Goal: Task Accomplishment & Management: Use online tool/utility

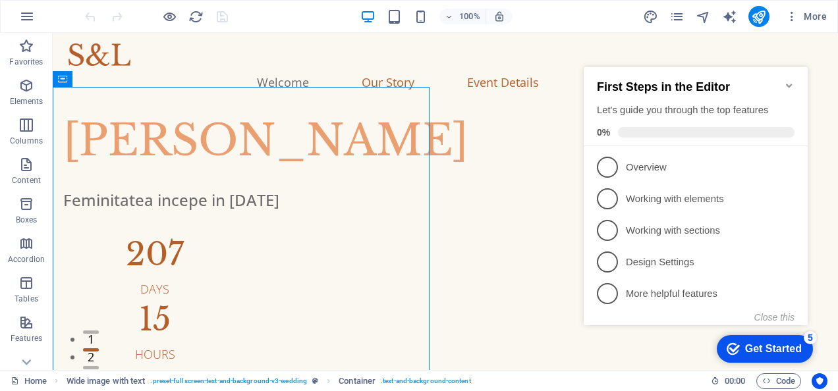
click at [792, 80] on icon "Minimize checklist" at bounding box center [789, 85] width 11 height 11
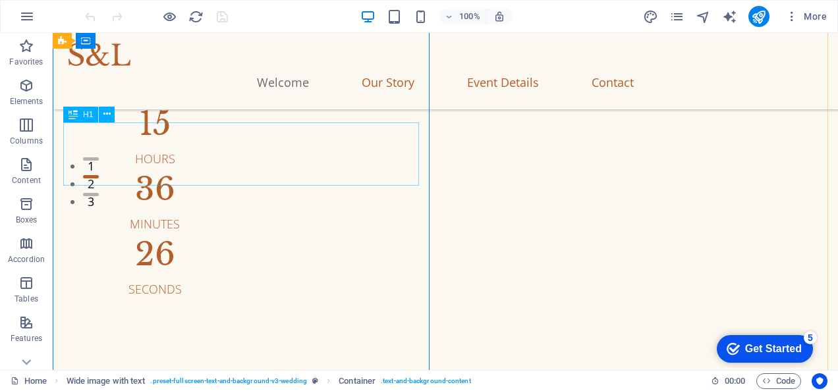
scroll to position [66, 0]
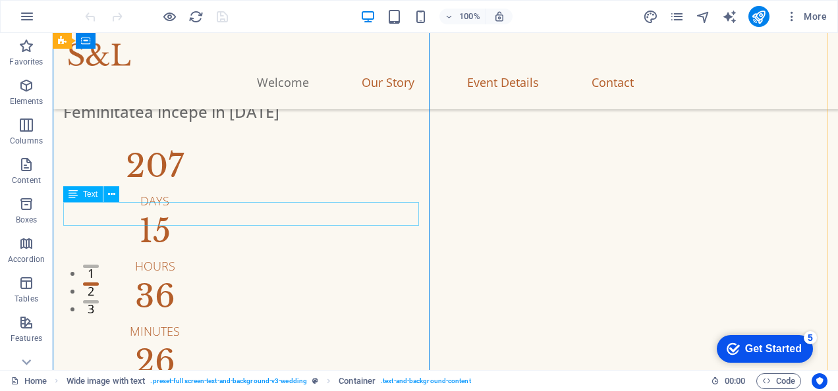
click at [272, 124] on div "Feminitatea incepe in 1 Martie 2025" at bounding box center [445, 112] width 764 height 24
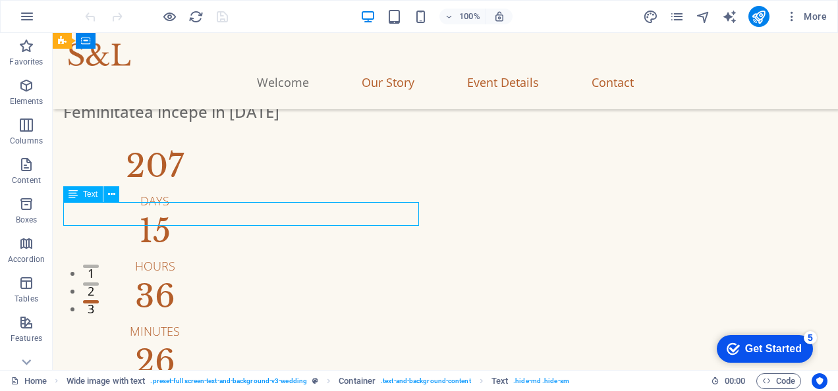
click at [258, 124] on div "Feminitatea incepe in 1 Martie 2025" at bounding box center [445, 112] width 764 height 24
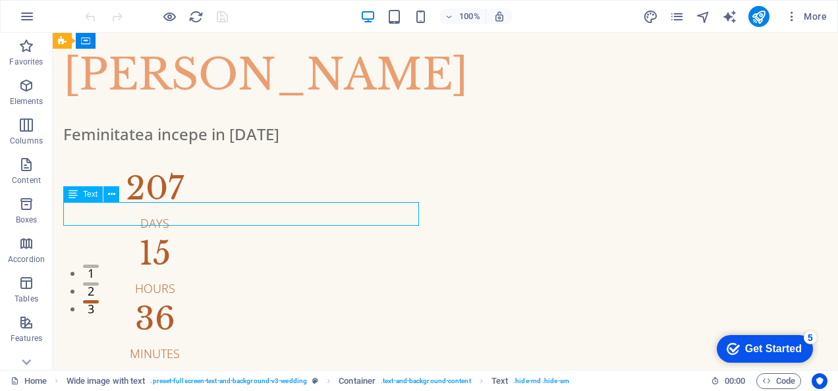
scroll to position [0, 0]
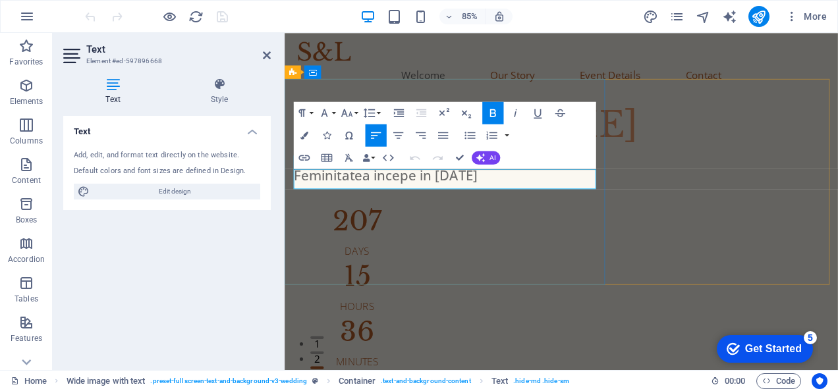
click at [467, 205] on strong "Feminitatea incepe in 1 Martie 2025" at bounding box center [403, 200] width 216 height 22
click at [399, 204] on strong "Feminitatea incepe in 1 Martie 2025" at bounding box center [403, 200] width 216 height 22
click at [404, 206] on strong "Feminitatea incepe in 1 Martie 2025" at bounding box center [403, 200] width 216 height 22
drag, startPoint x: 406, startPoint y: 204, endPoint x: 396, endPoint y: 205, distance: 10.0
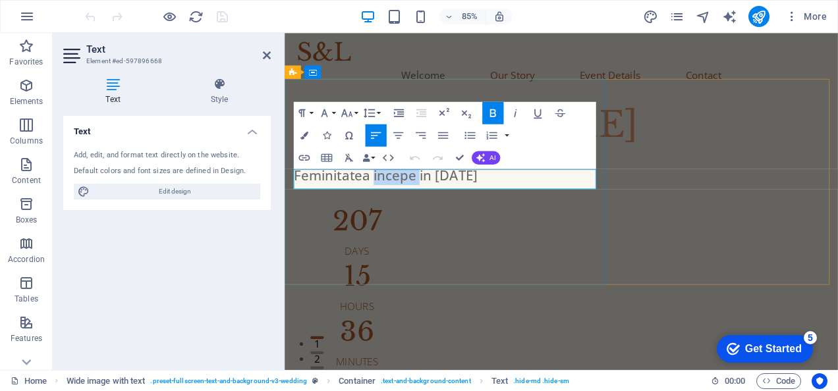
click at [396, 205] on strong "Feminitatea incepe in 1 Martie 2025" at bounding box center [403, 200] width 216 height 22
click at [393, 205] on strong "Feminitatea incepe in 1 Martie 2025" at bounding box center [403, 200] width 216 height 22
click at [461, 207] on strong "Feminitatea \\\\\\\\\\\\ncepe in 1 Martie 2025" at bounding box center [436, 200] width 283 height 22
click at [450, 209] on strong "Feminitatea începe in 1 Martie 2025" at bounding box center [403, 200] width 216 height 22
click at [466, 207] on strong "Feminitatea începe în 1 Martie 2025" at bounding box center [403, 200] width 216 height 22
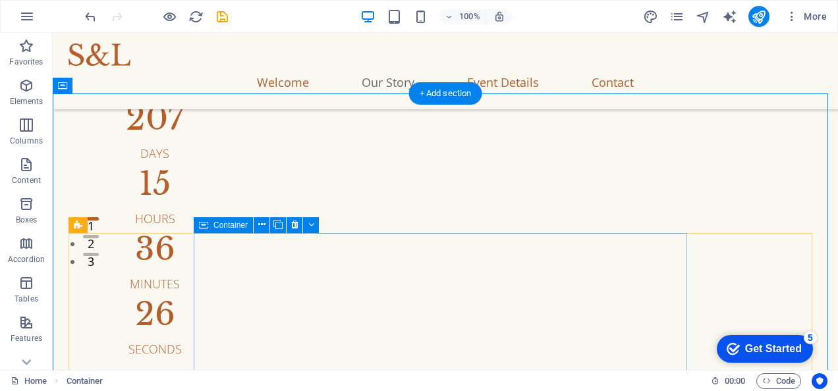
scroll to position [78, 0]
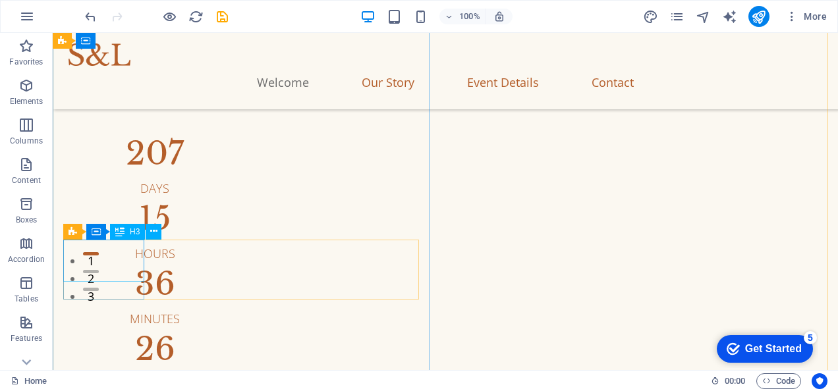
click at [117, 169] on div "207" at bounding box center [154, 154] width 183 height 32
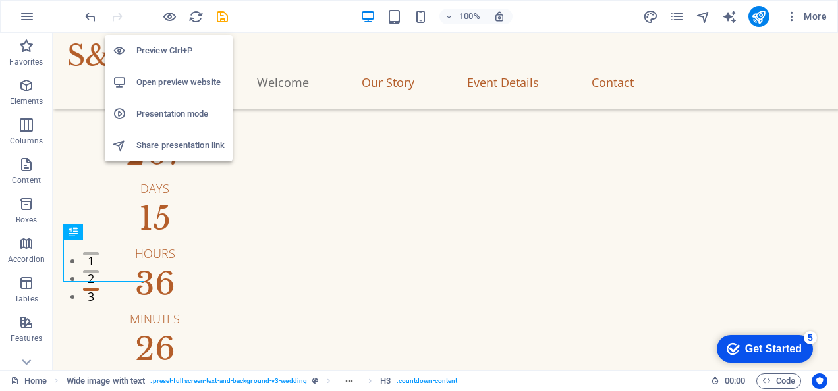
click at [171, 79] on h6 "Open preview website" at bounding box center [180, 82] width 88 height 16
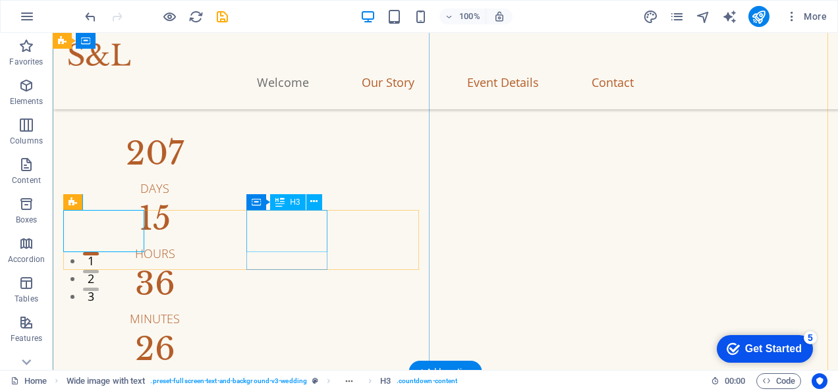
scroll to position [144, 0]
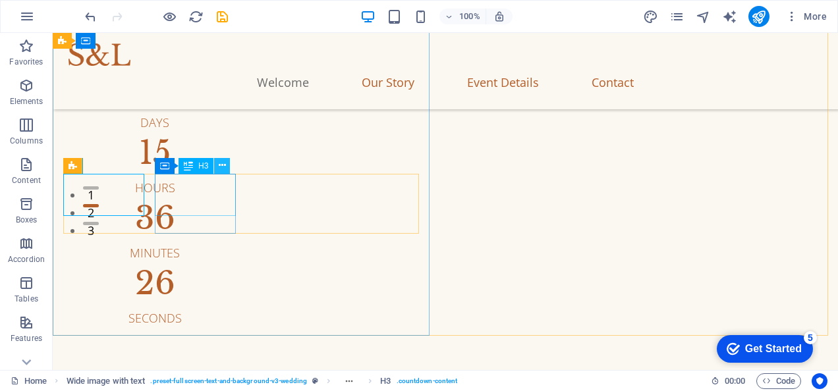
click at [225, 167] on icon at bounding box center [222, 166] width 7 height 14
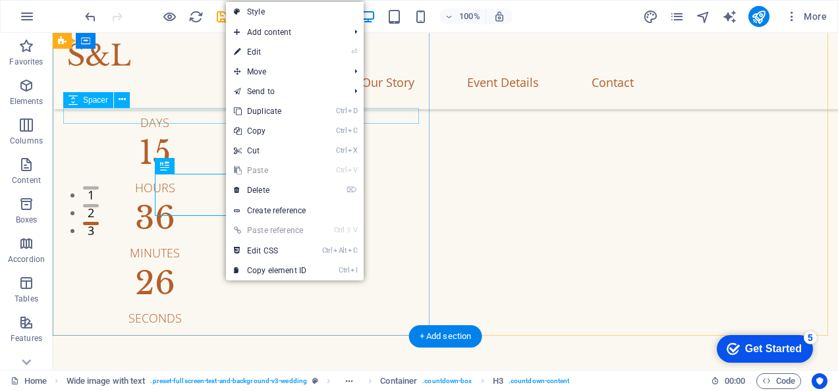
click at [138, 22] on div at bounding box center [445, 14] width 764 height 16
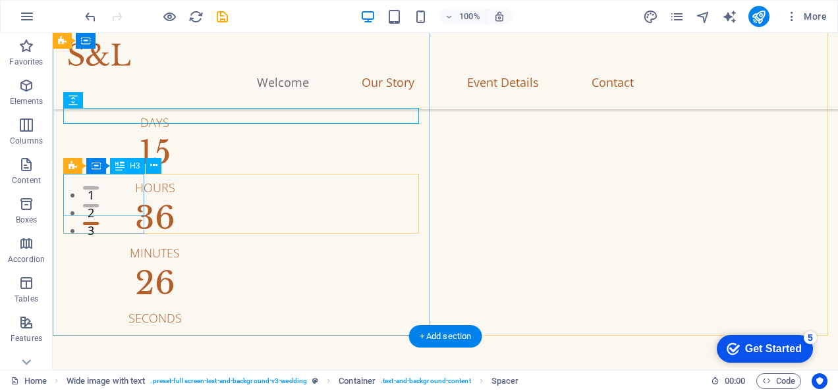
click at [130, 103] on div "207" at bounding box center [154, 88] width 183 height 32
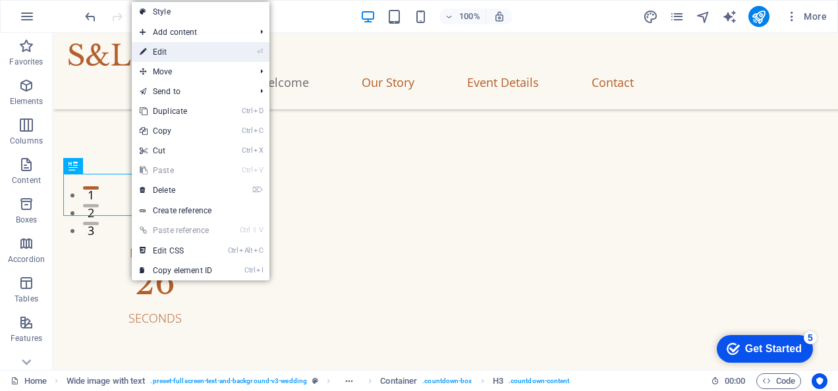
click at [178, 57] on link "⏎ Edit" at bounding box center [176, 52] width 88 height 20
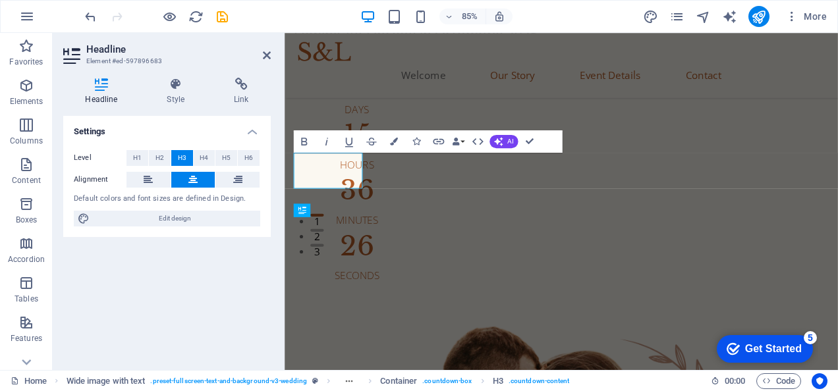
scroll to position [68, 0]
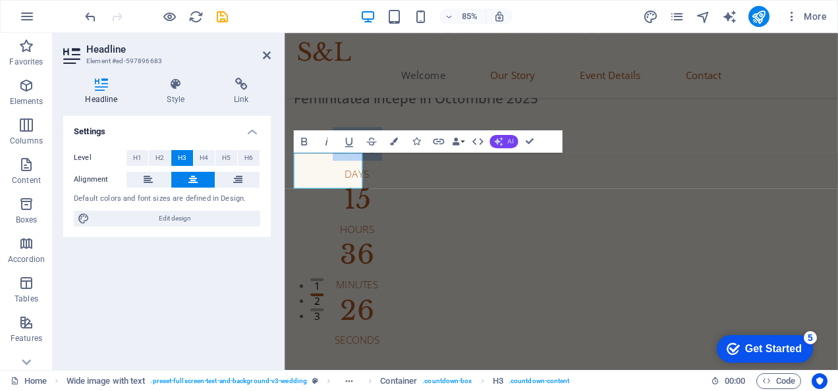
click at [499, 148] on button "AI" at bounding box center [503, 141] width 28 height 13
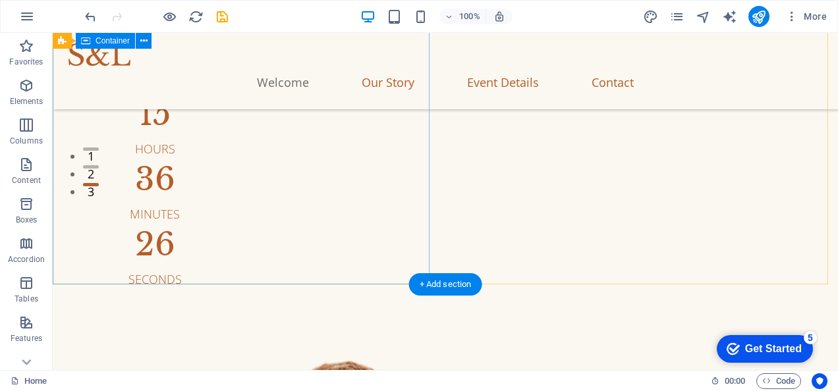
scroll to position [66, 0]
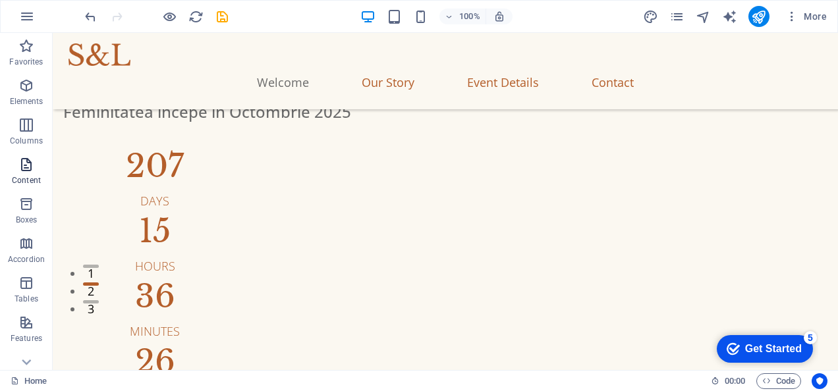
click at [25, 162] on icon "button" at bounding box center [26, 165] width 16 height 16
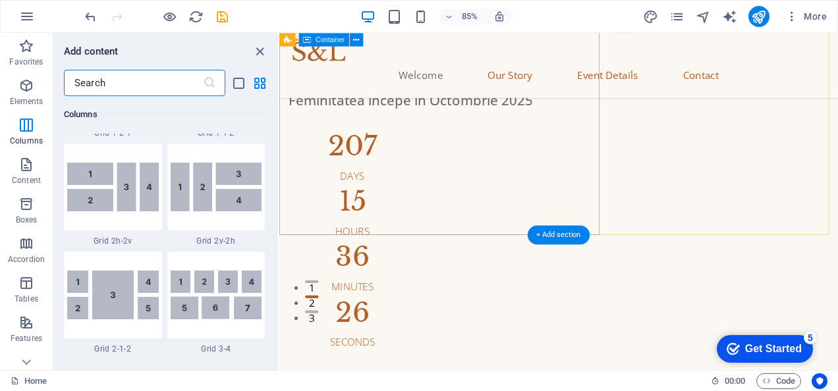
scroll to position [2041, 0]
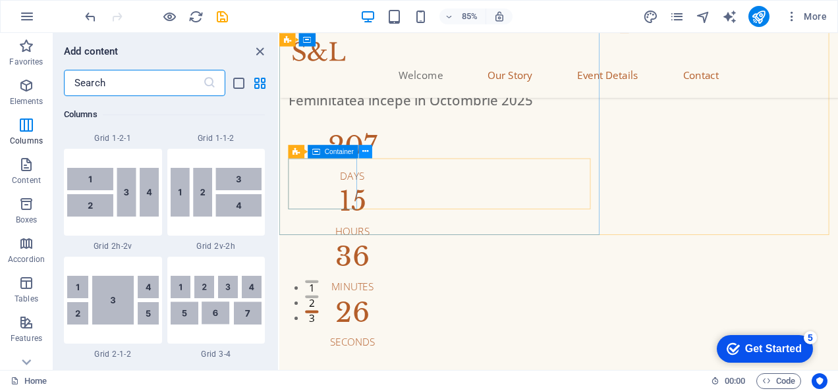
click at [365, 151] on icon at bounding box center [365, 152] width 6 height 12
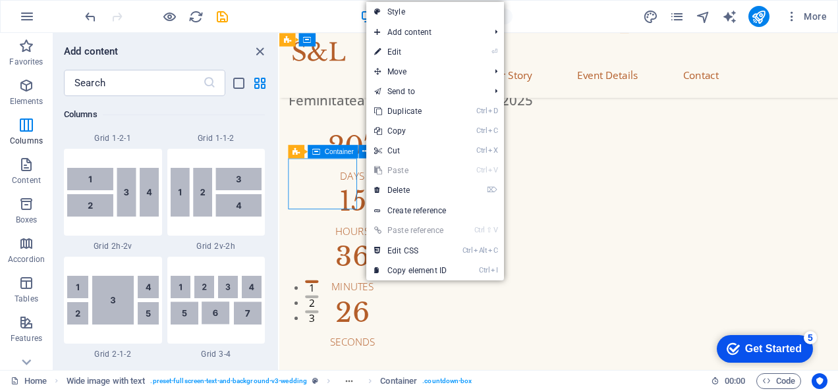
click at [338, 151] on span "Container" at bounding box center [339, 151] width 29 height 7
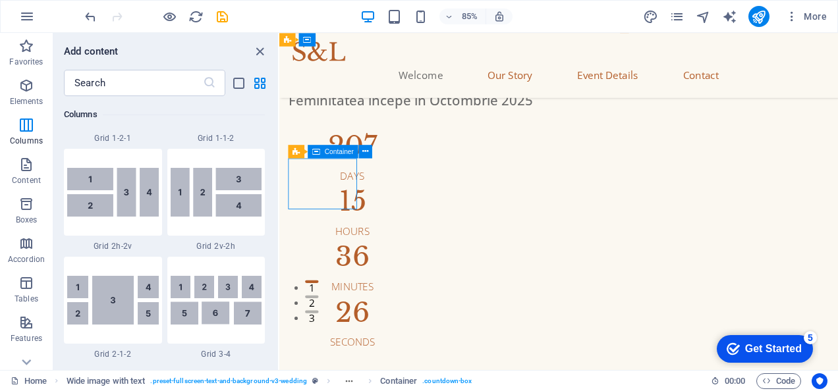
click at [338, 151] on span "Container" at bounding box center [339, 151] width 29 height 7
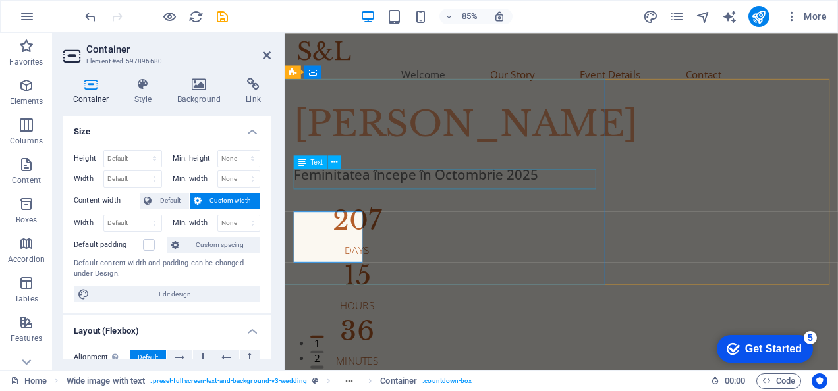
scroll to position [0, 0]
click at [363, 256] on div "207" at bounding box center [369, 254] width 149 height 32
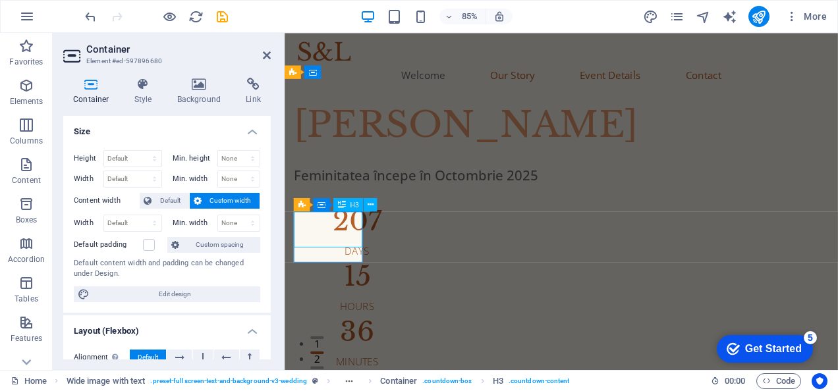
click at [358, 256] on div "207" at bounding box center [369, 254] width 149 height 32
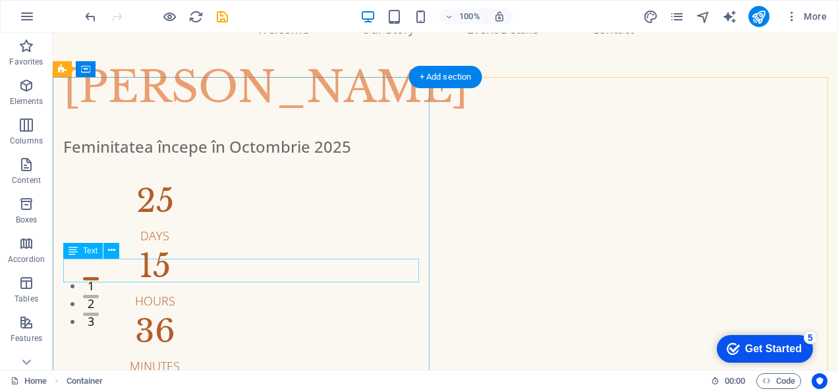
scroll to position [6, 0]
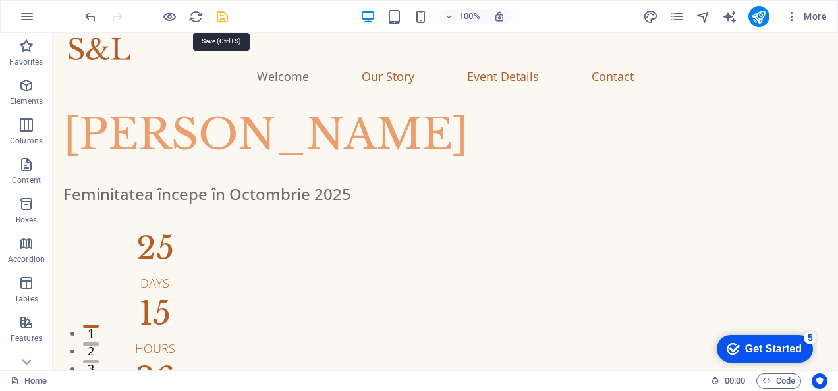
click at [219, 14] on icon "save" at bounding box center [222, 16] width 15 height 15
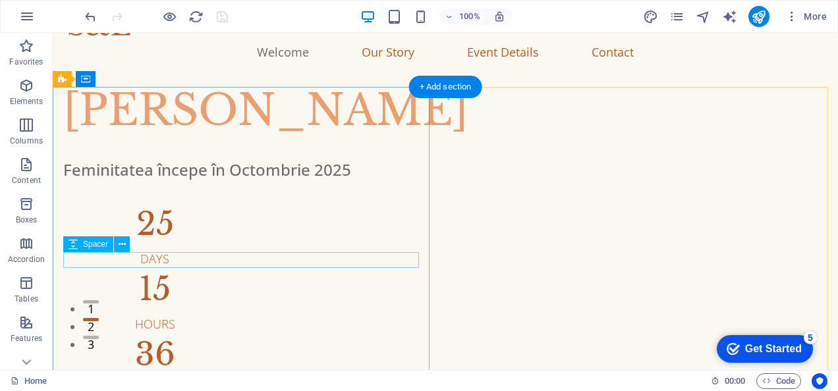
scroll to position [0, 0]
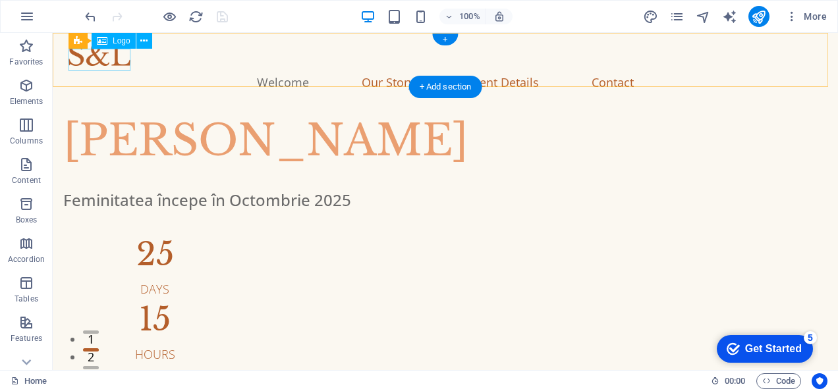
click at [106, 63] on div at bounding box center [444, 54] width 753 height 22
select select "px"
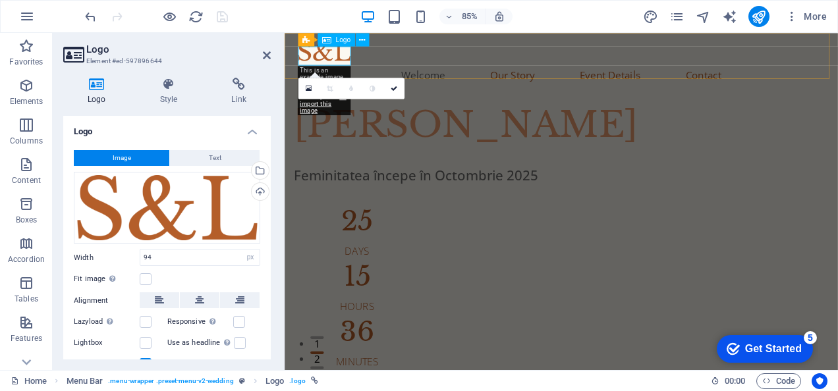
click at [346, 60] on div at bounding box center [609, 54] width 619 height 22
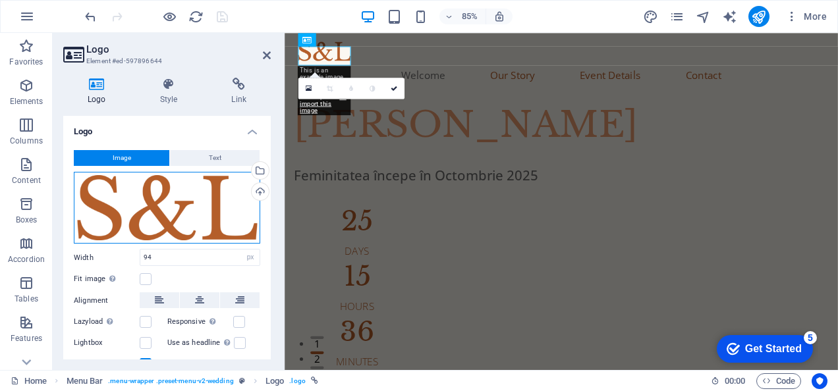
click at [226, 211] on div "Drag files here, click to choose files or select files from Files or our free s…" at bounding box center [167, 208] width 186 height 72
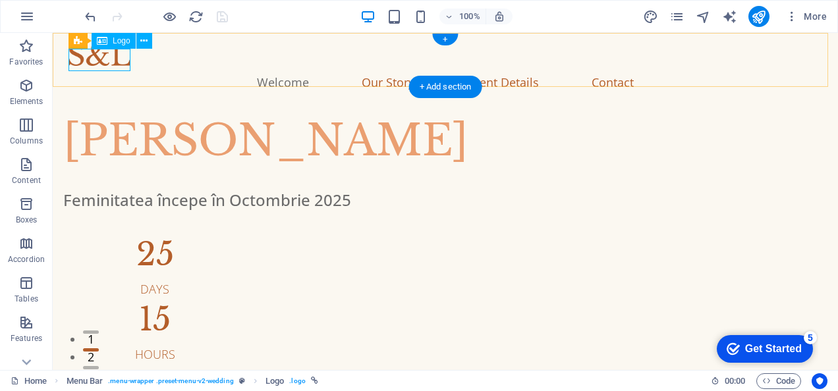
click at [105, 66] on div at bounding box center [444, 54] width 753 height 22
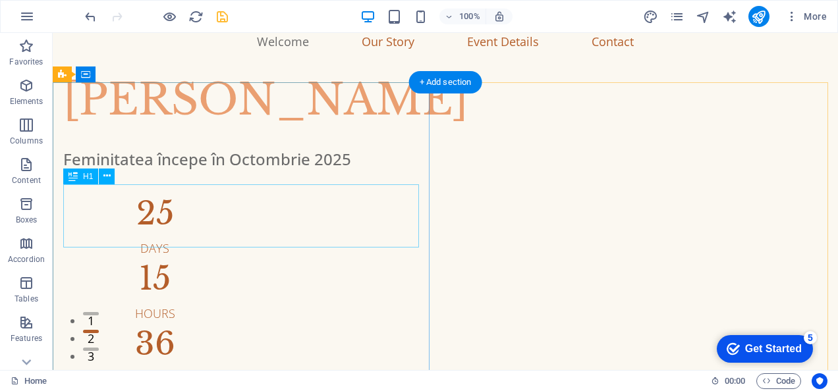
scroll to position [66, 0]
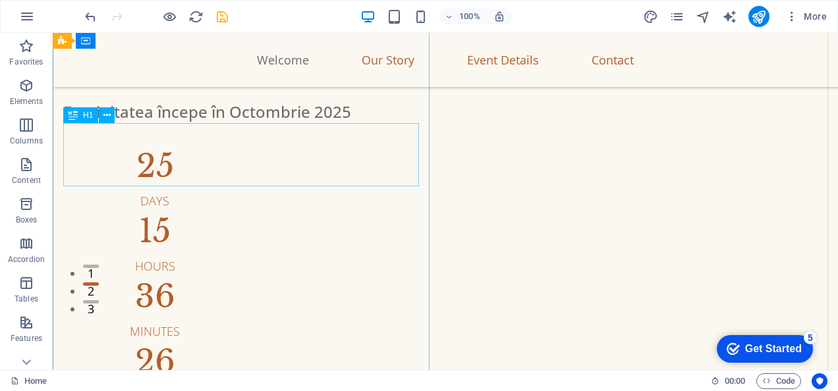
click at [236, 84] on div "Alina Grier" at bounding box center [445, 52] width 764 height 63
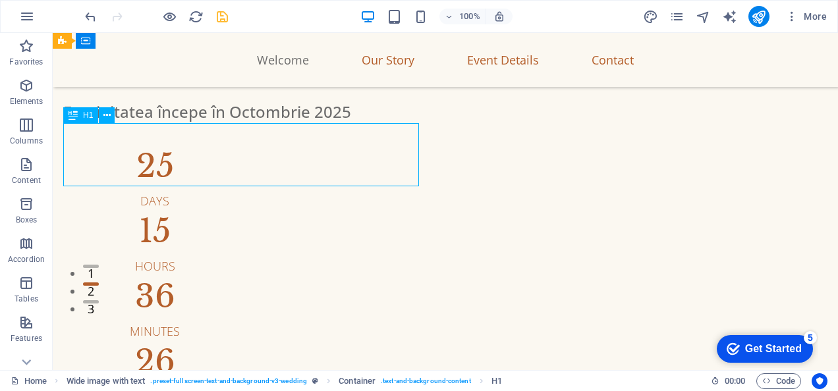
click at [236, 84] on div "Alina Grier" at bounding box center [445, 52] width 764 height 63
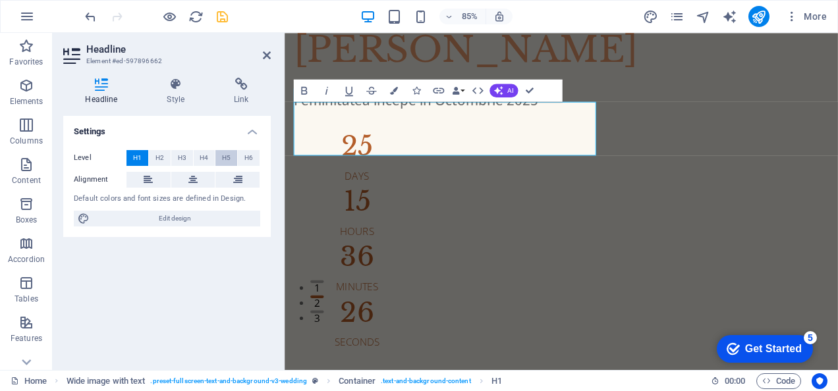
scroll to position [0, 0]
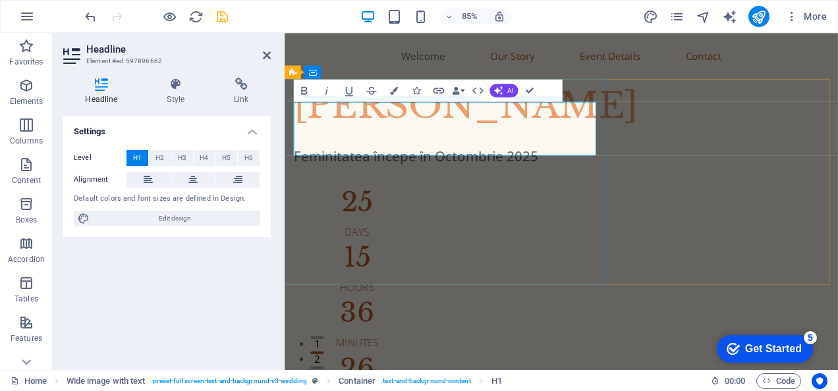
click at [428, 144] on span "Alina Grier" at bounding box center [497, 118] width 405 height 52
click at [229, 289] on div "Settings Level H1 H2 H3 H4 H5 H6 Alignment Default colors and font sizes are de…" at bounding box center [166, 238] width 207 height 244
click at [219, 16] on icon "save" at bounding box center [222, 16] width 15 height 15
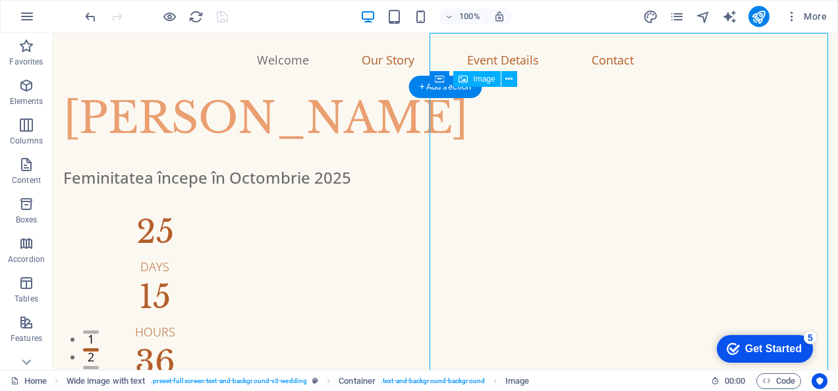
select select "%"
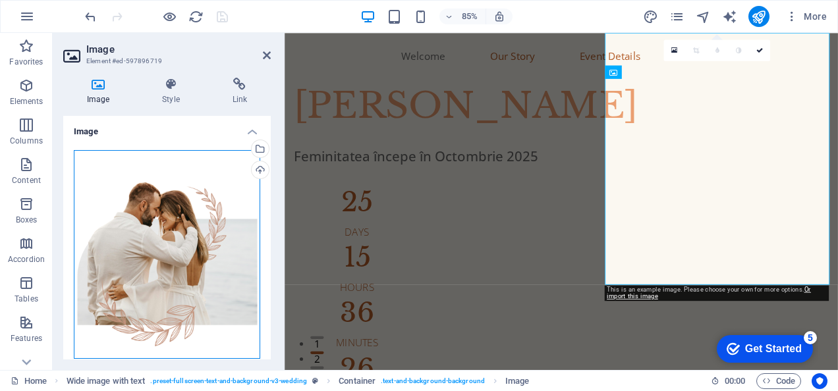
click at [205, 178] on div "Drag files here, click to choose files or select files from Files or our free s…" at bounding box center [167, 254] width 186 height 209
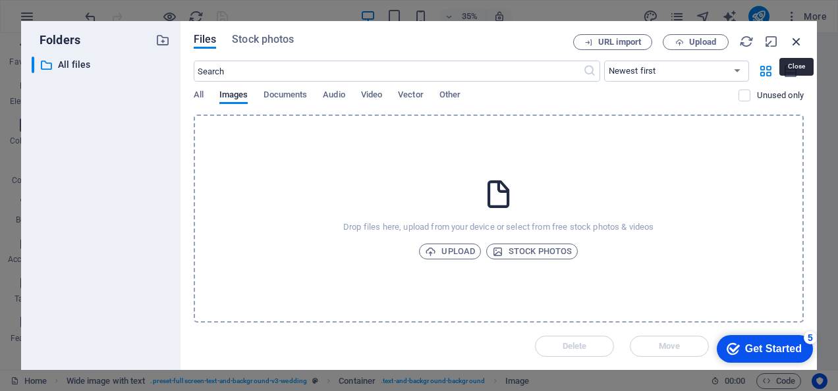
drag, startPoint x: 799, startPoint y: 40, endPoint x: 605, endPoint y: 9, distance: 196.8
click at [799, 40] on icon "button" at bounding box center [796, 41] width 14 height 14
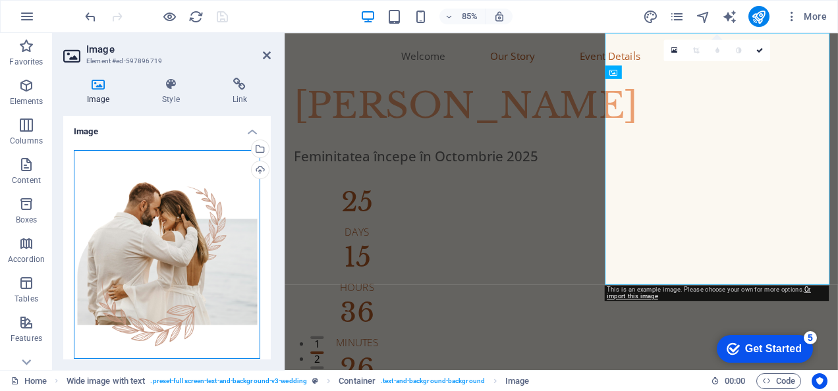
click at [164, 241] on div "Drag files here, click to choose files or select files from Files or our free s…" at bounding box center [167, 254] width 186 height 209
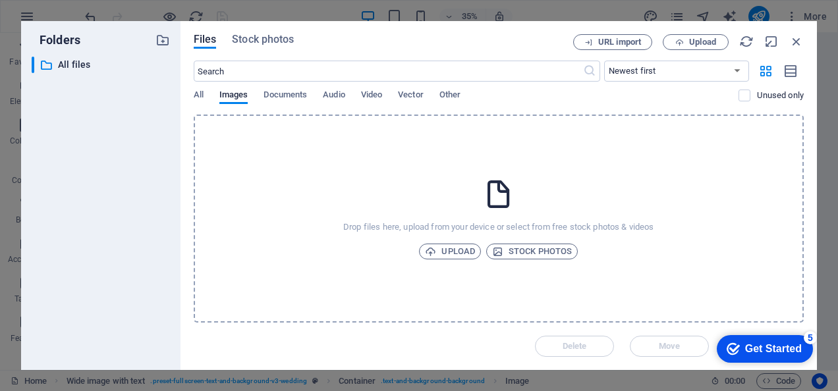
click at [267, 33] on div "Files Stock photos URL import Upload ​ Newest first Oldest first Name (A-Z) Nam…" at bounding box center [498, 195] width 636 height 349
click at [268, 37] on span "Stock photos" at bounding box center [263, 40] width 62 height 16
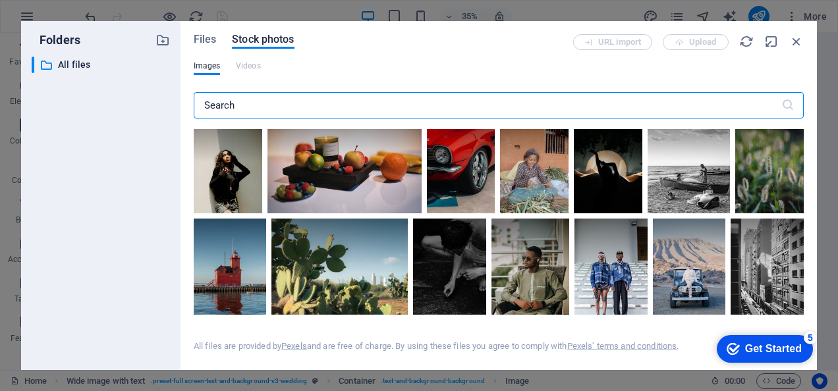
scroll to position [1251, 0]
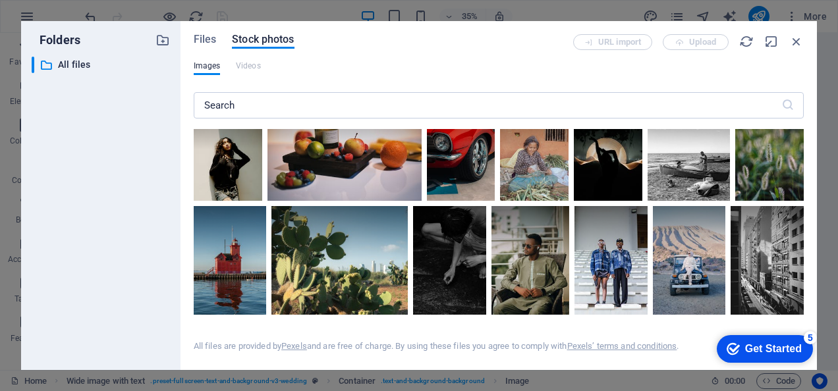
click at [421, 171] on div at bounding box center [344, 149] width 154 height 103
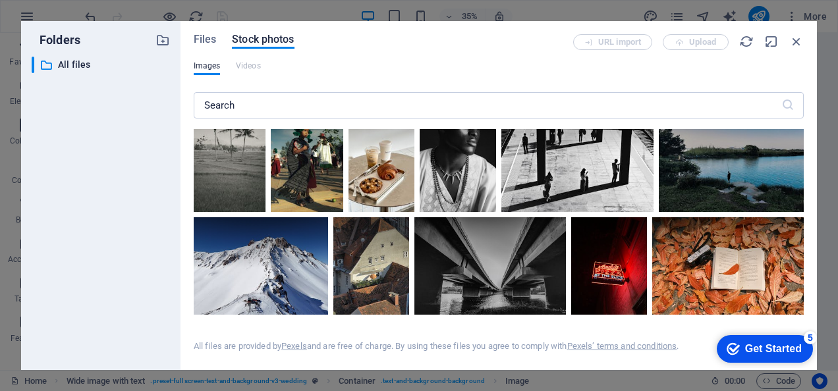
scroll to position [2503, 0]
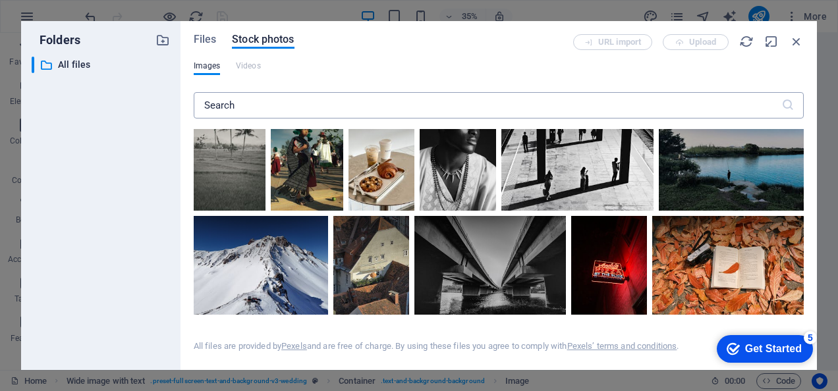
click at [310, 106] on input "text" at bounding box center [487, 105] width 587 height 26
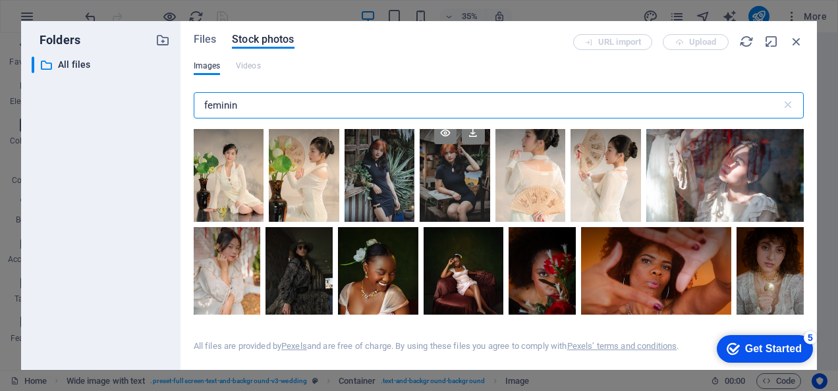
scroll to position [7123, 0]
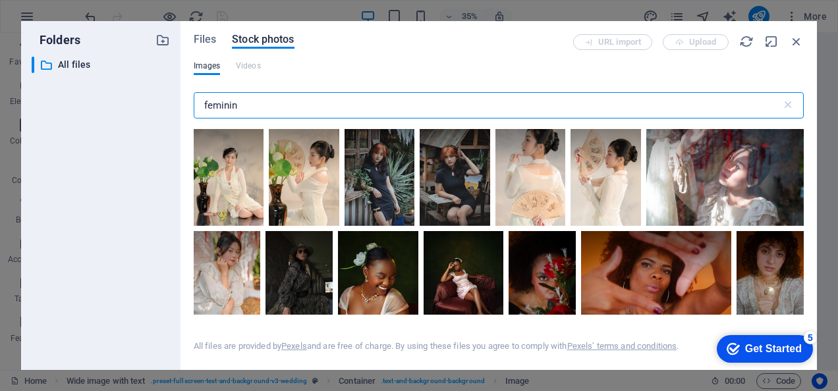
drag, startPoint x: 261, startPoint y: 104, endPoint x: 186, endPoint y: 107, distance: 75.1
click at [186, 107] on div "Files Stock photos URL import Upload Images Videos feminin ​ Exceeded number of…" at bounding box center [498, 195] width 636 height 349
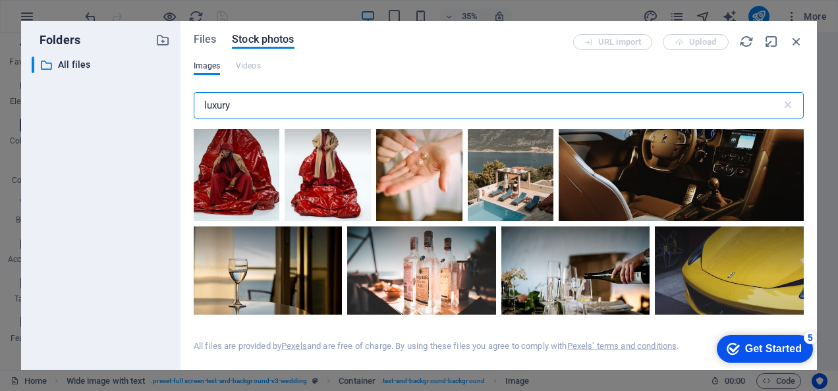
scroll to position [12776, 0]
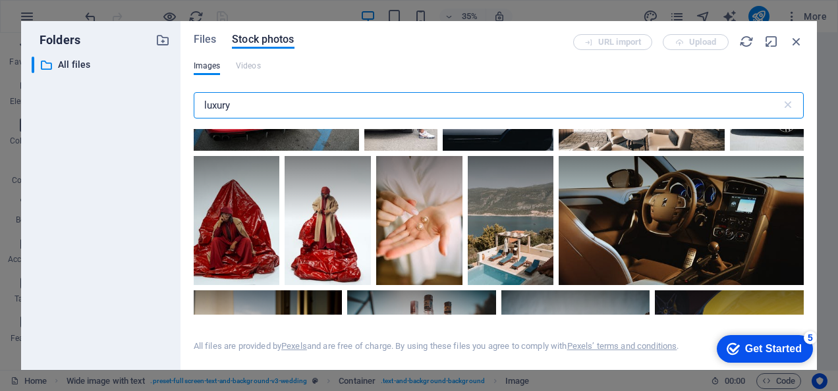
type input "luxury"
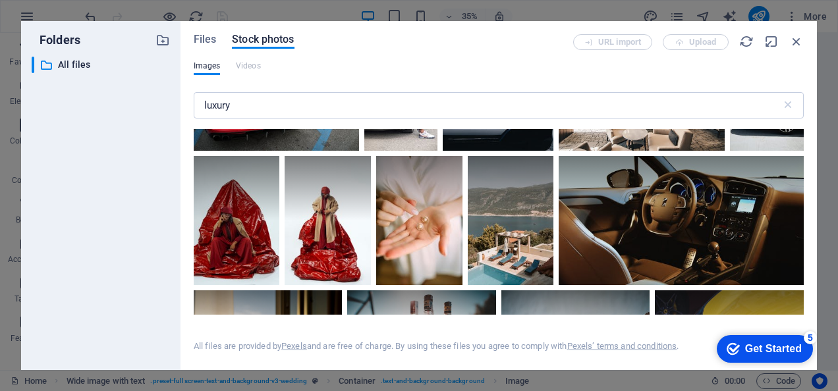
click at [409, 36] on div at bounding box center [432, 9] width 103 height 51
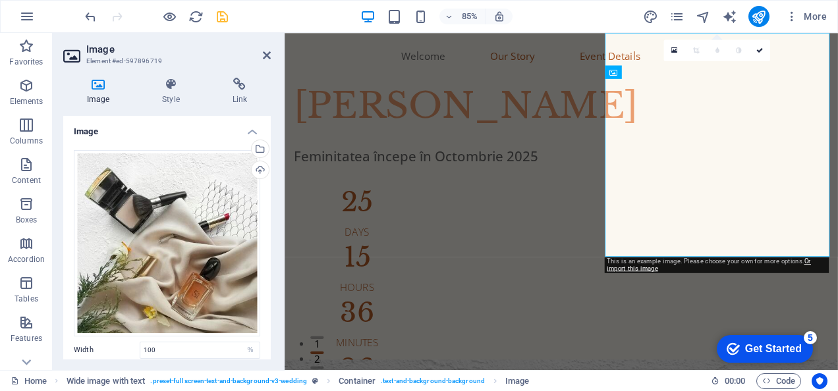
click at [217, 17] on icon "save" at bounding box center [222, 16] width 15 height 15
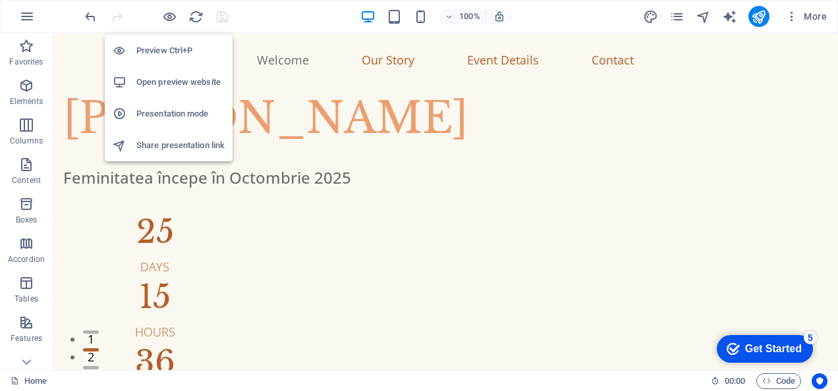
click at [180, 78] on h6 "Open preview website" at bounding box center [180, 82] width 88 height 16
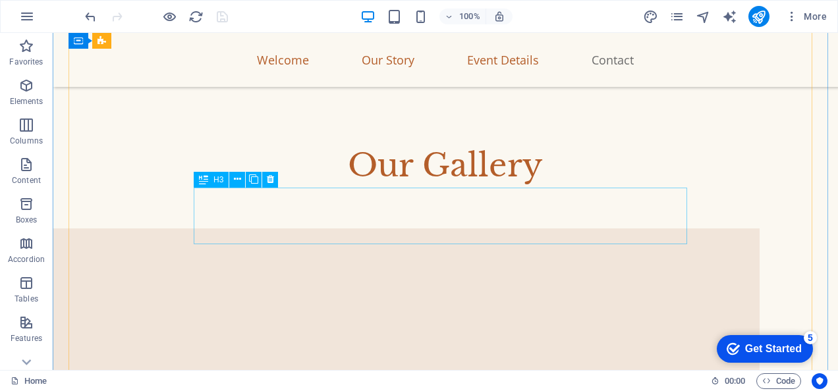
scroll to position [4166, 0]
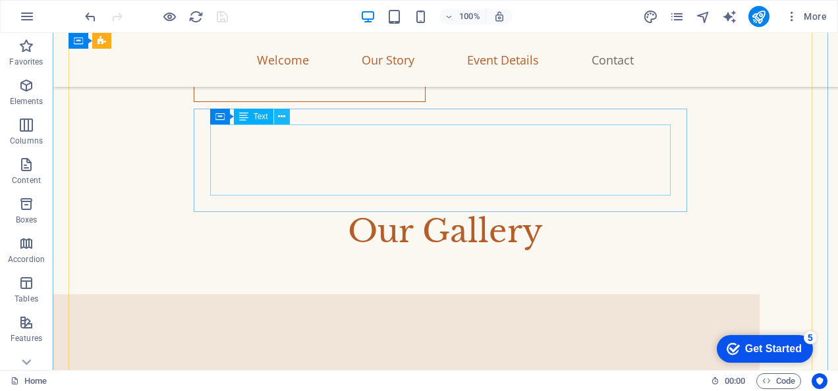
click at [281, 119] on icon at bounding box center [281, 117] width 7 height 14
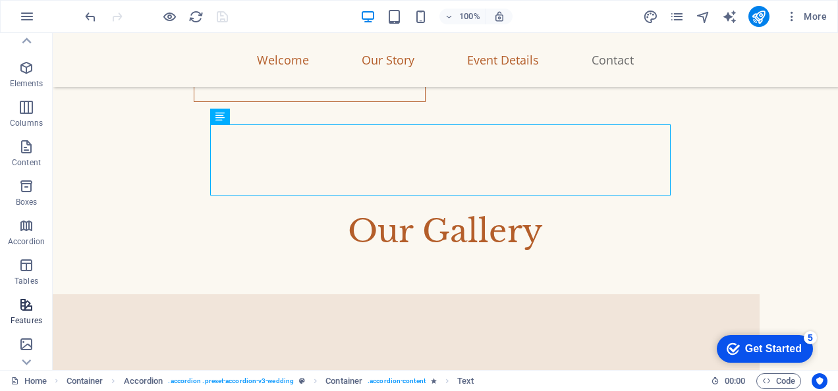
scroll to position [0, 0]
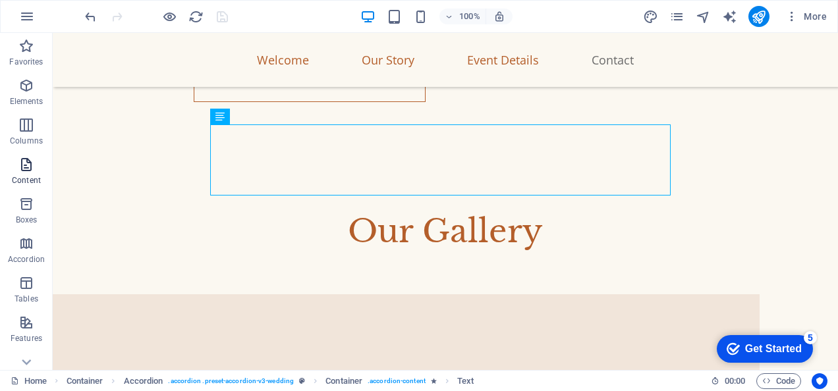
click at [23, 170] on icon "button" at bounding box center [26, 165] width 16 height 16
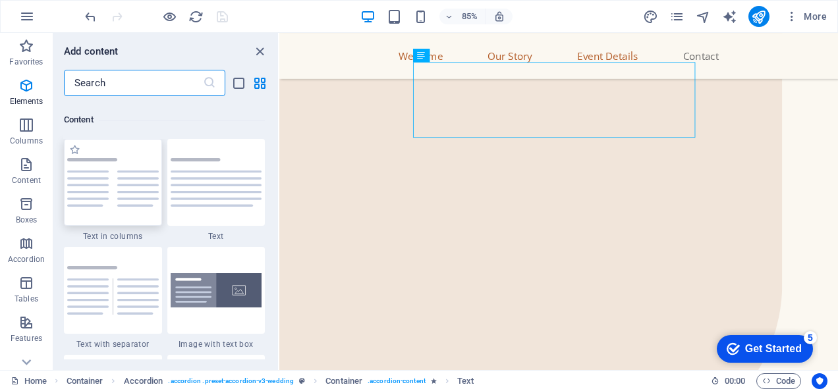
scroll to position [2304, 0]
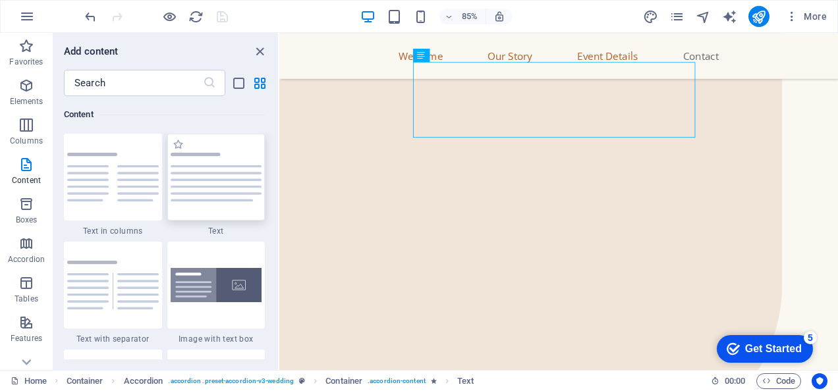
click at [220, 203] on div at bounding box center [216, 177] width 98 height 87
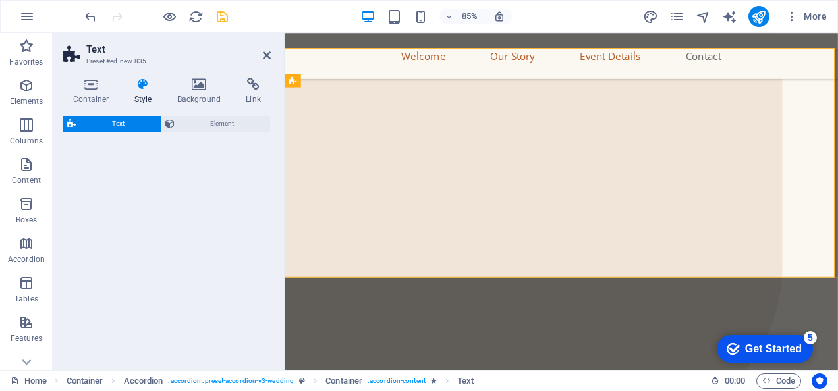
scroll to position [4750, 0]
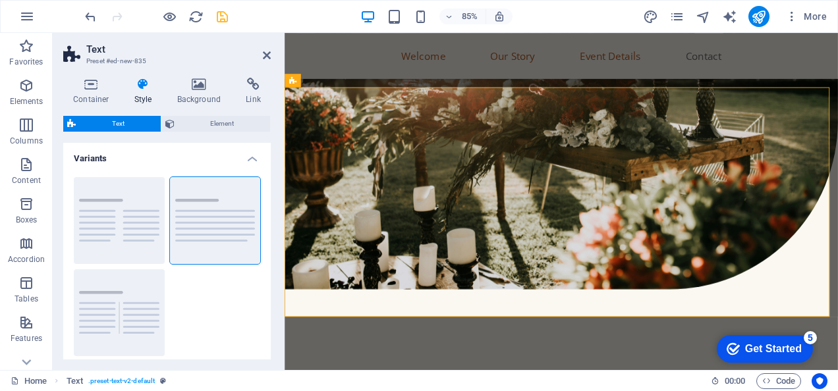
click at [261, 54] on h2 "Text" at bounding box center [178, 49] width 184 height 12
drag, startPoint x: 265, startPoint y: 55, endPoint x: 212, endPoint y: 26, distance: 59.8
click at [265, 55] on icon at bounding box center [267, 55] width 8 height 11
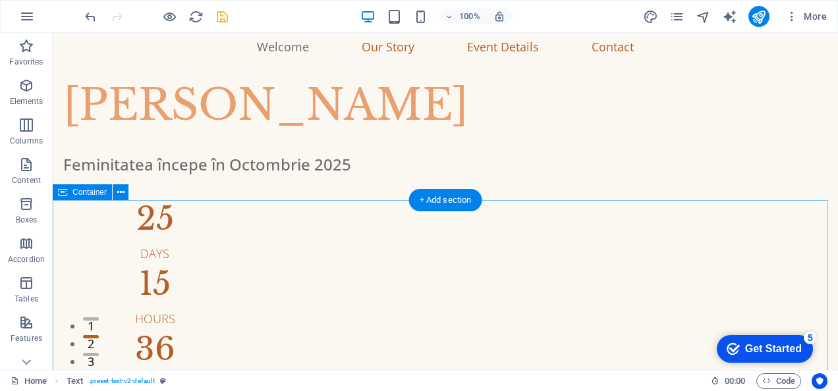
scroll to position [0, 0]
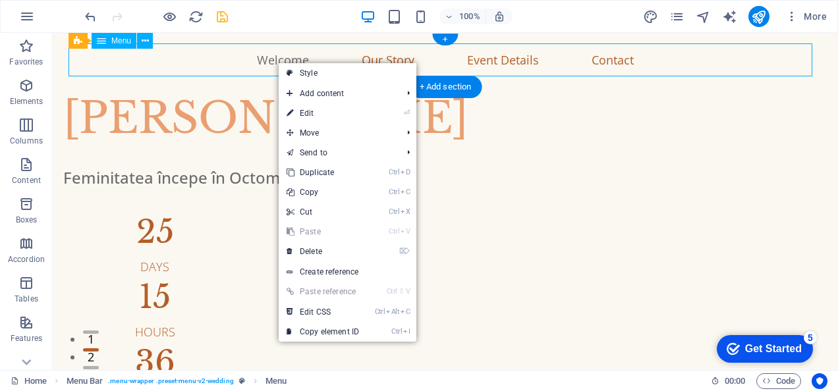
click at [269, 61] on nav "Welcome Our Story Event Details Contact" at bounding box center [444, 59] width 753 height 33
select select
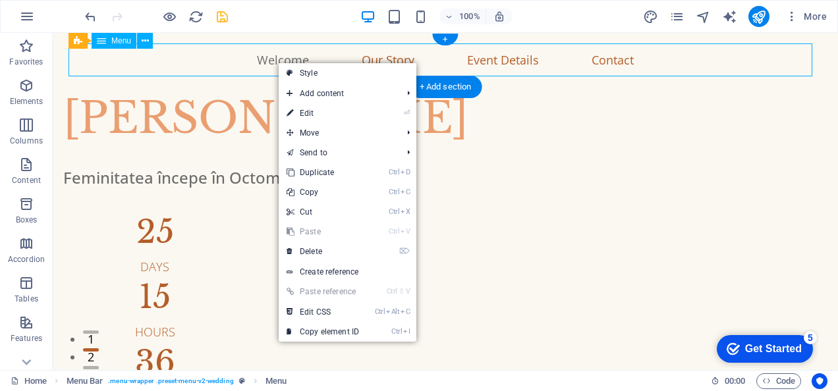
select select
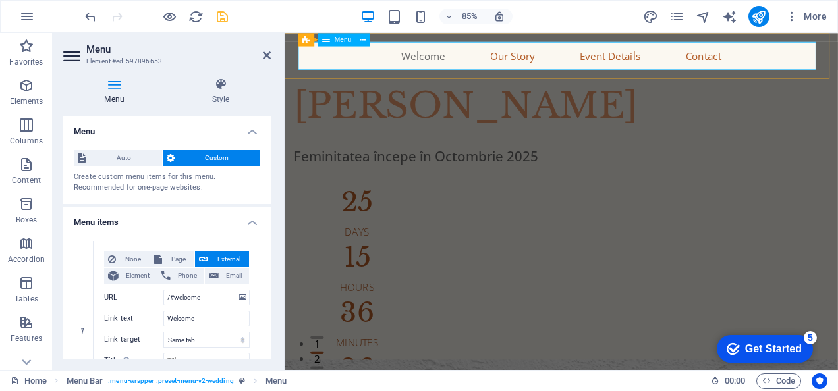
click at [425, 61] on nav "Welcome Our Story Event Details Contact" at bounding box center [609, 59] width 619 height 33
click at [429, 61] on nav "Welcome Our Story Event Details Contact" at bounding box center [609, 59] width 619 height 33
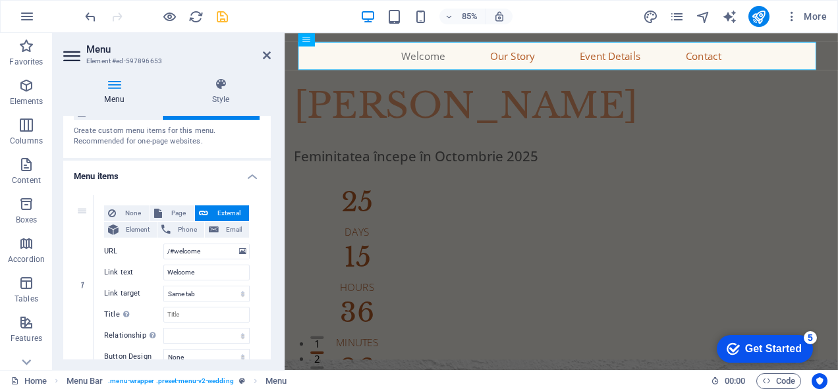
scroll to position [66, 0]
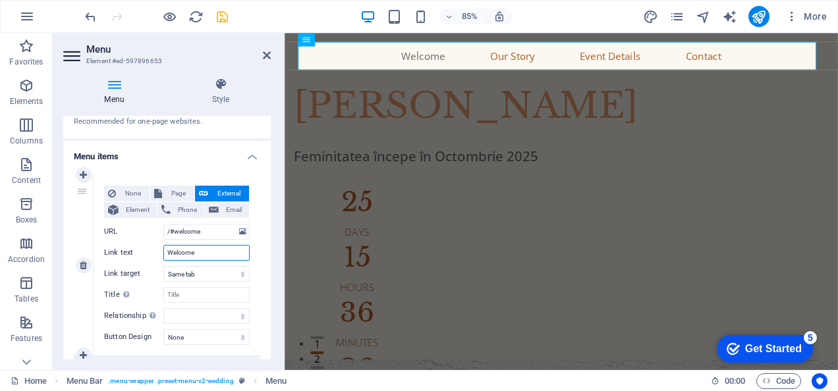
drag, startPoint x: 202, startPoint y: 252, endPoint x: 157, endPoint y: 244, distance: 44.7
click at [157, 245] on div "Link text Welcome" at bounding box center [177, 253] width 146 height 16
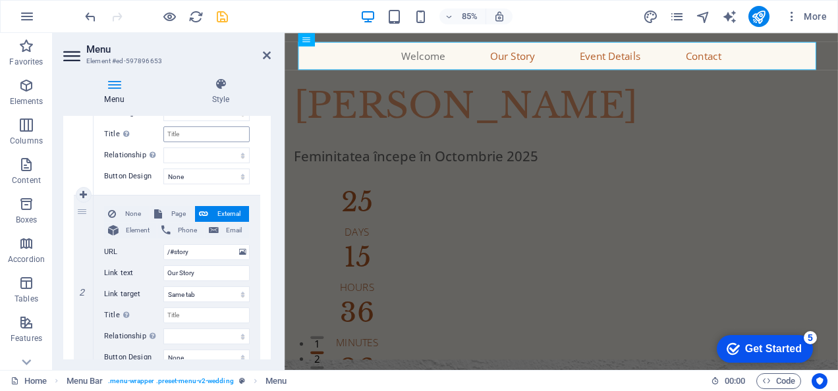
scroll to position [115, 0]
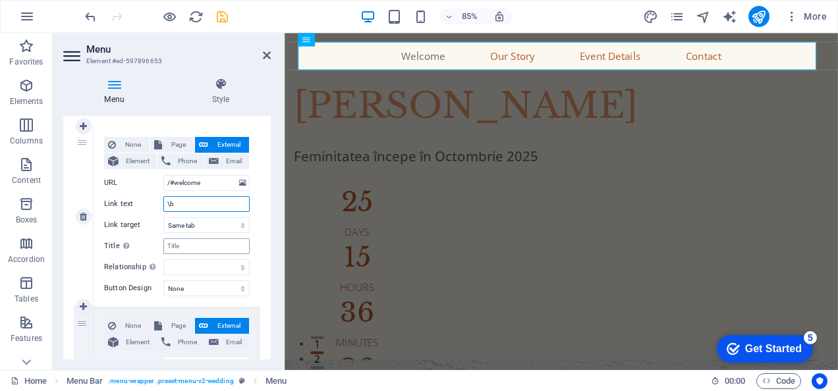
type input "\"
select select
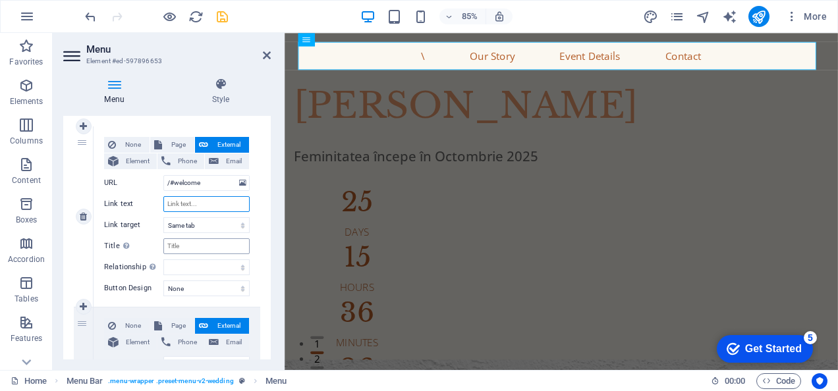
select select
type input "Bine"
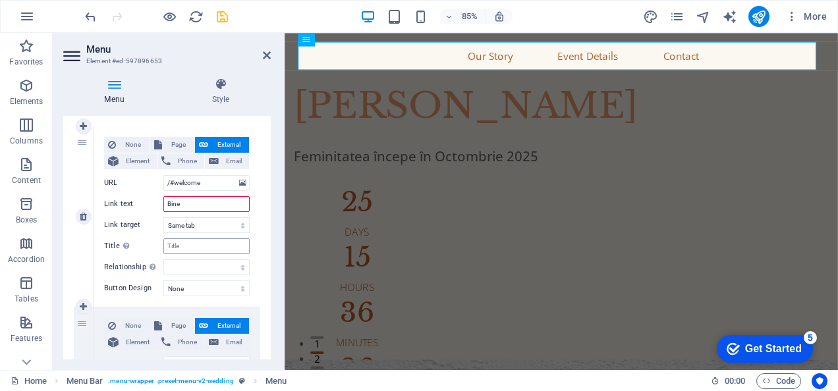
select select
type input "Bine ai venit"
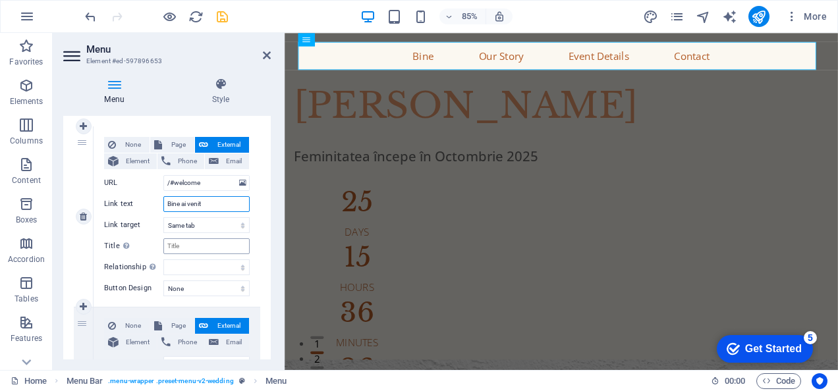
select select
type input "Bine ai venit"
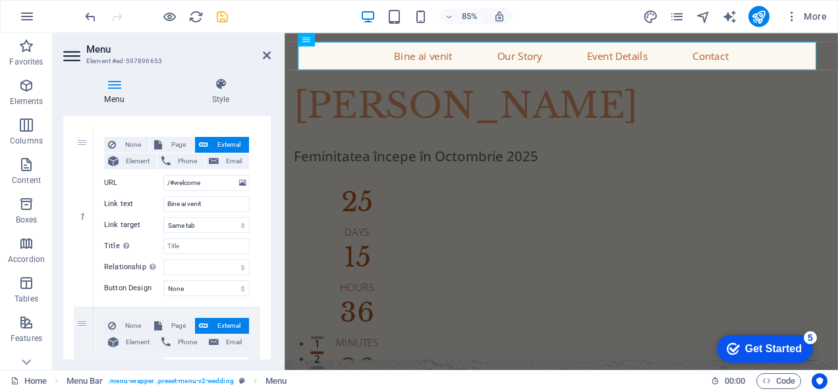
click at [221, 19] on icon "save" at bounding box center [222, 16] width 15 height 15
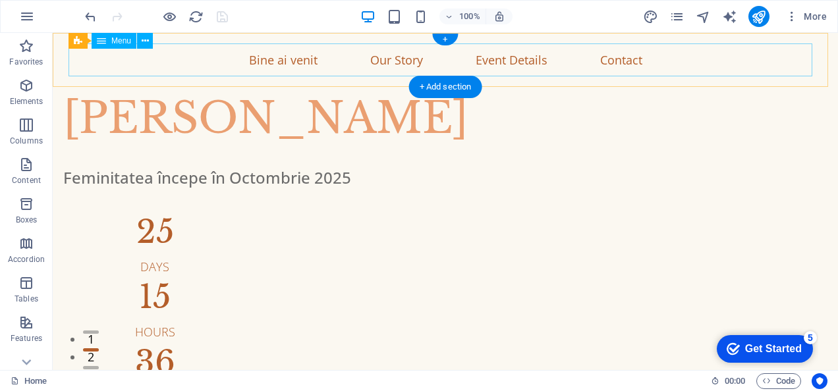
click at [292, 63] on nav "Bine ai venit Our Story Event Details Contact" at bounding box center [444, 59] width 753 height 33
click at [385, 59] on nav "Bine ai venit Our Story Event Details Contact" at bounding box center [444, 59] width 753 height 33
click at [388, 62] on nav "Bine ai venit Our Story Event Details Contact" at bounding box center [444, 59] width 753 height 33
click at [388, 61] on nav "Bine ai venit Our Story Event Details Contact" at bounding box center [444, 59] width 753 height 33
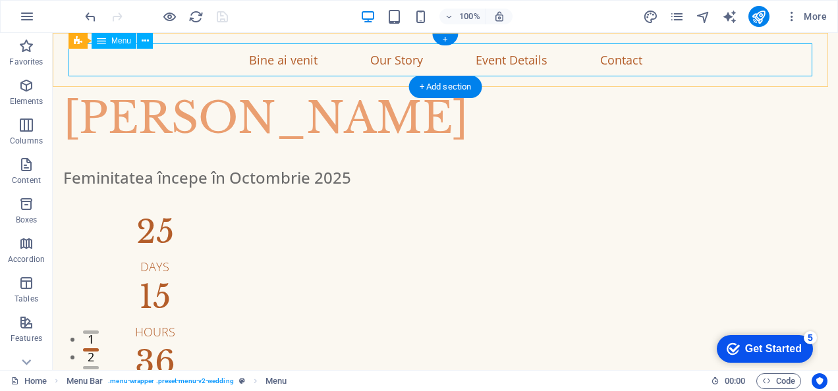
select select
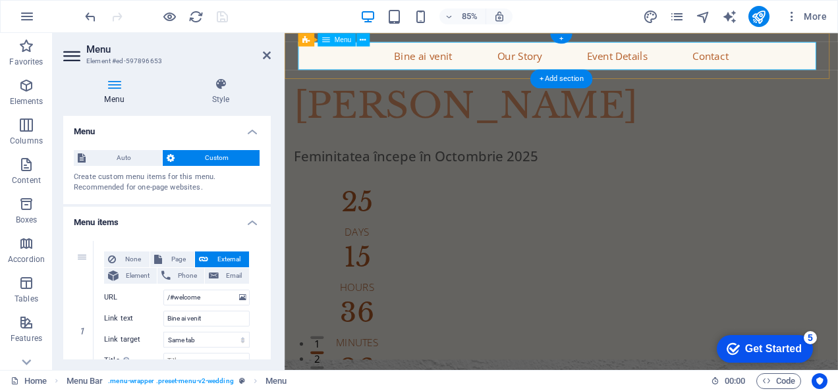
click at [546, 67] on nav "Bine ai venit Our Story Event Details Contact" at bounding box center [609, 59] width 619 height 33
click at [549, 60] on nav "Bine ai venit Our Story Event Details Contact" at bounding box center [609, 59] width 619 height 33
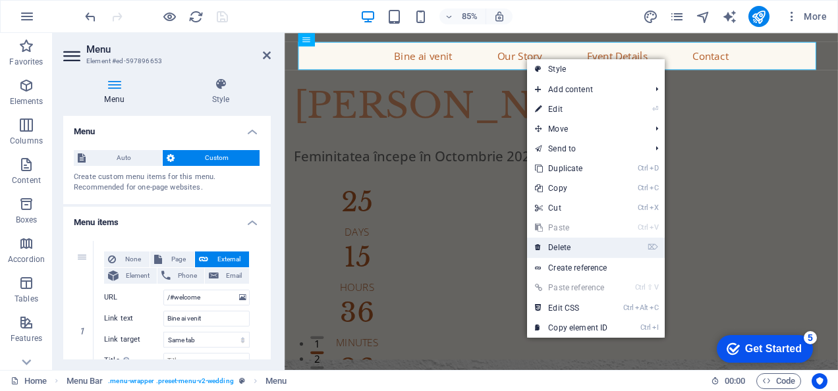
click at [573, 244] on link "⌦ Delete" at bounding box center [571, 248] width 88 height 20
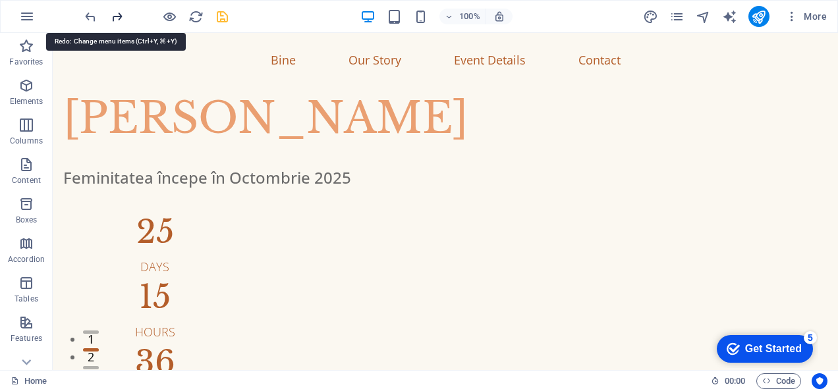
click at [119, 15] on icon "redo" at bounding box center [116, 16] width 15 height 15
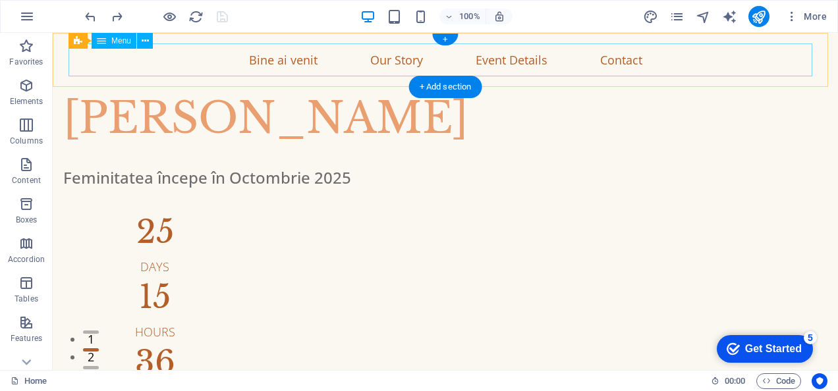
click at [389, 61] on nav "Bine ai venit Our Story Event Details Contact" at bounding box center [444, 59] width 753 height 33
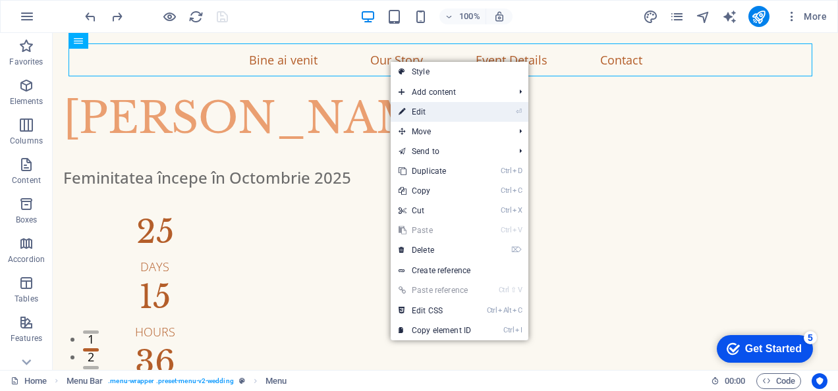
click at [408, 105] on link "⏎ Edit" at bounding box center [435, 112] width 88 height 20
select select
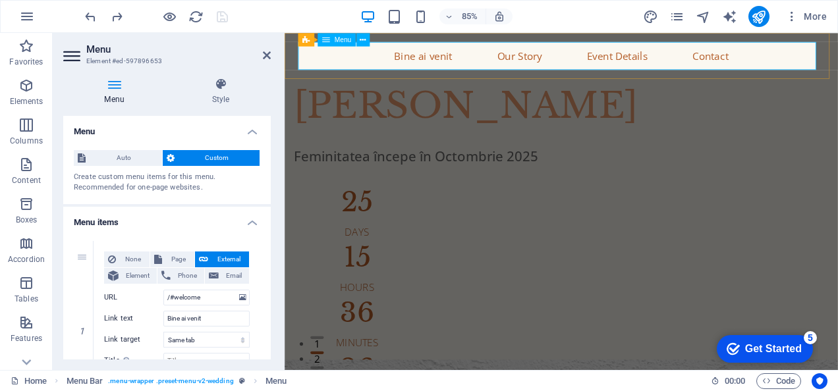
click at [543, 59] on nav "Bine ai venit Our Story Event Details Contact" at bounding box center [609, 59] width 619 height 33
click at [174, 257] on span "Page" at bounding box center [178, 260] width 24 height 16
select select
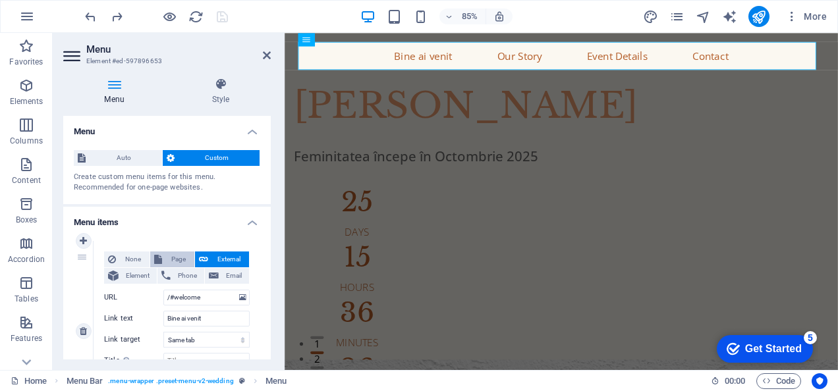
select select
click at [208, 256] on button "External" at bounding box center [222, 260] width 54 height 16
select select "blank"
select select
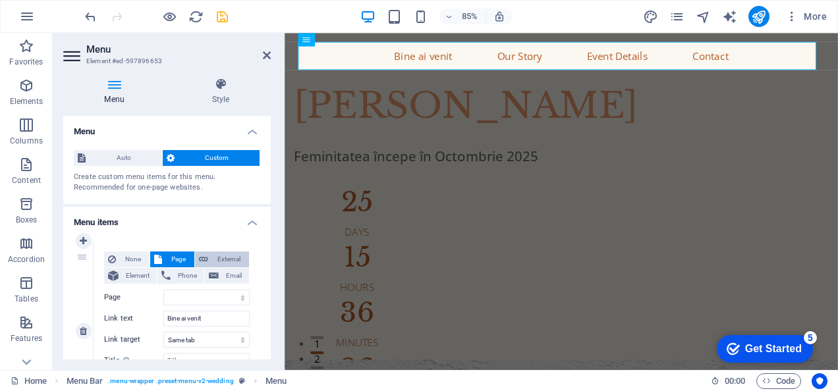
select select
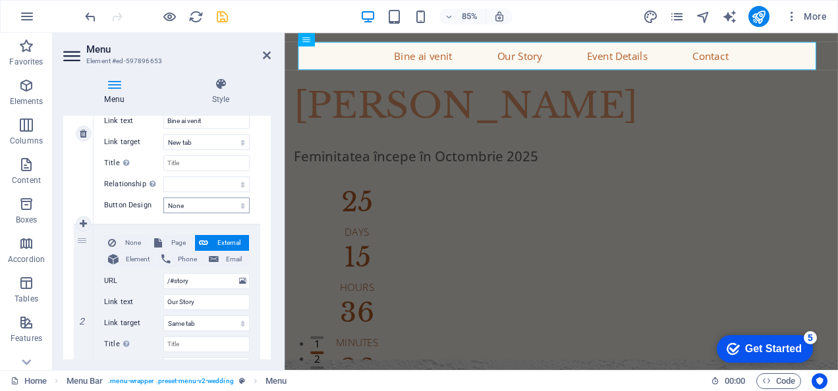
scroll to position [263, 0]
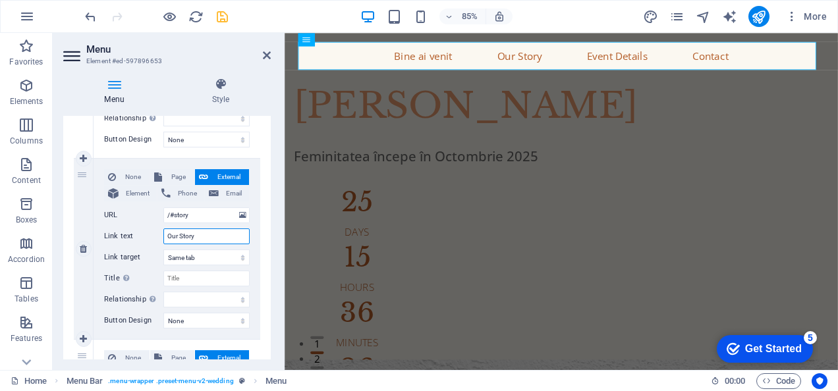
drag, startPoint x: 201, startPoint y: 236, endPoint x: 140, endPoint y: 228, distance: 61.8
click at [140, 229] on div "Link text Our Story" at bounding box center [177, 237] width 146 height 16
select select
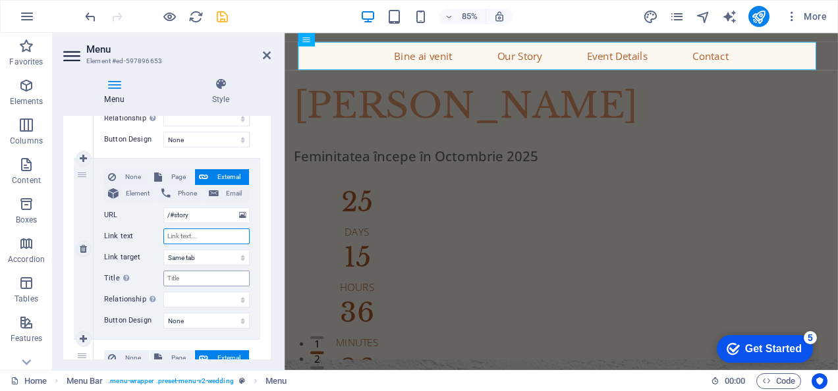
select select
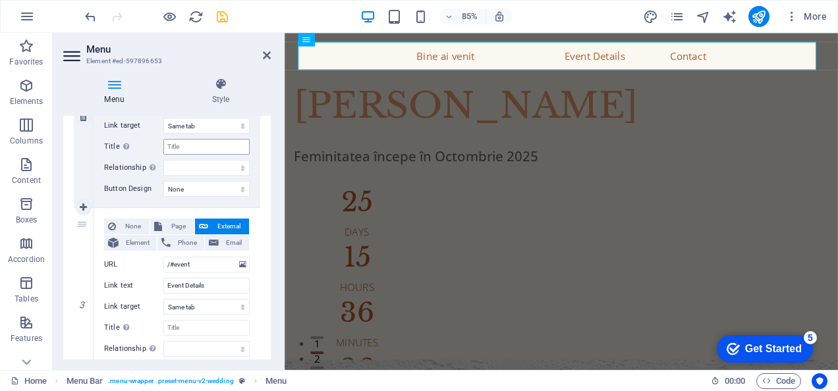
scroll to position [461, 0]
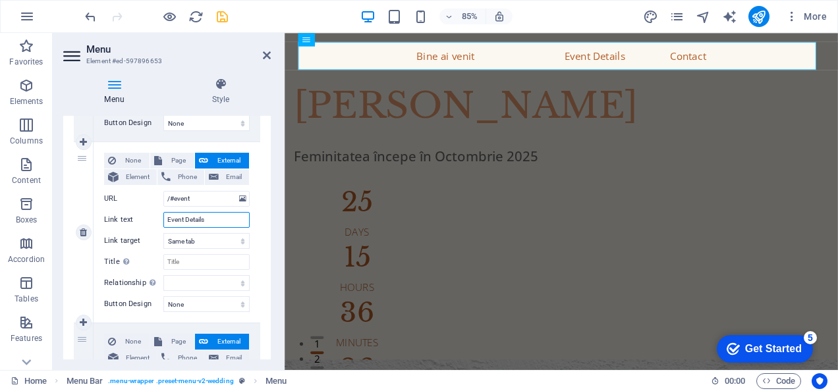
drag, startPoint x: 207, startPoint y: 221, endPoint x: 148, endPoint y: 218, distance: 60.0
click at [148, 218] on div "Link text Event Details" at bounding box center [177, 220] width 146 height 16
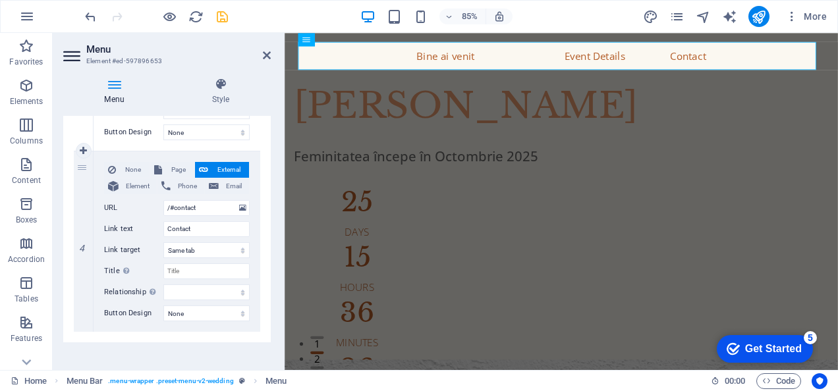
select select
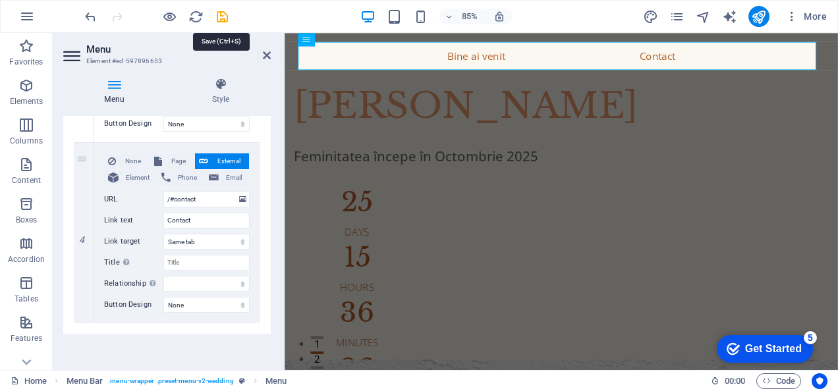
click at [221, 13] on icon "save" at bounding box center [222, 16] width 15 height 15
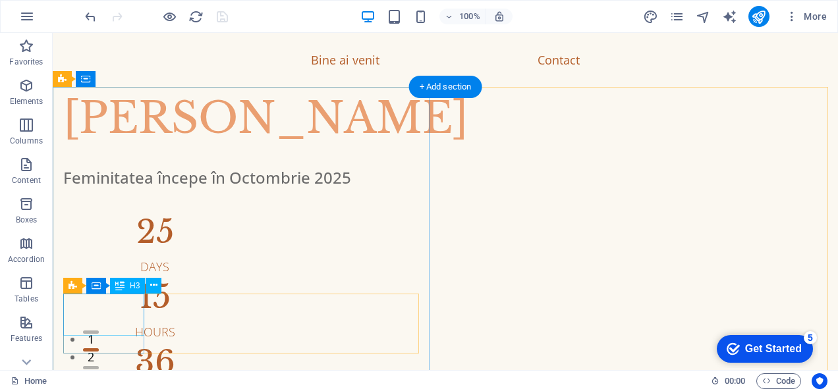
click at [119, 248] on div "25" at bounding box center [154, 232] width 183 height 32
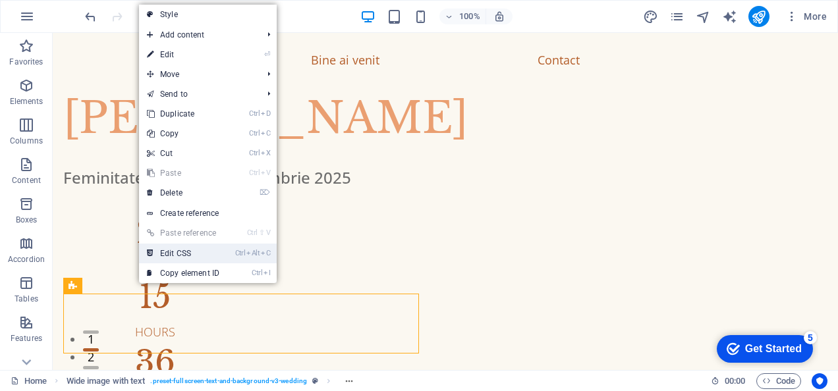
click at [196, 249] on link "Ctrl Alt C Edit CSS" at bounding box center [183, 254] width 88 height 20
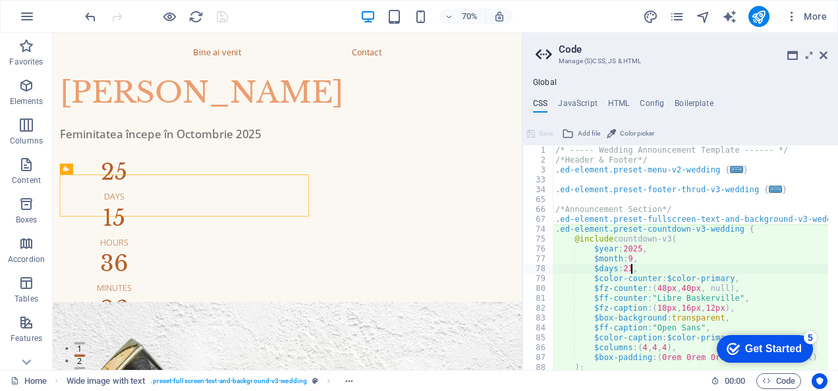
click at [630, 270] on div "/* ----- Wedding Announcement Template ------ */ /*Header & Footer*/ .ed-elemen…" at bounding box center [693, 263] width 281 height 234
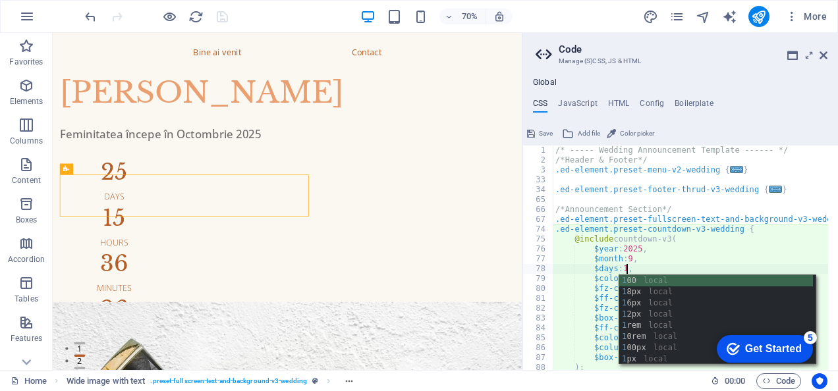
scroll to position [0, 9]
click at [632, 259] on div "/* ----- Wedding Announcement Template ------ */ /*Header & Footer*/ .ed-elemen…" at bounding box center [693, 263] width 281 height 234
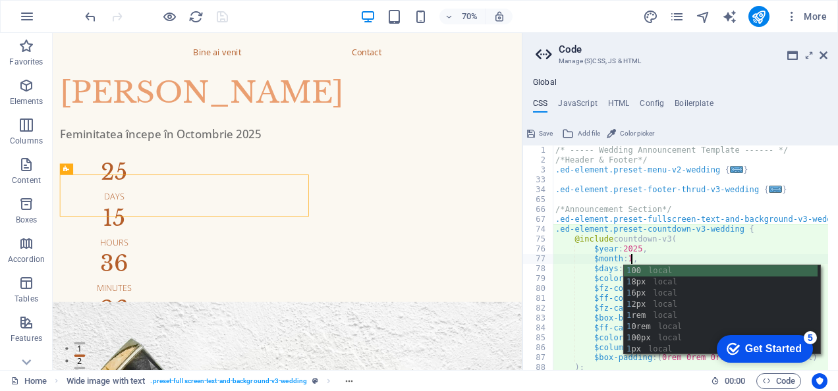
scroll to position [0, 9]
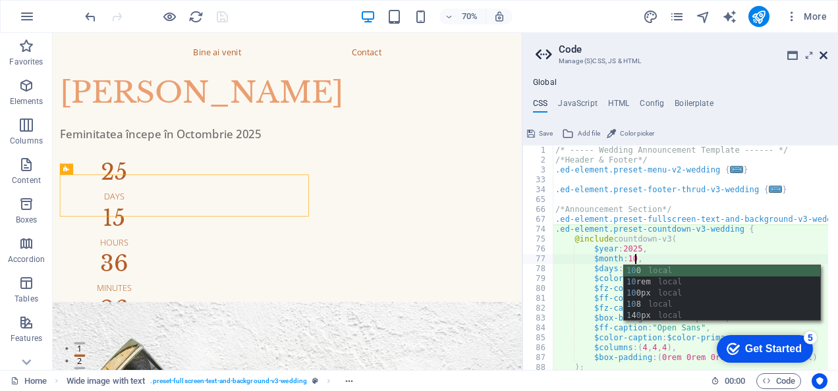
type textarea "$month: 10,"
click at [822, 53] on icon at bounding box center [823, 55] width 8 height 11
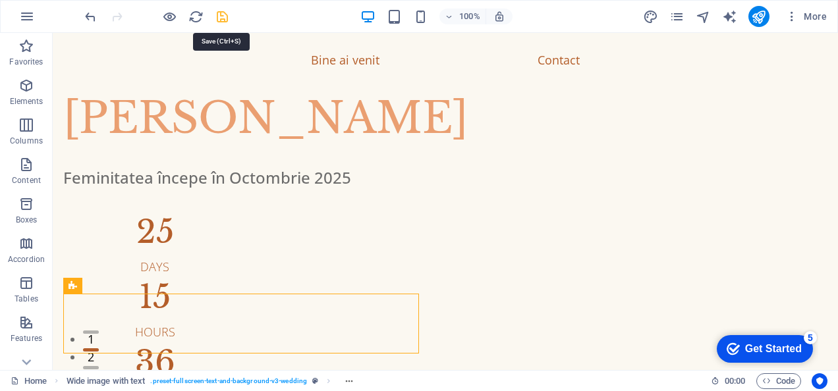
click at [221, 9] on icon "save" at bounding box center [222, 16] width 15 height 15
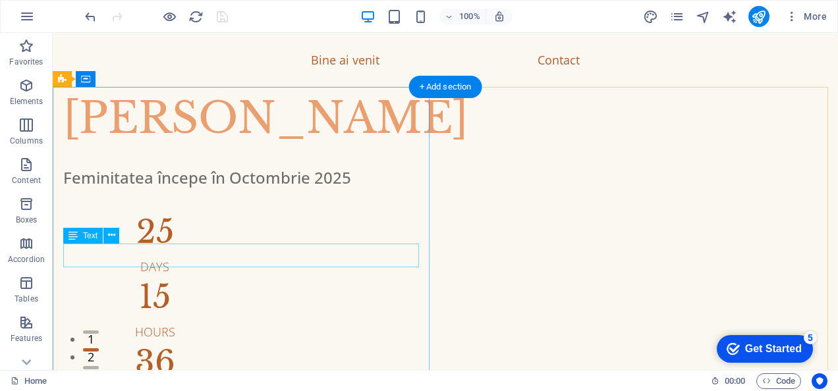
click at [150, 190] on div "Feminitatea începe în Octombrie 2025" at bounding box center [445, 178] width 764 height 24
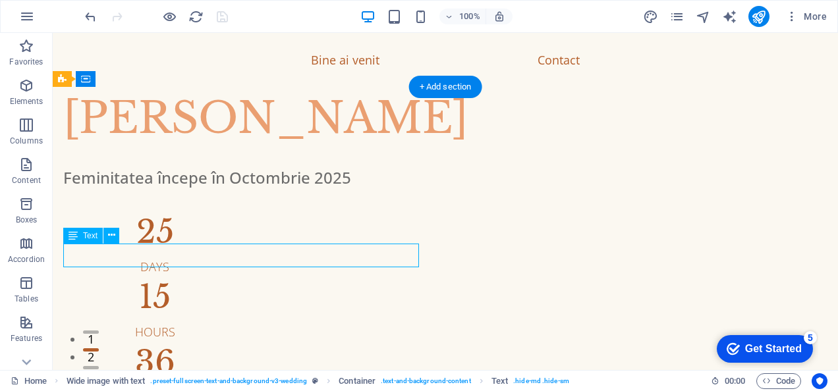
click at [149, 190] on div "Feminitatea începe în Octombrie 2025" at bounding box center [445, 178] width 764 height 24
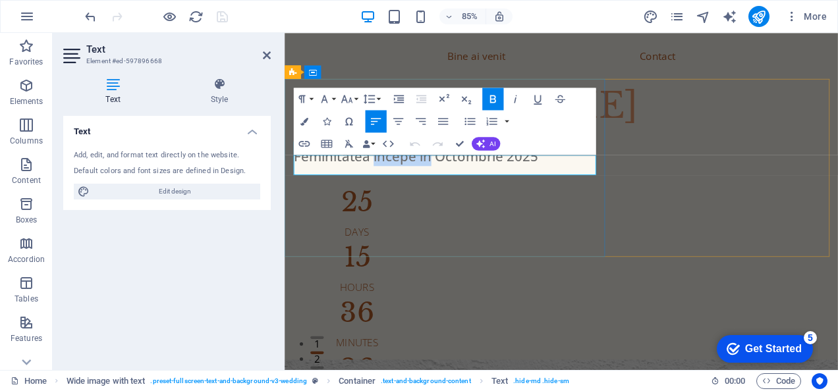
drag, startPoint x: 389, startPoint y: 185, endPoint x: 456, endPoint y: 184, distance: 67.2
click at [456, 184] on strong "Feminitatea începe în Octombrie 2025" at bounding box center [439, 178] width 288 height 22
click at [491, 187] on strong "Feminitatea începe în Octombrie 2025" at bounding box center [439, 178] width 288 height 22
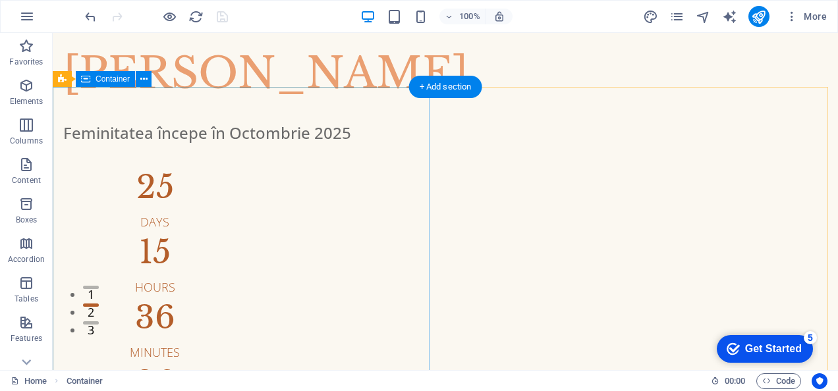
scroll to position [0, 0]
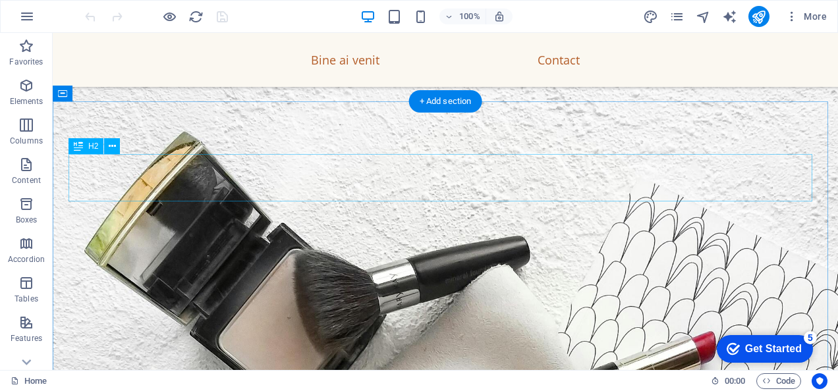
scroll to position [329, 0]
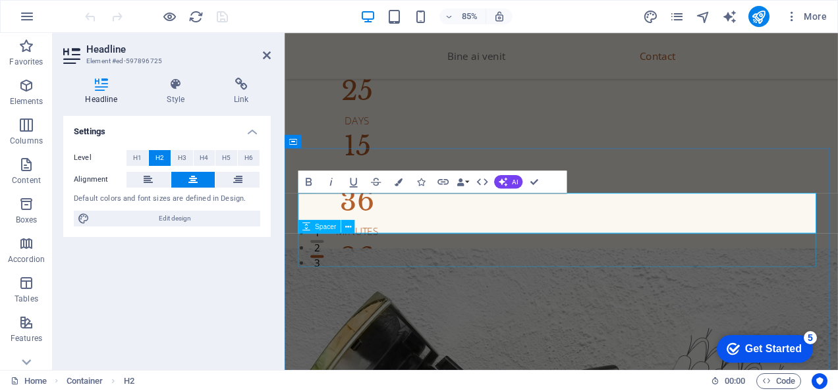
scroll to position [132, 0]
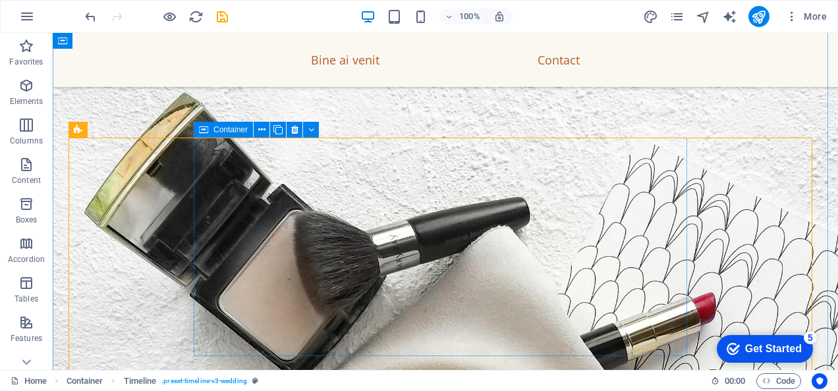
scroll to position [371, 0]
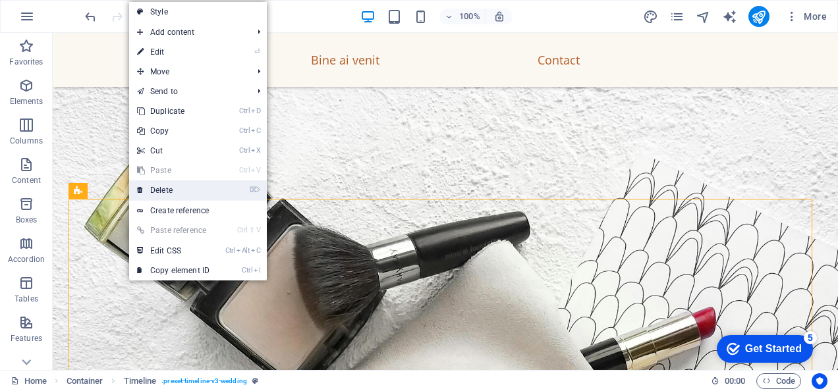
click at [138, 188] on icon at bounding box center [140, 190] width 7 height 20
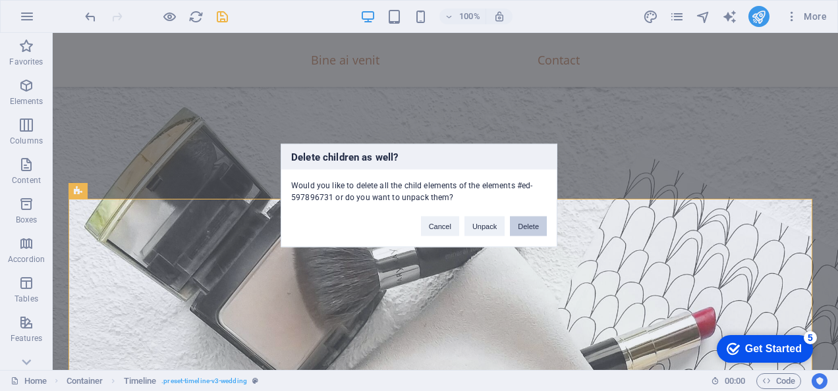
click at [533, 231] on button "Delete" at bounding box center [528, 227] width 37 height 20
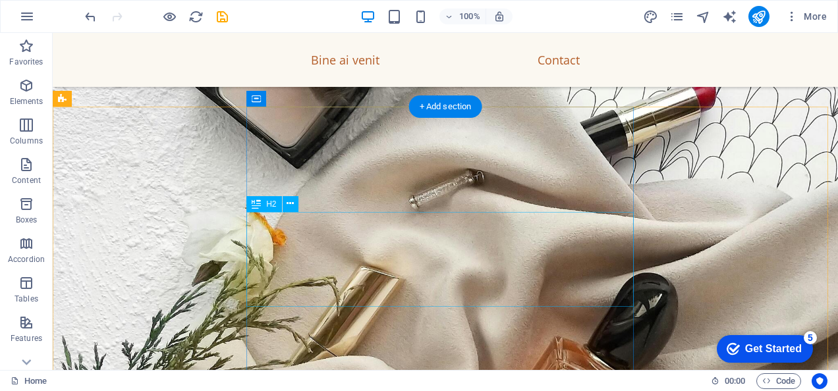
scroll to position [569, 0]
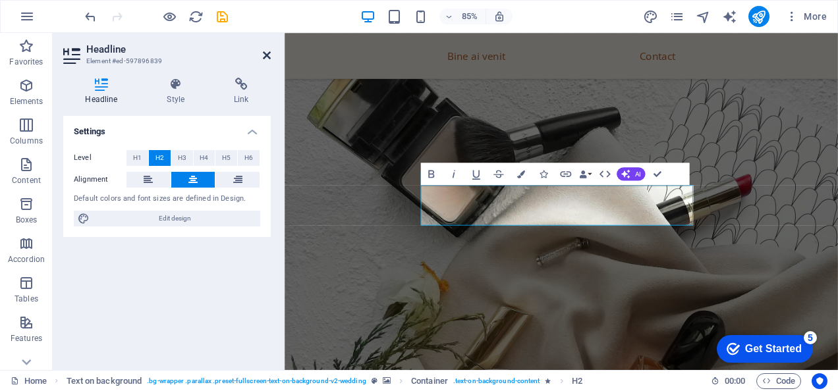
click at [264, 53] on icon at bounding box center [267, 55] width 8 height 11
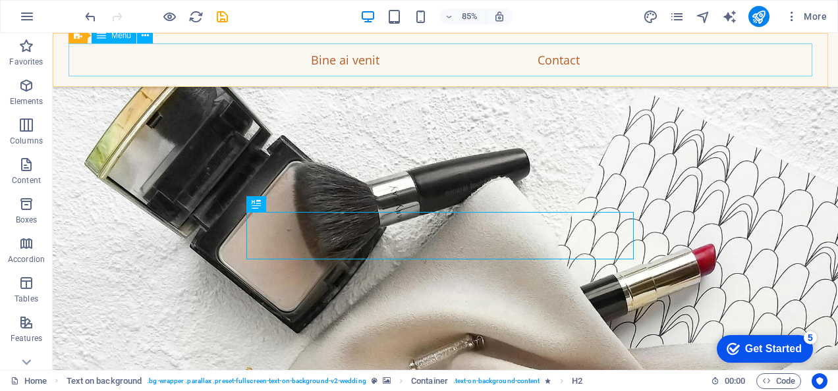
scroll to position [569, 0]
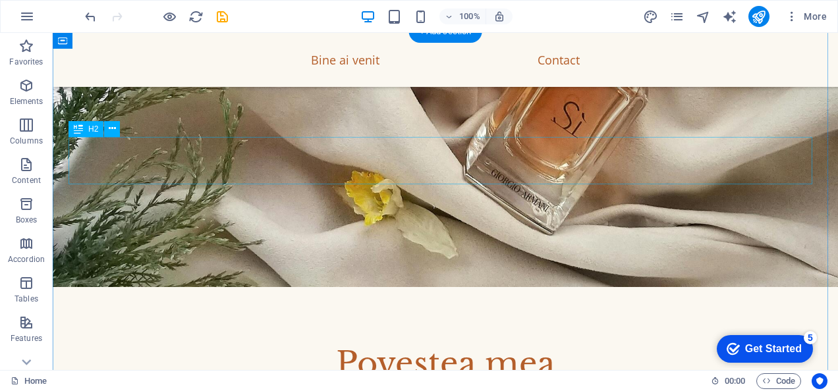
scroll to position [898, 0]
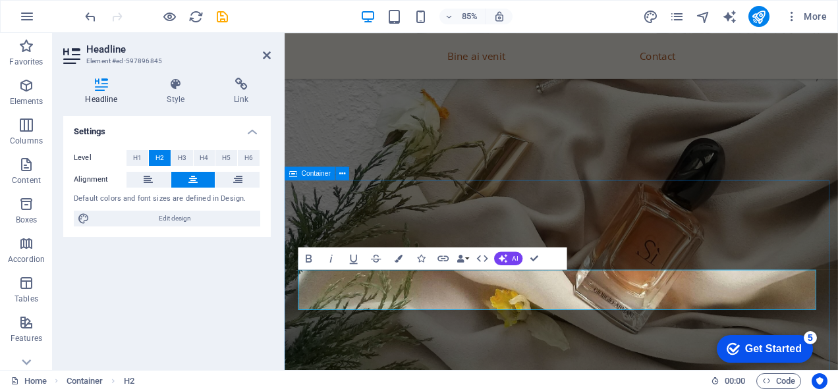
scroll to position [659, 0]
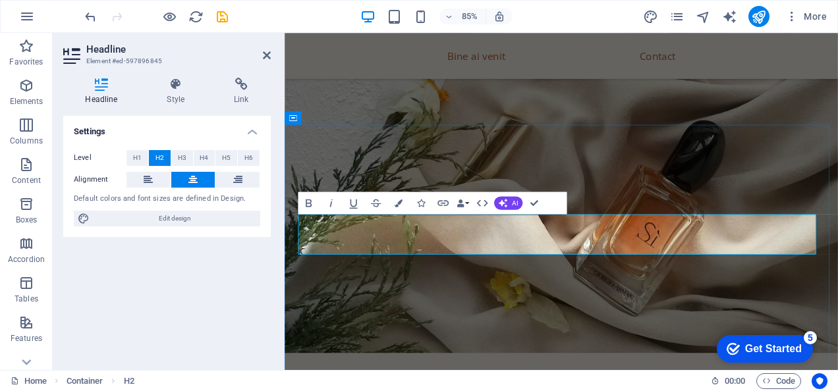
drag, startPoint x: 668, startPoint y: 268, endPoint x: 555, endPoint y: 265, distance: 114.0
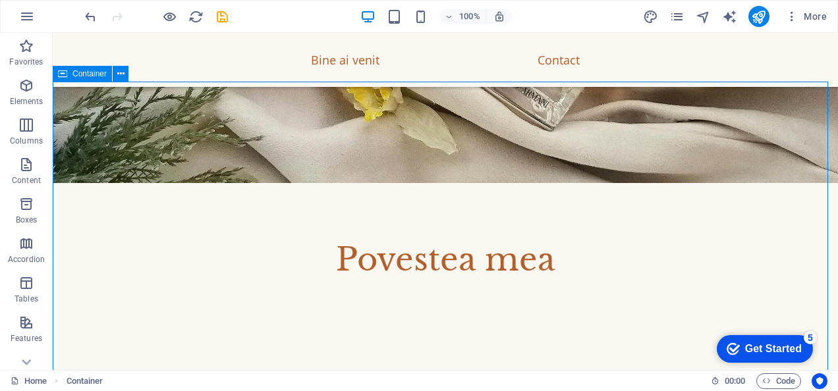
scroll to position [1056, 0]
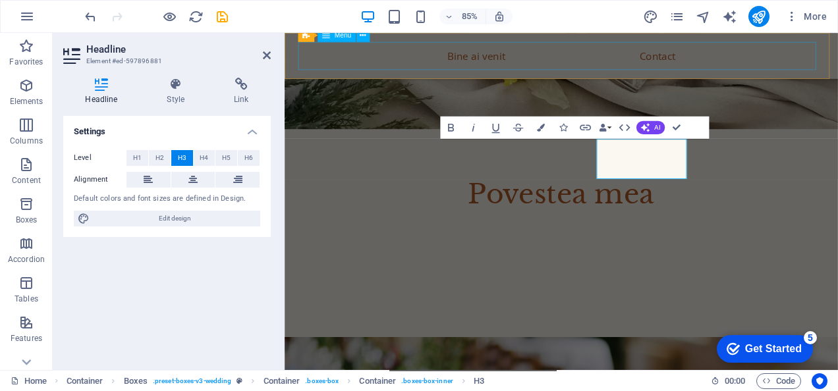
click at [819, 51] on nav "Bine ai venit Contact" at bounding box center [609, 59] width 619 height 33
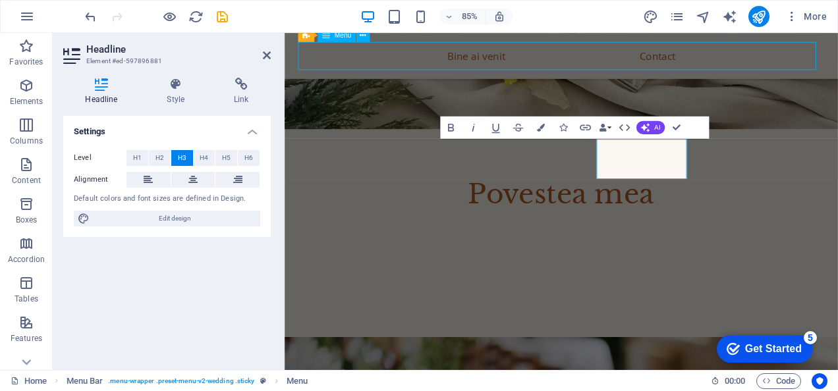
scroll to position [1056, 0]
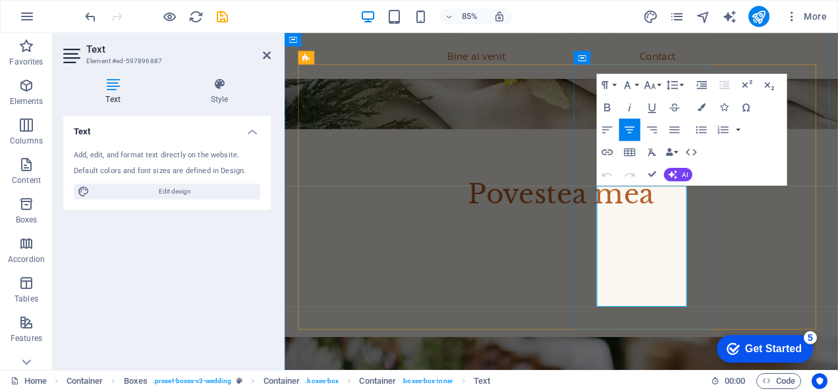
drag, startPoint x: 744, startPoint y: 344, endPoint x: 610, endPoint y: 117, distance: 264.0
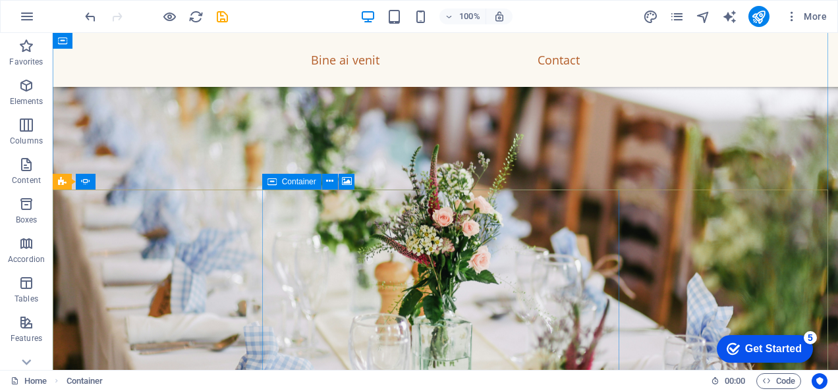
scroll to position [1230, 0]
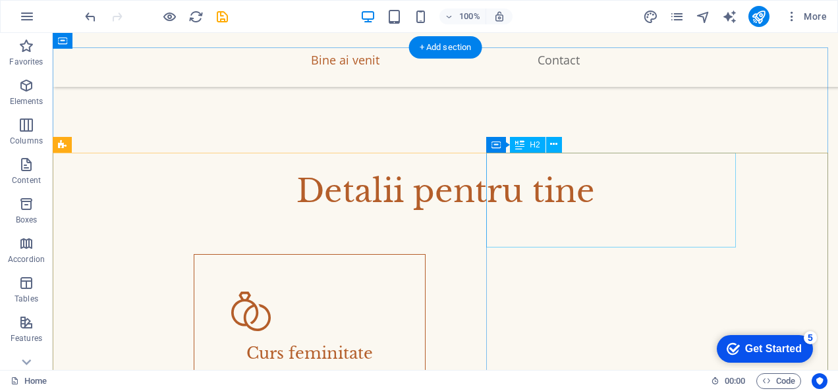
scroll to position [1876, 0]
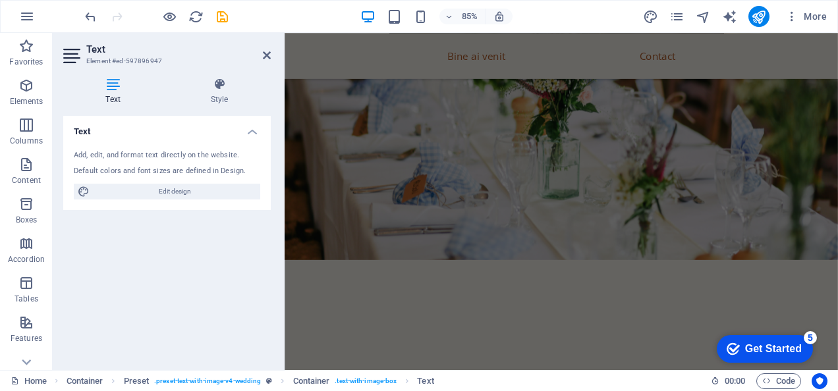
drag, startPoint x: 780, startPoint y: 180, endPoint x: 529, endPoint y: -59, distance: 346.1
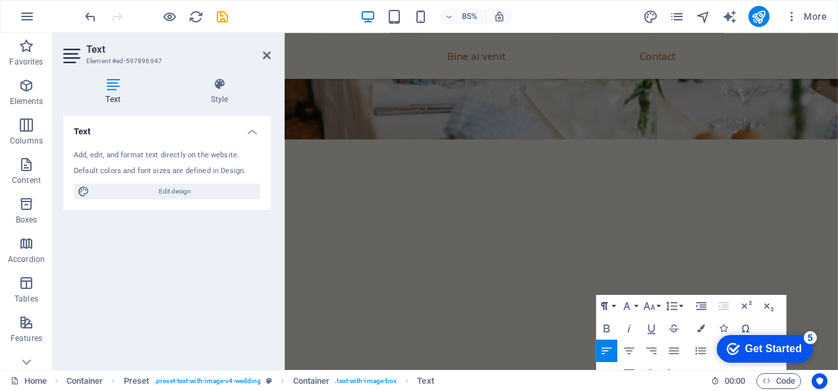
scroll to position [1669, 0]
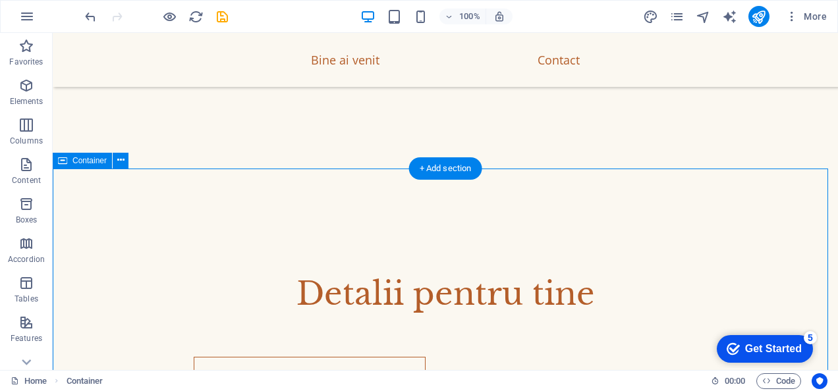
scroll to position [1779, 0]
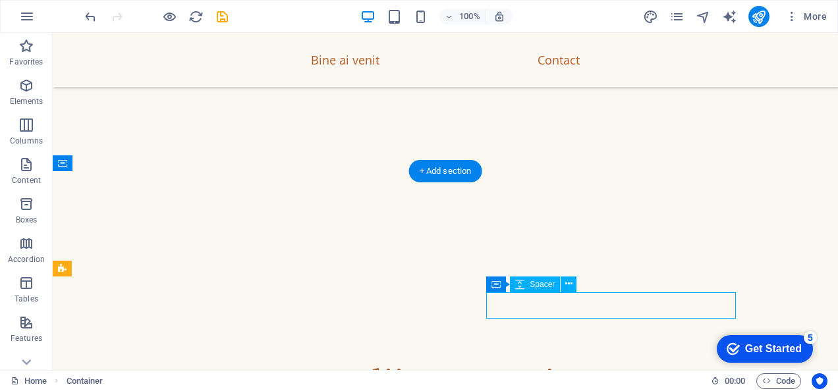
select select "px"
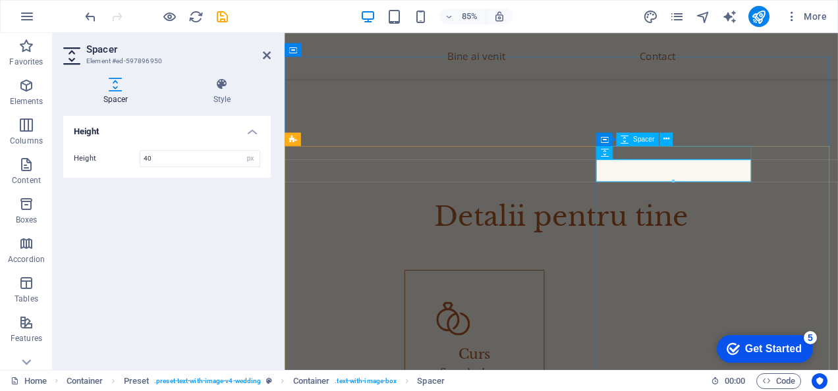
select select "px"
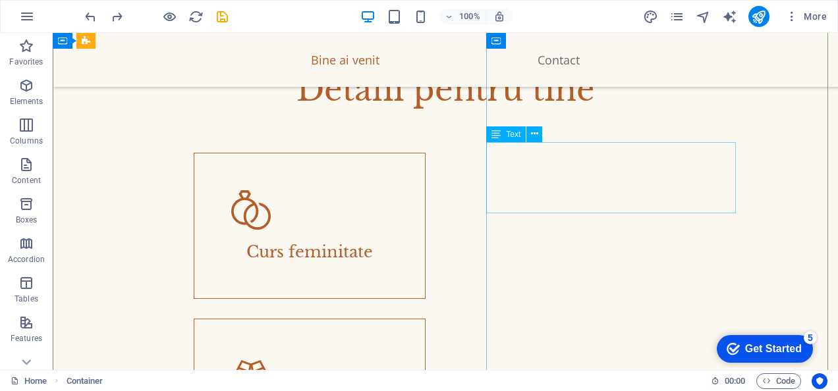
scroll to position [1911, 0]
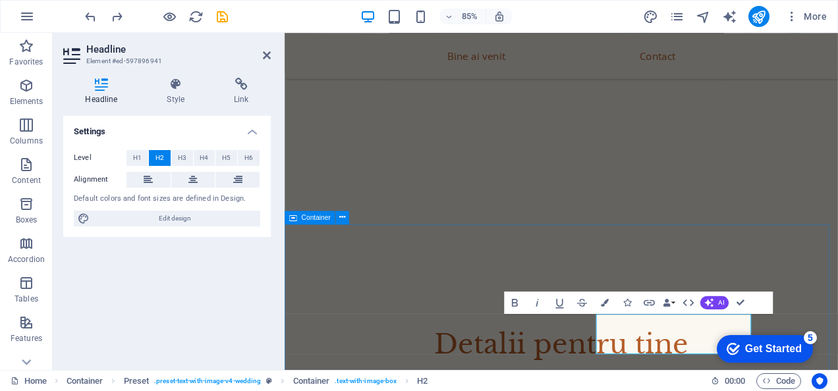
scroll to position [1648, 0]
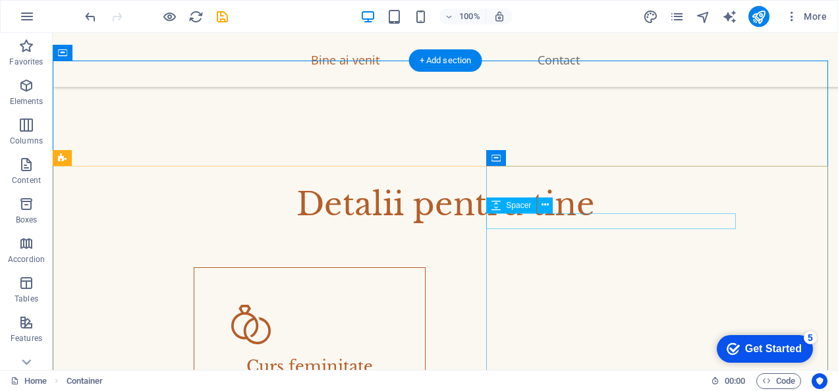
scroll to position [1956, 0]
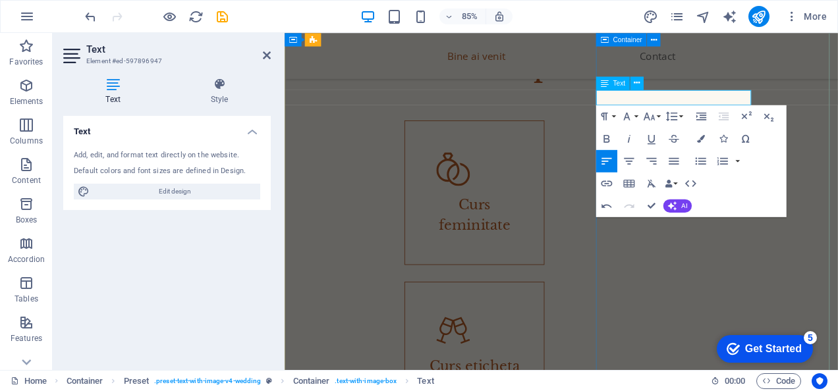
click at [837, 76] on nav "Bine ai venit Contact" at bounding box center [609, 59] width 619 height 33
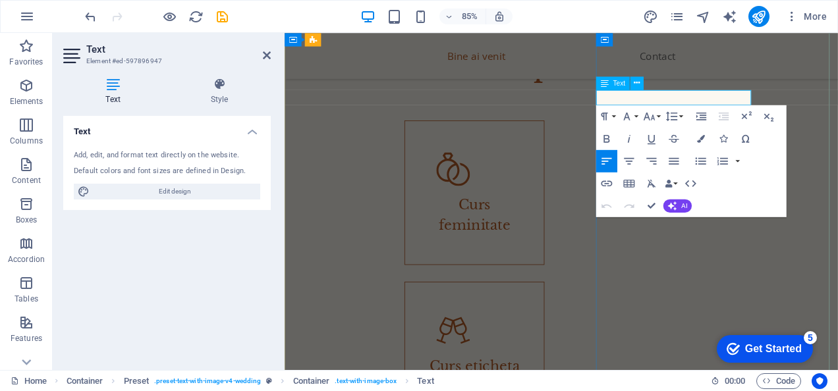
drag, startPoint x: 929, startPoint y: 143, endPoint x: 574, endPoint y: 105, distance: 357.0
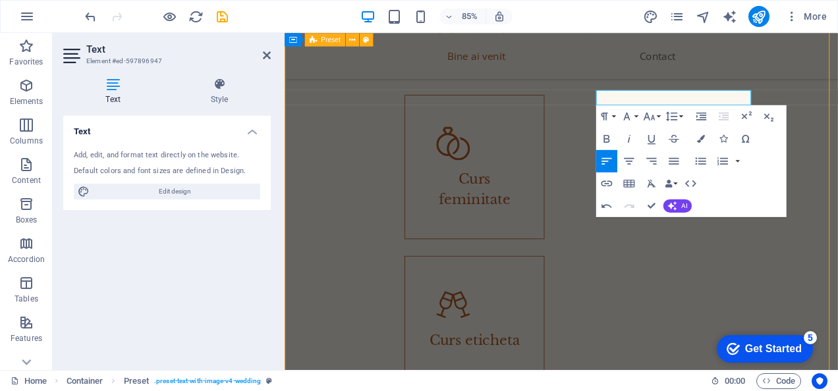
scroll to position [2019, 0]
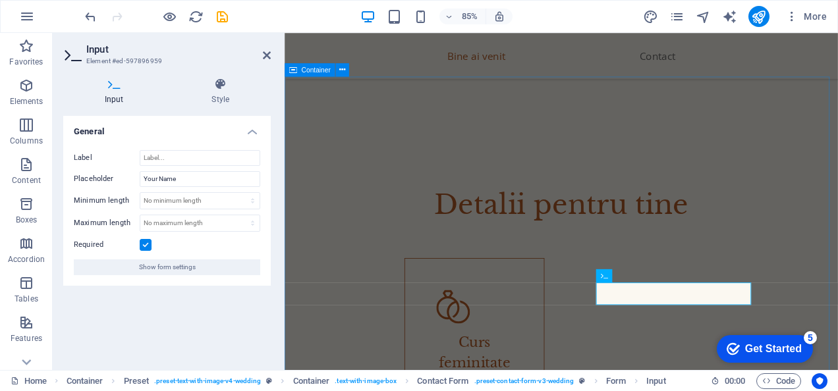
scroll to position [1756, 0]
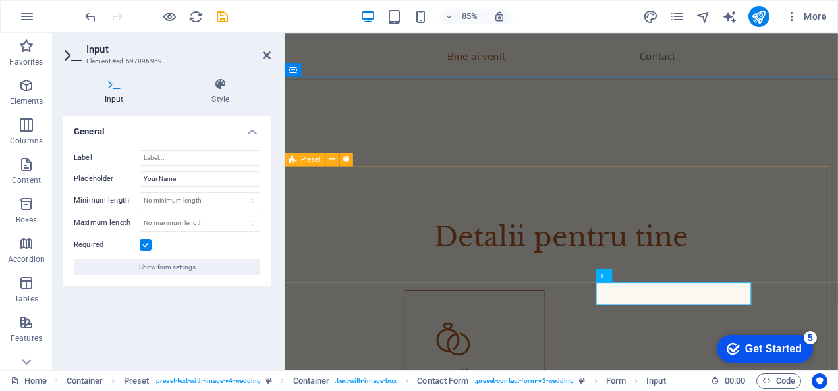
drag, startPoint x: 723, startPoint y: 339, endPoint x: 605, endPoint y: 333, distance: 118.0
drag, startPoint x: 709, startPoint y: 339, endPoint x: 645, endPoint y: 339, distance: 63.9
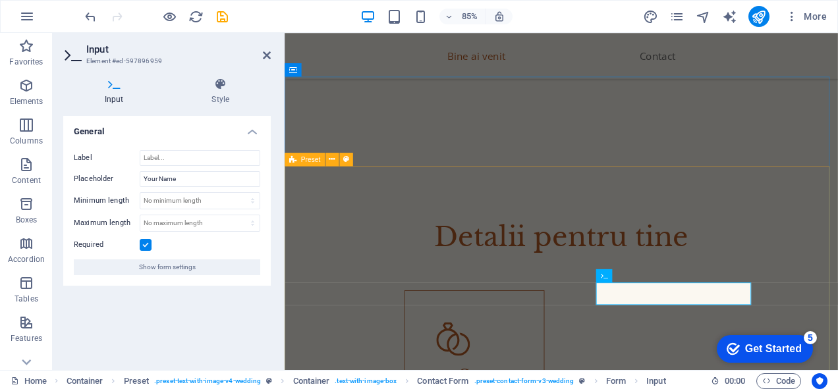
drag, startPoint x: 187, startPoint y: 175, endPoint x: 109, endPoint y: 167, distance: 78.0
click at [111, 168] on div "Label Placeholder Your Name Minimum length No minimum length chars Maximum leng…" at bounding box center [166, 213] width 207 height 146
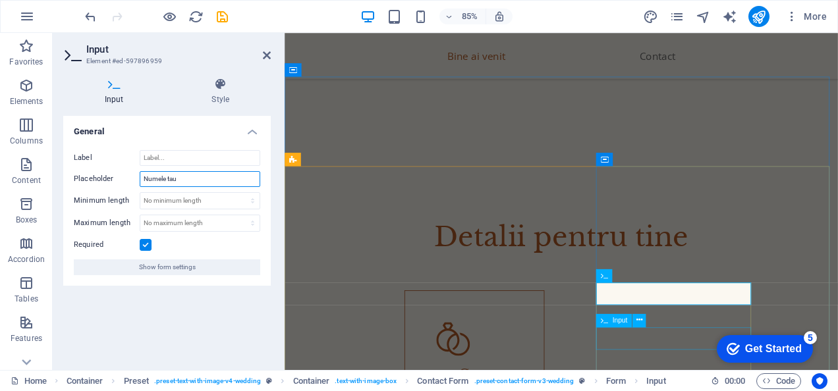
type input "Numele tau"
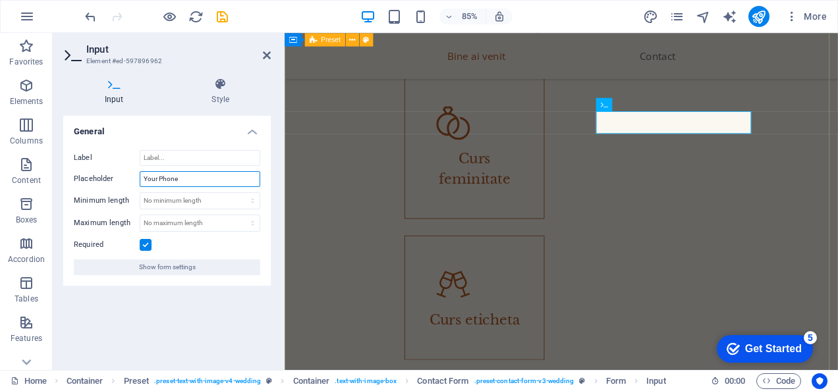
drag, startPoint x: 184, startPoint y: 180, endPoint x: 104, endPoint y: 170, distance: 81.0
click at [104, 170] on div "Label Placeholder Your Phone Minimum length No minimum length chars Maximum len…" at bounding box center [166, 213] width 207 height 146
type input "N"
type input "T"
type input "Nr. Telefon"
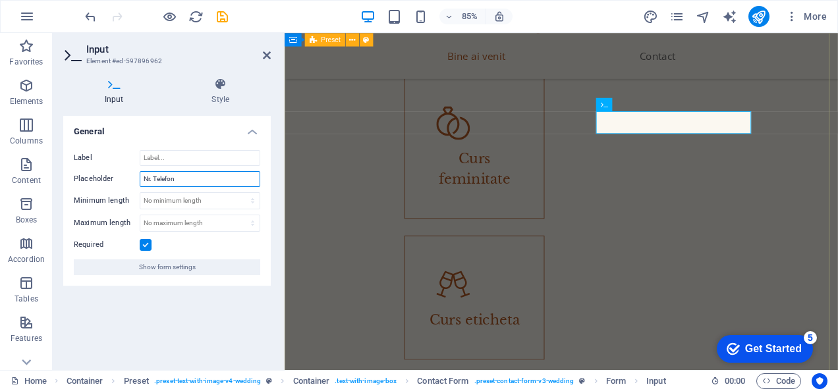
drag, startPoint x: 152, startPoint y: 176, endPoint x: 120, endPoint y: 175, distance: 32.3
click at [120, 175] on div "Placeholder Nr. Telefon" at bounding box center [167, 179] width 186 height 16
type input "Telefon"
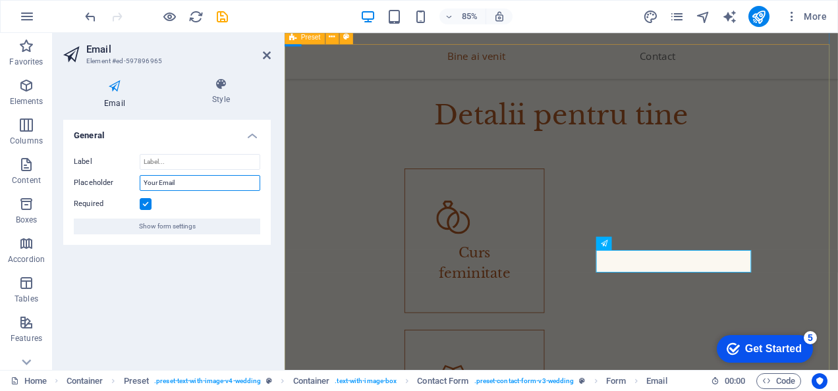
drag, startPoint x: 182, startPoint y: 180, endPoint x: 105, endPoint y: 173, distance: 76.7
click at [105, 173] on div "Label Placeholder Your Email Required Show form settings" at bounding box center [166, 194] width 207 height 101
type input "Email"
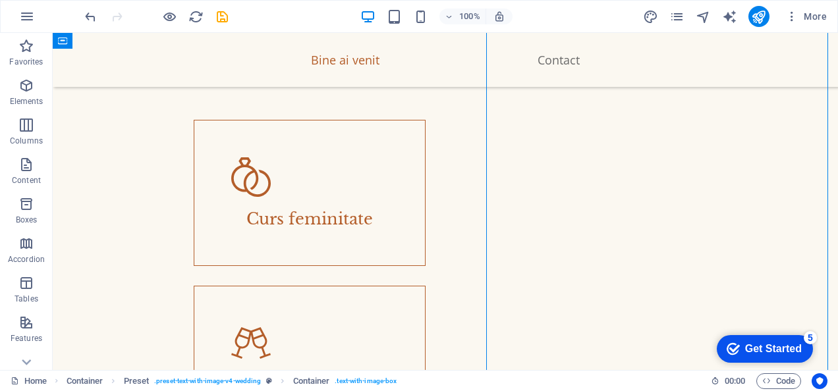
scroll to position [2097, 0]
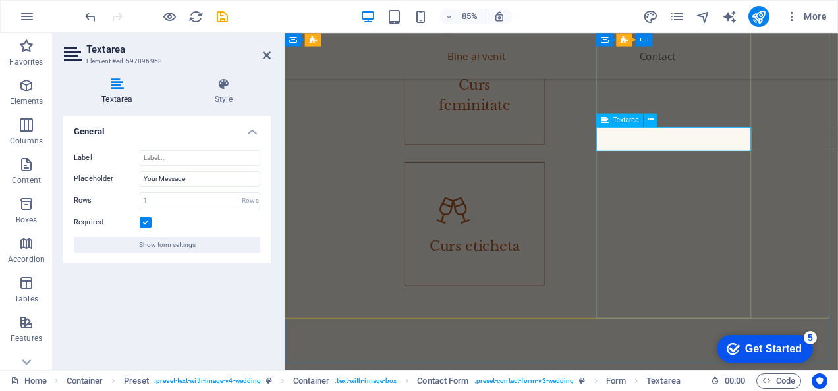
drag, startPoint x: 730, startPoint y: 156, endPoint x: 553, endPoint y: 138, distance: 178.7
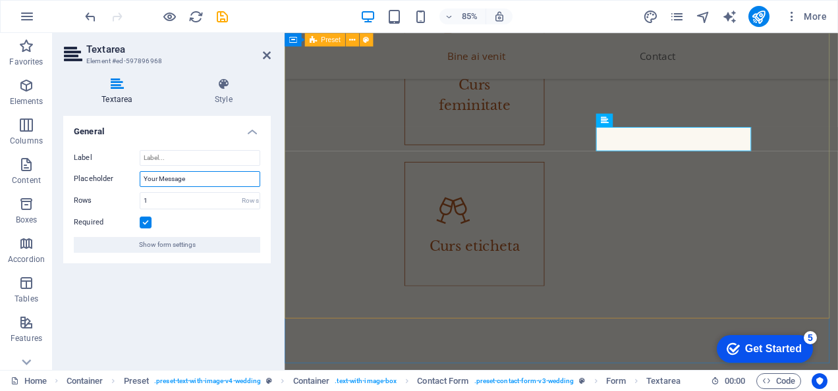
drag, startPoint x: 188, startPoint y: 179, endPoint x: 92, endPoint y: 170, distance: 95.9
click at [93, 170] on div "Label Placeholder Your Message Rows 1 Rows Required Show form settings" at bounding box center [166, 202] width 207 height 124
type input "Mesajul tau"
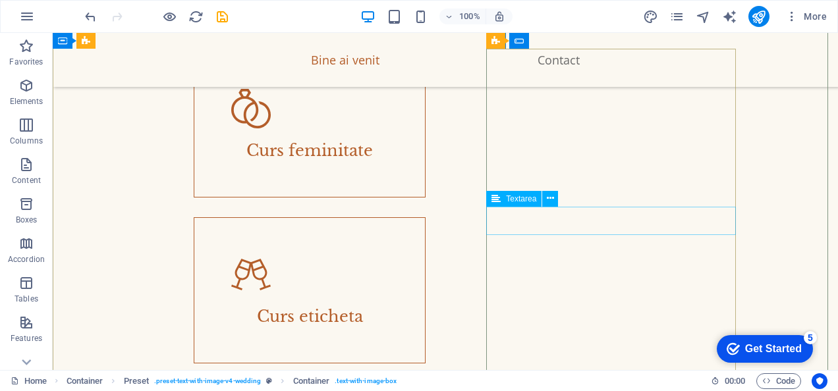
scroll to position [2163, 0]
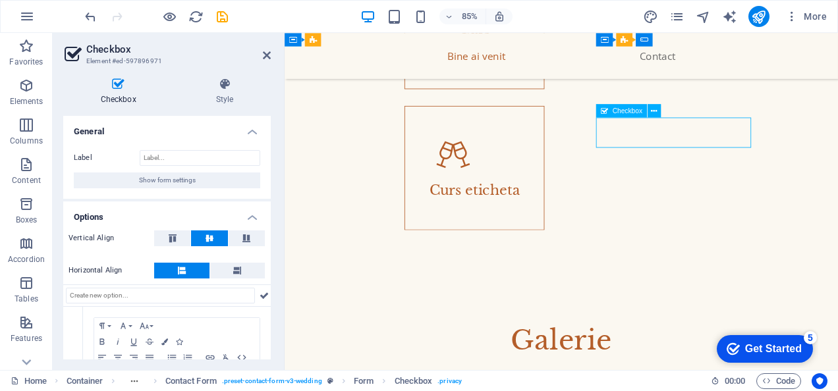
drag, startPoint x: 739, startPoint y: 159, endPoint x: 680, endPoint y: 144, distance: 61.2
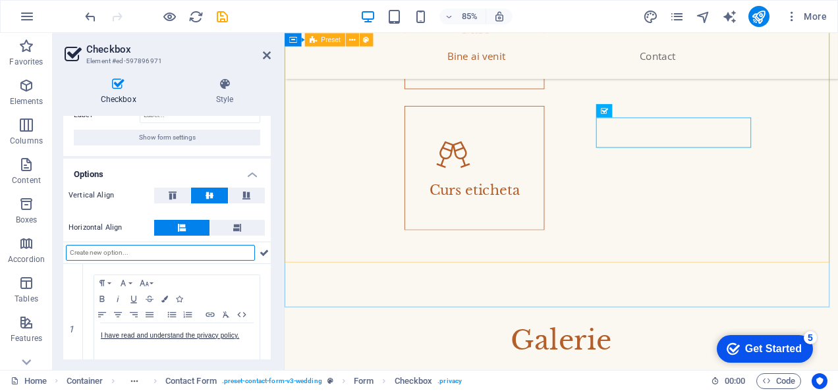
scroll to position [77, 0]
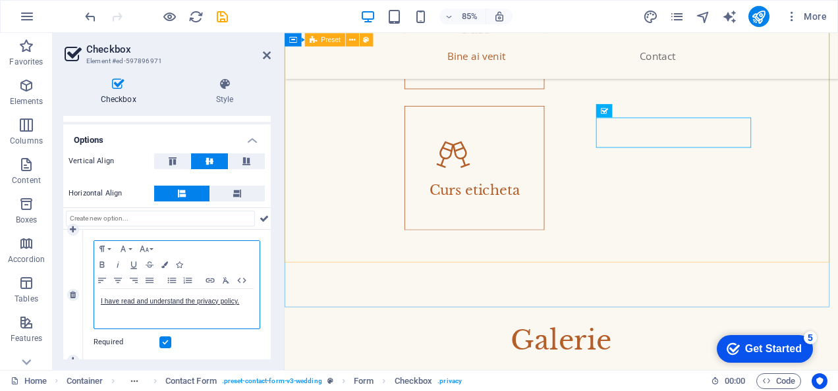
click at [242, 304] on p "I have read and understand the privacy policy." at bounding box center [177, 302] width 152 height 12
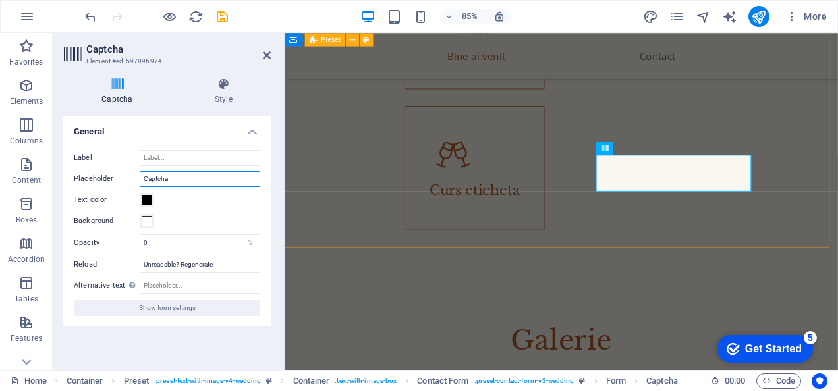
drag, startPoint x: 169, startPoint y: 180, endPoint x: 128, endPoint y: 180, distance: 41.5
click at [126, 180] on div "Placeholder Captcha" at bounding box center [167, 179] width 186 height 16
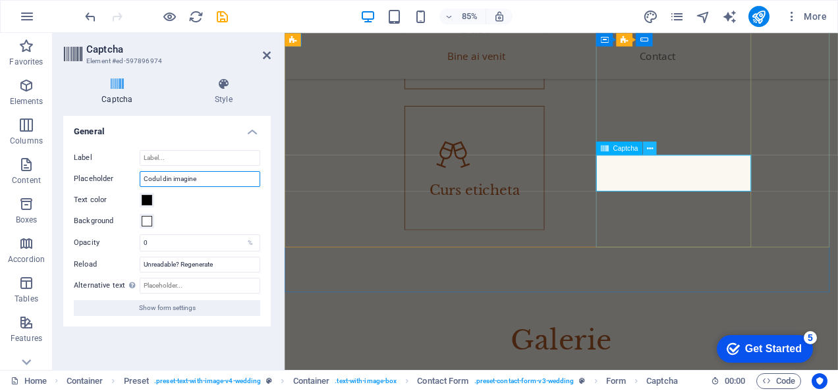
type input "Codul din imagine"
click at [652, 149] on icon at bounding box center [650, 148] width 6 height 12
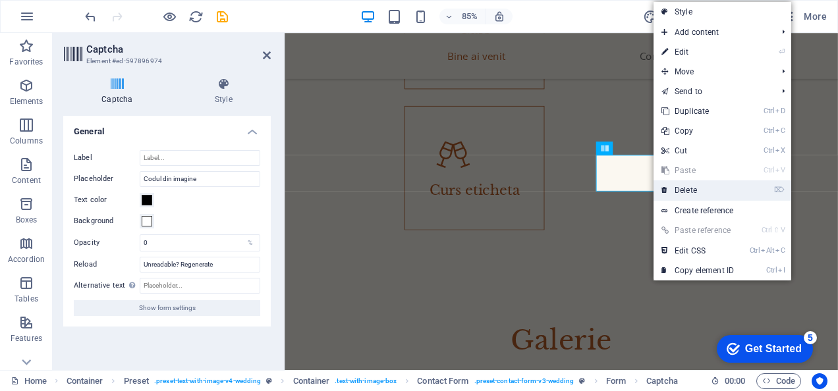
click at [711, 191] on link "⌦ Delete" at bounding box center [697, 190] width 88 height 20
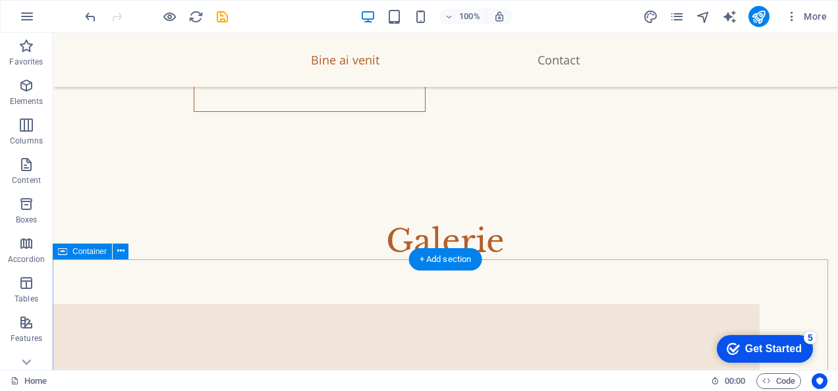
scroll to position [2426, 0]
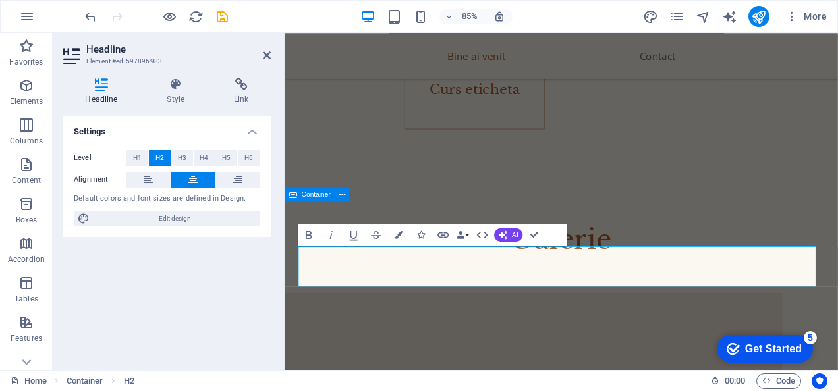
scroll to position [2203, 0]
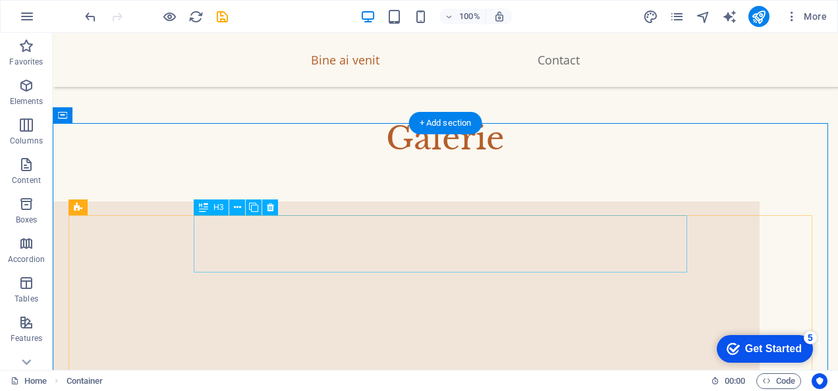
scroll to position [2445, 0]
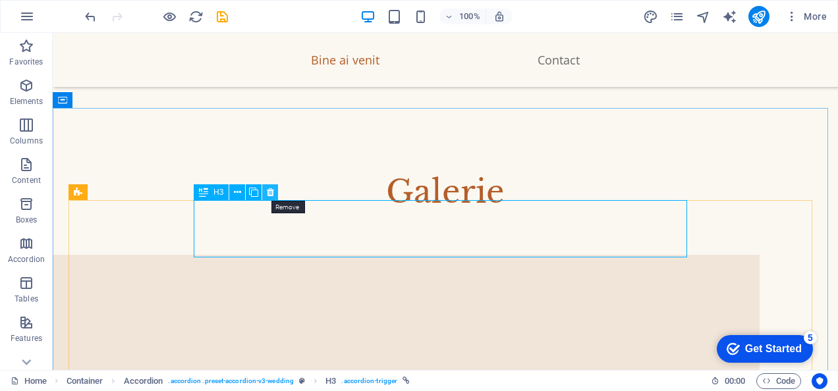
click at [267, 195] on icon at bounding box center [270, 193] width 7 height 14
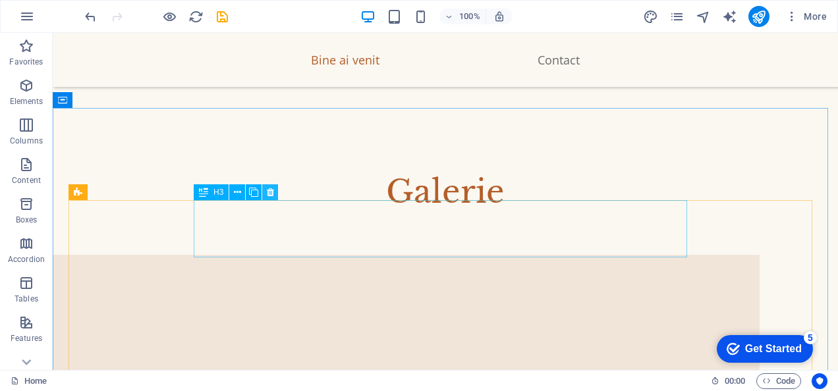
click at [267, 195] on icon at bounding box center [270, 193] width 7 height 14
click at [273, 192] on icon at bounding box center [270, 193] width 7 height 14
click at [271, 192] on icon at bounding box center [270, 193] width 7 height 14
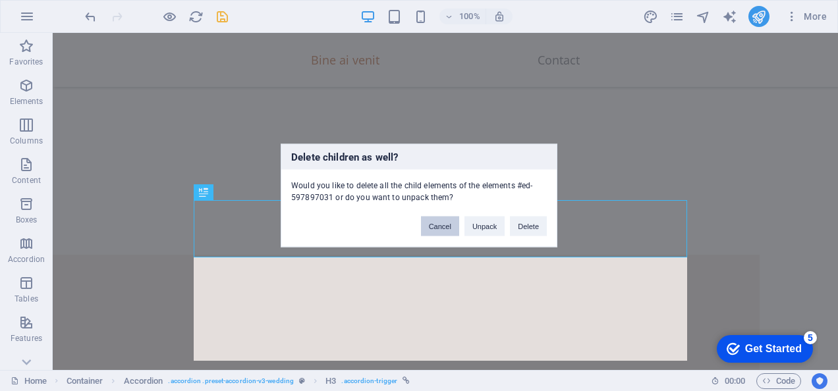
click at [444, 223] on button "Cancel" at bounding box center [440, 227] width 38 height 20
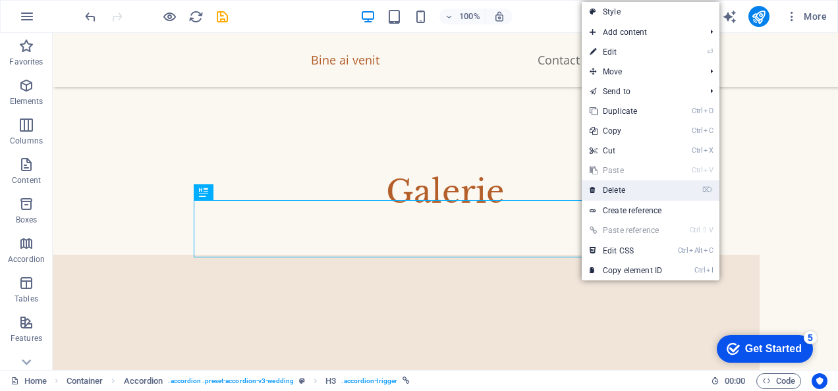
click at [636, 186] on link "⌦ Delete" at bounding box center [626, 190] width 88 height 20
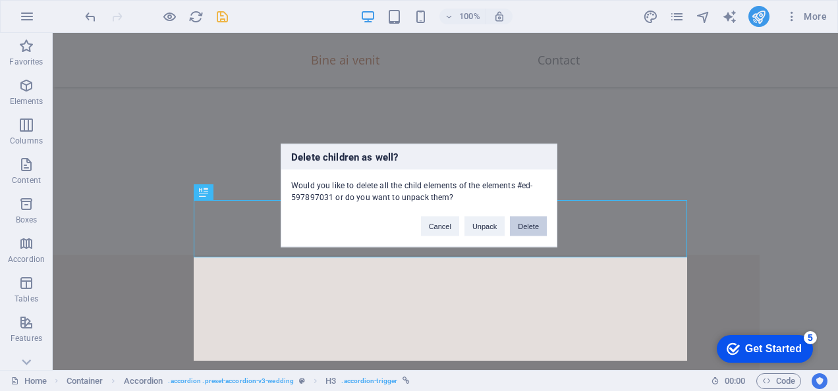
click at [532, 224] on button "Delete" at bounding box center [528, 227] width 37 height 20
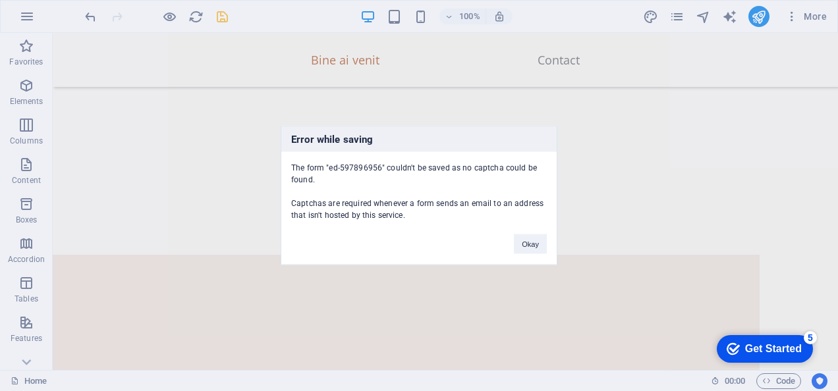
scroll to position [2100, 0]
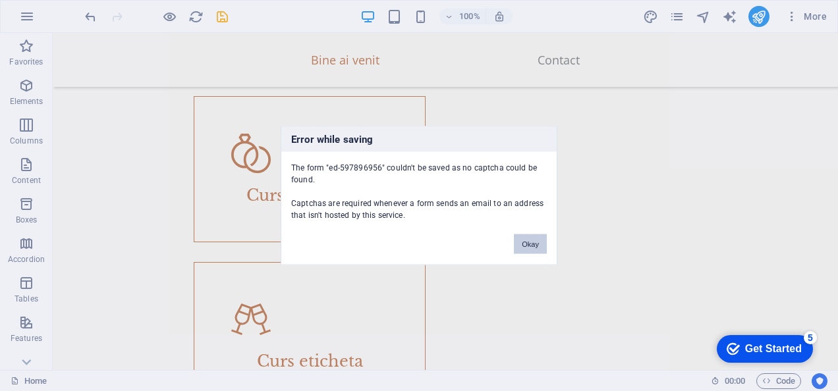
drag, startPoint x: 531, startPoint y: 242, endPoint x: 478, endPoint y: 209, distance: 62.7
click at [531, 242] on button "Okay" at bounding box center [530, 244] width 33 height 20
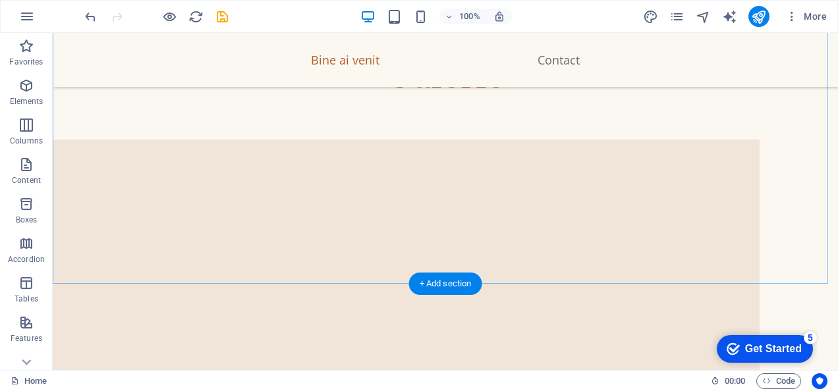
scroll to position [2692, 0]
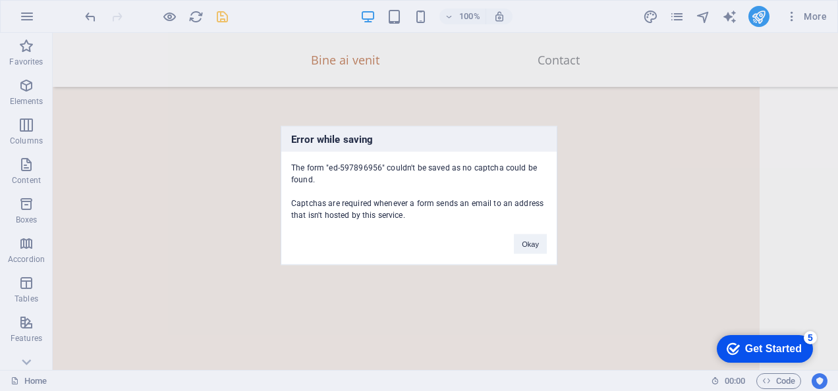
scroll to position [2100, 0]
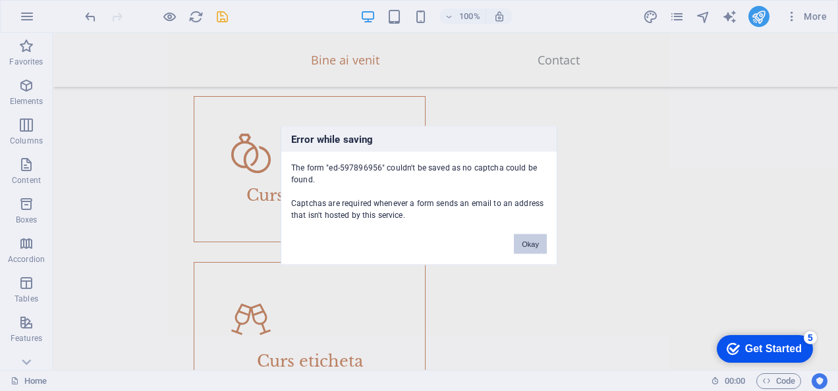
drag, startPoint x: 526, startPoint y: 238, endPoint x: 474, endPoint y: 206, distance: 61.8
click at [526, 238] on button "Okay" at bounding box center [530, 244] width 33 height 20
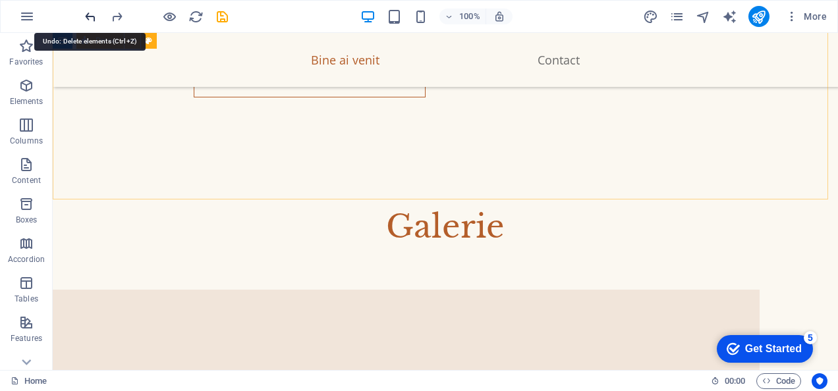
scroll to position [2429, 0]
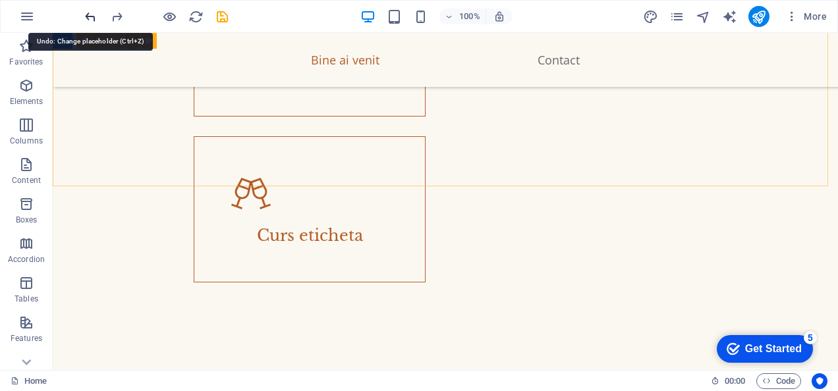
scroll to position [2214, 0]
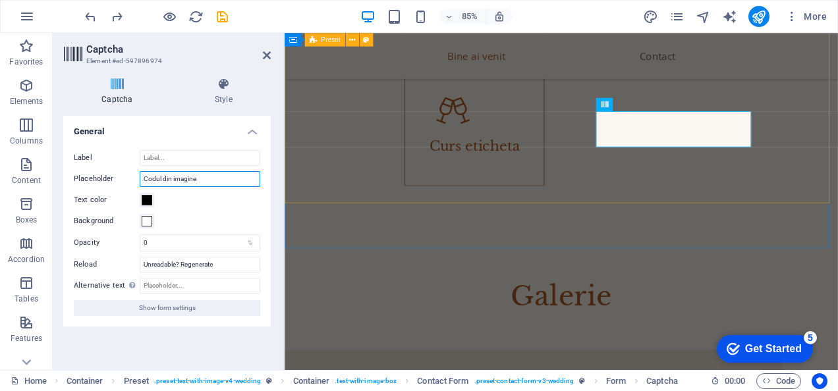
drag, startPoint x: 200, startPoint y: 183, endPoint x: 126, endPoint y: 173, distance: 74.4
click at [126, 173] on div "Placeholder Codul din imagine" at bounding box center [167, 179] width 186 height 16
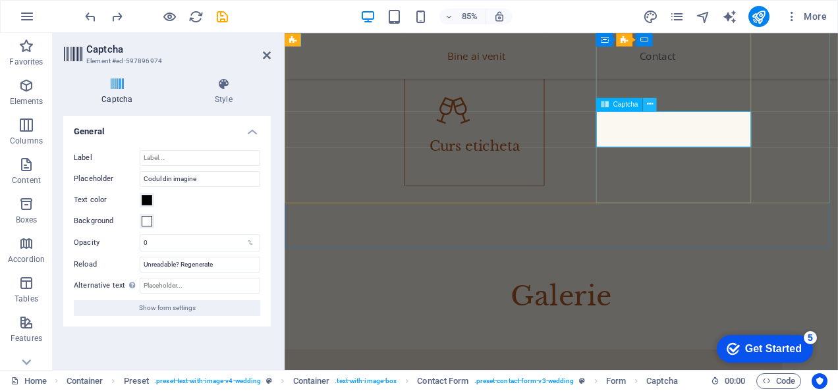
click at [647, 105] on icon at bounding box center [650, 105] width 6 height 12
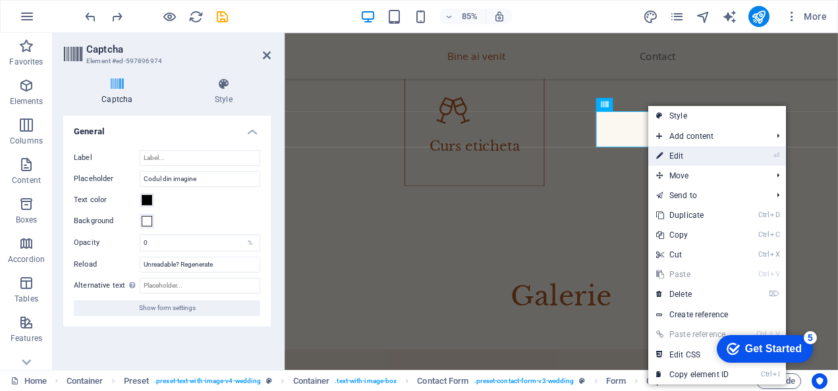
click at [675, 149] on link "⏎ Edit" at bounding box center [692, 156] width 88 height 20
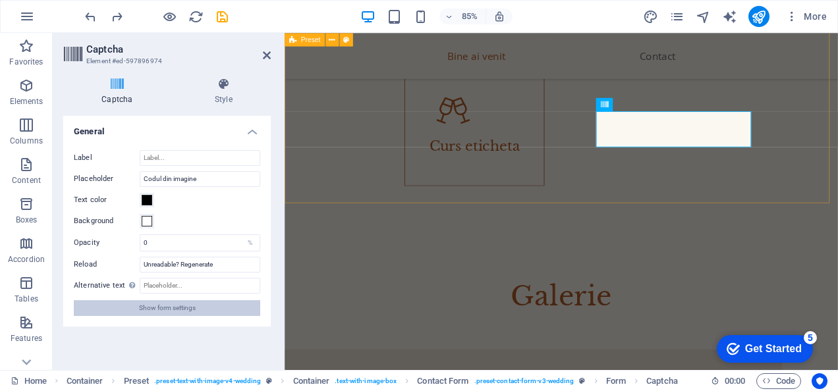
click at [190, 306] on span "Show form settings" at bounding box center [167, 308] width 57 height 16
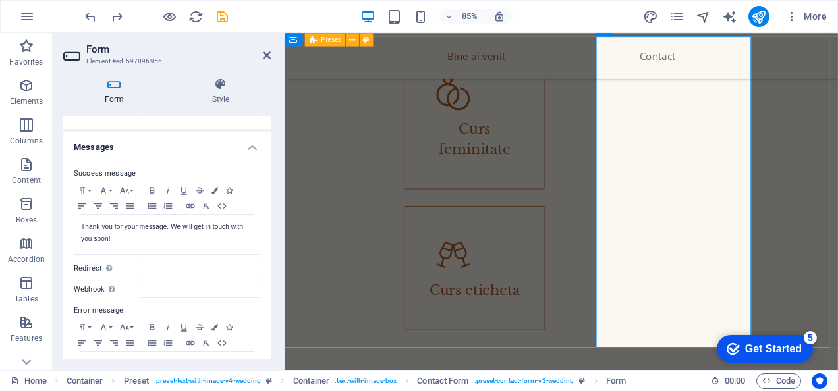
scroll to position [0, 0]
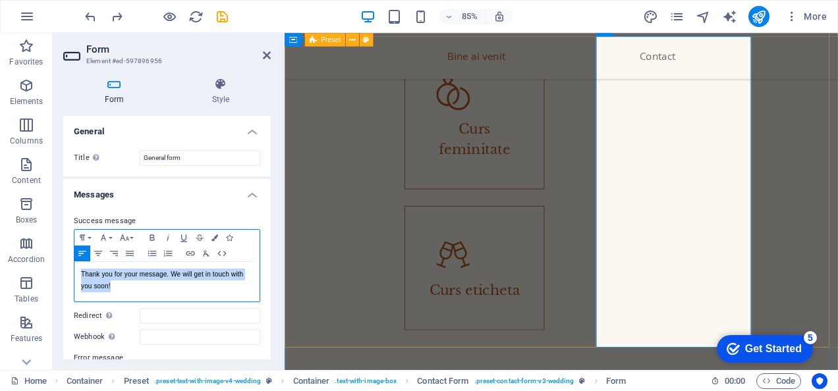
drag, startPoint x: 125, startPoint y: 285, endPoint x: 72, endPoint y: 266, distance: 56.0
click at [72, 266] on div "Success message Paragraph Format Normal Heading 1 Heading 2 Heading 3 Heading 4…" at bounding box center [166, 327] width 207 height 248
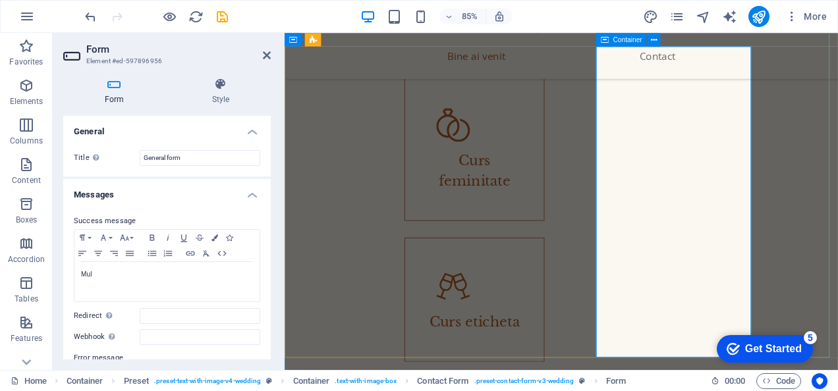
scroll to position [1913, 0]
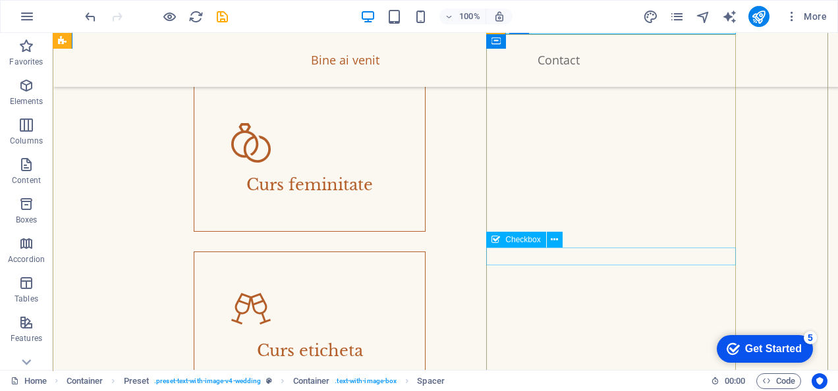
scroll to position [1847, 0]
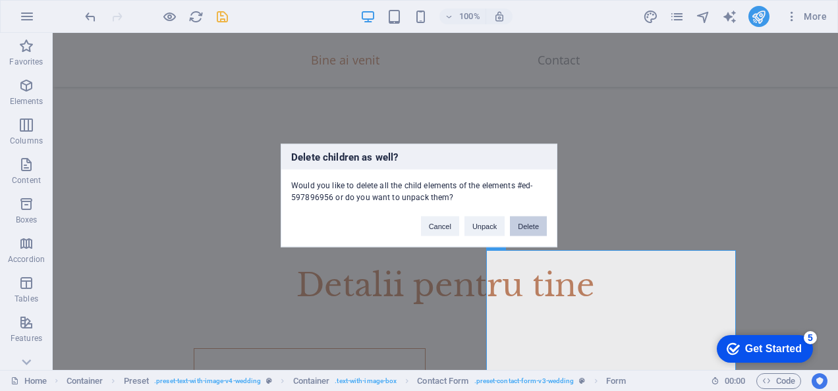
click at [524, 227] on button "Delete" at bounding box center [528, 227] width 37 height 20
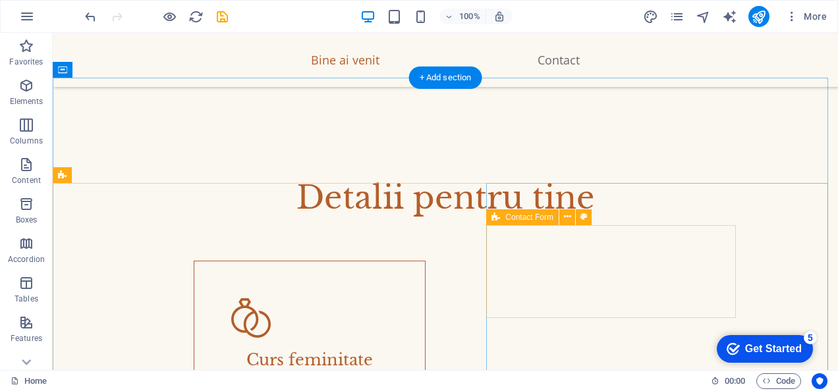
scroll to position [1979, 0]
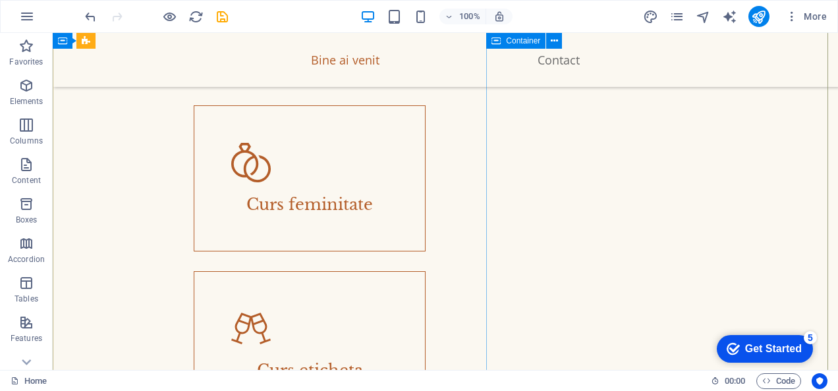
scroll to position [2111, 0]
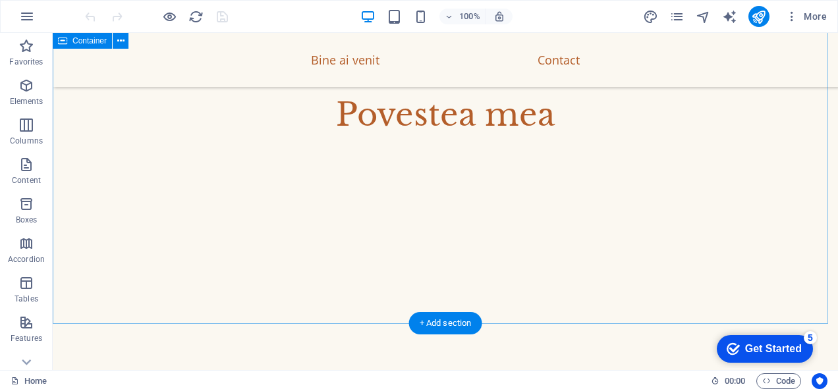
scroll to position [1054, 0]
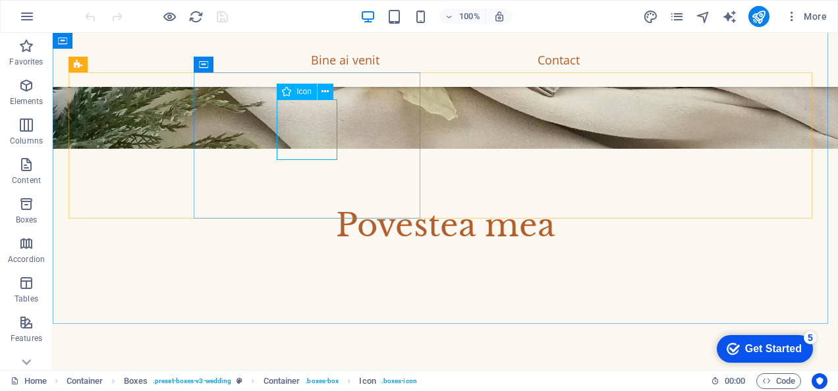
click at [310, 94] on span "Icon" at bounding box center [303, 92] width 15 height 8
click at [301, 92] on span "Icon" at bounding box center [303, 92] width 15 height 8
select select "xMidYMid"
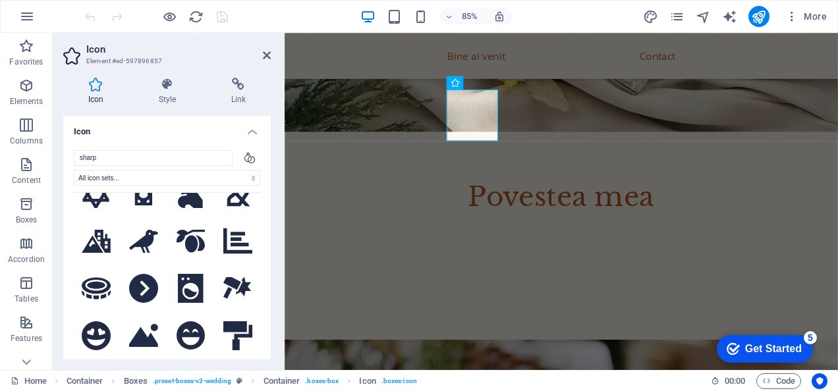
scroll to position [4687, 0]
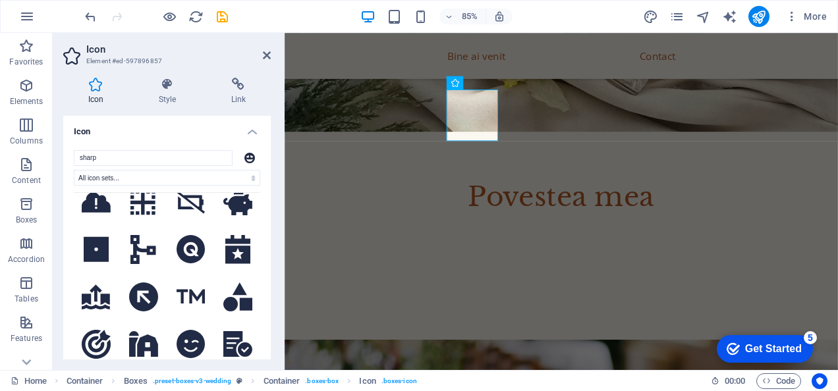
scroll to position [4490, 0]
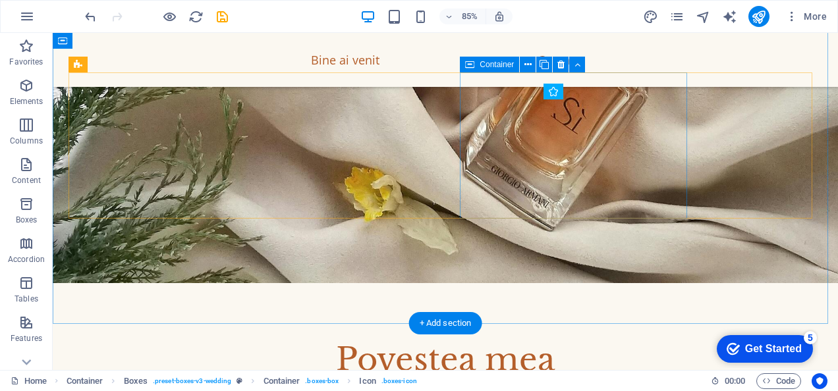
scroll to position [1054, 0]
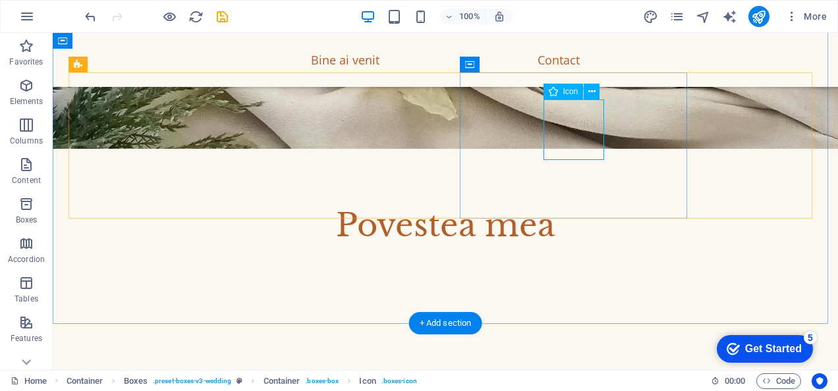
select select "xMidYMid"
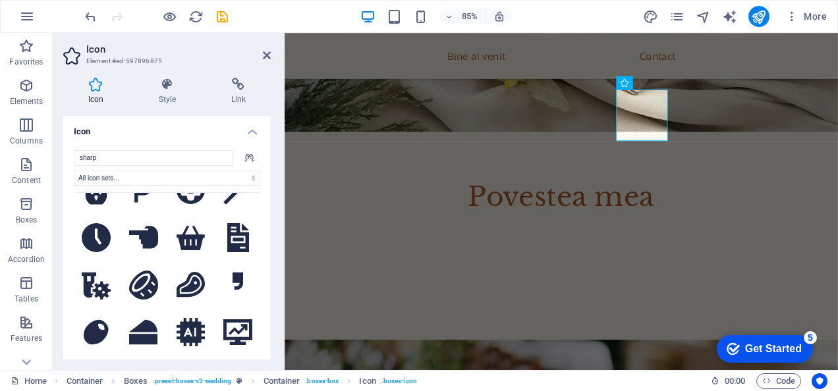
scroll to position [659, 0]
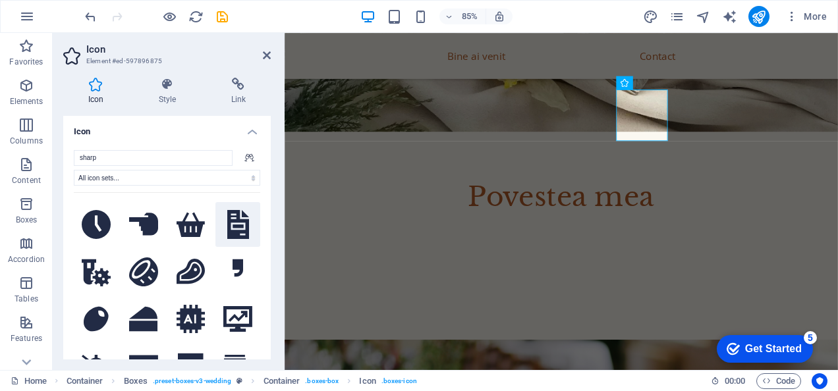
click at [230, 213] on icon at bounding box center [238, 224] width 22 height 29
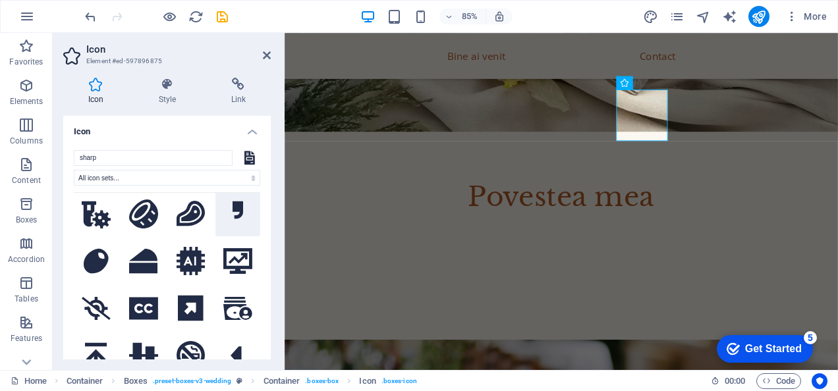
scroll to position [790, 0]
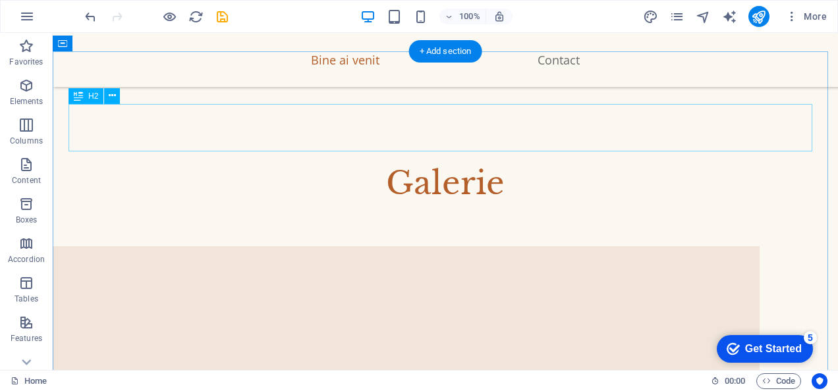
scroll to position [2437, 0]
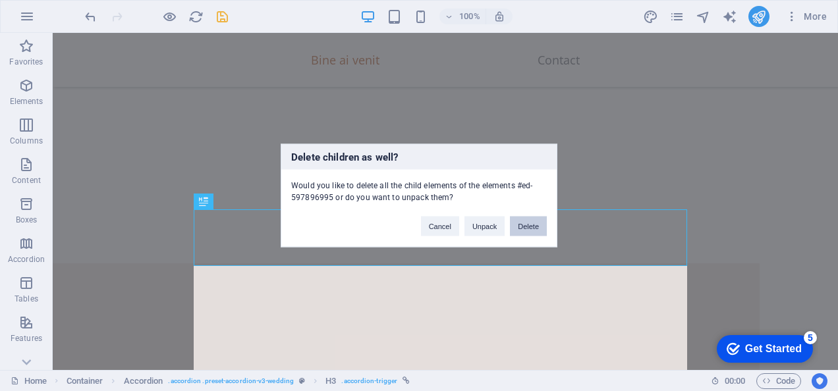
click at [524, 227] on button "Delete" at bounding box center [528, 227] width 37 height 20
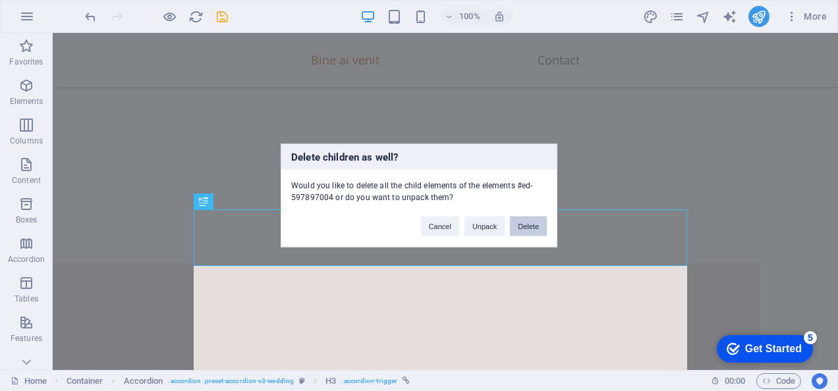
click at [526, 226] on button "Delete" at bounding box center [528, 227] width 37 height 20
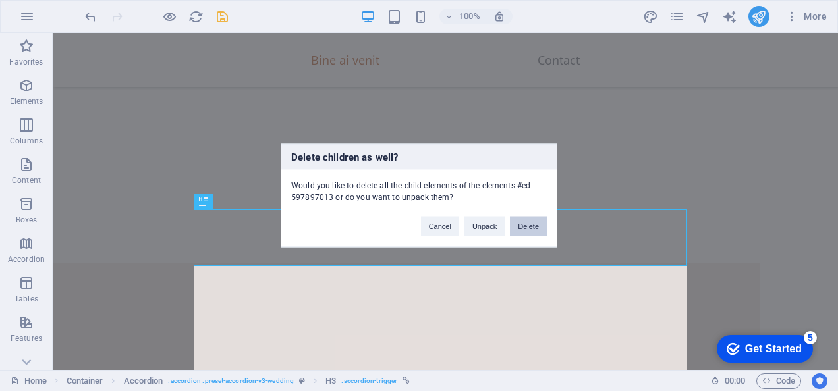
click at [522, 231] on button "Delete" at bounding box center [528, 227] width 37 height 20
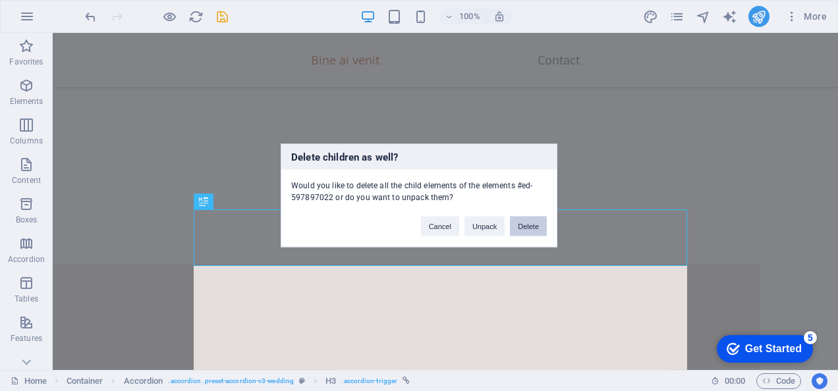
click at [518, 229] on button "Delete" at bounding box center [528, 227] width 37 height 20
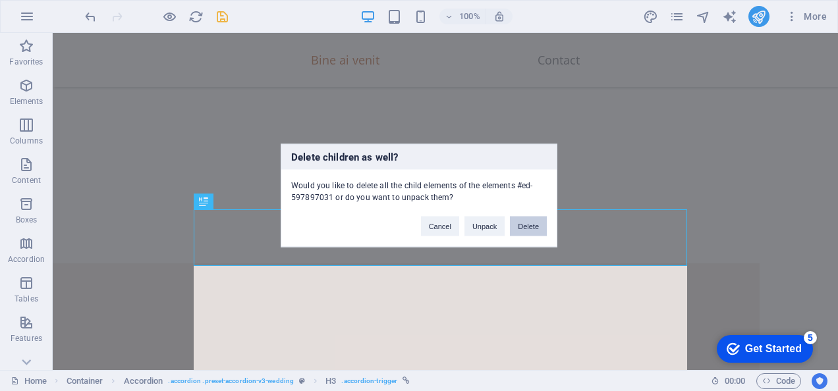
click at [520, 225] on button "Delete" at bounding box center [528, 227] width 37 height 20
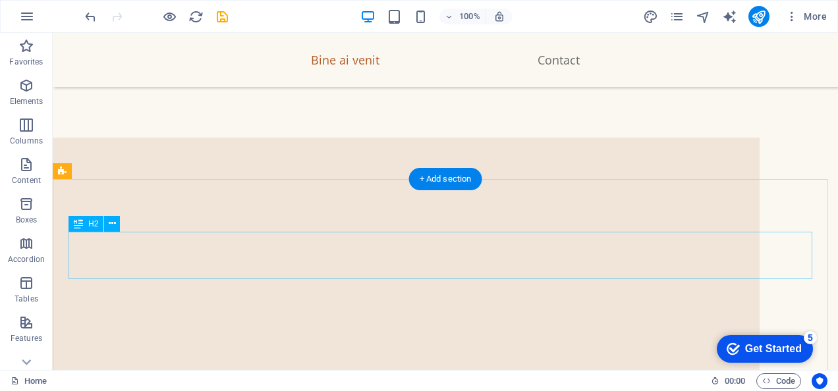
scroll to position [2694, 0]
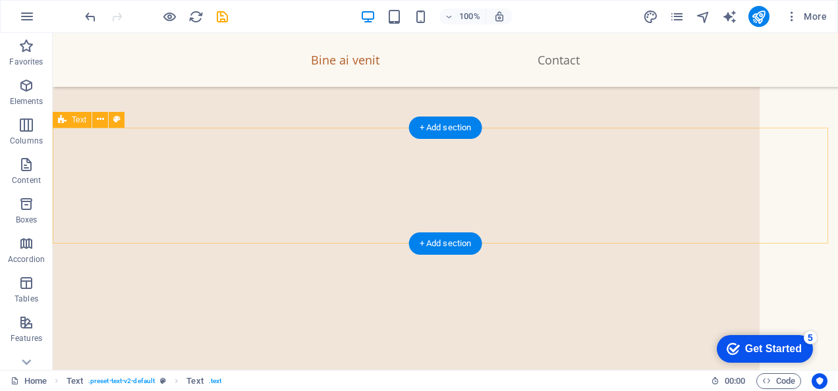
scroll to position [2624, 0]
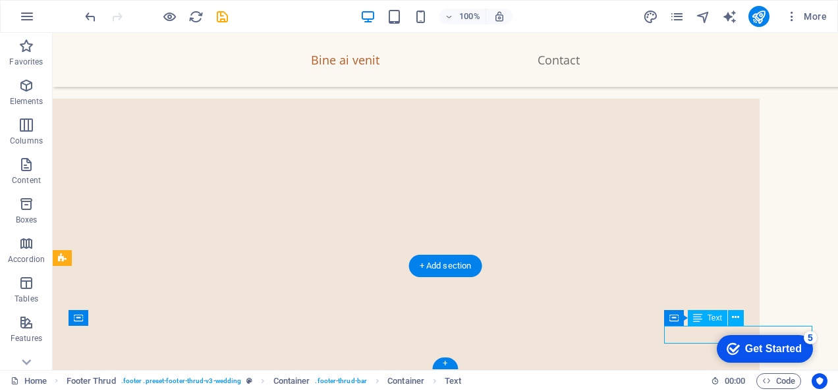
scroll to position [2694, 0]
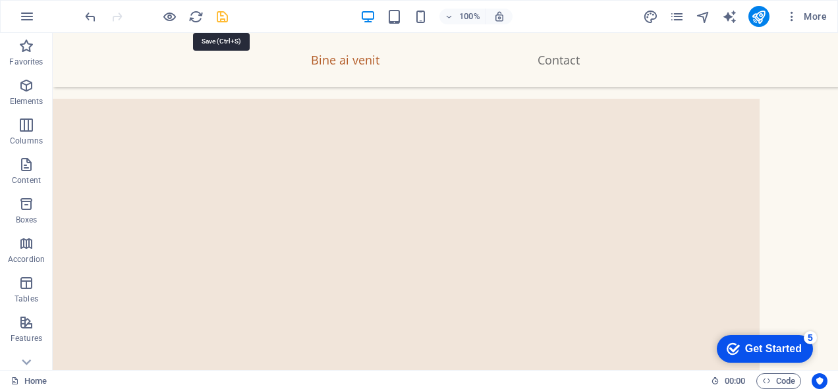
click at [224, 17] on icon "save" at bounding box center [222, 16] width 15 height 15
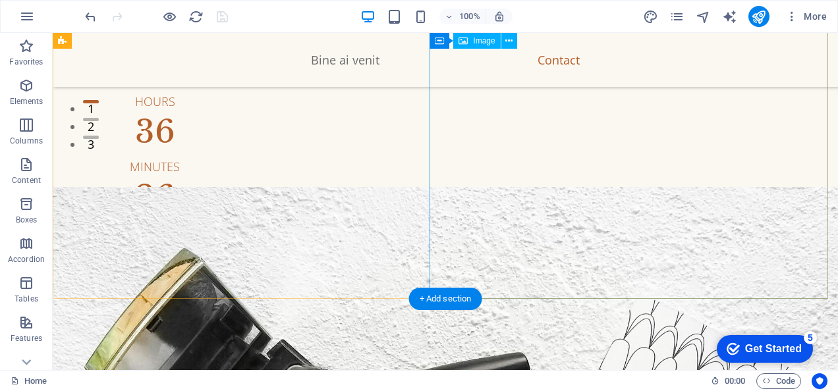
scroll to position [0, 0]
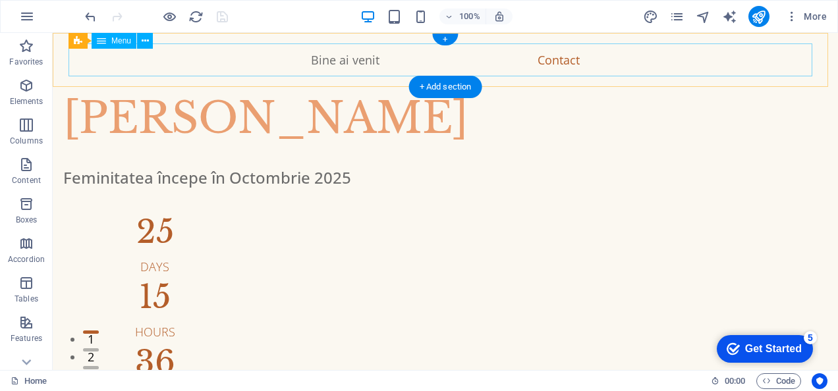
click at [349, 60] on nav "Bine ai venit Contact" at bounding box center [444, 59] width 753 height 33
select select
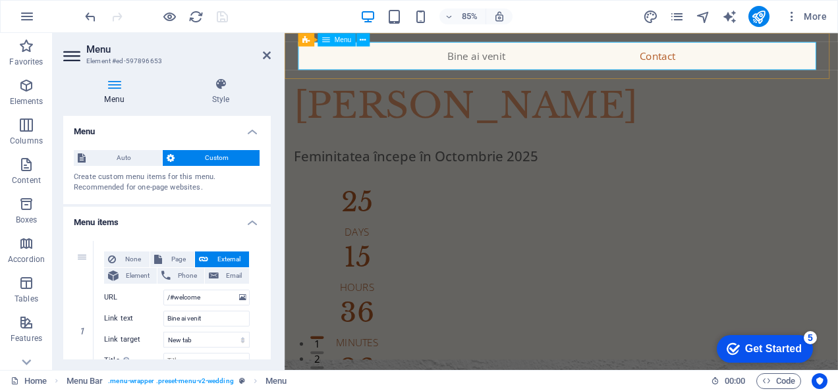
click at [497, 60] on nav "Bine ai venit Contact" at bounding box center [609, 59] width 619 height 33
click at [707, 59] on nav "Bine ai venit Contact" at bounding box center [609, 59] width 619 height 33
click at [518, 58] on nav "Bine ai venit Contact" at bounding box center [609, 59] width 619 height 33
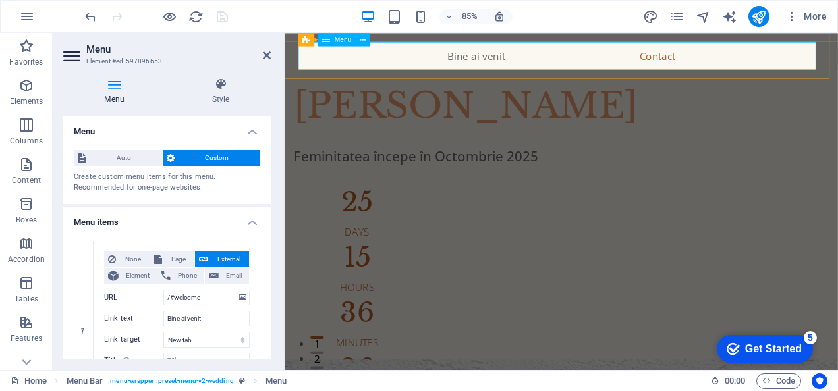
click at [711, 61] on nav "Bine ai venit Contact" at bounding box center [609, 59] width 619 height 33
click at [514, 58] on nav "Bine ai venit Contact" at bounding box center [609, 59] width 619 height 33
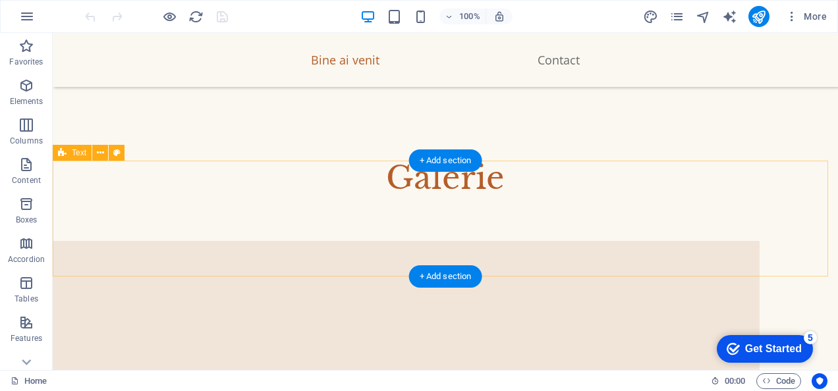
scroll to position [2601, 0]
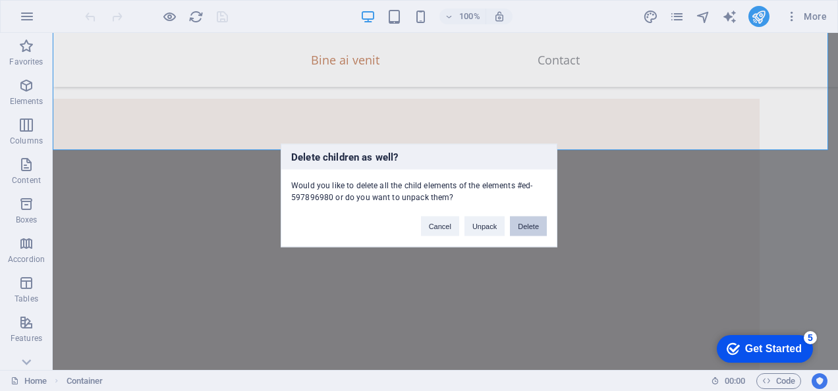
click at [528, 227] on button "Delete" at bounding box center [528, 227] width 37 height 20
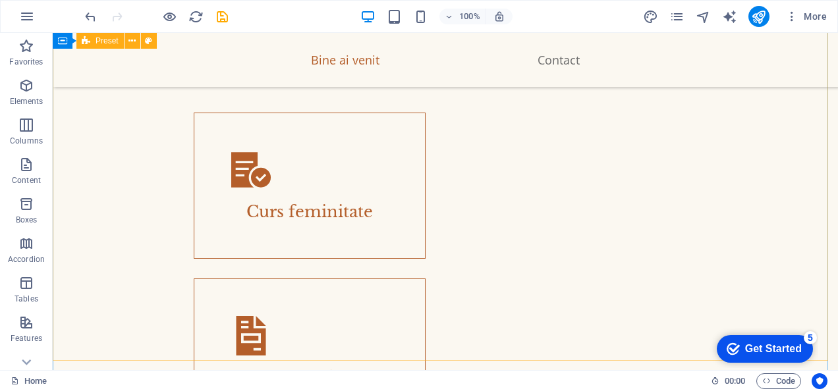
scroll to position [2009, 0]
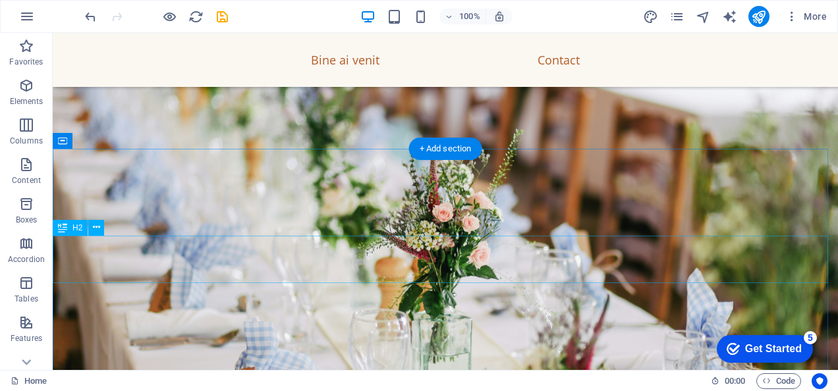
scroll to position [1218, 0]
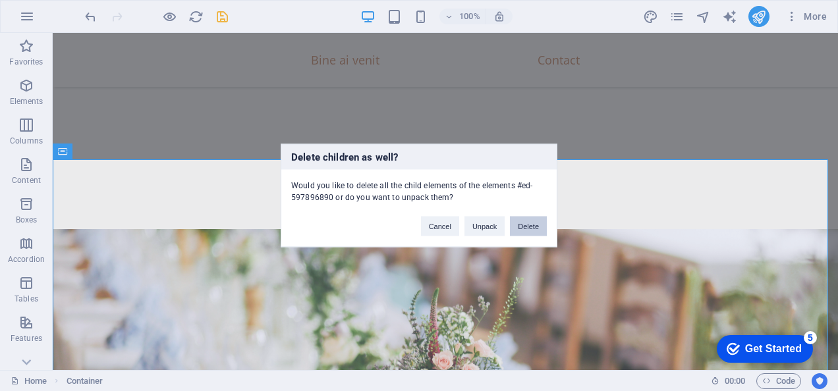
click at [526, 225] on button "Delete" at bounding box center [528, 227] width 37 height 20
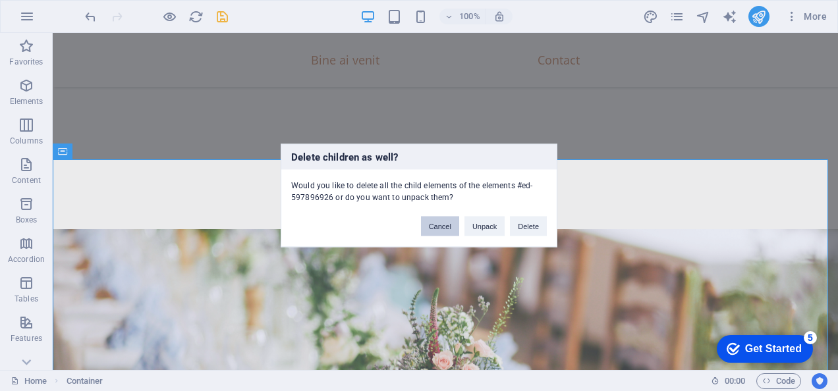
drag, startPoint x: 451, startPoint y: 229, endPoint x: 396, endPoint y: 198, distance: 62.8
click at [451, 229] on button "Cancel" at bounding box center [440, 227] width 38 height 20
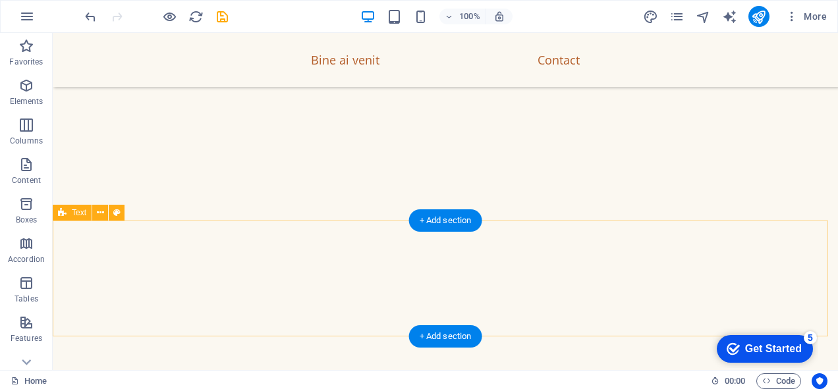
scroll to position [1699, 0]
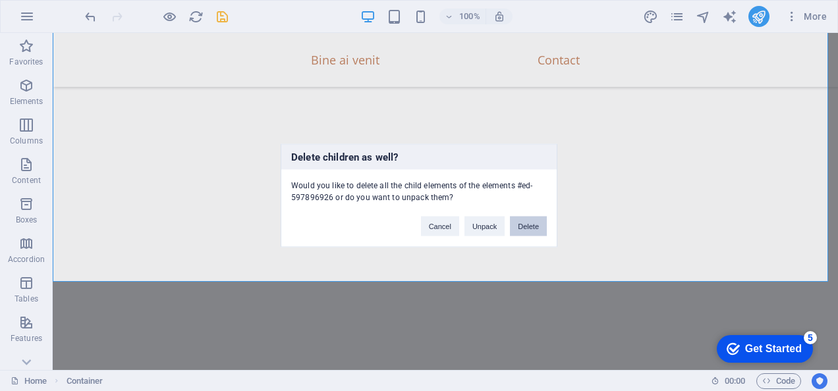
click at [520, 227] on button "Delete" at bounding box center [528, 227] width 37 height 20
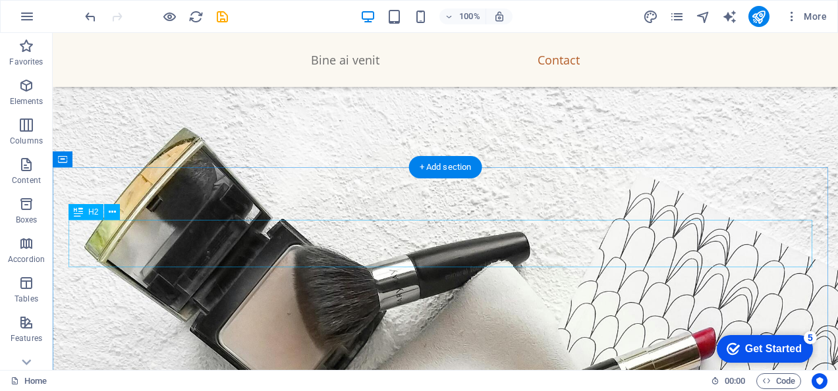
scroll to position [263, 0]
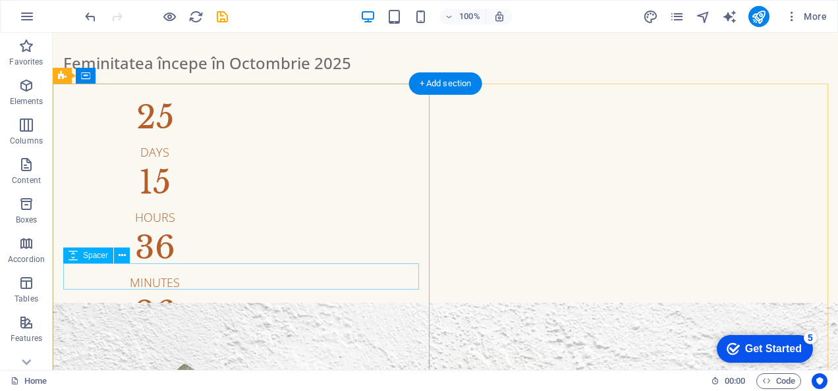
scroll to position [198, 0]
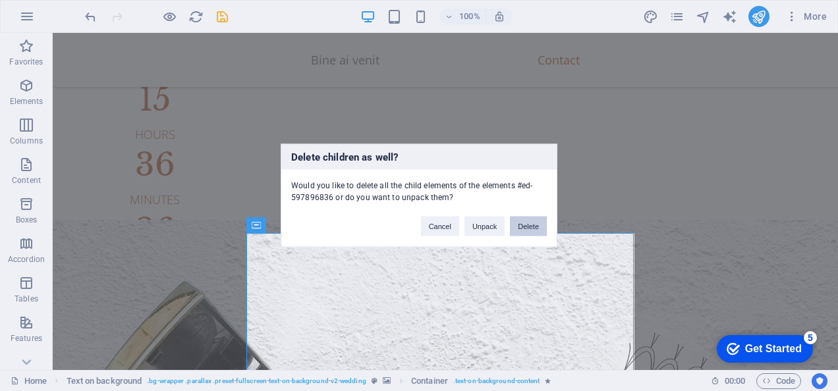
click at [518, 225] on button "Delete" at bounding box center [528, 227] width 37 height 20
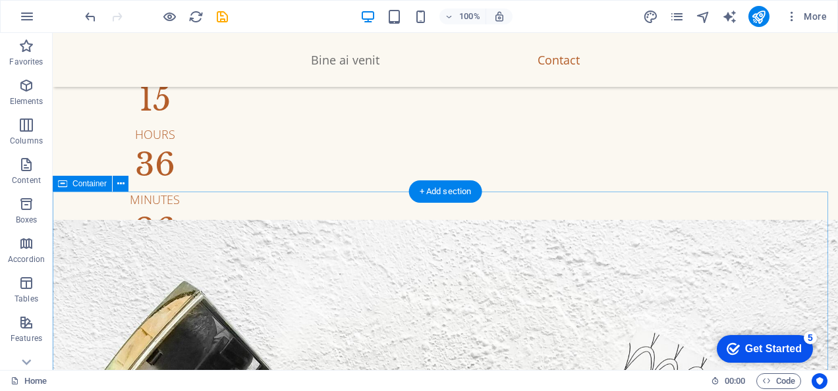
scroll to position [329, 0]
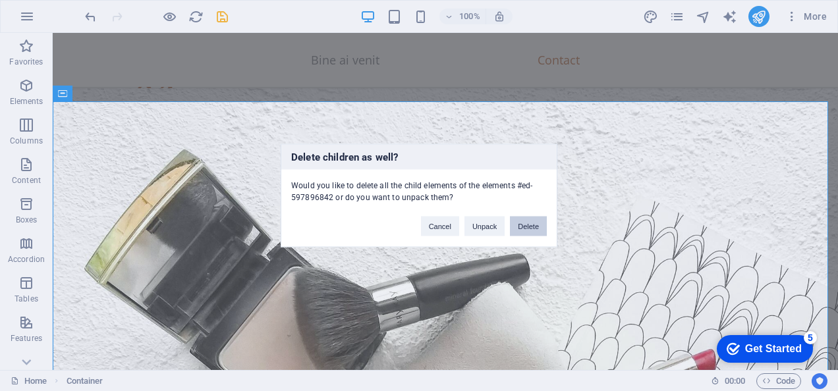
click at [536, 224] on button "Delete" at bounding box center [528, 227] width 37 height 20
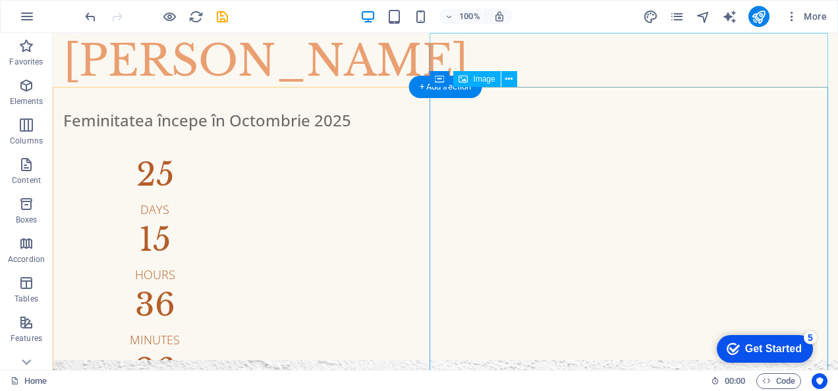
scroll to position [281, 0]
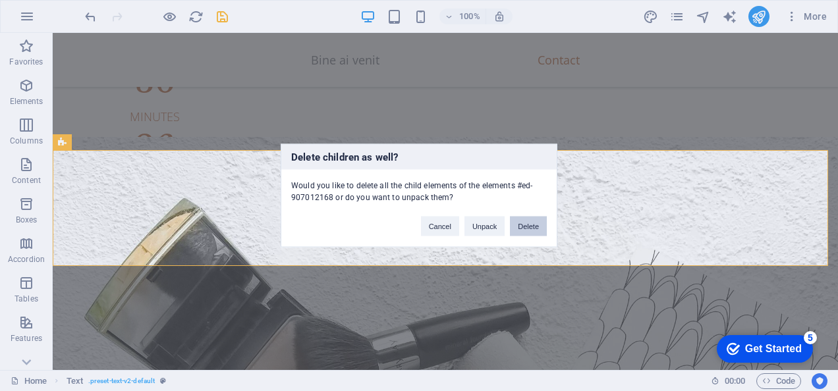
click at [525, 227] on button "Delete" at bounding box center [528, 227] width 37 height 20
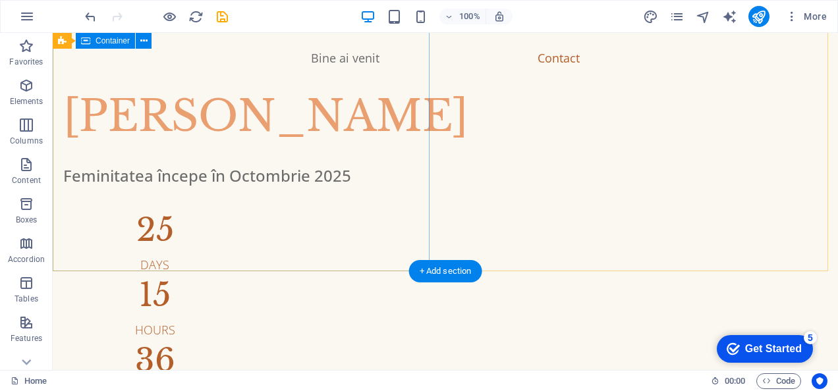
scroll to position [0, 0]
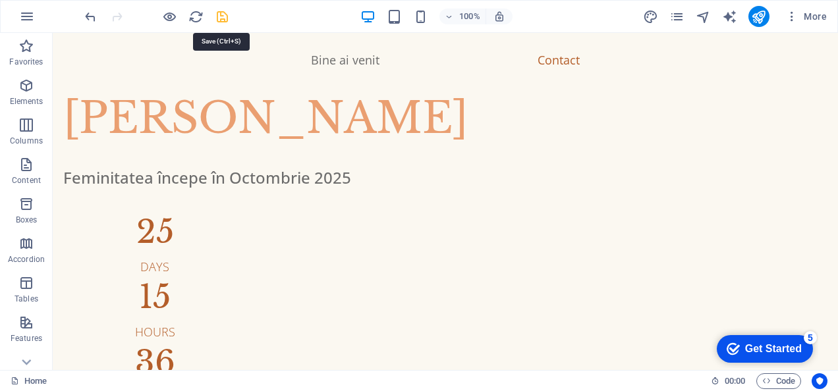
click at [223, 19] on icon "save" at bounding box center [222, 16] width 15 height 15
click at [759, 14] on icon "publish" at bounding box center [758, 16] width 15 height 15
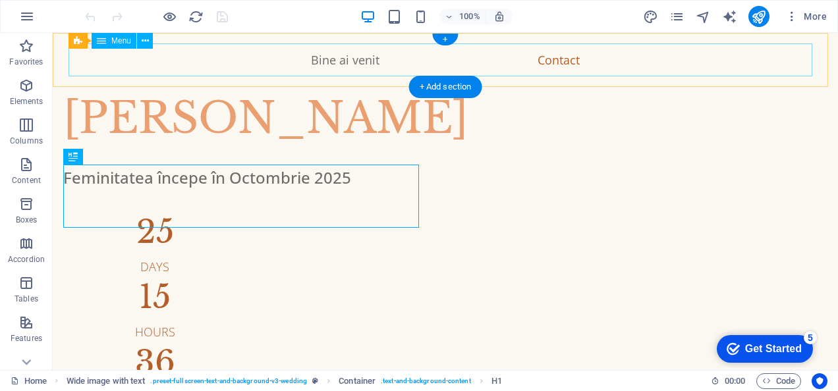
click at [553, 62] on nav "Bine ai venit Contact" at bounding box center [444, 59] width 753 height 33
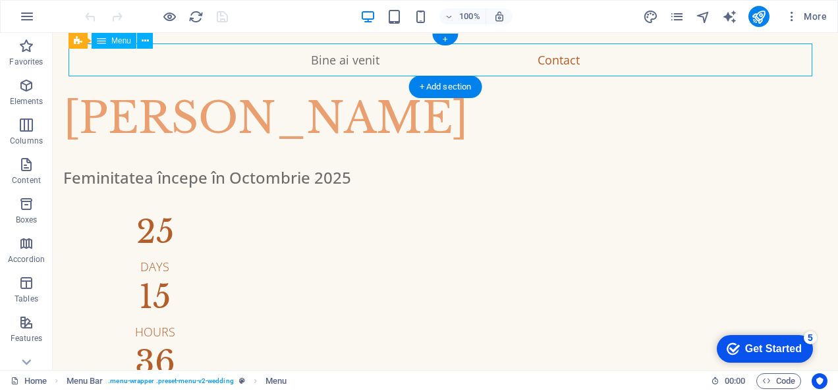
click at [553, 62] on nav "Bine ai venit Contact" at bounding box center [444, 59] width 753 height 33
select select
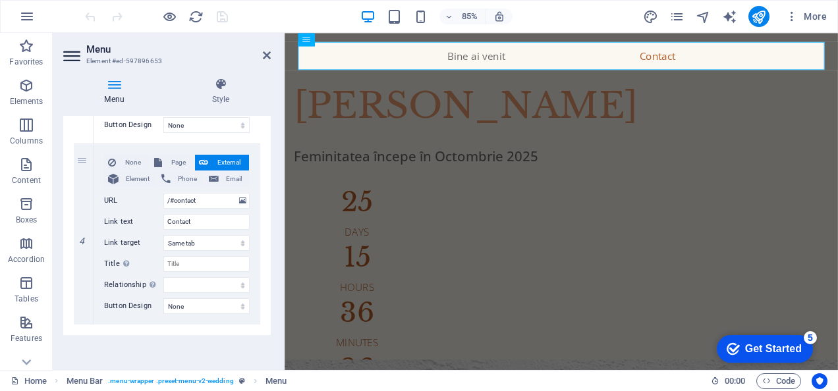
scroll to position [641, 0]
drag, startPoint x: 203, startPoint y: 218, endPoint x: 131, endPoint y: 204, distance: 73.2
click at [131, 204] on div "None Page External Element Phone Email Page Home Subpage Legal Notice Privacy E…" at bounding box center [177, 222] width 146 height 138
select select
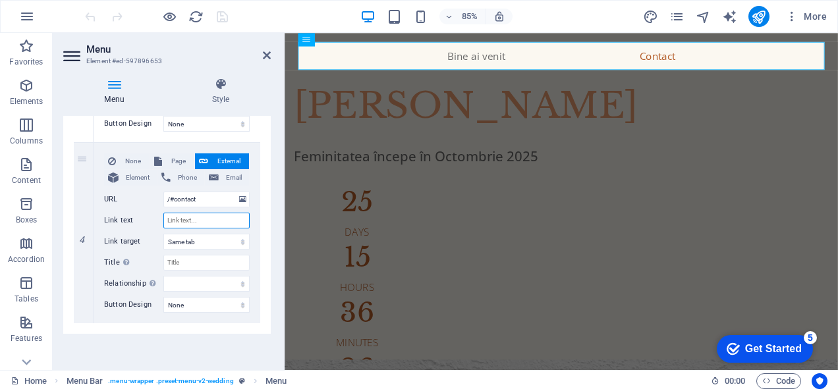
select select
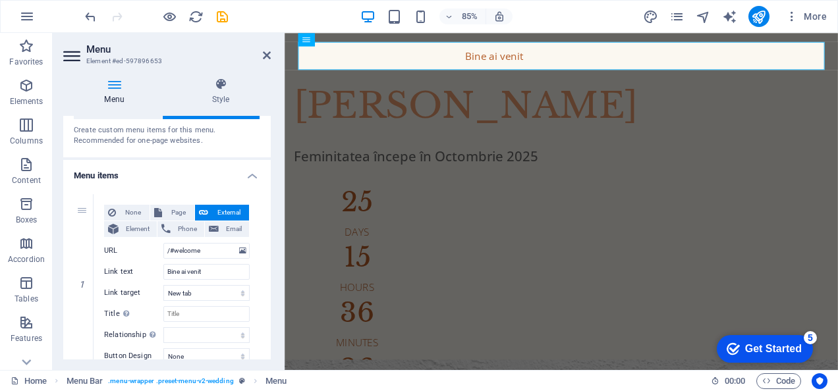
scroll to position [66, 0]
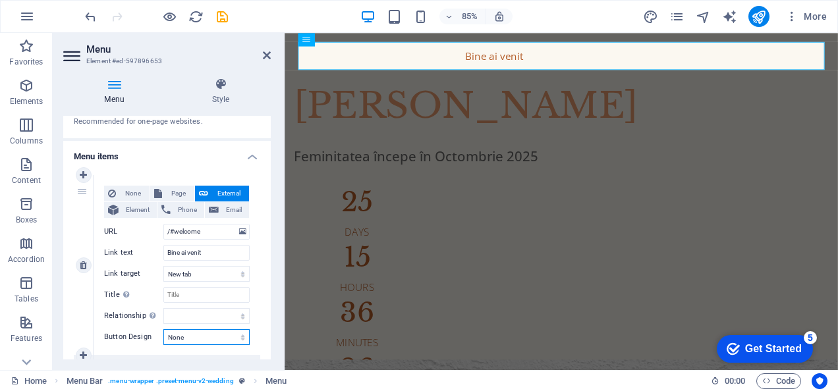
click at [203, 334] on select "None Default Primary Secondary" at bounding box center [206, 337] width 86 height 16
select select "primary"
click at [163, 329] on select "None Default Primary Secondary" at bounding box center [206, 337] width 86 height 16
select select
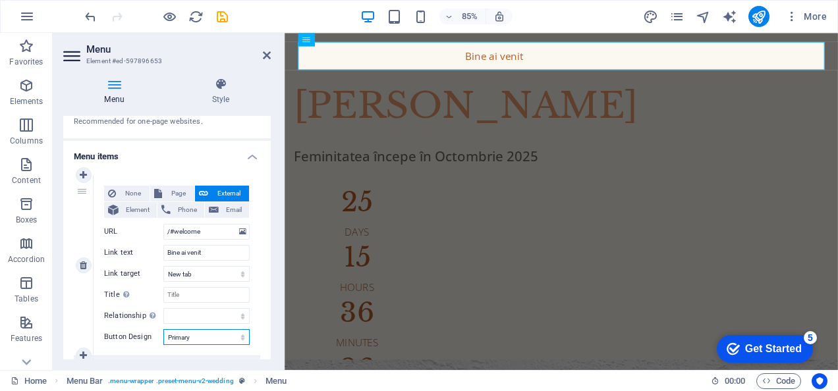
select select
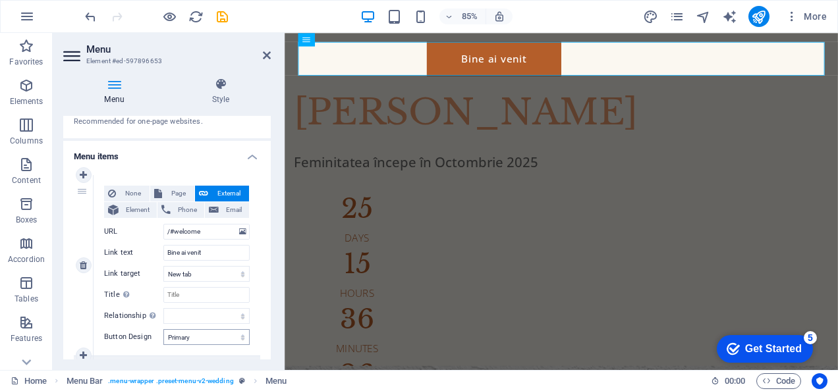
click at [209, 329] on div "None Page External Element Phone Email Page Home Subpage Legal Notice Privacy E…" at bounding box center [177, 265] width 167 height 180
click at [209, 335] on select "None Default Primary Secondary" at bounding box center [206, 337] width 86 height 16
select select "default"
click at [163, 329] on select "None Default Primary Secondary" at bounding box center [206, 337] width 86 height 16
select select
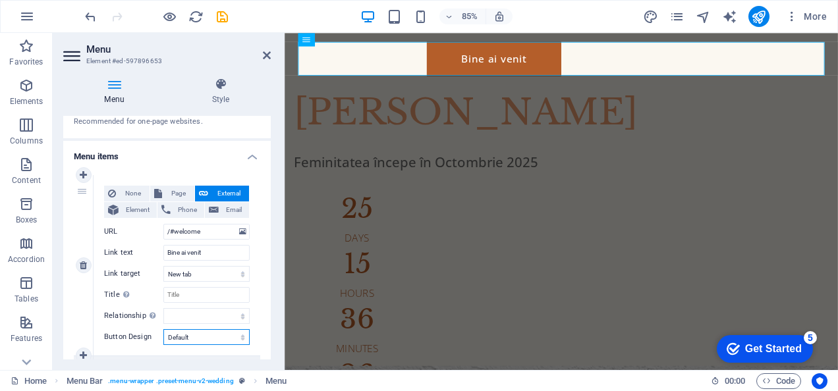
select select
click at [217, 338] on select "None Default Primary Secondary" at bounding box center [206, 337] width 86 height 16
select select "secondary"
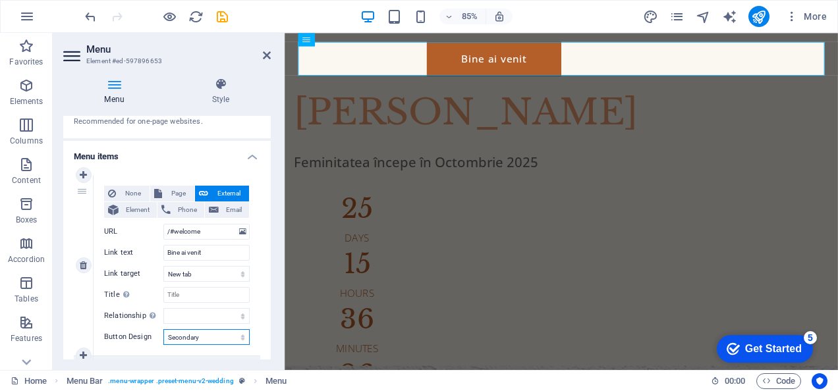
click at [163, 329] on select "None Default Primary Secondary" at bounding box center [206, 337] width 86 height 16
select select
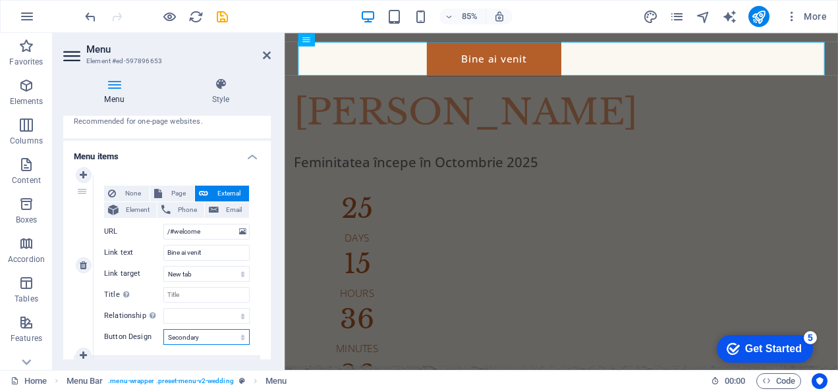
click at [203, 333] on select "None Default Primary Secondary" at bounding box center [206, 337] width 86 height 16
select select
click at [163, 329] on select "None Default Primary Secondary" at bounding box center [206, 337] width 86 height 16
select select
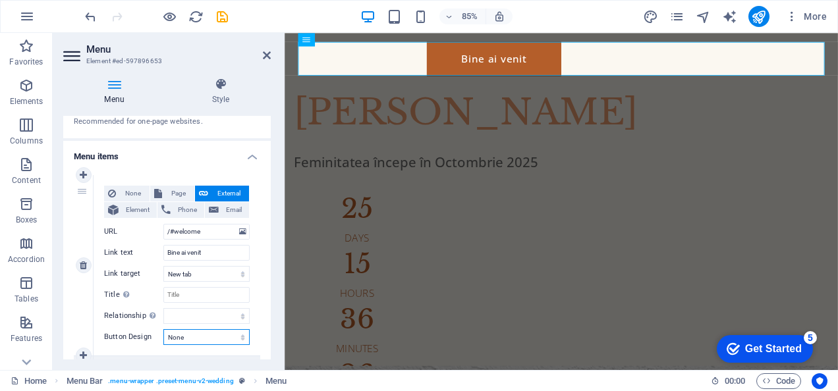
select select
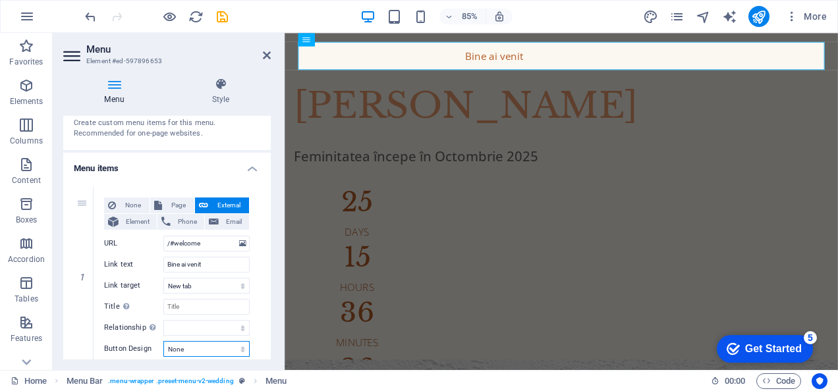
scroll to position [0, 0]
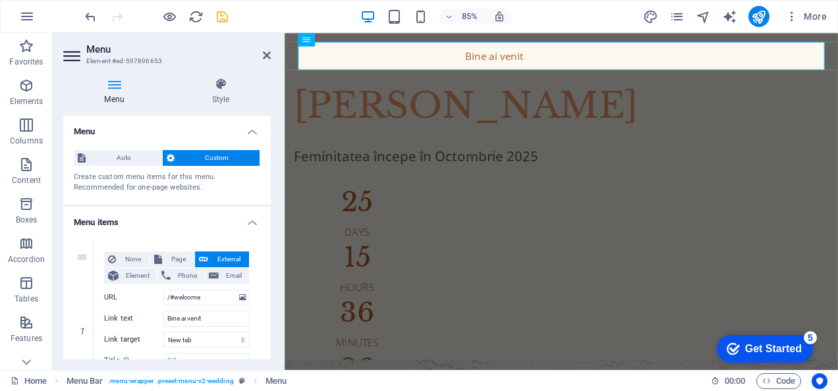
click at [221, 13] on icon "save" at bounding box center [222, 16] width 15 height 15
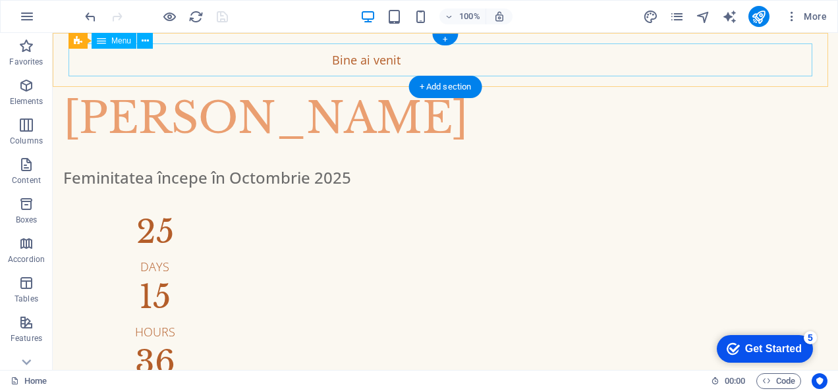
click at [346, 59] on nav "Bine ai venit" at bounding box center [444, 59] width 753 height 33
click at [365, 62] on nav "Bine ai venit" at bounding box center [444, 59] width 753 height 33
select select
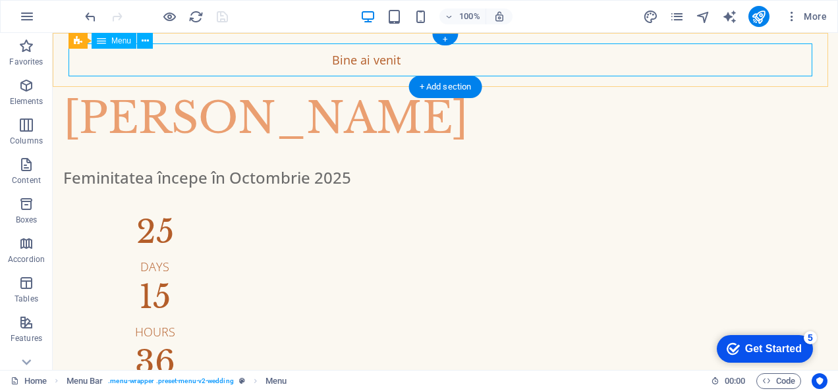
select select
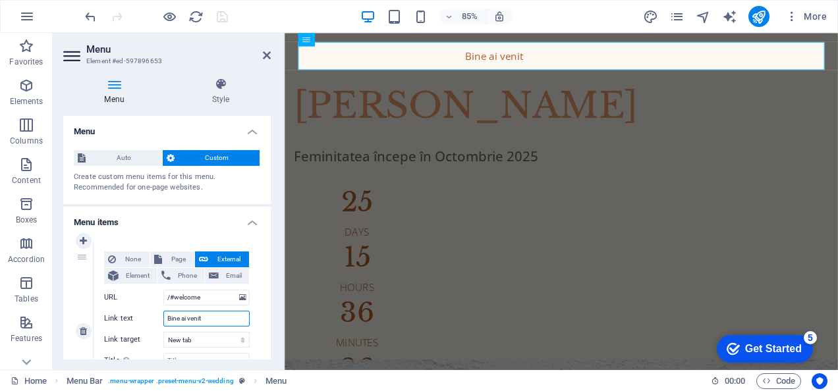
drag, startPoint x: 212, startPoint y: 316, endPoint x: 144, endPoint y: 316, distance: 68.5
click at [145, 316] on div "Link text Bine ai venit" at bounding box center [177, 319] width 146 height 16
select select
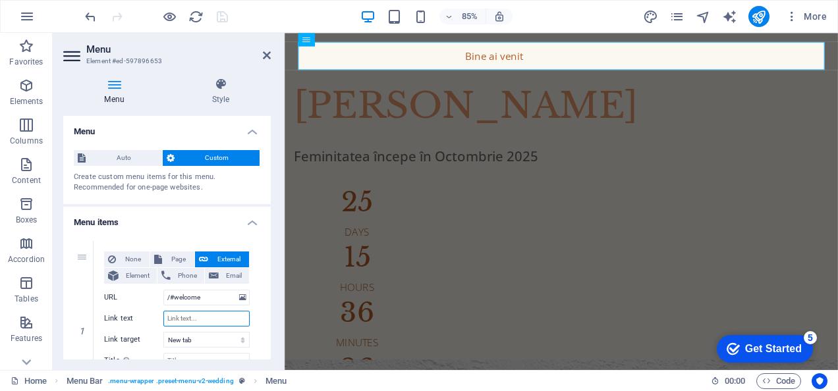
select select
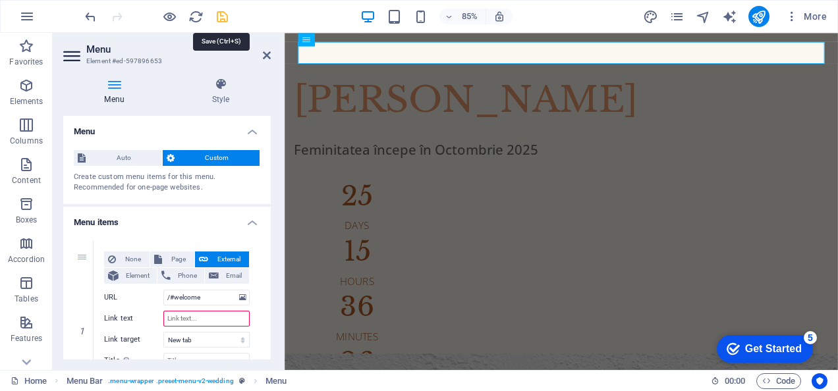
click at [224, 12] on icon "save" at bounding box center [222, 16] width 15 height 15
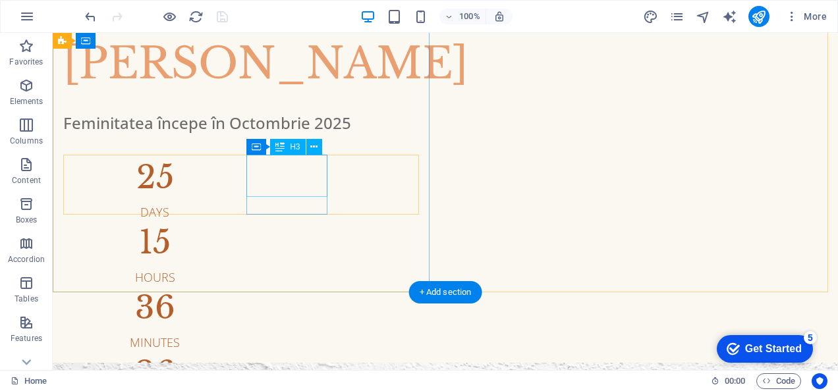
scroll to position [132, 0]
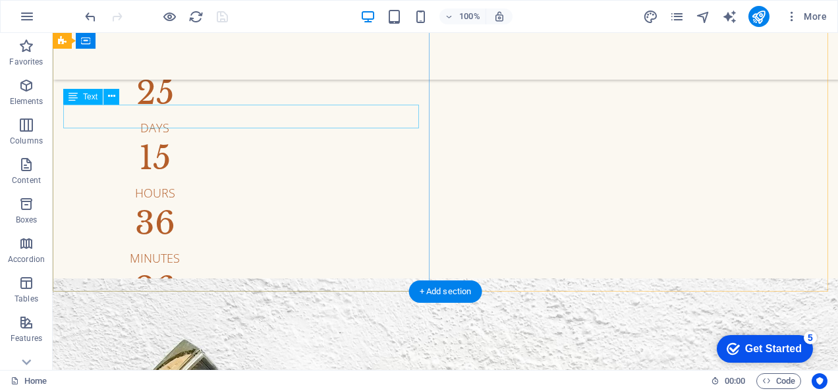
click at [246, 51] on div "Feminitatea începe în Octombrie 2025" at bounding box center [445, 39] width 764 height 24
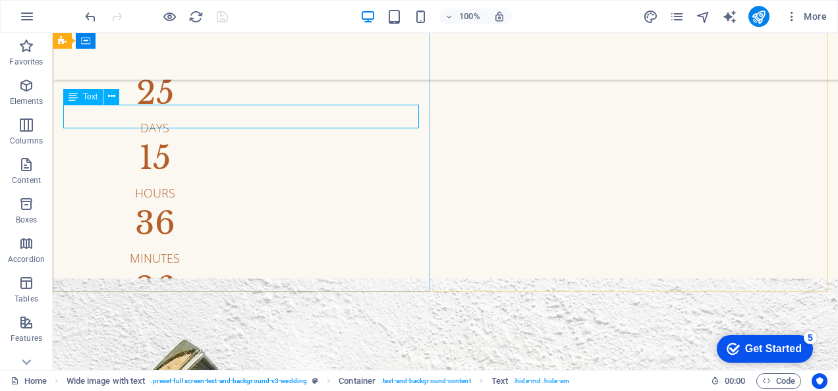
click at [74, 98] on icon at bounding box center [72, 97] width 9 height 16
drag, startPoint x: 77, startPoint y: 97, endPoint x: 87, endPoint y: 97, distance: 9.9
click at [87, 97] on div "Text" at bounding box center [83, 97] width 40 height 16
click at [107, 99] on button at bounding box center [111, 97] width 16 height 16
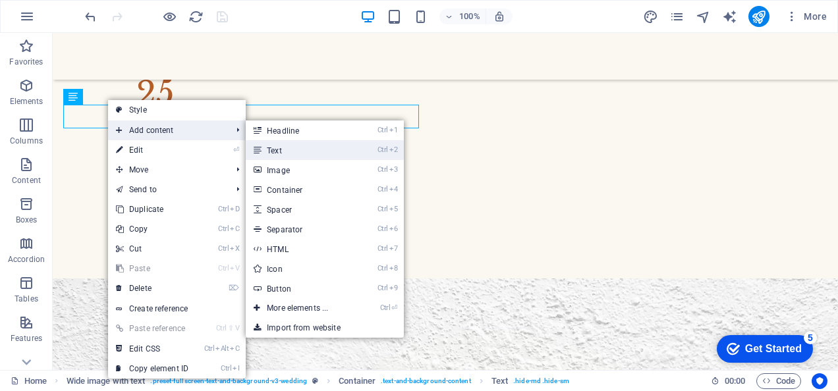
click at [310, 155] on link "Ctrl 2 Text" at bounding box center [300, 150] width 109 height 20
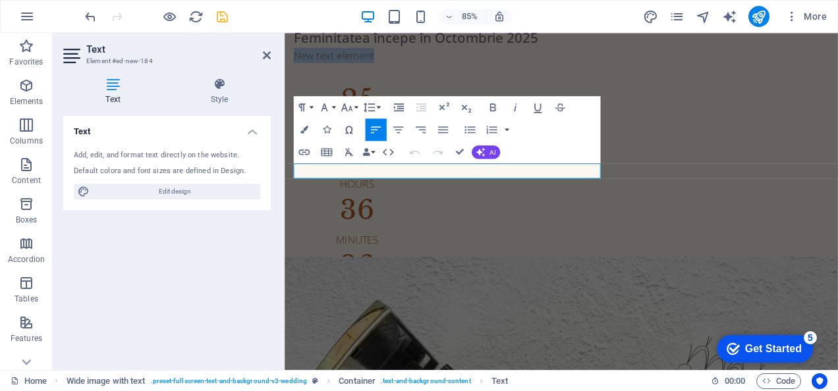
scroll to position [0, 0]
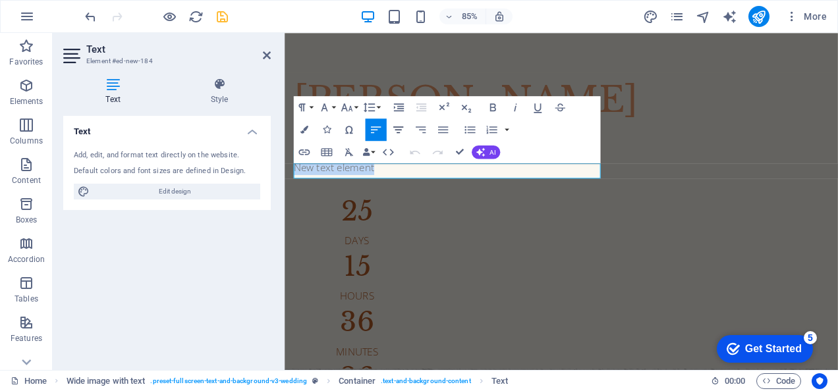
click at [400, 128] on icon "button" at bounding box center [397, 129] width 13 height 13
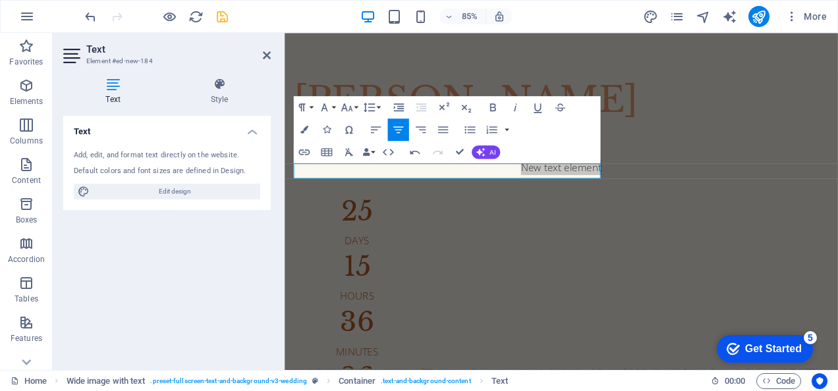
click at [242, 239] on div "Text Add, edit, and format text directly on the website. Default colors and fon…" at bounding box center [166, 238] width 207 height 244
click at [265, 55] on icon at bounding box center [267, 55] width 8 height 11
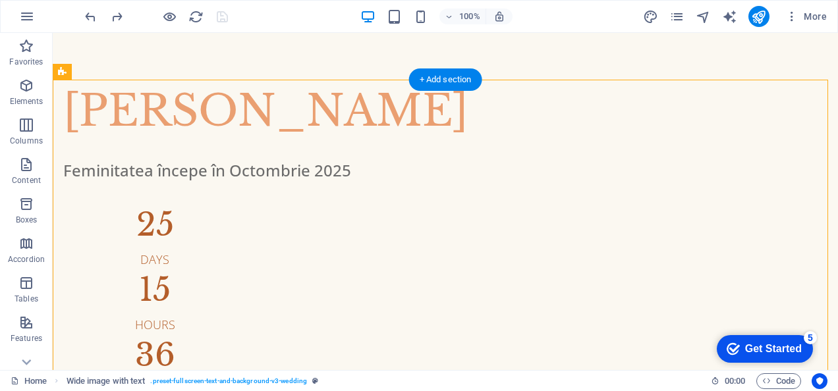
drag, startPoint x: 275, startPoint y: 183, endPoint x: 277, endPoint y: 150, distance: 33.0
click at [277, 150] on div "Alina Micurescu Feminitatea începe în Octombrie 2025 25 Days 15 Hours 36 Minute…" at bounding box center [445, 272] width 785 height 385
click at [272, 143] on div "[PERSON_NAME]" at bounding box center [445, 111] width 764 height 63
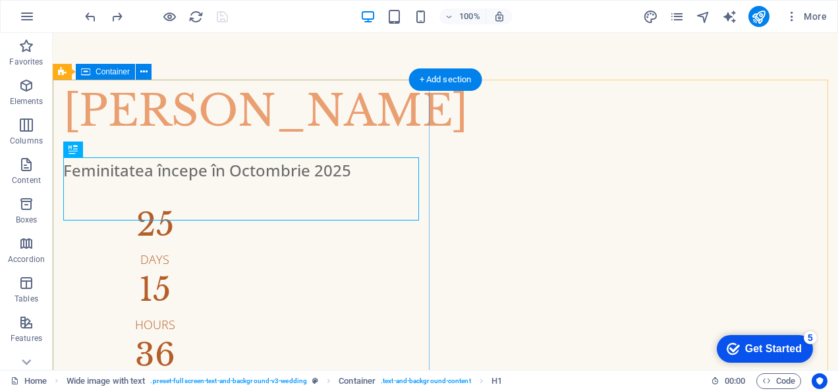
drag, startPoint x: 278, startPoint y: 160, endPoint x: 269, endPoint y: 116, distance: 44.9
click at [269, 116] on div "Alina Micurescu Feminitatea începe în Octombrie 2025 25 Days 15 Hours 36 Minute…" at bounding box center [445, 272] width 785 height 385
click at [267, 143] on div "[PERSON_NAME]" at bounding box center [445, 111] width 764 height 63
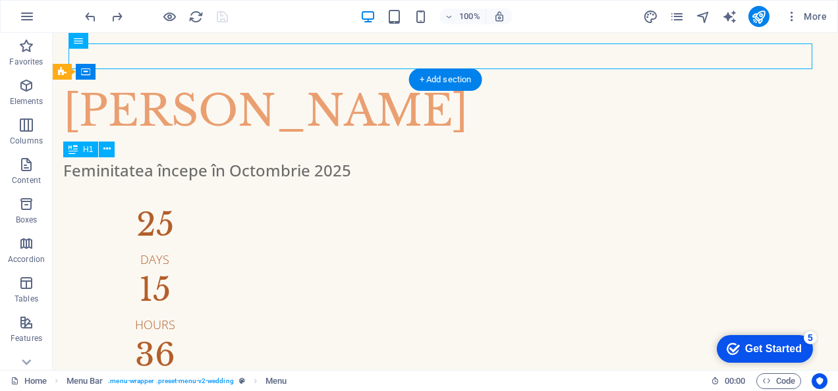
click at [288, 143] on div "[PERSON_NAME]" at bounding box center [445, 111] width 764 height 63
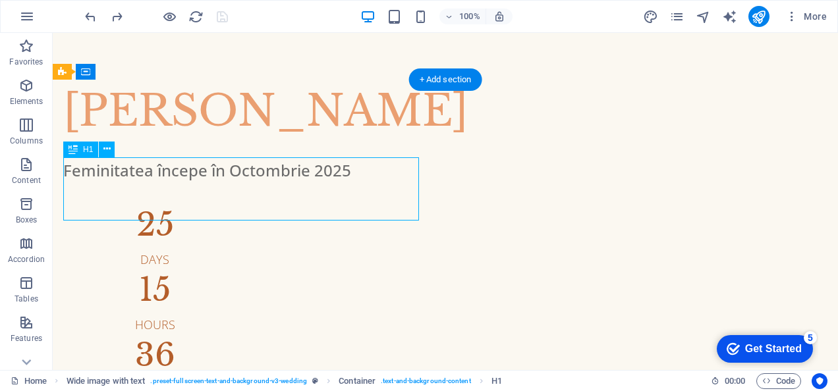
click at [283, 143] on div "[PERSON_NAME]" at bounding box center [445, 111] width 764 height 63
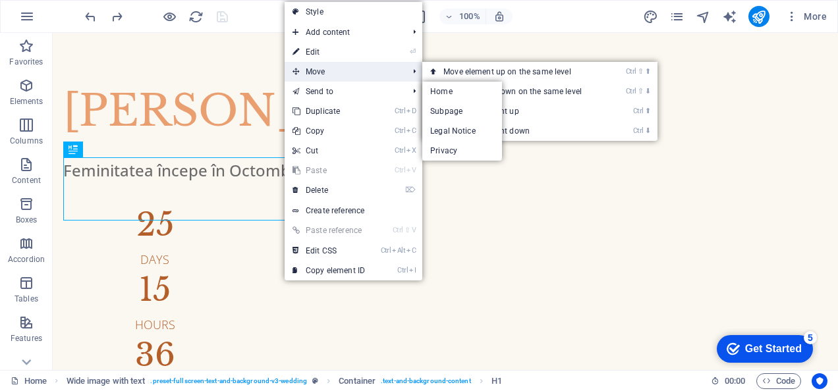
click at [316, 75] on span "Move" at bounding box center [344, 72] width 118 height 20
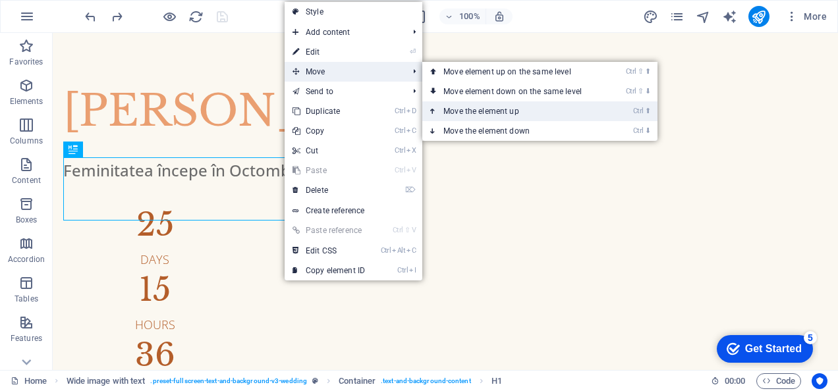
click at [456, 105] on link "Ctrl ⬆ Move the element up" at bounding box center [515, 111] width 186 height 20
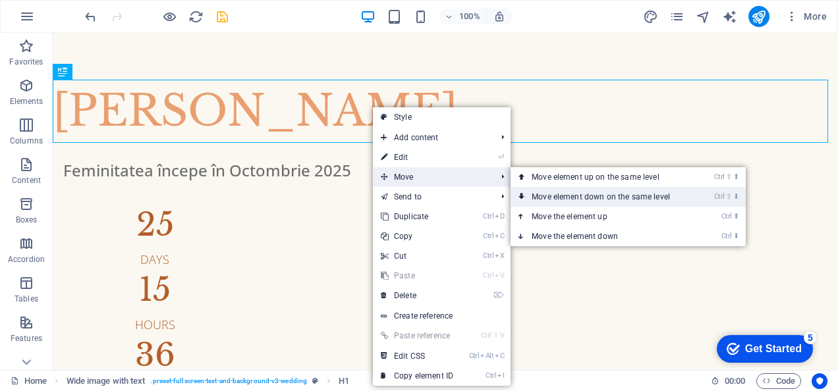
click at [538, 194] on link "Ctrl ⇧ ⬇ Move element down on the same level" at bounding box center [603, 197] width 186 height 20
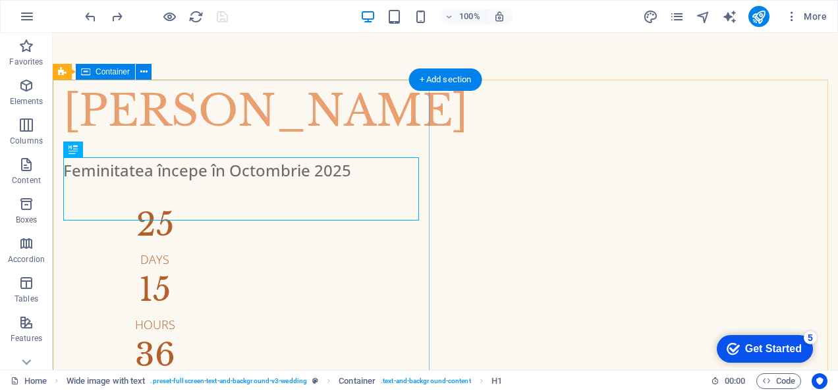
click at [286, 118] on div "Alina Micurescu Feminitatea începe în Octombrie 2025 25 Days 15 Hours 36 Minute…" at bounding box center [445, 272] width 785 height 385
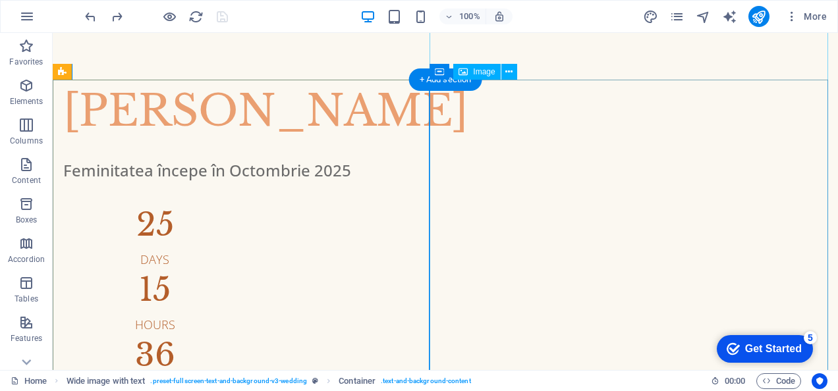
select select "%"
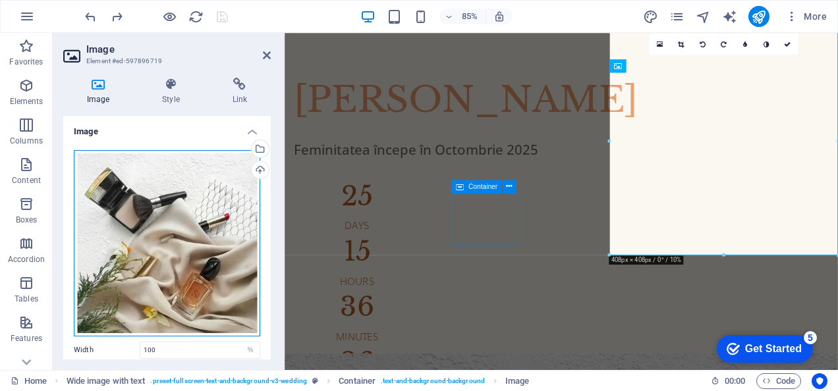
click at [196, 197] on div "Drag files here, click to choose files or select files from Files or our free s…" at bounding box center [167, 243] width 186 height 186
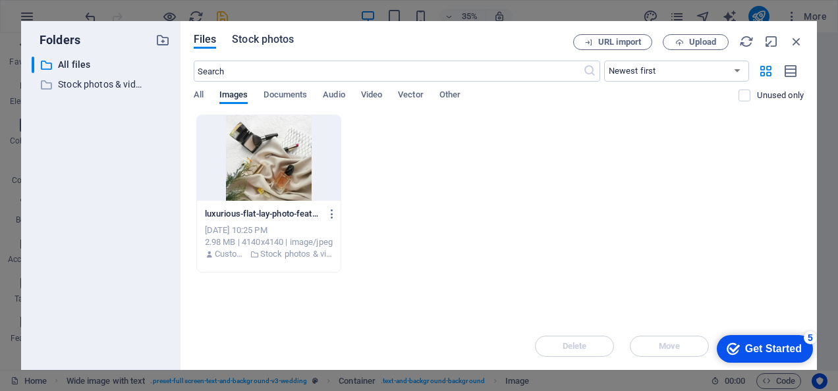
click at [273, 42] on span "Stock photos" at bounding box center [263, 40] width 62 height 16
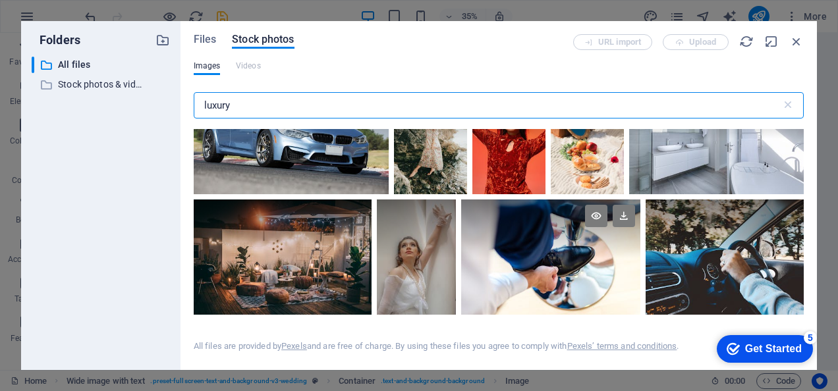
scroll to position [13316, 0]
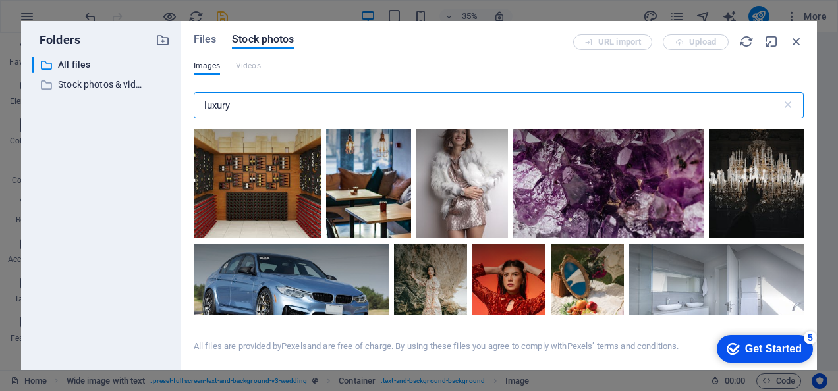
type input "luxury"
click at [626, 48] on div at bounding box center [539, 19] width 173 height 57
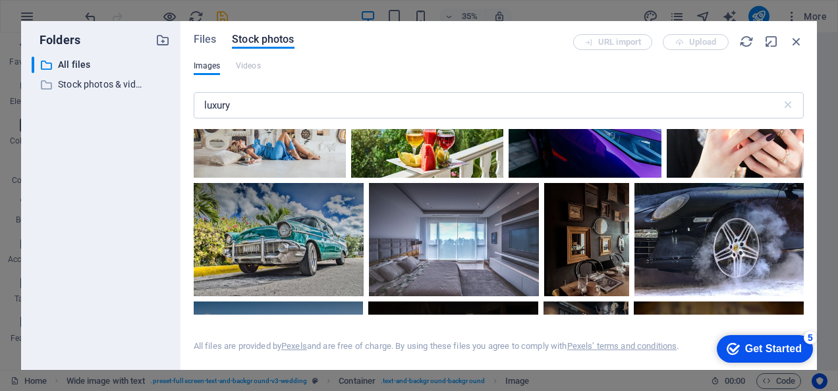
scroll to position [6401, 0]
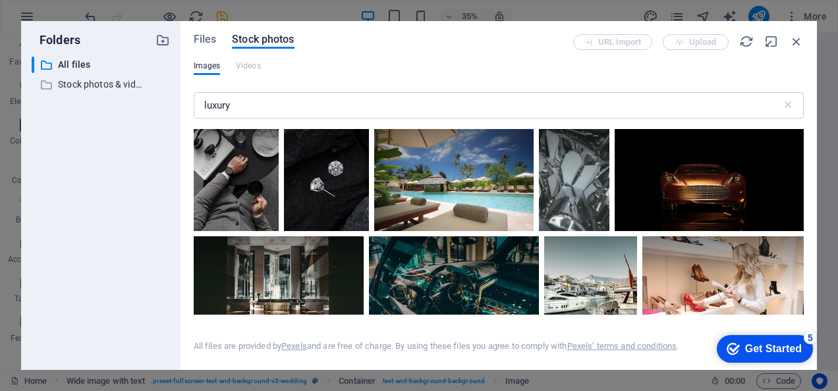
scroll to position [2120, 0]
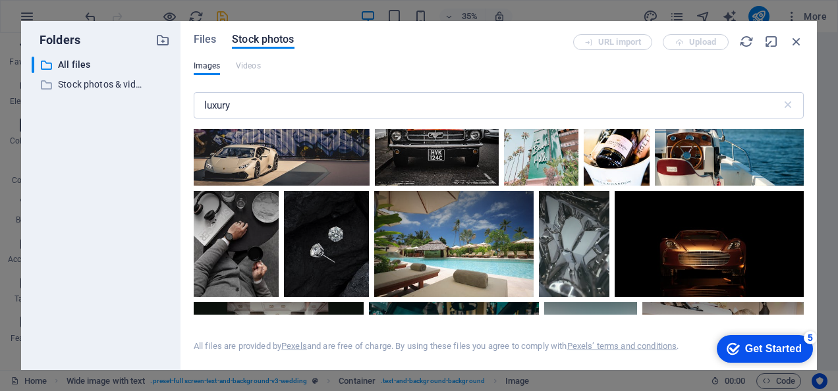
click at [508, 81] on div at bounding box center [576, 31] width 148 height 99
click at [510, 81] on div at bounding box center [576, 56] width 148 height 49
click at [510, 81] on div at bounding box center [576, 31] width 148 height 99
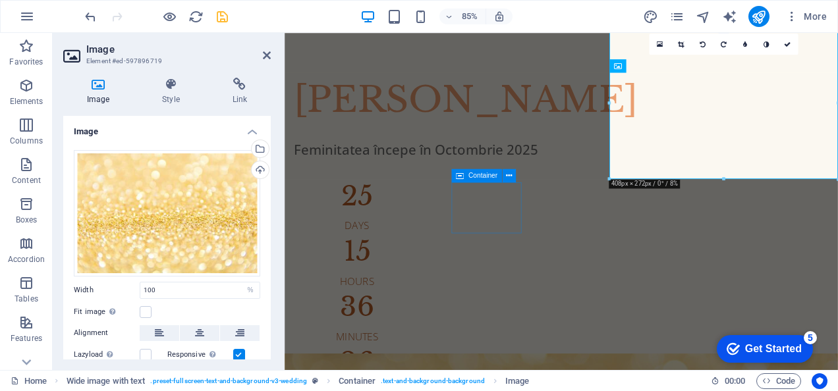
click at [271, 58] on aside "Image Element #ed-597896719 Image Style Link Image Drag files here, click to ch…" at bounding box center [169, 201] width 232 height 337
click at [265, 55] on icon at bounding box center [267, 55] width 8 height 11
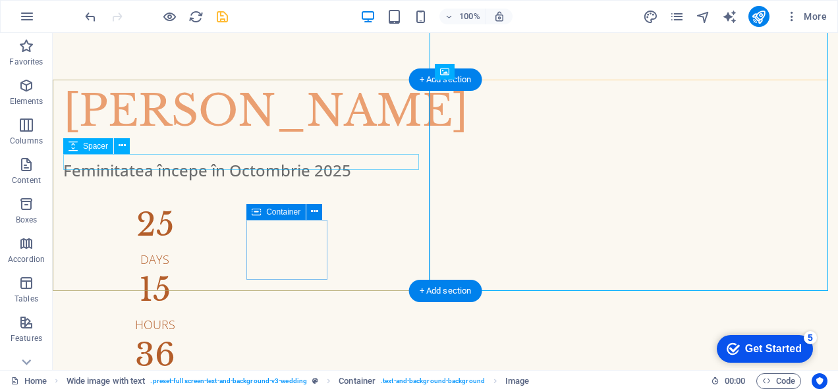
click at [370, 154] on div at bounding box center [445, 151] width 764 height 16
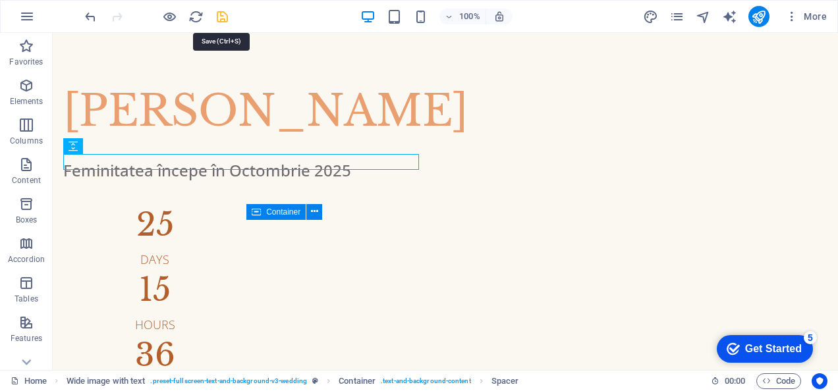
click at [223, 14] on icon "save" at bounding box center [222, 16] width 15 height 15
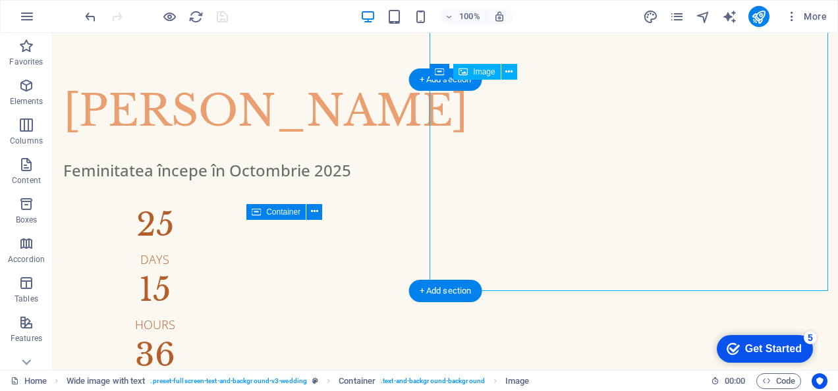
select select "%"
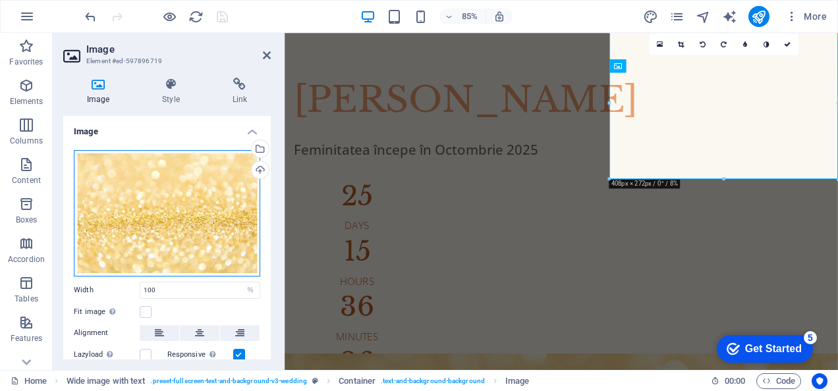
click at [203, 195] on div "Drag files here, click to choose files or select files from Files or our free s…" at bounding box center [167, 213] width 186 height 126
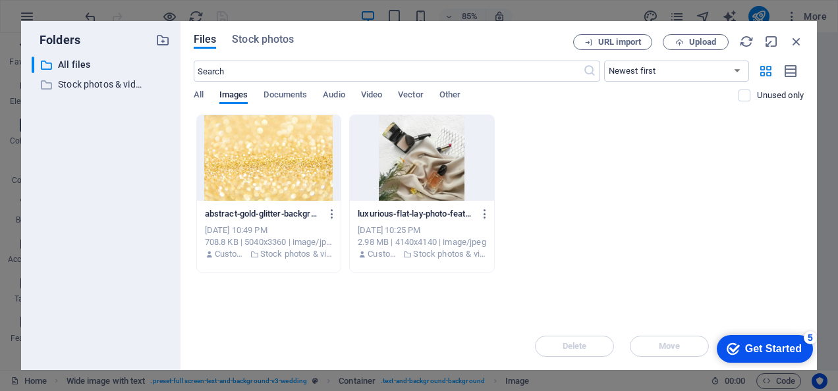
click at [203, 195] on div at bounding box center [269, 158] width 144 height 86
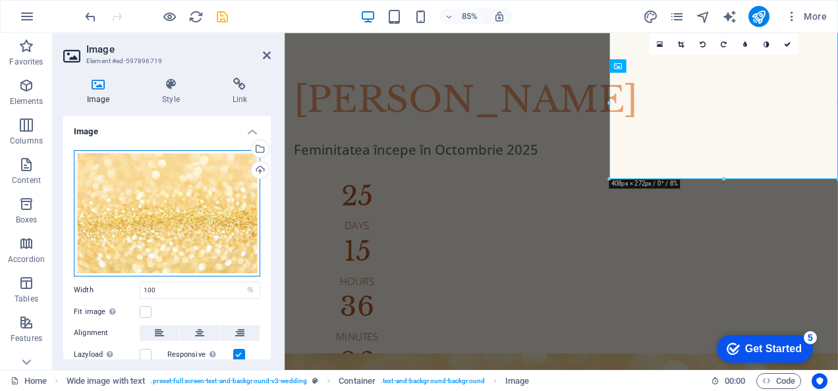
click at [244, 198] on div "Drag files here, click to choose files or select files from Files or our free s…" at bounding box center [167, 213] width 186 height 126
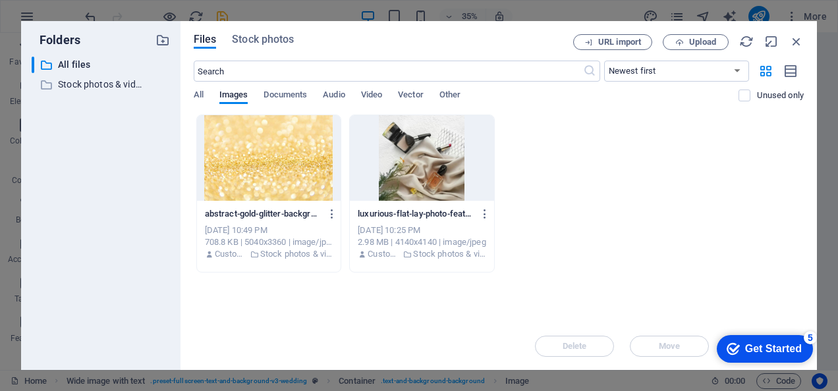
click at [244, 198] on div at bounding box center [269, 158] width 144 height 86
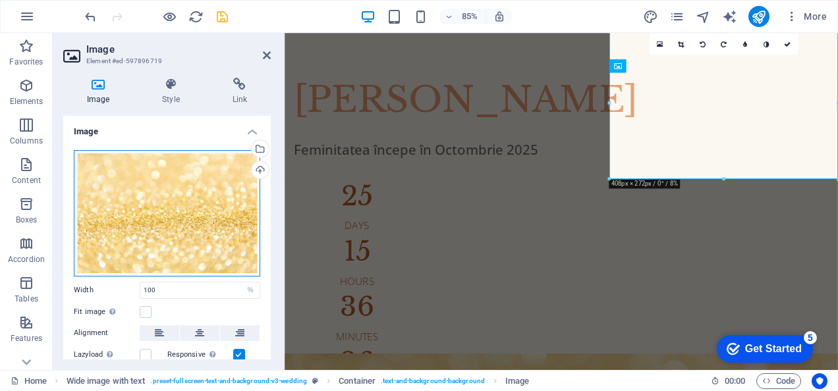
click at [231, 198] on div "Drag files here, click to choose files or select files from Files or our free s…" at bounding box center [167, 213] width 186 height 126
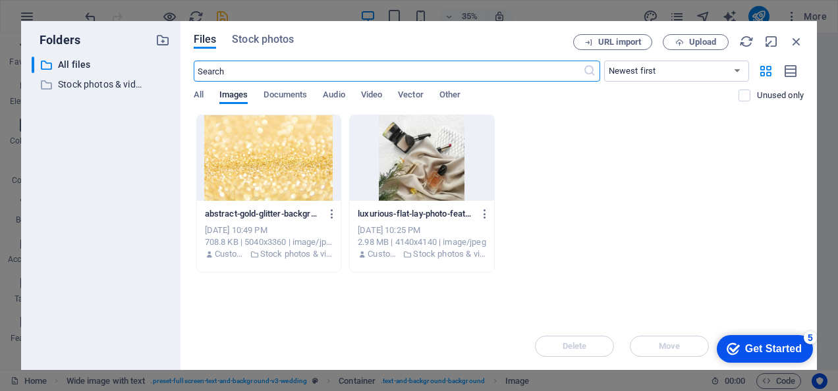
click at [265, 34] on div "Files Stock photos URL import Upload ​ Newest first Oldest first Name (A-Z) Nam…" at bounding box center [498, 195] width 636 height 349
click at [278, 44] on span "Stock photos" at bounding box center [263, 40] width 62 height 16
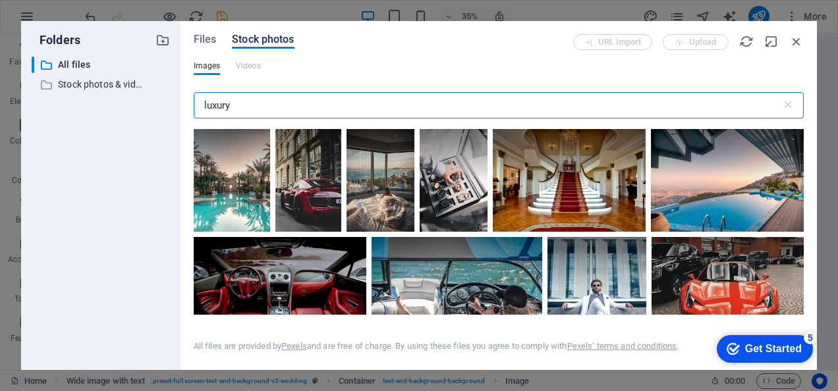
drag, startPoint x: 233, startPoint y: 110, endPoint x: 182, endPoint y: 107, distance: 51.5
click at [182, 107] on div "Files Stock photos URL import Upload Images Videos luxury ​ All files are provi…" at bounding box center [498, 195] width 636 height 349
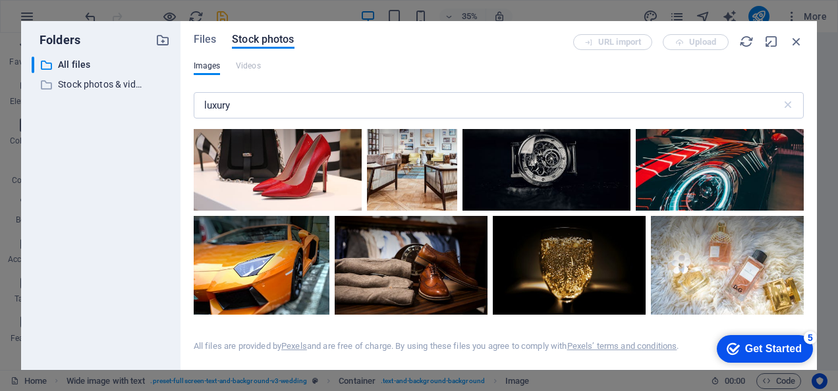
scroll to position [1054, 0]
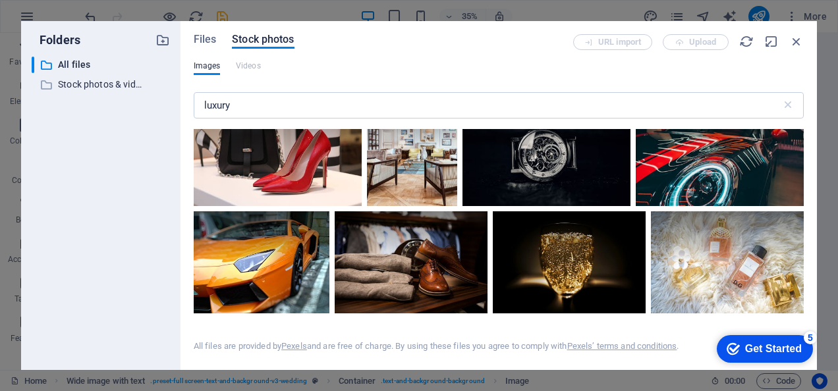
click at [362, 206] on div at bounding box center [278, 150] width 168 height 112
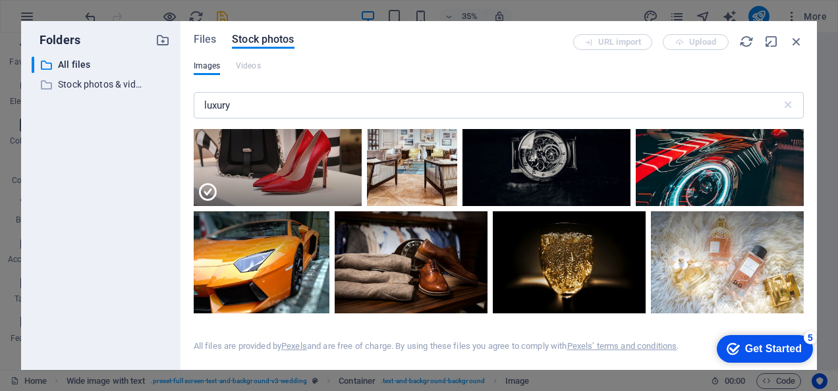
click at [652, 38] on div at bounding box center [727, 12] width 151 height 51
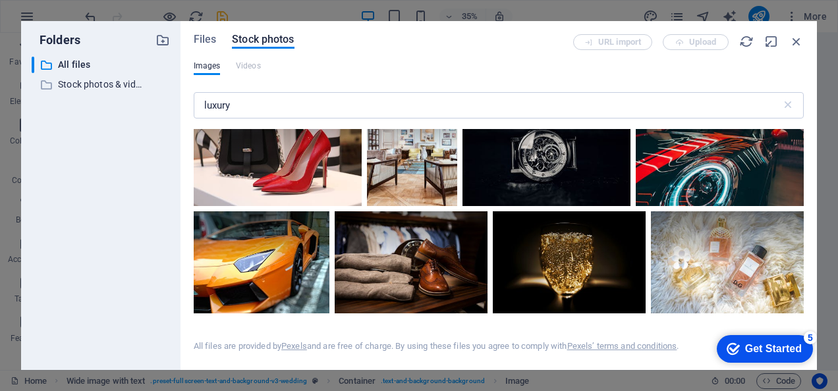
click at [652, 38] on div at bounding box center [727, 12] width 151 height 51
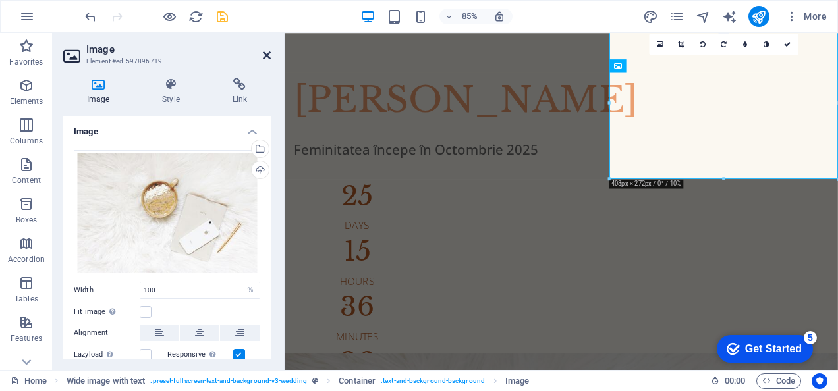
click at [267, 53] on icon at bounding box center [267, 55] width 8 height 11
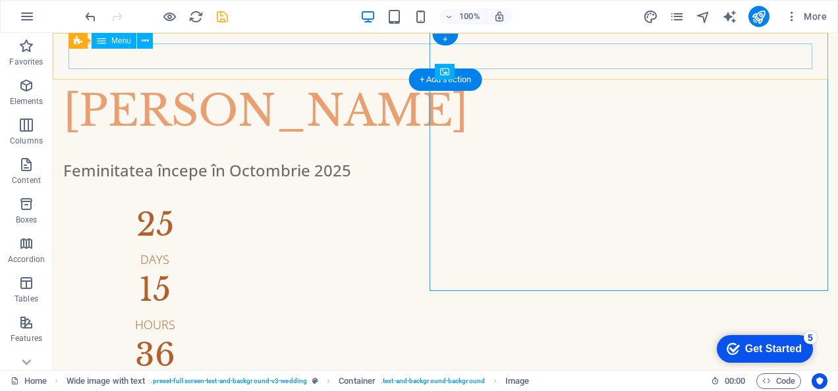
click at [312, 54] on nav at bounding box center [444, 56] width 753 height 26
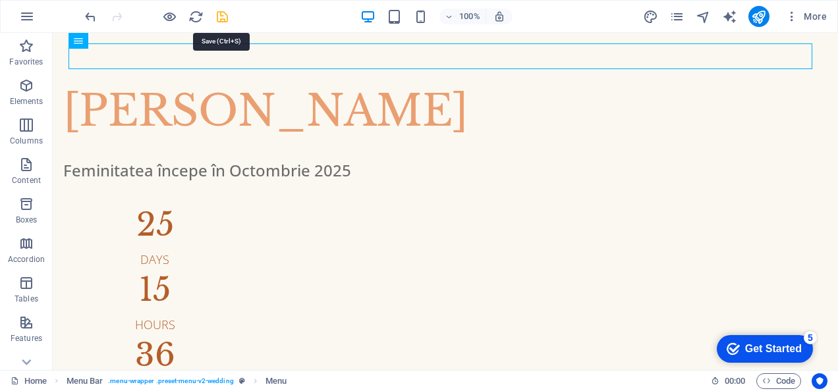
click at [225, 18] on icon "save" at bounding box center [222, 16] width 15 height 15
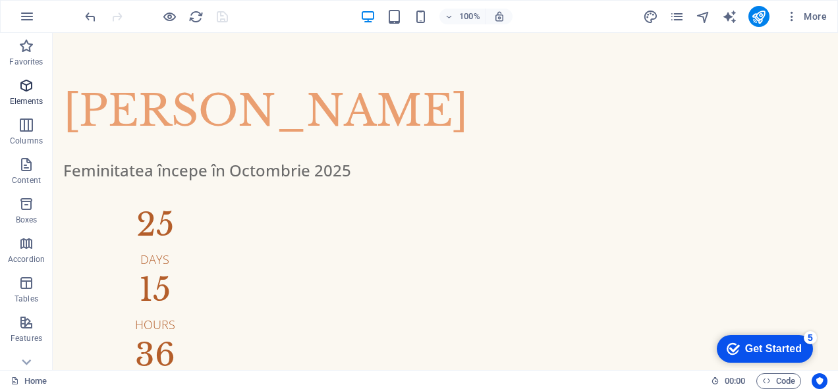
click at [33, 92] on icon "button" at bounding box center [26, 86] width 16 height 16
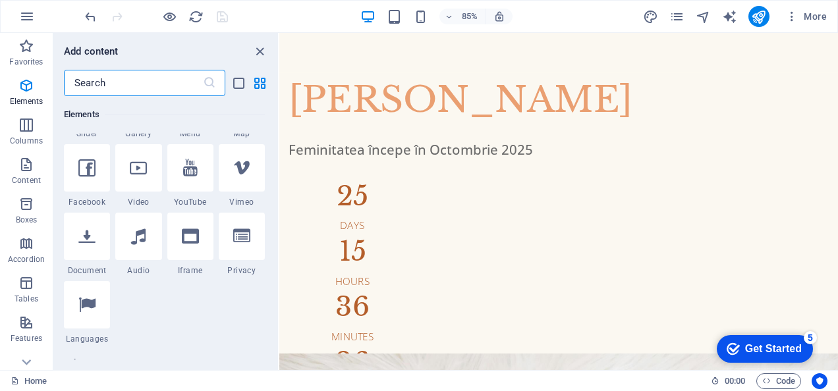
scroll to position [338, 0]
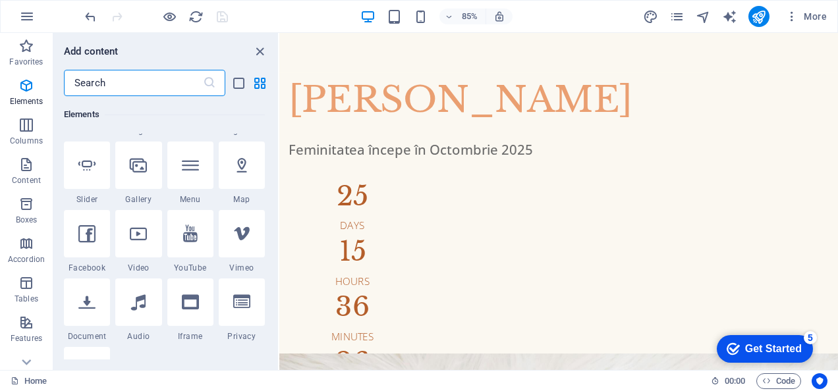
click at [136, 83] on input "text" at bounding box center [133, 83] width 139 height 26
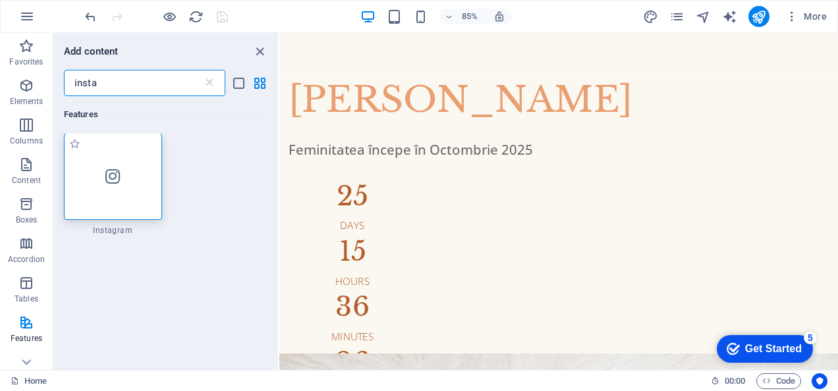
scroll to position [0, 0]
type input "insta"
click at [121, 205] on div at bounding box center [113, 177] width 98 height 87
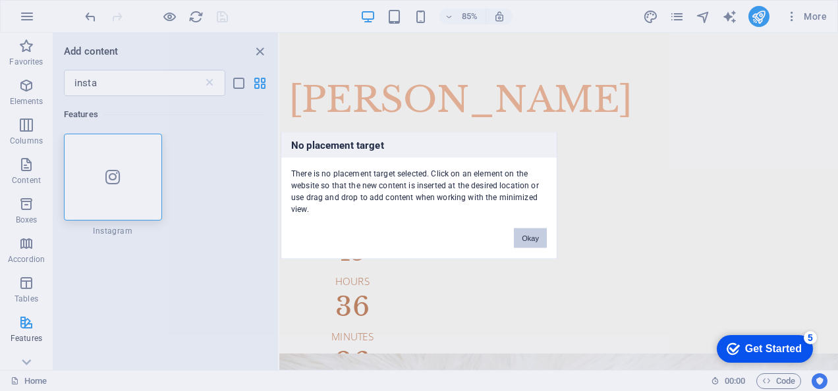
click at [524, 240] on button "Okay" at bounding box center [530, 239] width 33 height 20
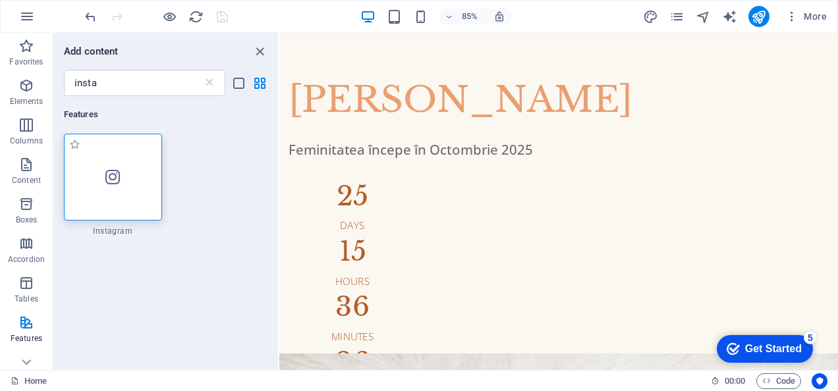
click at [131, 163] on div at bounding box center [113, 177] width 98 height 87
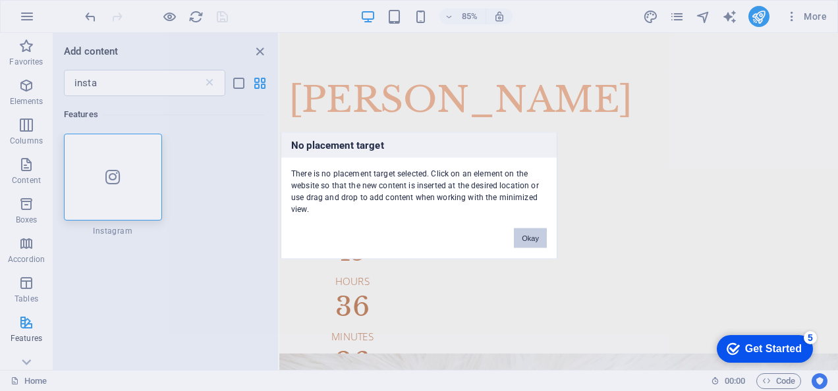
click at [528, 236] on button "Okay" at bounding box center [530, 239] width 33 height 20
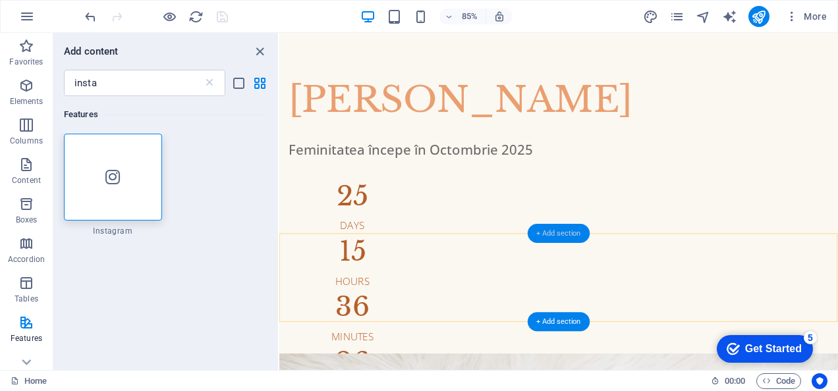
click at [544, 236] on div "+ Add section" at bounding box center [559, 233] width 62 height 19
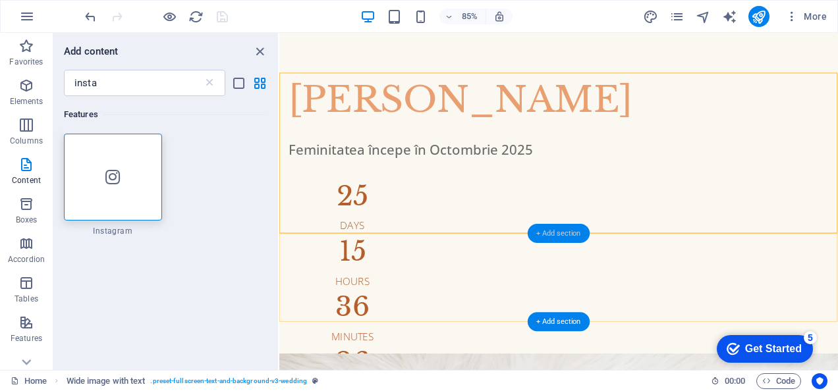
click at [564, 238] on div "+ Add section" at bounding box center [559, 233] width 62 height 19
click at [561, 236] on div "+ Add section" at bounding box center [559, 233] width 62 height 19
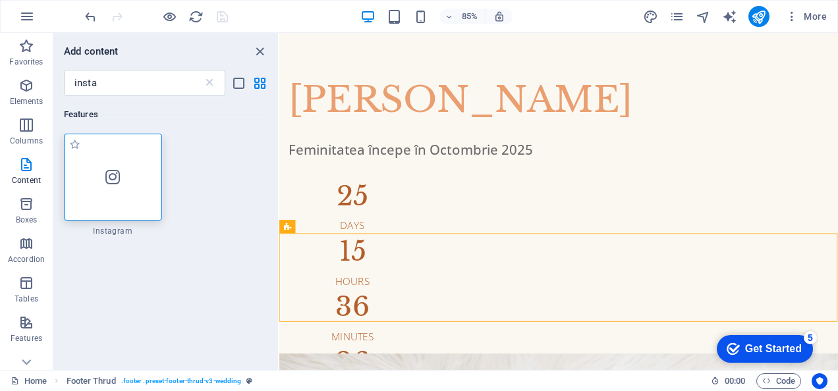
click at [96, 163] on div at bounding box center [113, 177] width 98 height 87
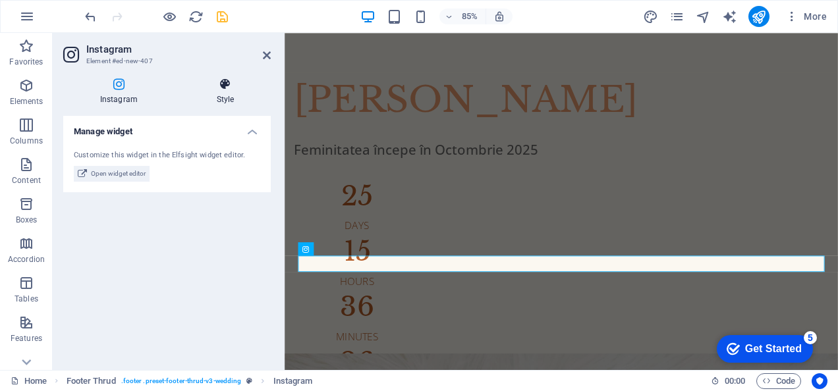
click at [211, 93] on h4 "Style" at bounding box center [225, 92] width 91 height 28
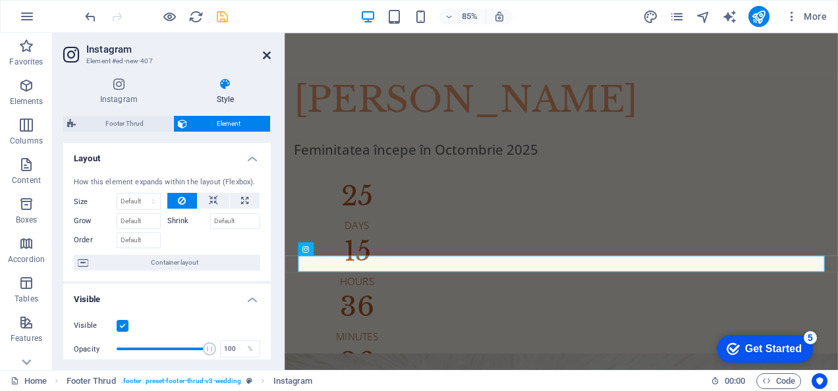
drag, startPoint x: 266, startPoint y: 56, endPoint x: 221, endPoint y: 39, distance: 48.6
click at [266, 56] on icon at bounding box center [267, 55] width 8 height 11
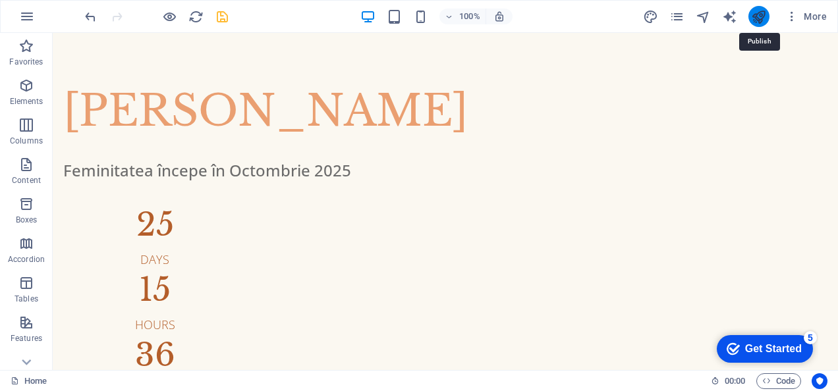
click at [761, 18] on icon "publish" at bounding box center [758, 16] width 15 height 15
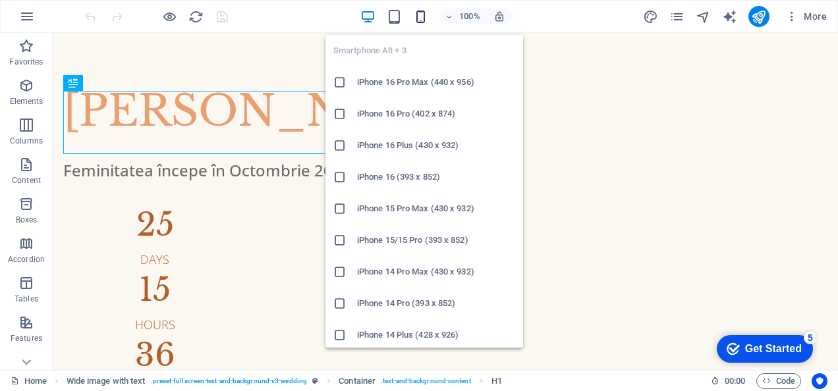
click at [418, 17] on icon "button" at bounding box center [420, 16] width 15 height 15
click at [383, 110] on h6 "iPhone 16 Pro (402 x 874)" at bounding box center [436, 114] width 158 height 16
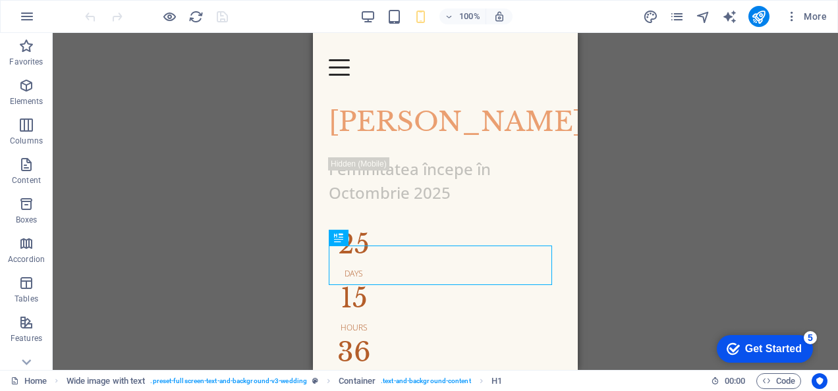
click at [676, 182] on div "Drag here to replace the existing content. Press “Ctrl” if you want to create a…" at bounding box center [445, 201] width 785 height 337
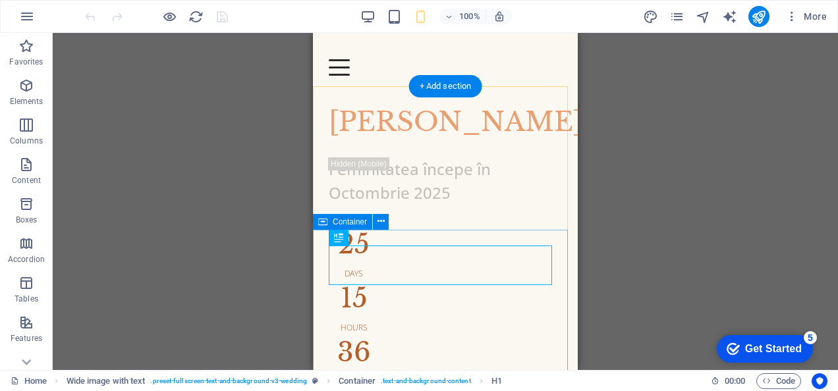
click at [560, 249] on div "[PERSON_NAME] Feminitatea începe în [DATE] 25 Days 15 Hours 36 Minutes 26 Secon…" at bounding box center [445, 271] width 265 height 371
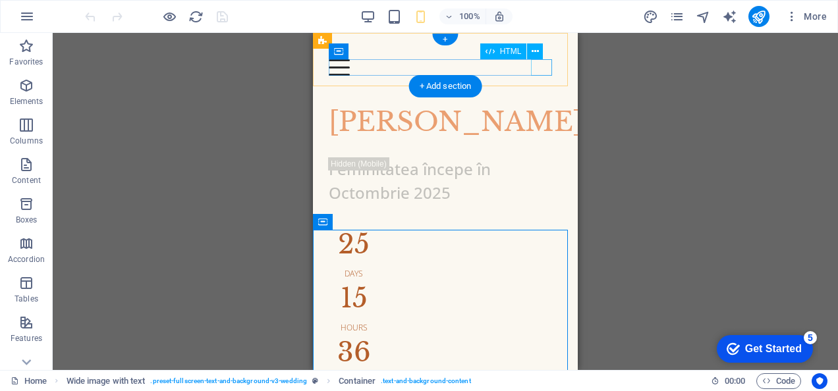
click at [541, 68] on div at bounding box center [445, 67] width 233 height 16
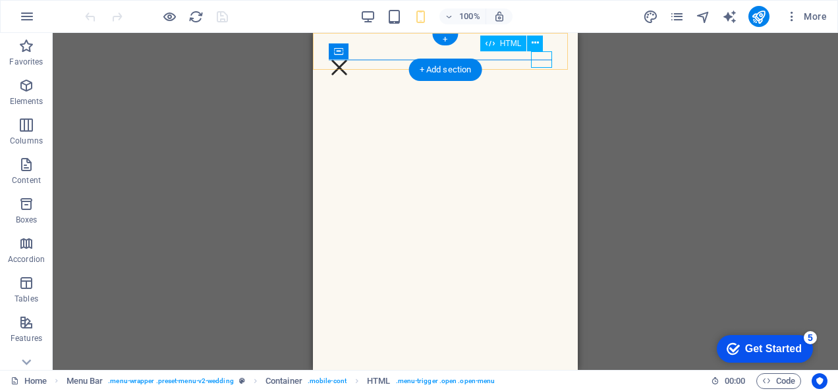
click at [350, 63] on div at bounding box center [339, 67] width 21 height 16
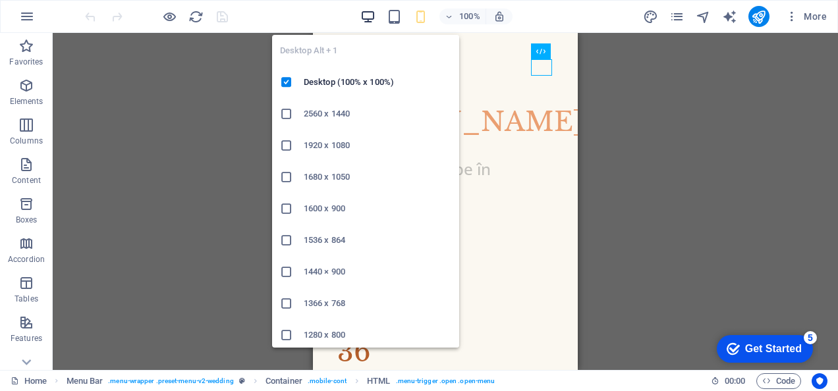
click at [371, 14] on icon "button" at bounding box center [367, 16] width 15 height 15
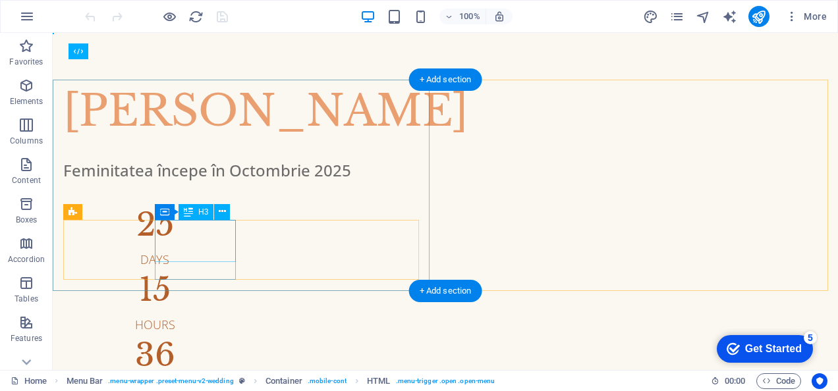
click at [191, 274] on div "15" at bounding box center [154, 290] width 183 height 32
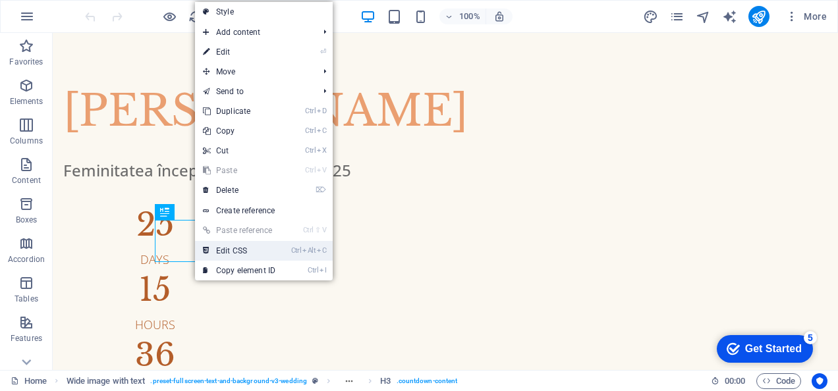
click at [223, 246] on link "Ctrl Alt C Edit CSS" at bounding box center [239, 251] width 88 height 20
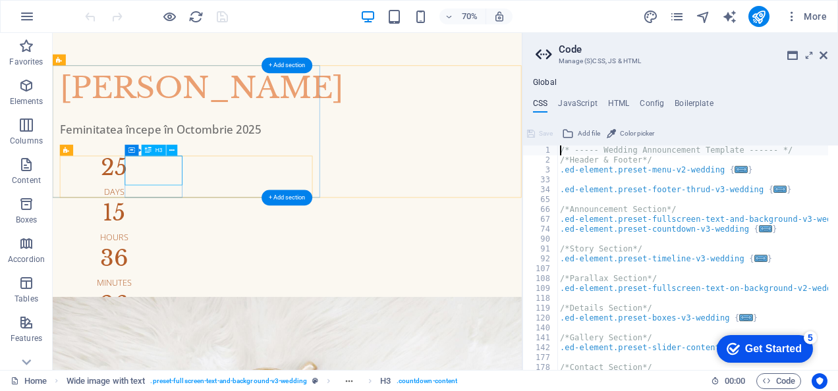
click at [195, 274] on div "15" at bounding box center [140, 290] width 154 height 32
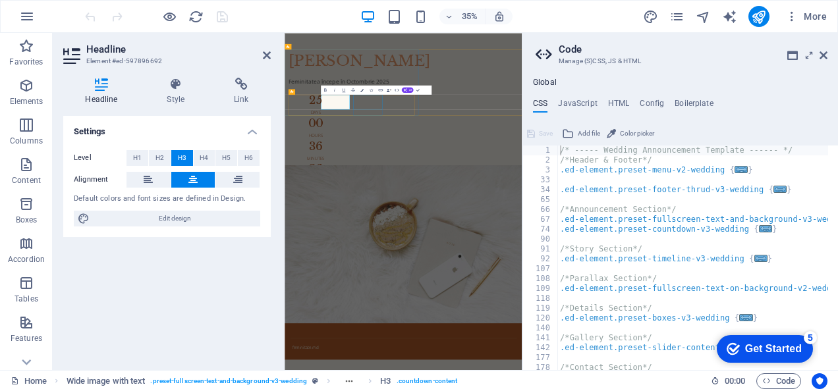
click at [451, 339] on div "36" at bounding box center [373, 355] width 156 height 32
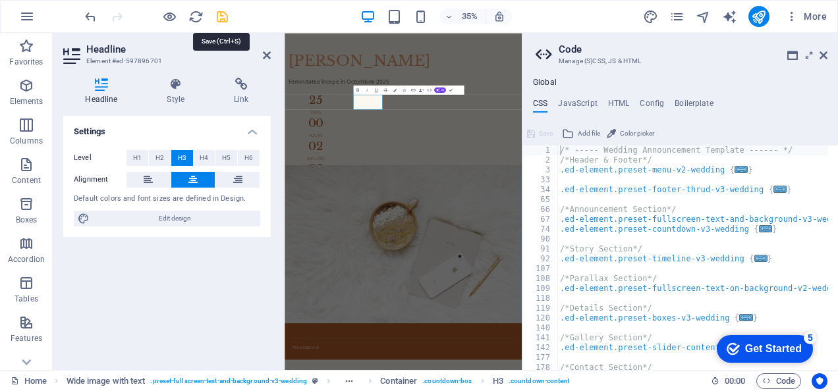
click at [223, 14] on icon "save" at bounding box center [222, 16] width 15 height 15
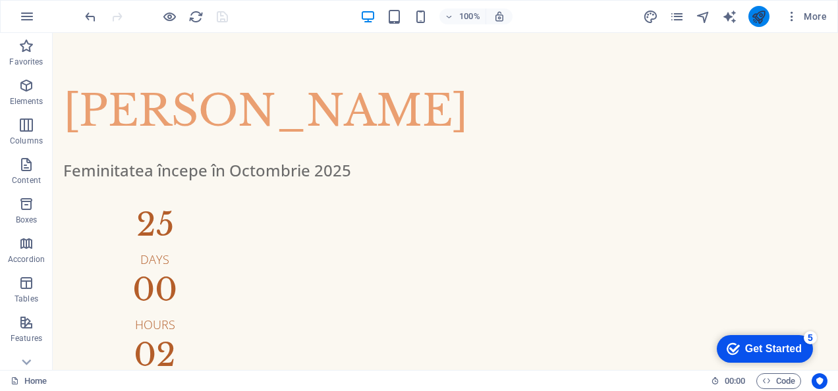
click at [759, 22] on icon "publish" at bounding box center [758, 16] width 15 height 15
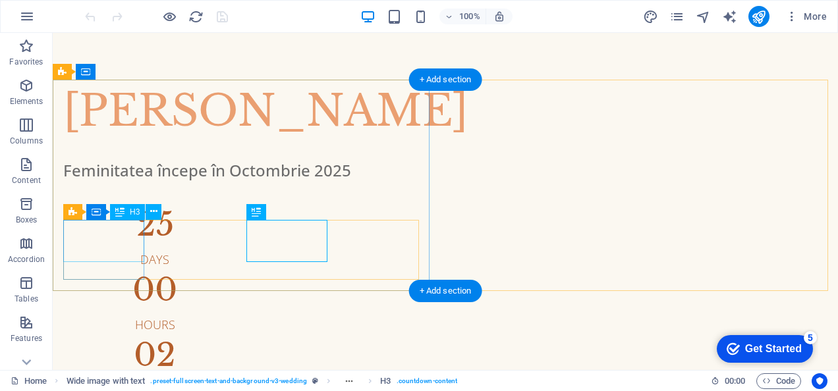
click at [102, 233] on div "25" at bounding box center [154, 225] width 183 height 32
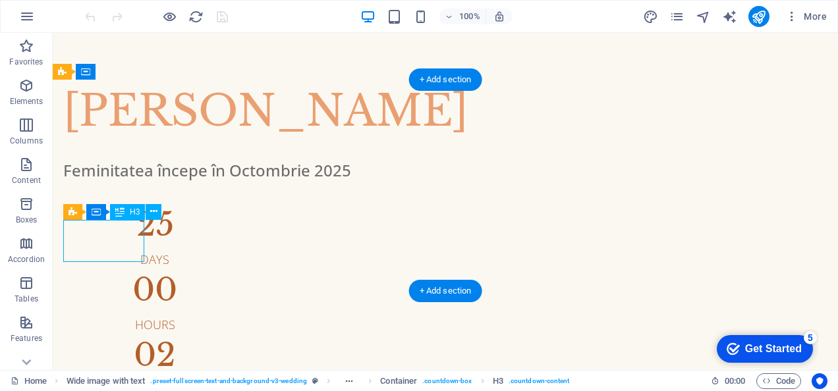
click at [109, 233] on div "25" at bounding box center [154, 225] width 183 height 32
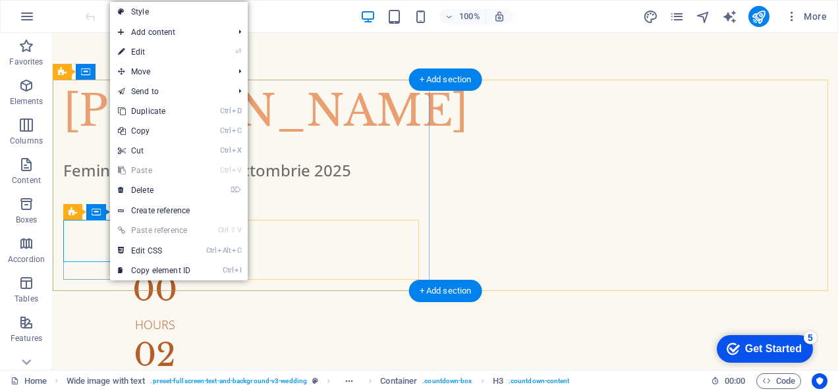
click at [105, 238] on div "25" at bounding box center [154, 225] width 183 height 32
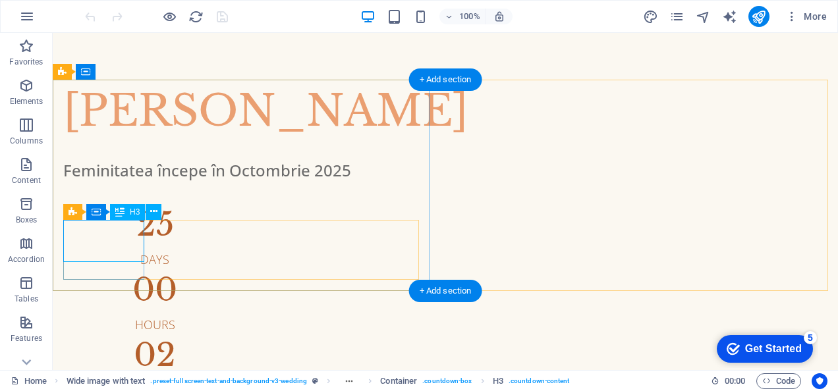
click at [105, 238] on div "25" at bounding box center [154, 225] width 183 height 32
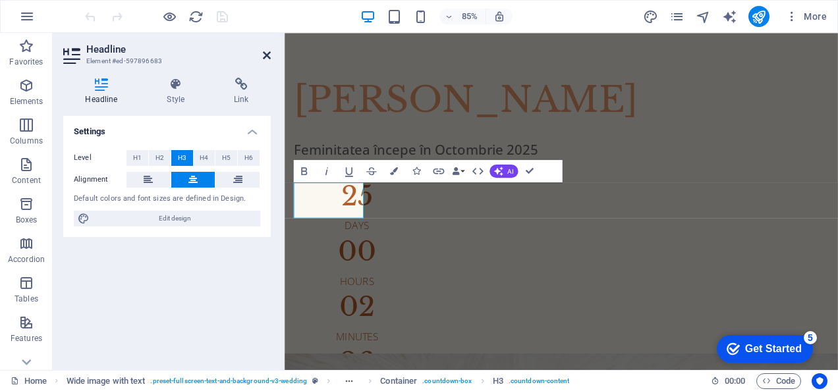
drag, startPoint x: 265, startPoint y: 54, endPoint x: 198, endPoint y: 47, distance: 68.2
click at [265, 54] on icon at bounding box center [267, 55] width 8 height 11
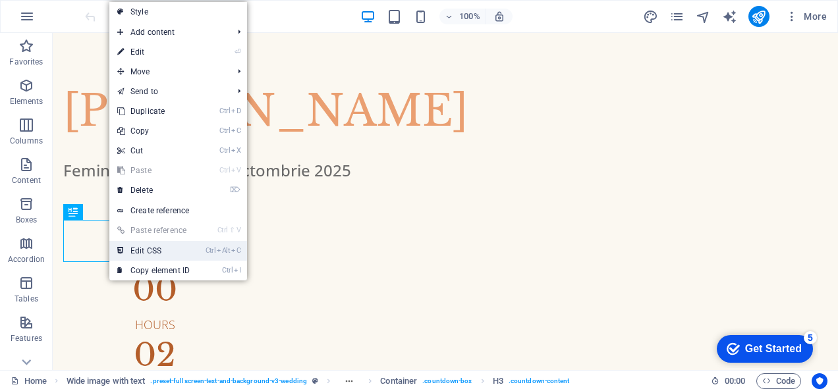
click at [151, 245] on link "Ctrl Alt C Edit CSS" at bounding box center [153, 251] width 88 height 20
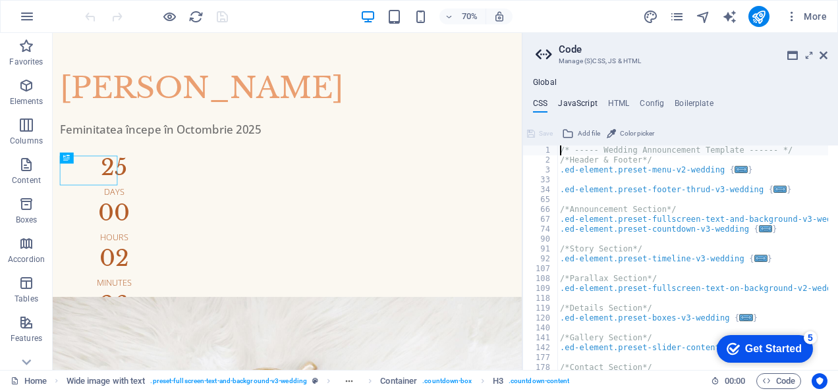
click at [582, 104] on h4 "JavaScript" at bounding box center [577, 106] width 39 height 14
type textarea "/* JS for preset "Menu V2" */"
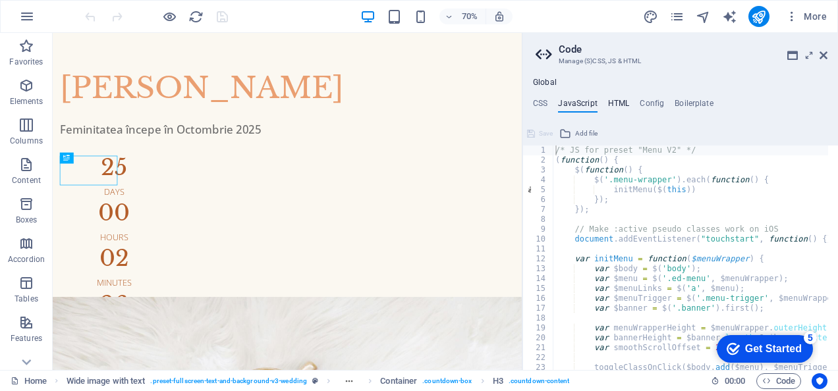
click at [617, 103] on h4 "HTML" at bounding box center [619, 106] width 22 height 14
type textarea "{{content}}"
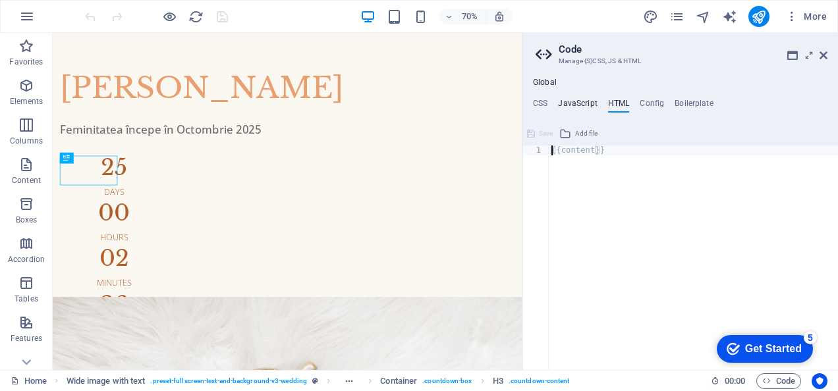
click at [593, 105] on h4 "JavaScript" at bounding box center [577, 106] width 39 height 14
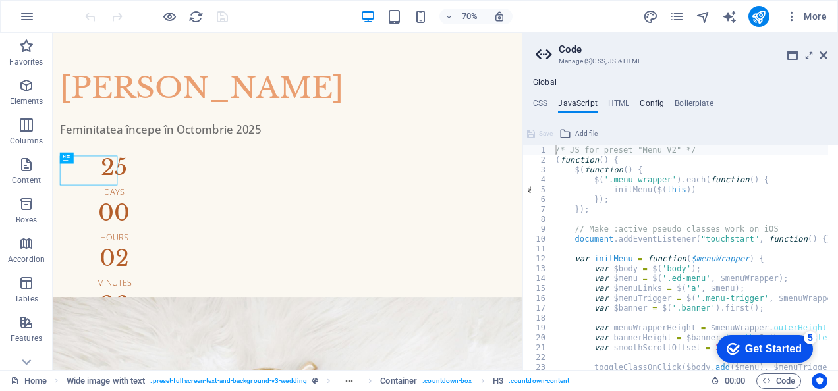
click at [649, 108] on h4 "Config" at bounding box center [651, 106] width 24 height 14
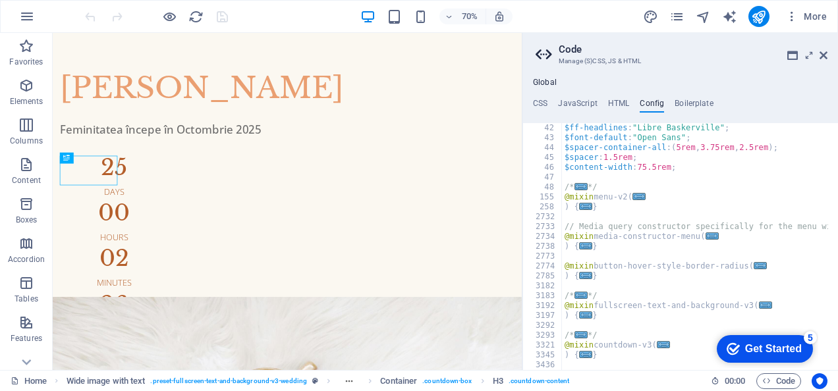
scroll to position [405, 0]
click at [585, 205] on span "..." at bounding box center [585, 206] width 13 height 7
type textarea ") {"
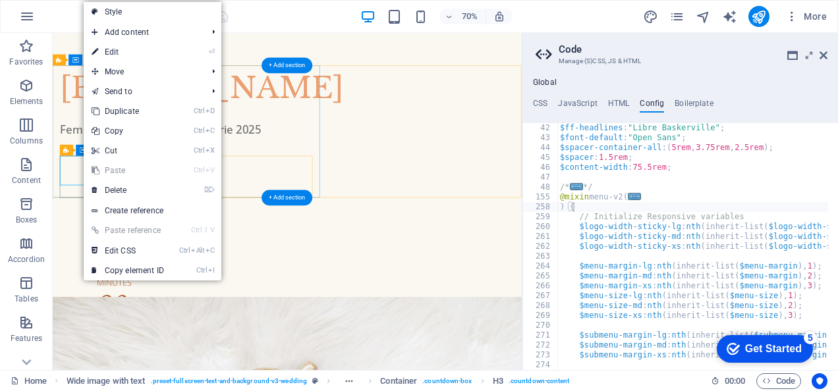
click at [79, 222] on div "25" at bounding box center [140, 225] width 154 height 32
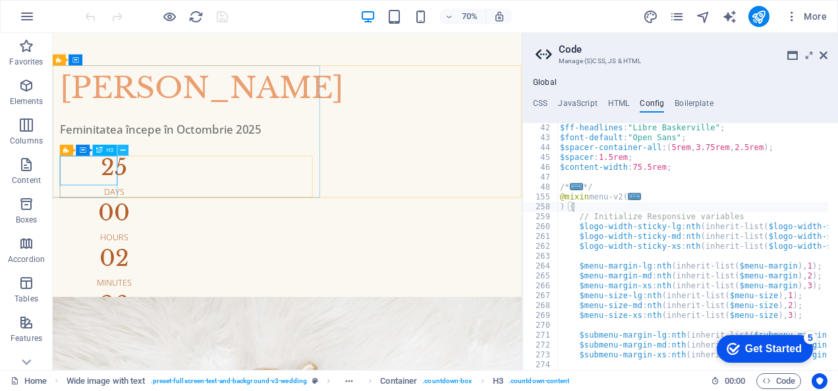
click at [126, 150] on button at bounding box center [123, 150] width 11 height 11
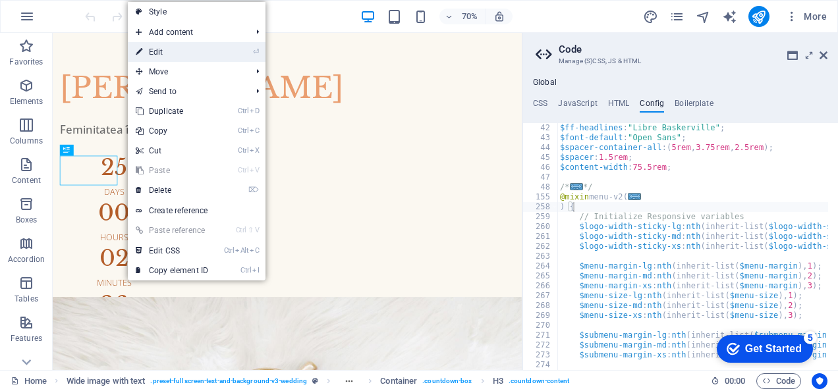
click at [184, 52] on link "⏎ Edit" at bounding box center [172, 52] width 88 height 20
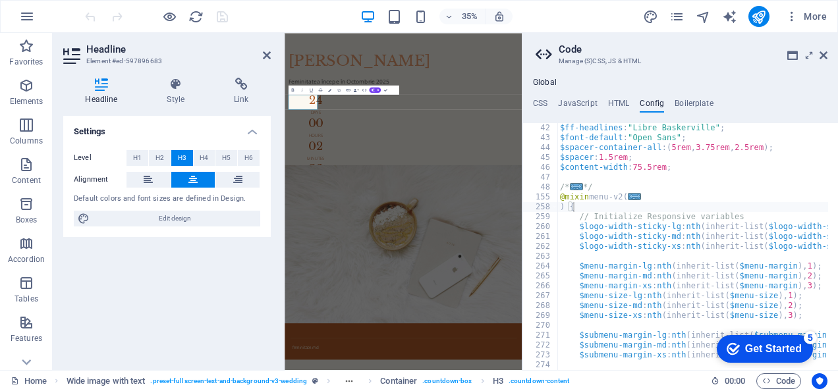
click at [216, 279] on div "Settings Level H1 H2 H3 H4 H5 H6 Alignment Default colors and font sizes are de…" at bounding box center [166, 238] width 207 height 244
click at [821, 51] on icon at bounding box center [823, 55] width 8 height 11
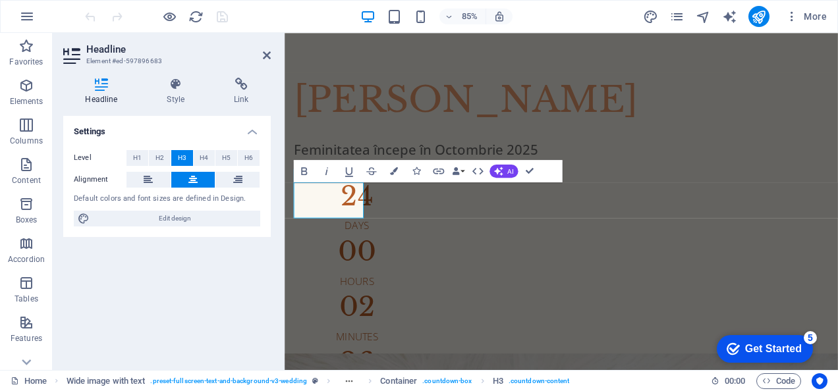
click at [143, 302] on div "Settings Level H1 H2 H3 H4 H5 H6 Alignment Default colors and font sizes are de…" at bounding box center [166, 238] width 207 height 244
click at [269, 56] on icon at bounding box center [267, 55] width 8 height 11
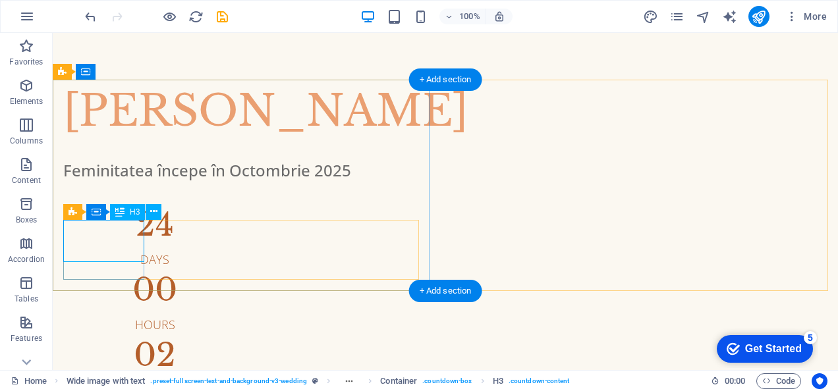
click at [120, 234] on div "24" at bounding box center [154, 225] width 183 height 32
click at [119, 234] on div "24" at bounding box center [154, 225] width 183 height 32
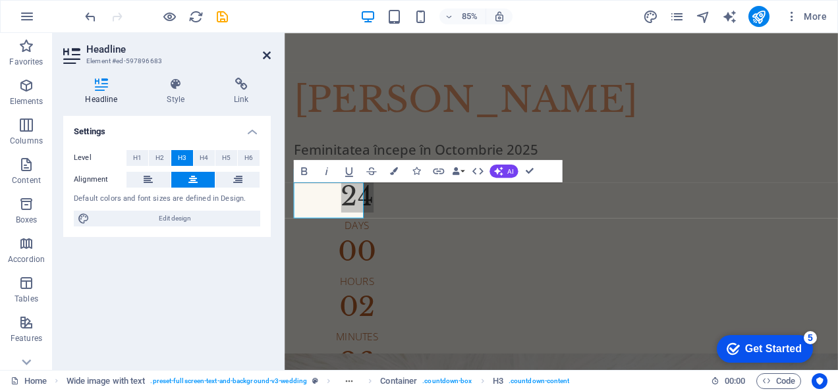
click at [269, 52] on icon at bounding box center [267, 55] width 8 height 11
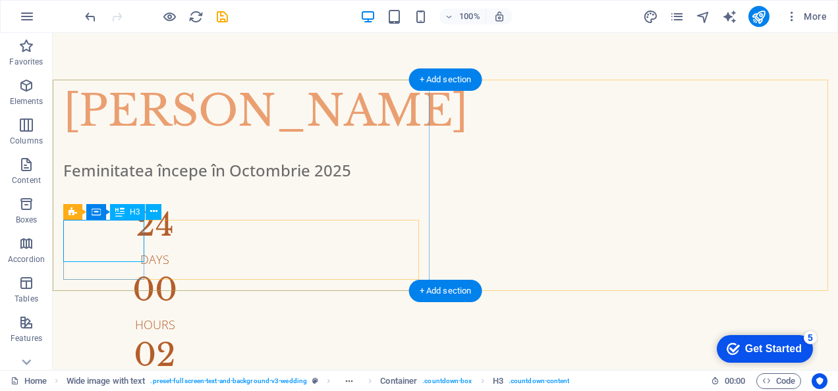
click at [126, 236] on div "24" at bounding box center [154, 225] width 183 height 32
click at [117, 236] on div "24" at bounding box center [154, 225] width 183 height 32
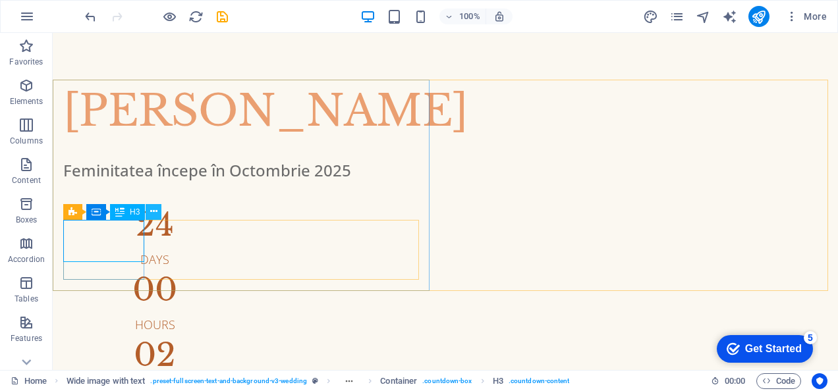
click at [152, 211] on icon at bounding box center [153, 212] width 7 height 14
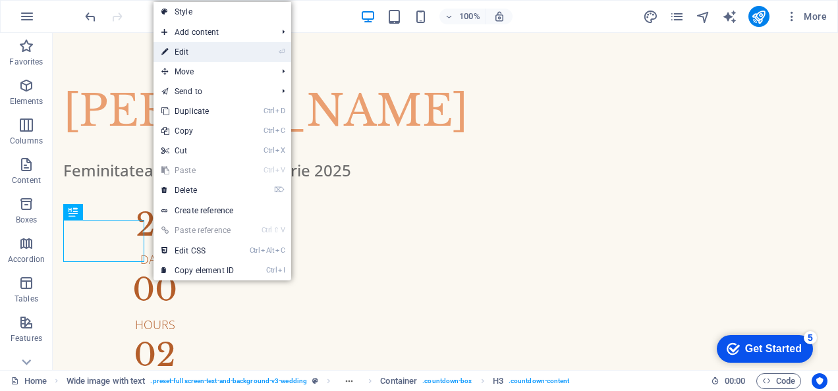
click at [199, 51] on link "⏎ Edit" at bounding box center [197, 52] width 88 height 20
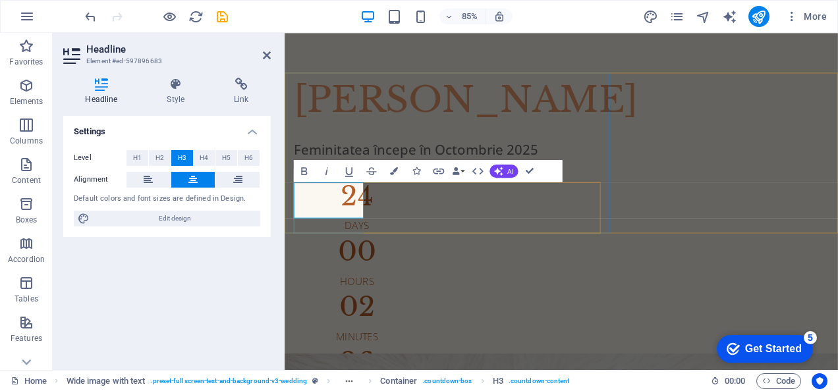
click at [358, 239] on h3 "24" at bounding box center [369, 225] width 149 height 32
drag, startPoint x: 358, startPoint y: 236, endPoint x: 344, endPoint y: 233, distance: 14.9
click at [344, 233] on h3 "24" at bounding box center [369, 225] width 149 height 32
click at [263, 51] on icon at bounding box center [267, 55] width 8 height 11
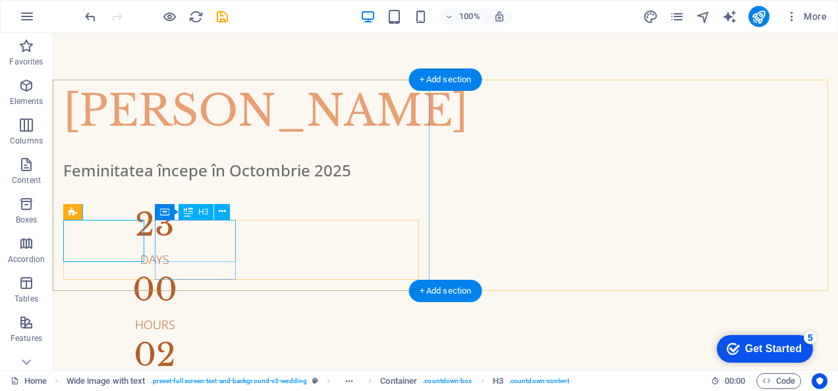
click at [204, 274] on div "00" at bounding box center [154, 290] width 183 height 32
click at [205, 274] on div "00" at bounding box center [154, 290] width 183 height 32
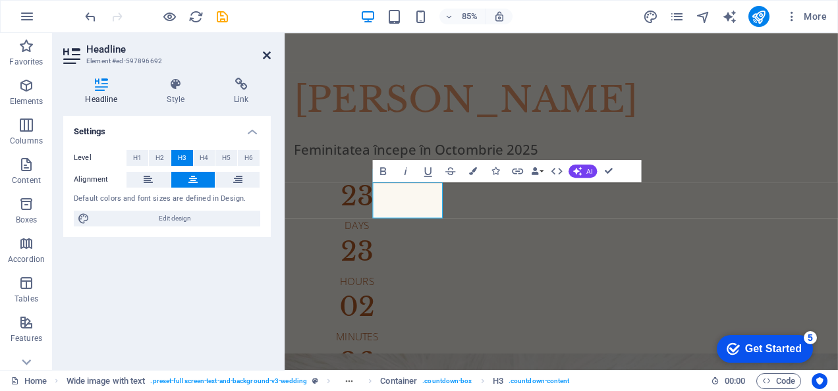
drag, startPoint x: 266, startPoint y: 51, endPoint x: 210, endPoint y: 34, distance: 58.5
click at [266, 51] on icon at bounding box center [267, 55] width 8 height 11
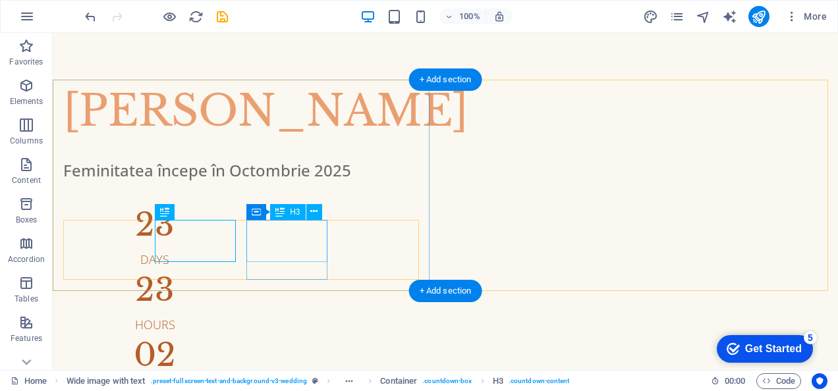
click at [246, 339] on div "02" at bounding box center [154, 355] width 183 height 32
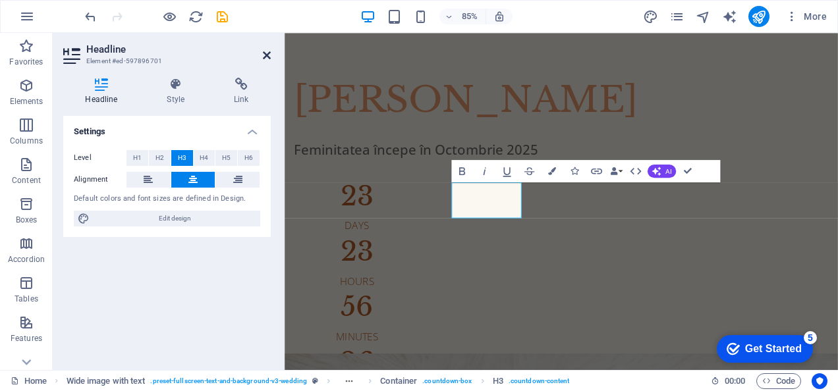
click at [270, 59] on icon at bounding box center [267, 55] width 8 height 11
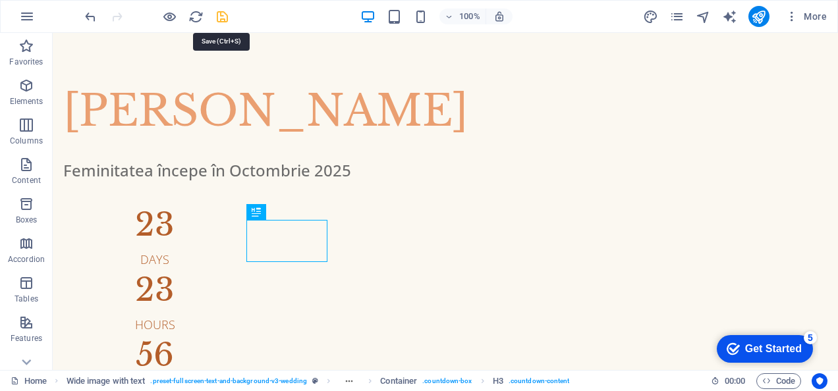
click at [217, 13] on icon "save" at bounding box center [222, 16] width 15 height 15
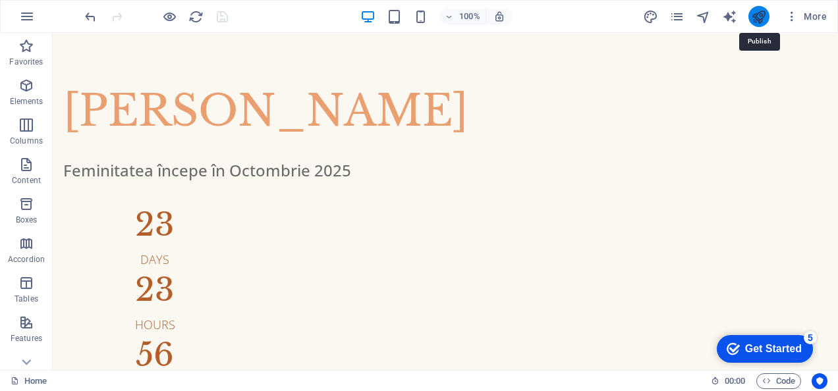
click at [766, 15] on icon "publish" at bounding box center [758, 16] width 15 height 15
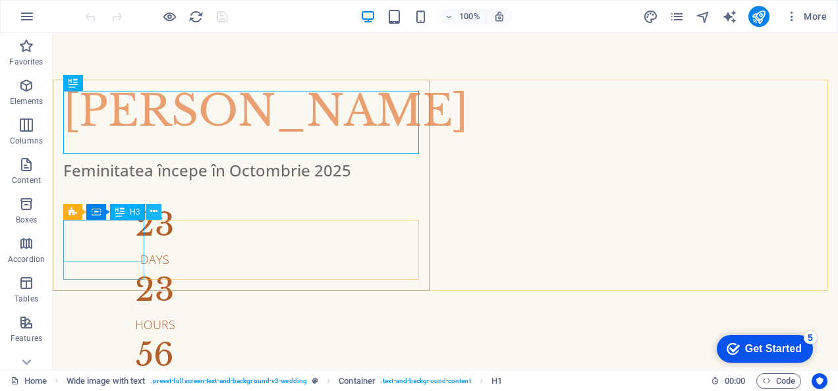
click at [149, 213] on button at bounding box center [154, 212] width 16 height 16
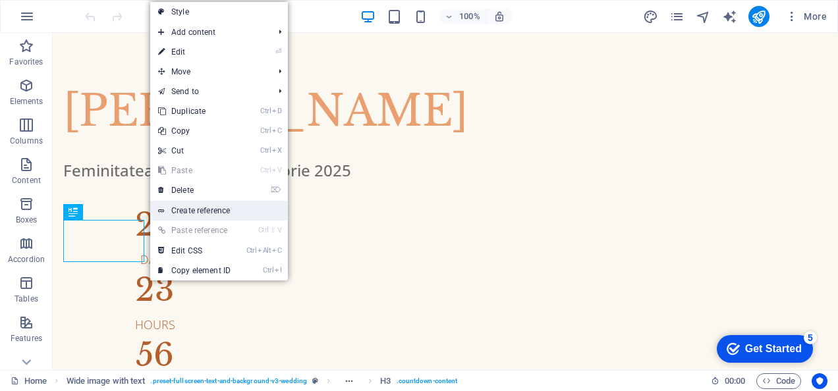
click at [175, 210] on link "Create reference" at bounding box center [219, 211] width 138 height 20
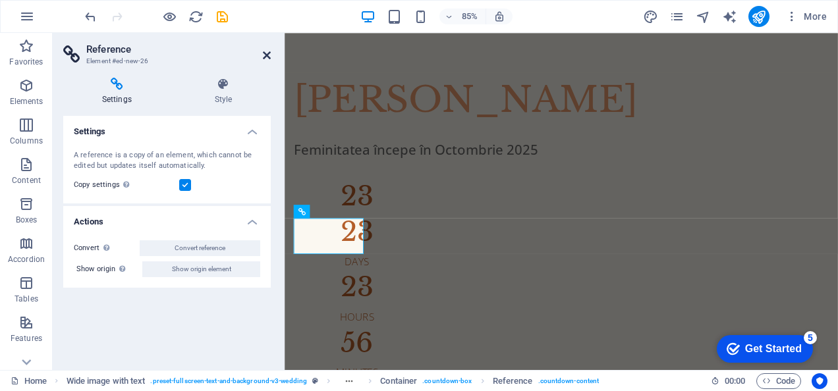
click at [266, 53] on icon at bounding box center [267, 55] width 8 height 11
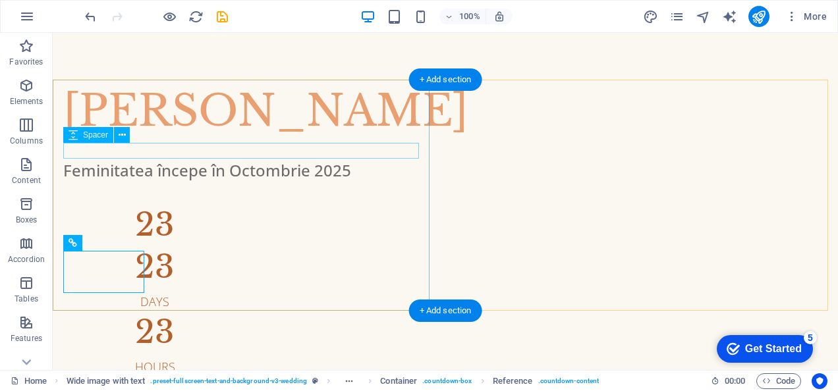
click at [189, 155] on div at bounding box center [445, 151] width 764 height 16
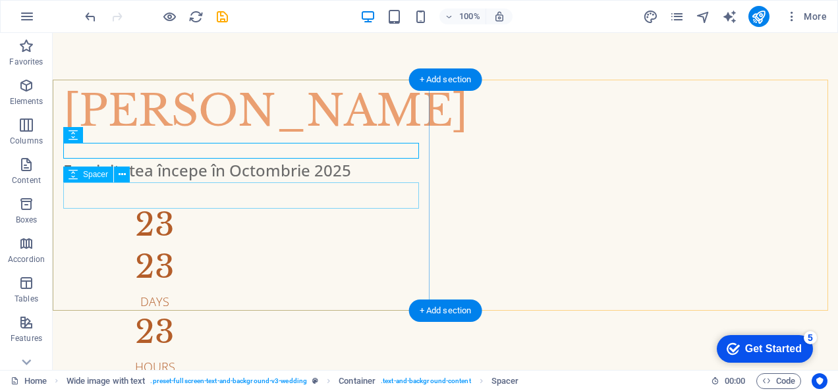
click at [203, 186] on div at bounding box center [445, 195] width 764 height 26
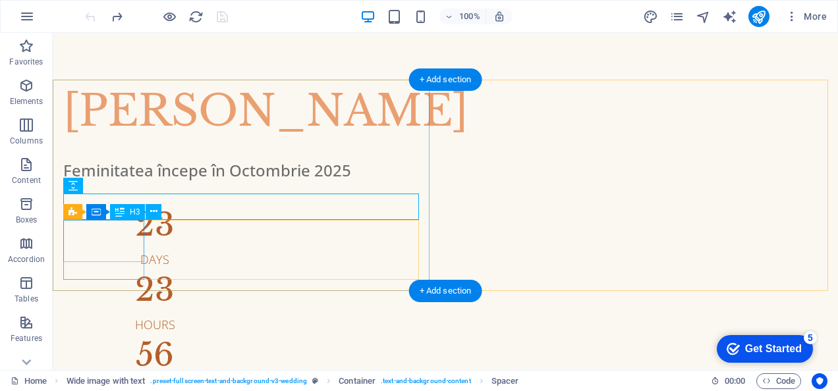
click at [126, 233] on div "23" at bounding box center [154, 225] width 183 height 32
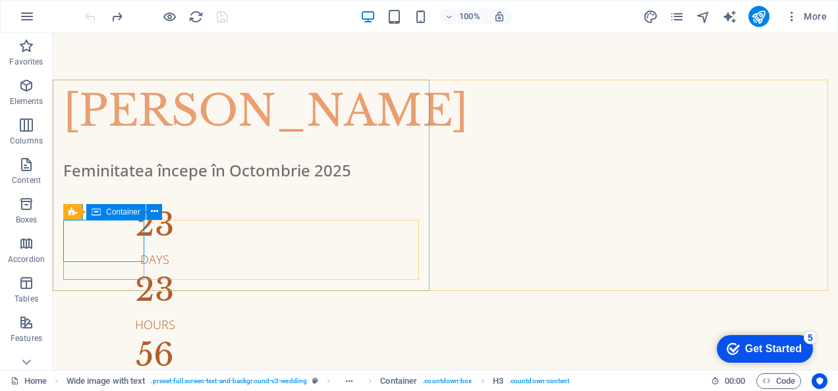
click at [103, 212] on div "Container" at bounding box center [115, 212] width 59 height 16
click at [136, 207] on icon at bounding box center [135, 212] width 7 height 14
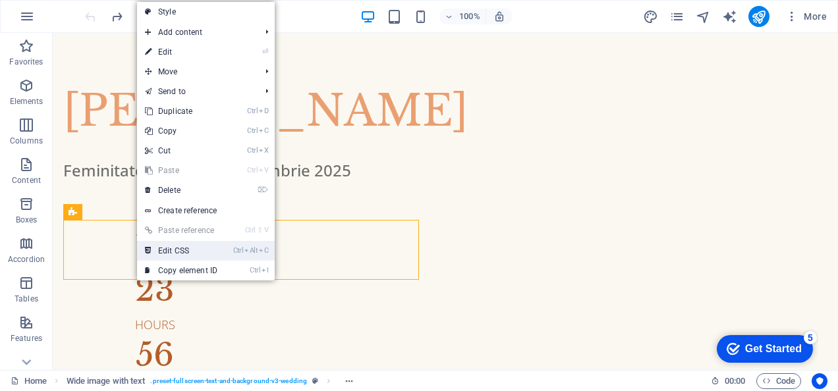
click at [177, 246] on link "Ctrl Alt C Edit CSS" at bounding box center [181, 251] width 88 height 20
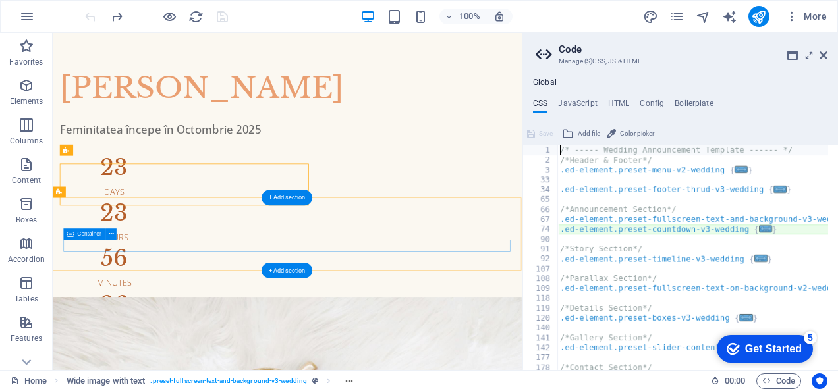
type textarea "@include countdown-v3("
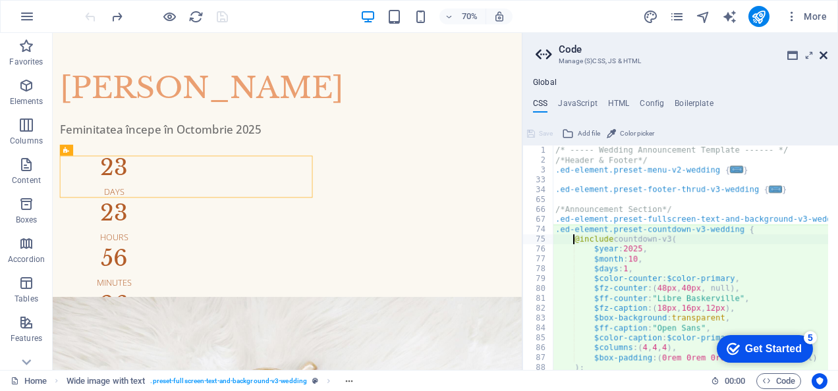
click at [821, 53] on icon at bounding box center [823, 55] width 8 height 11
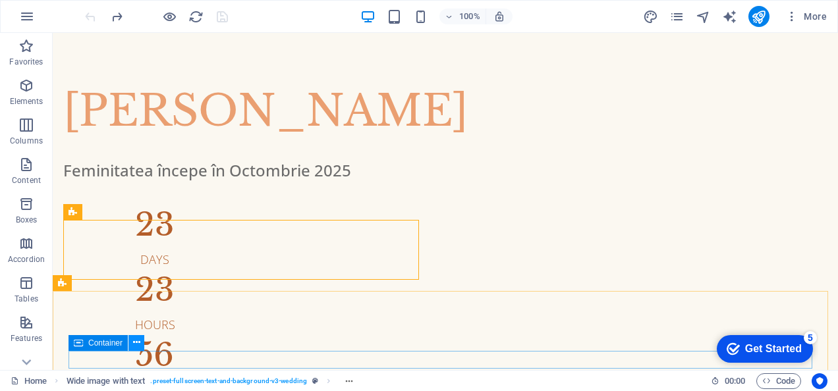
click at [136, 343] on icon at bounding box center [136, 343] width 7 height 14
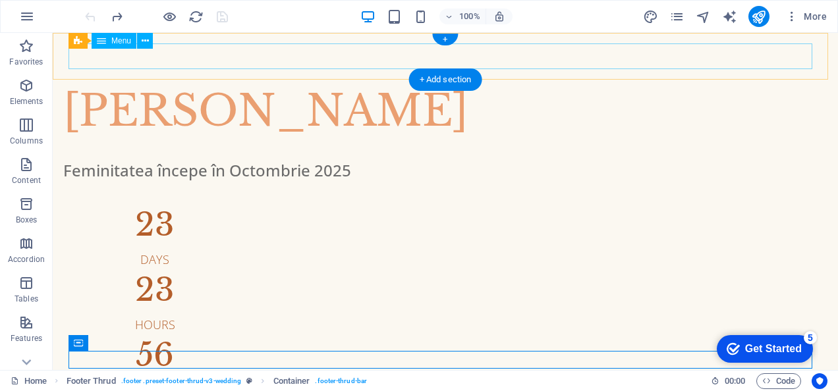
click at [342, 51] on nav at bounding box center [444, 56] width 753 height 26
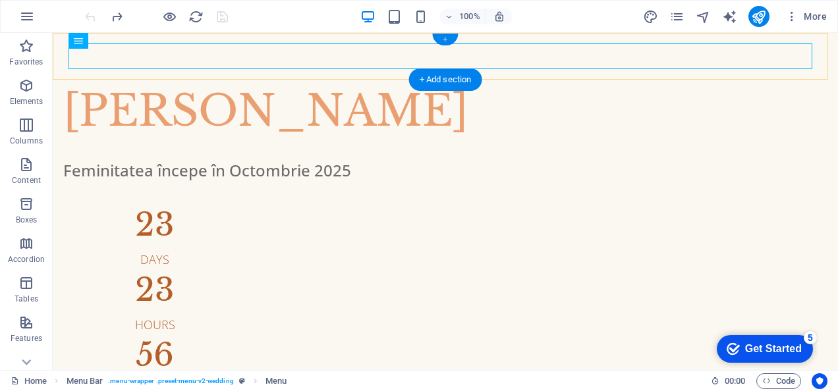
click at [450, 38] on div "+" at bounding box center [445, 40] width 26 height 12
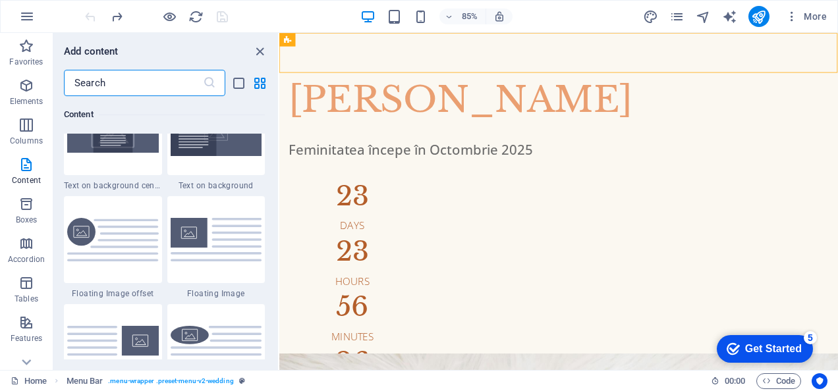
scroll to position [2765, 0]
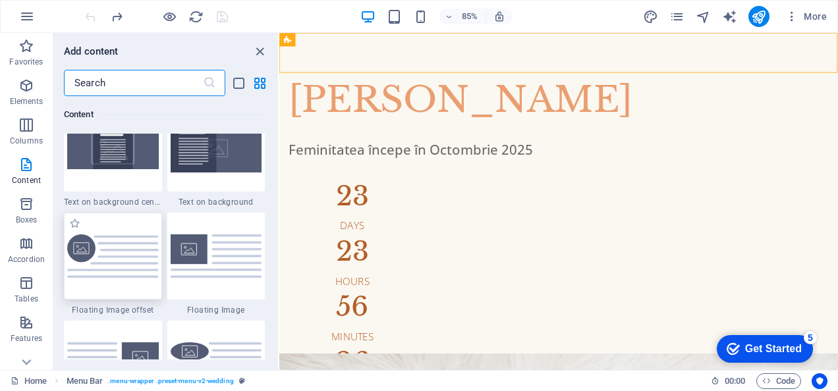
click at [127, 273] on img at bounding box center [113, 256] width 92 height 44
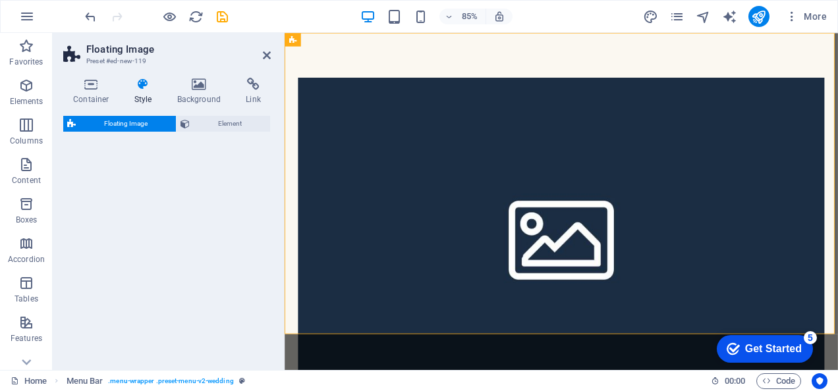
select select "%"
select select "rem"
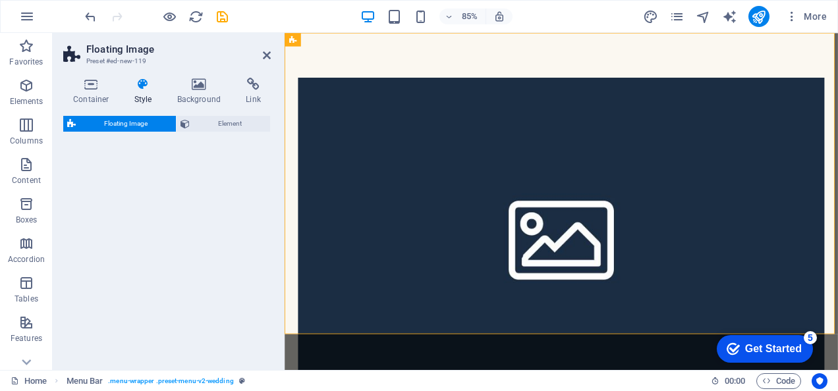
select select "%"
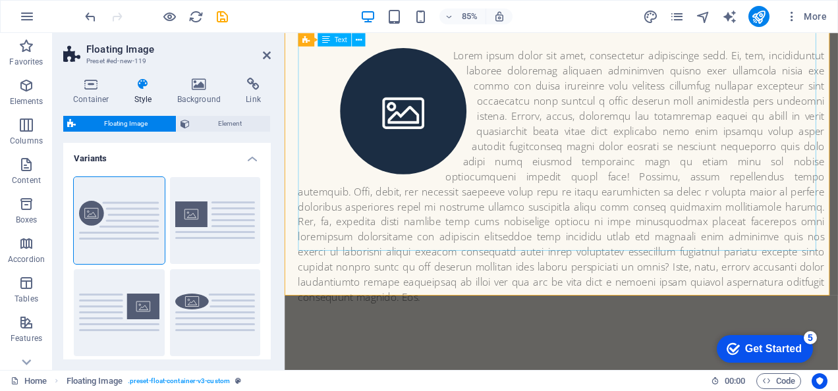
scroll to position [0, 0]
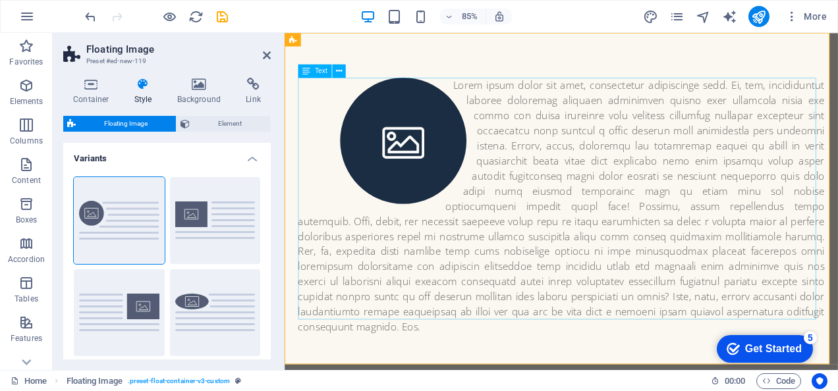
drag, startPoint x: 672, startPoint y: 308, endPoint x: 844, endPoint y: 266, distance: 176.8
click at [837, 266] on div at bounding box center [609, 237] width 619 height 302
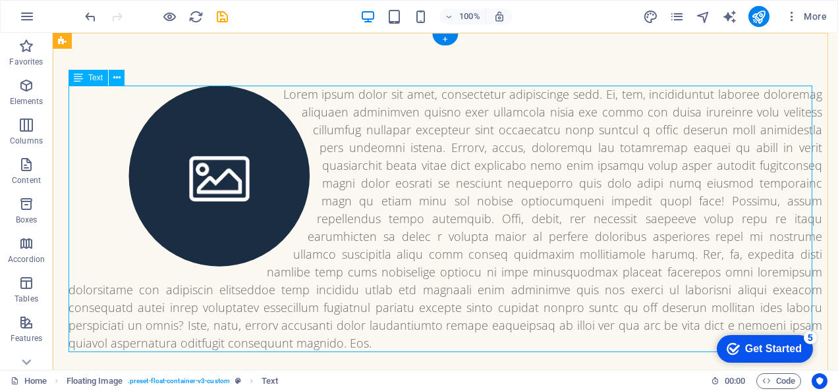
click at [472, 233] on div at bounding box center [444, 219] width 753 height 267
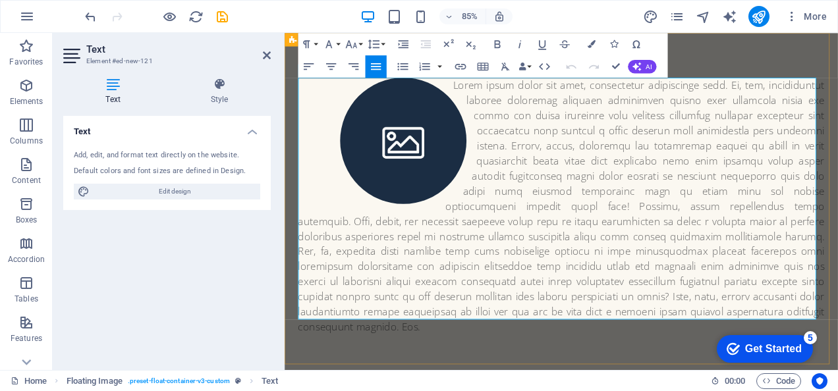
click at [592, 303] on p at bounding box center [609, 237] width 619 height 302
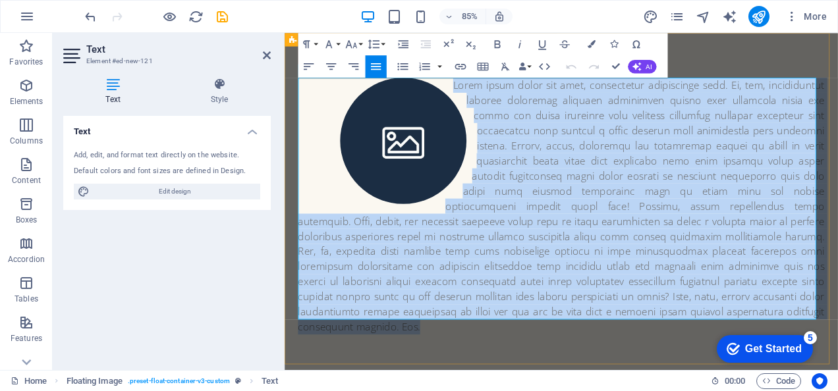
drag, startPoint x: 479, startPoint y: 97, endPoint x: 880, endPoint y: 380, distance: 491.0
click at [837, 380] on div at bounding box center [610, 237] width 651 height 408
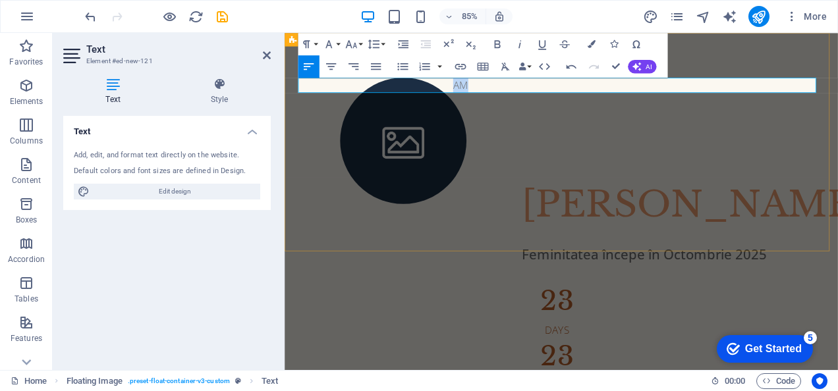
drag, startPoint x: 481, startPoint y: 92, endPoint x: 519, endPoint y: 85, distance: 38.8
click at [519, 86] on p "​AM" at bounding box center [609, 95] width 619 height 18
click at [227, 86] on icon at bounding box center [219, 84] width 103 height 13
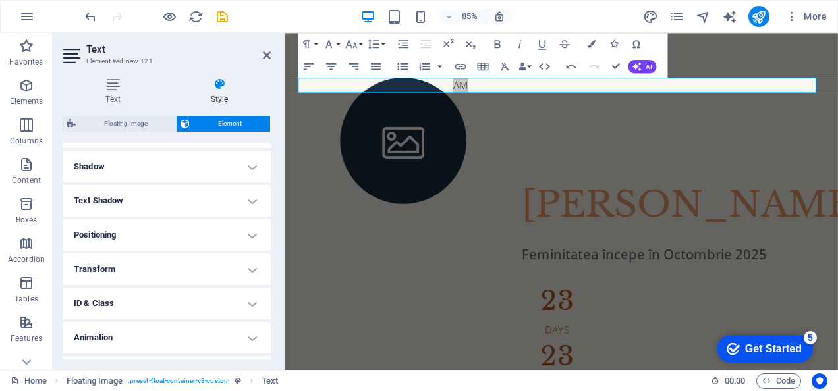
scroll to position [339, 0]
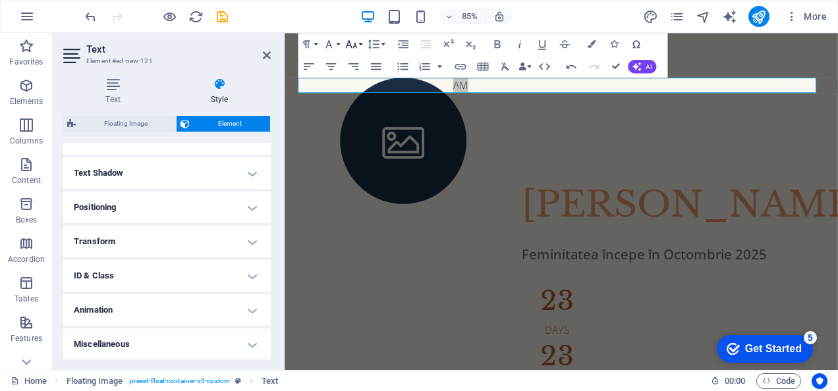
click at [360, 43] on button "Font Size" at bounding box center [352, 44] width 21 height 22
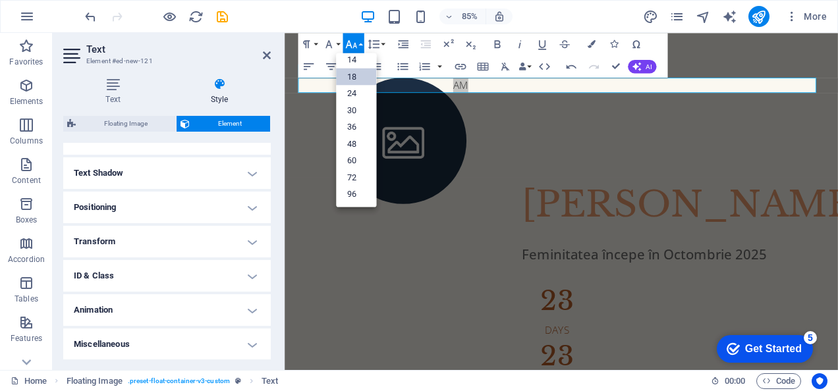
scroll to position [105, 0]
click at [360, 179] on link "72" at bounding box center [356, 177] width 40 height 17
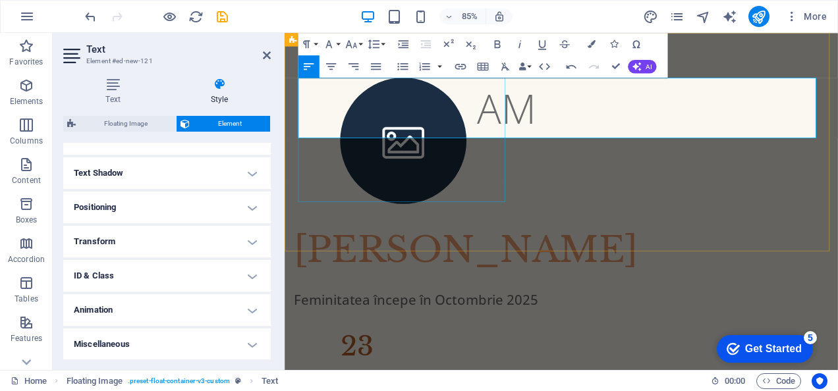
click at [473, 173] on figure at bounding box center [424, 160] width 248 height 149
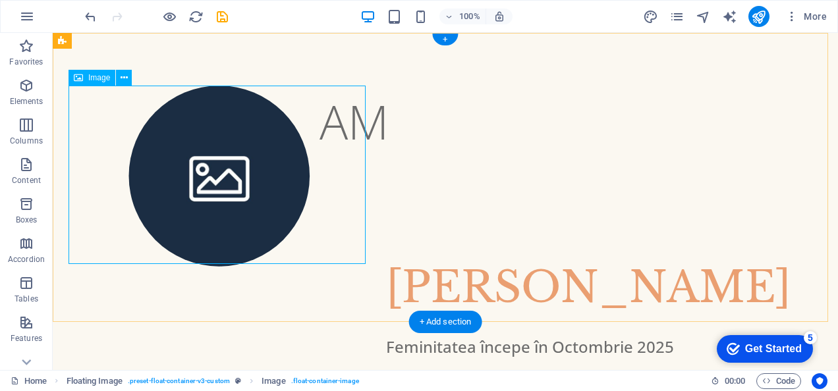
click at [212, 164] on figure at bounding box center [219, 176] width 302 height 181
select select "%"
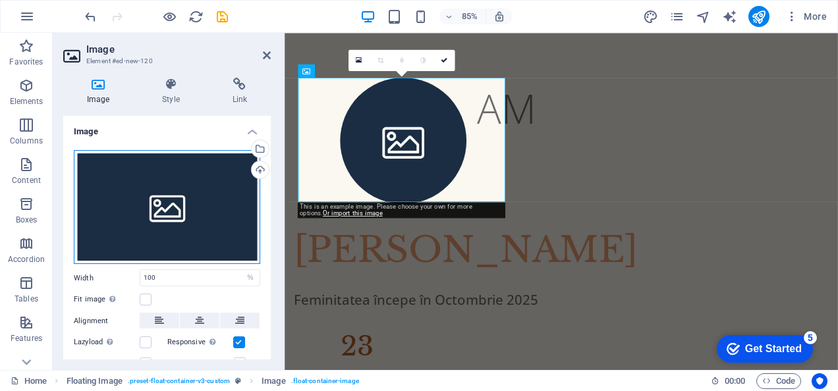
click at [211, 180] on div "Drag files here, click to choose files or select files from Files or our free s…" at bounding box center [167, 207] width 186 height 115
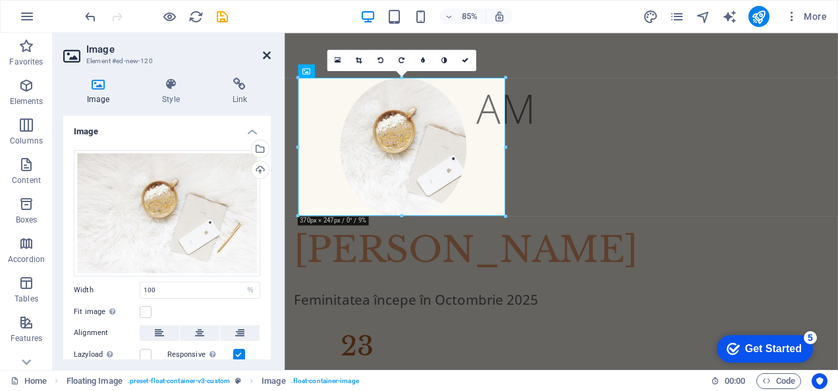
click at [270, 53] on icon at bounding box center [267, 55] width 8 height 11
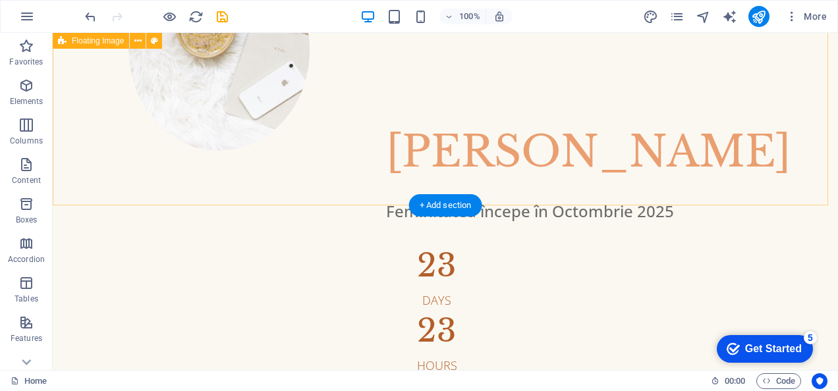
scroll to position [0, 0]
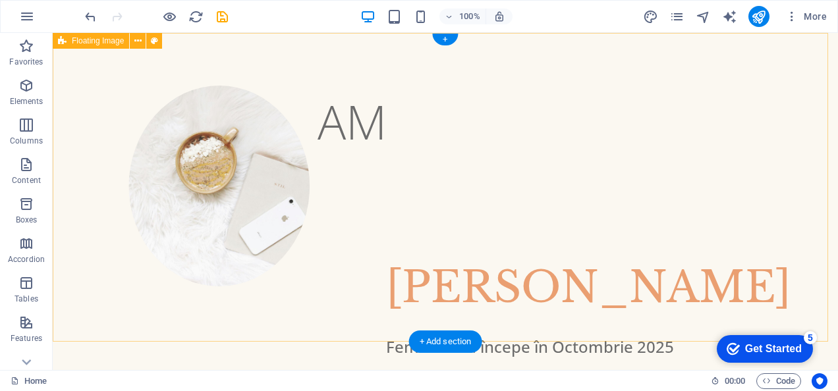
click at [417, 183] on div "AM" at bounding box center [445, 121] width 785 height 176
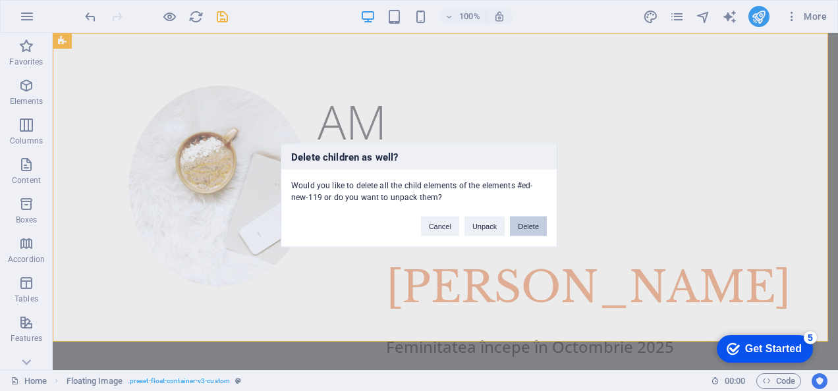
click at [524, 221] on button "Delete" at bounding box center [528, 227] width 37 height 20
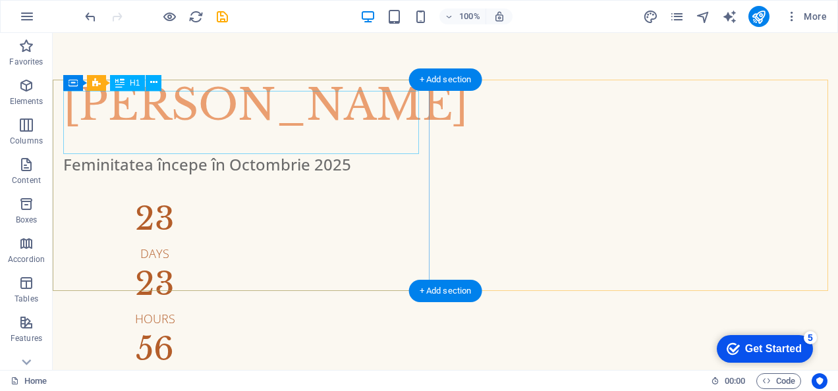
scroll to position [25, 0]
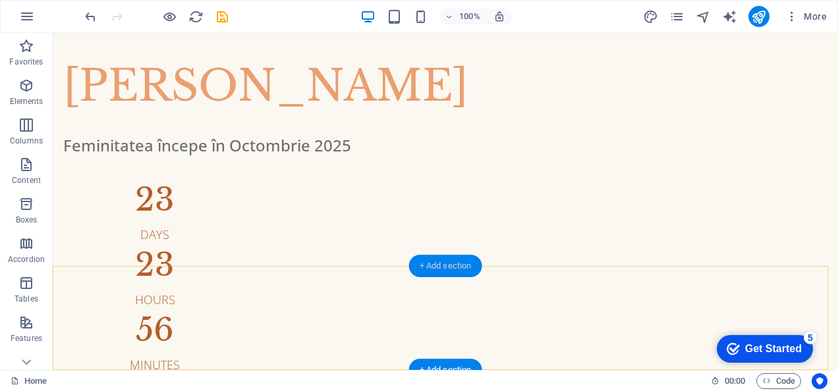
click at [447, 270] on div "+ Add section" at bounding box center [445, 266] width 73 height 22
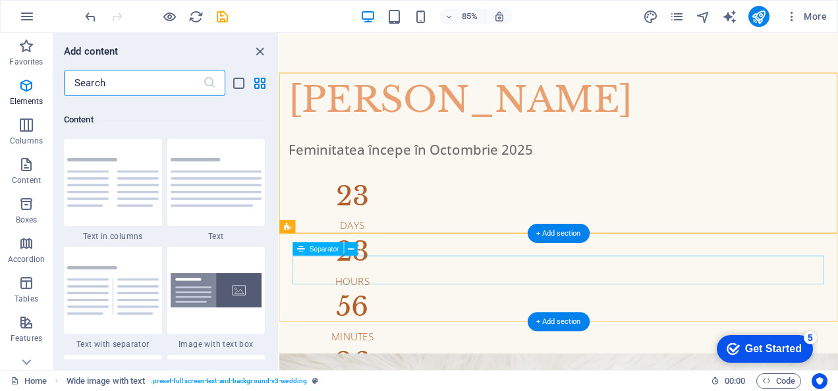
scroll to position [2304, 0]
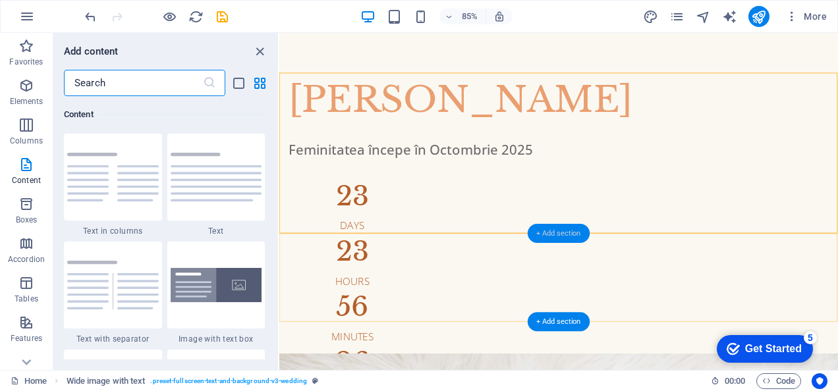
click at [552, 234] on div "+ Add section" at bounding box center [559, 233] width 62 height 19
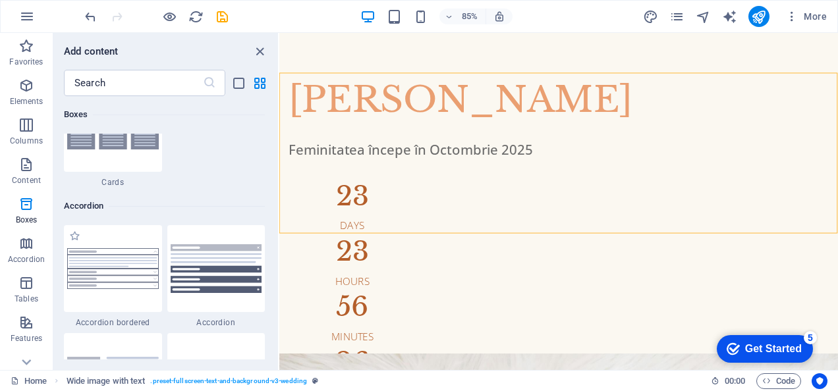
scroll to position [4280, 0]
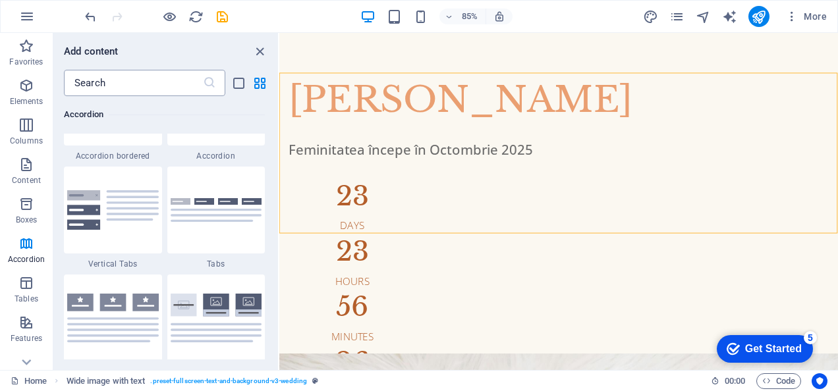
click at [136, 89] on input "text" at bounding box center [133, 83] width 139 height 26
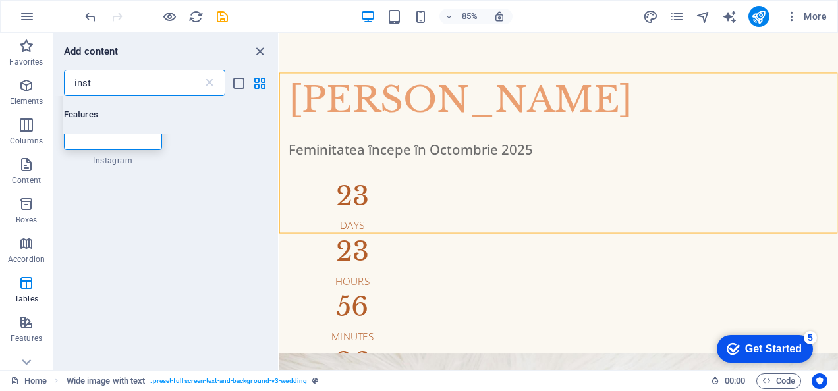
type input "insta"
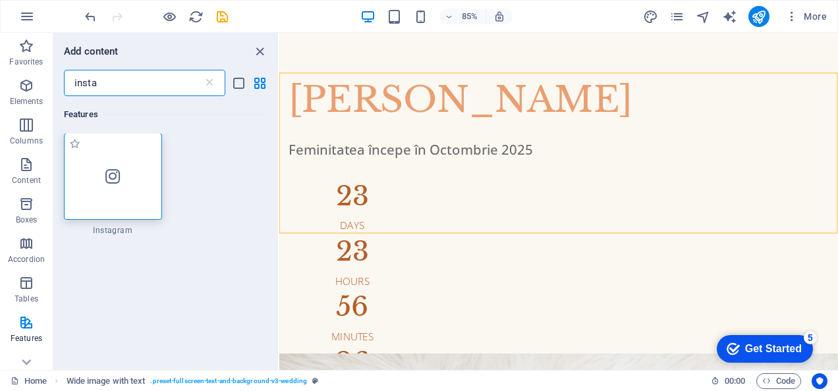
scroll to position [0, 0]
click at [82, 202] on div at bounding box center [113, 177] width 98 height 87
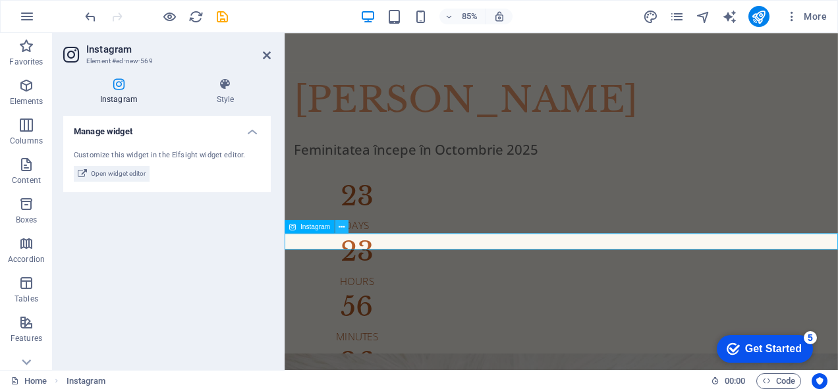
click at [344, 228] on icon at bounding box center [342, 227] width 6 height 12
click at [129, 172] on span "Open widget editor" at bounding box center [118, 174] width 55 height 16
click at [140, 178] on span "Open widget editor" at bounding box center [118, 174] width 55 height 16
click at [228, 97] on h4 "Style" at bounding box center [225, 92] width 91 height 28
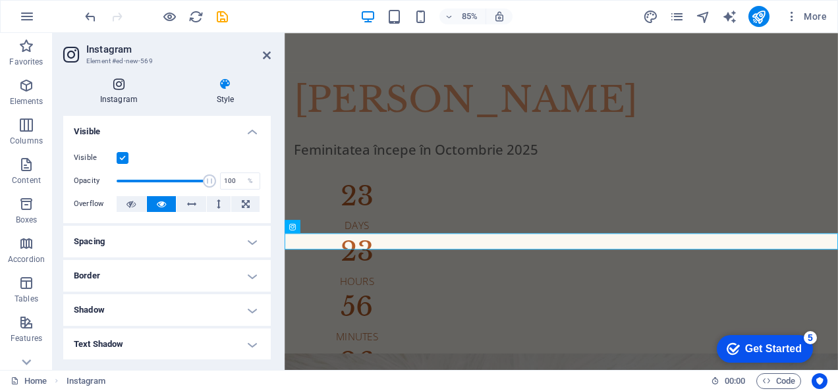
click at [118, 88] on icon at bounding box center [118, 84] width 111 height 13
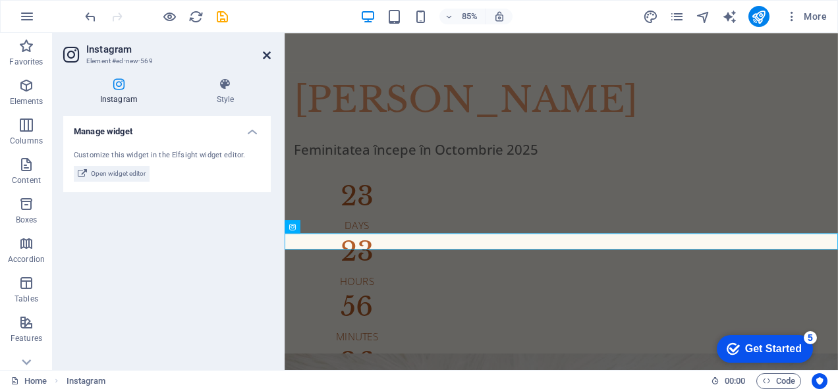
click at [265, 55] on icon at bounding box center [267, 55] width 8 height 11
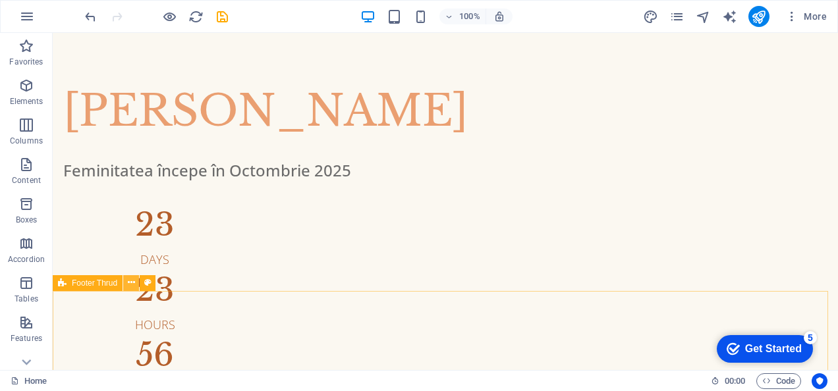
click at [132, 281] on icon at bounding box center [131, 283] width 7 height 14
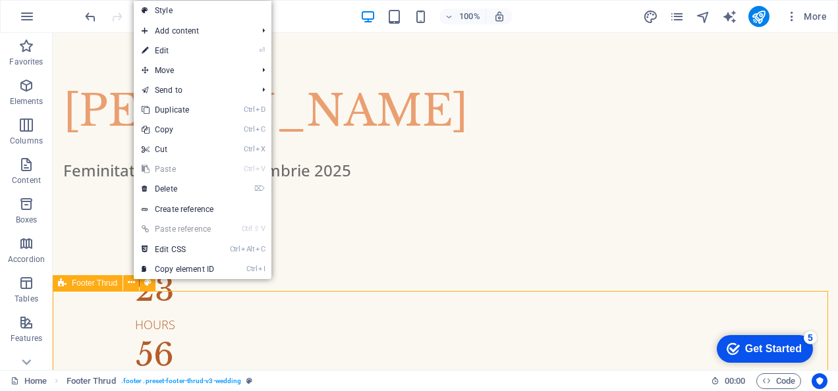
click at [110, 285] on span "Footer Thrud" at bounding box center [94, 283] width 45 height 8
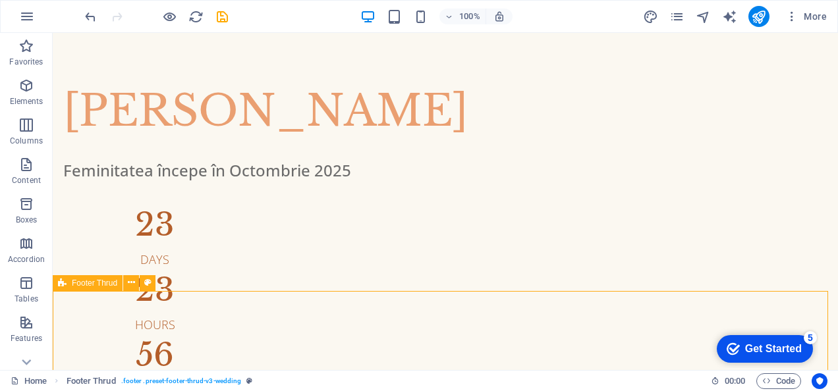
click at [110, 285] on span "Footer Thrud" at bounding box center [94, 283] width 45 height 8
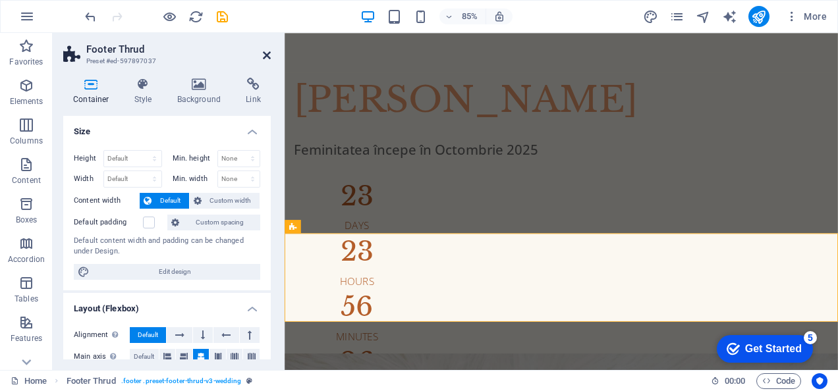
click at [264, 59] on icon at bounding box center [267, 55] width 8 height 11
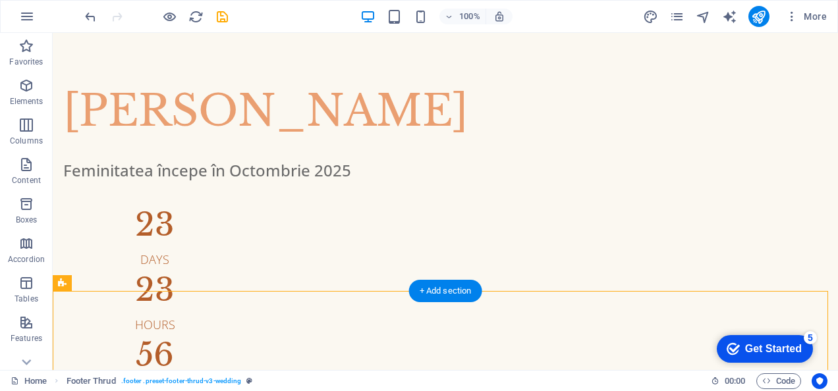
click at [437, 294] on div "+ Add section" at bounding box center [445, 291] width 73 height 22
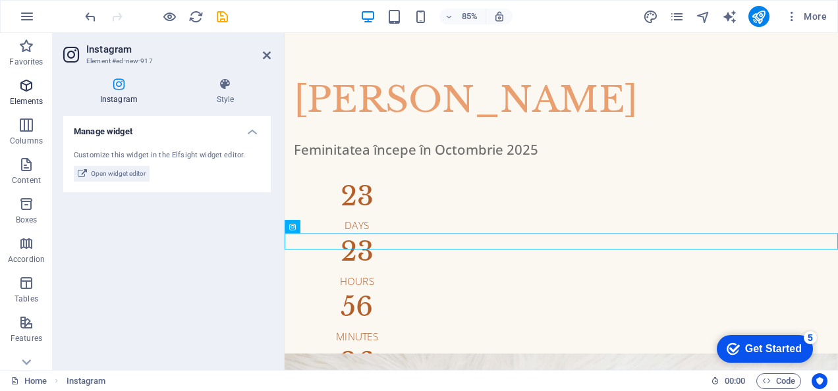
click at [28, 86] on icon "button" at bounding box center [26, 86] width 16 height 16
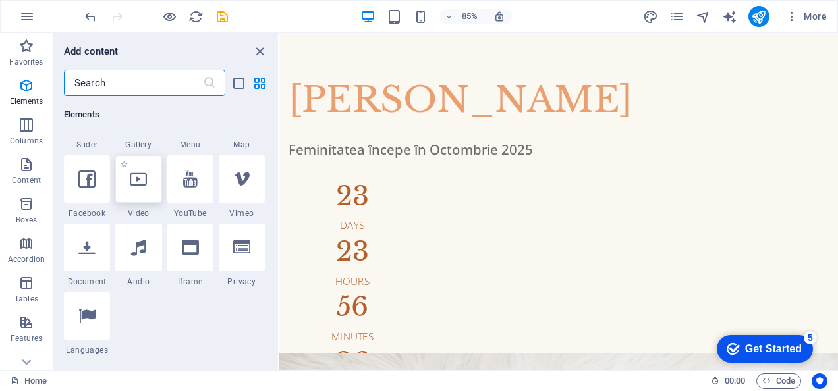
scroll to position [404, 0]
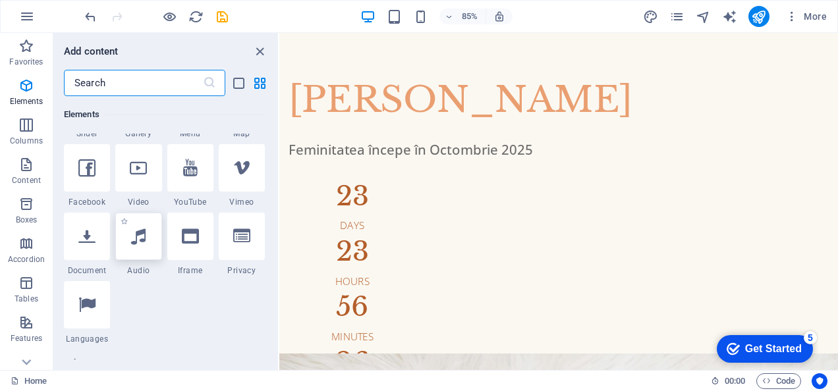
click at [133, 241] on icon at bounding box center [138, 236] width 14 height 17
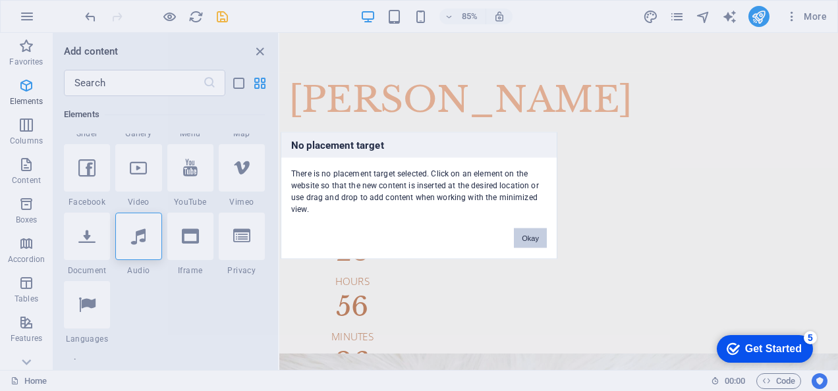
drag, startPoint x: 523, startPoint y: 241, endPoint x: 11, endPoint y: 244, distance: 511.7
click at [523, 241] on button "Okay" at bounding box center [530, 239] width 33 height 20
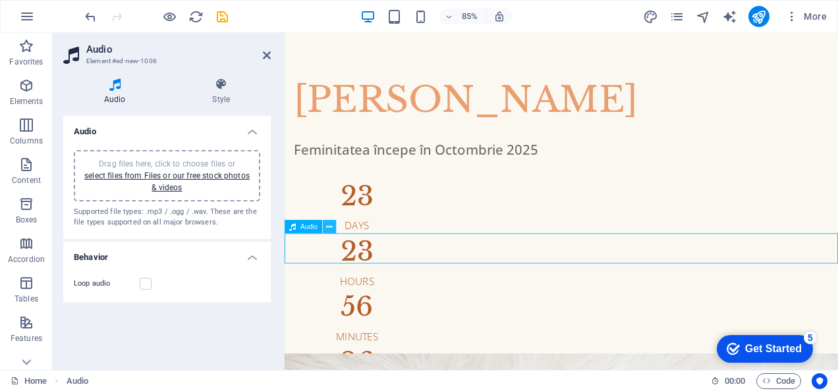
click at [326, 227] on icon at bounding box center [329, 227] width 6 height 12
click at [296, 227] on div "Audio" at bounding box center [304, 226] width 38 height 13
click at [327, 227] on icon at bounding box center [329, 227] width 6 height 12
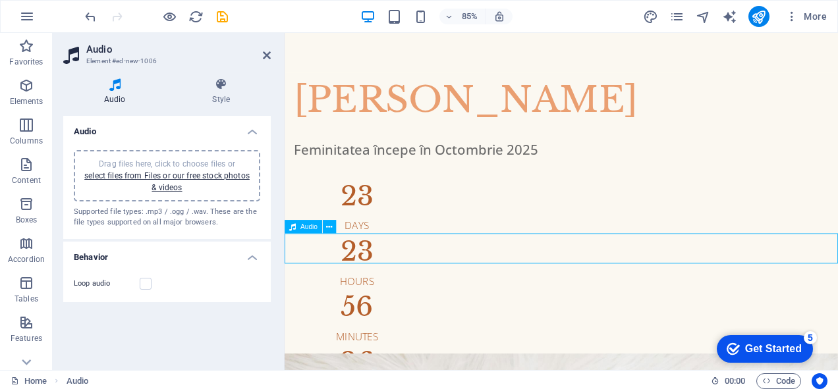
click at [177, 175] on link "select files from Files or our free stock photos & videos" at bounding box center [166, 181] width 165 height 21
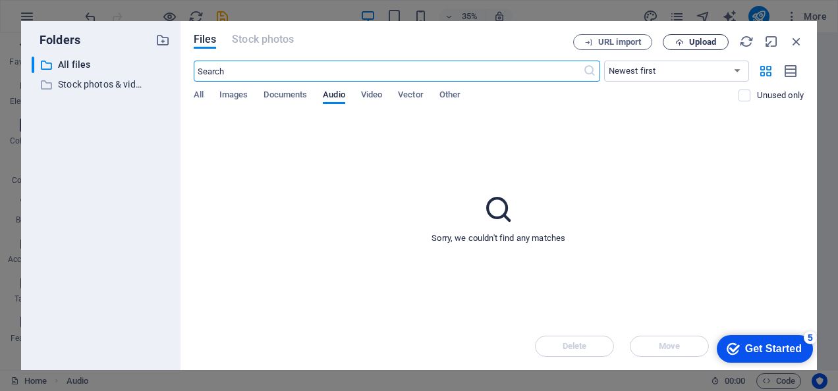
click at [686, 44] on span "Upload" at bounding box center [695, 42] width 54 height 9
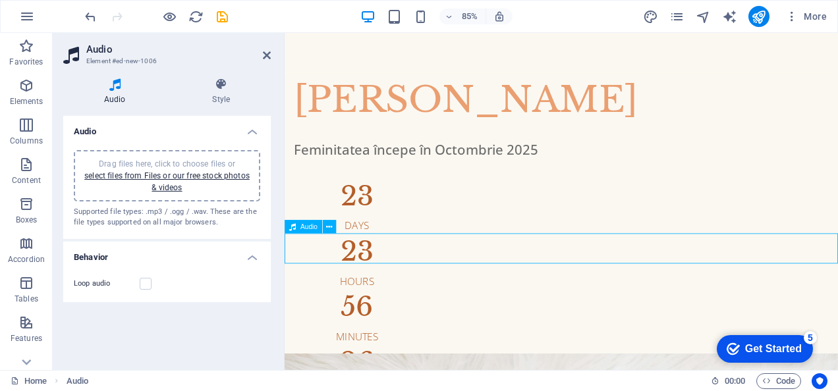
click at [223, 20] on icon "save" at bounding box center [222, 16] width 15 height 15
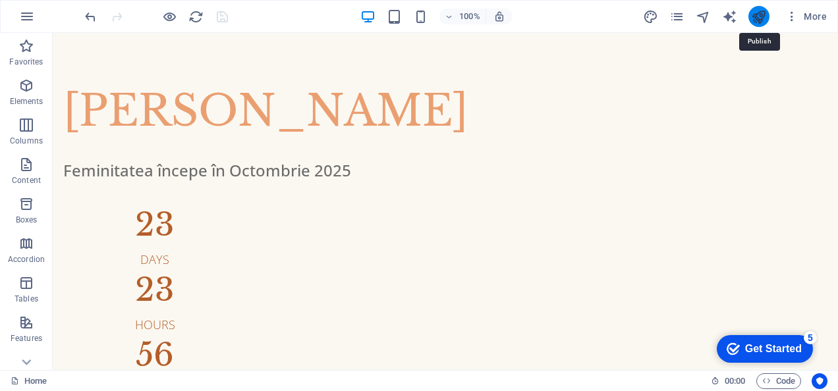
click at [757, 19] on icon "publish" at bounding box center [758, 16] width 15 height 15
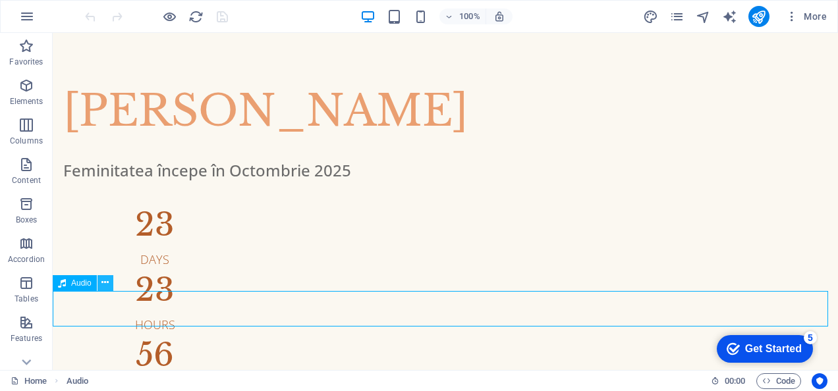
click at [104, 285] on icon at bounding box center [104, 283] width 7 height 14
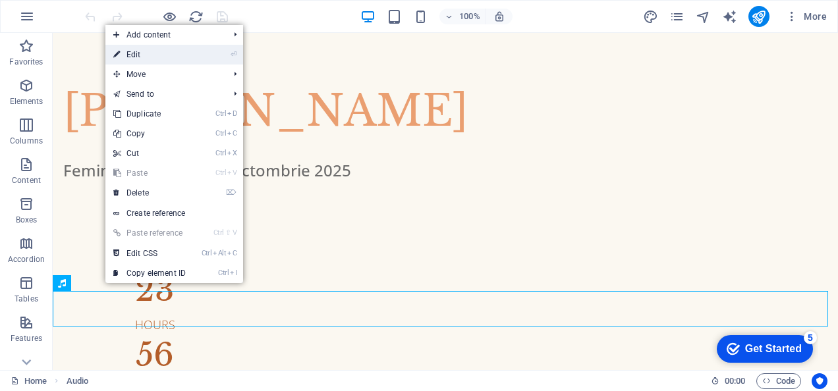
click at [163, 57] on link "⏎ Edit" at bounding box center [149, 55] width 88 height 20
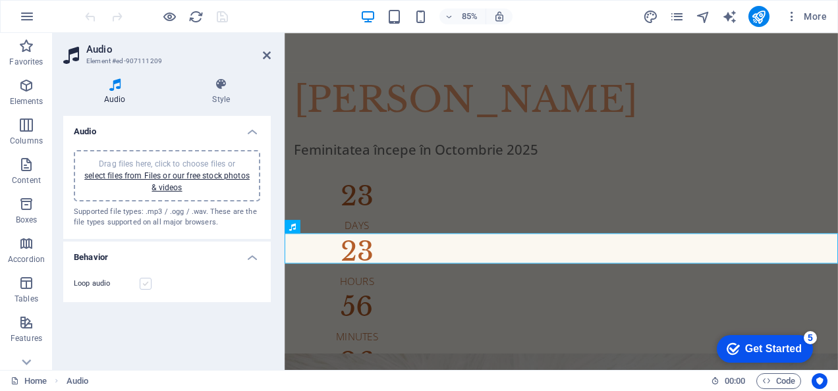
click at [148, 282] on label at bounding box center [146, 284] width 12 height 12
click at [0, 0] on input "Loop audio" at bounding box center [0, 0] width 0 height 0
click at [330, 227] on icon at bounding box center [329, 227] width 6 height 12
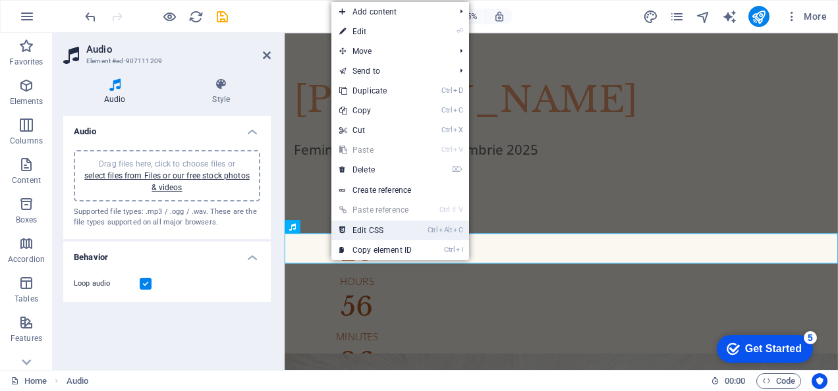
click at [358, 229] on link "Ctrl Alt C Edit CSS" at bounding box center [375, 231] width 88 height 20
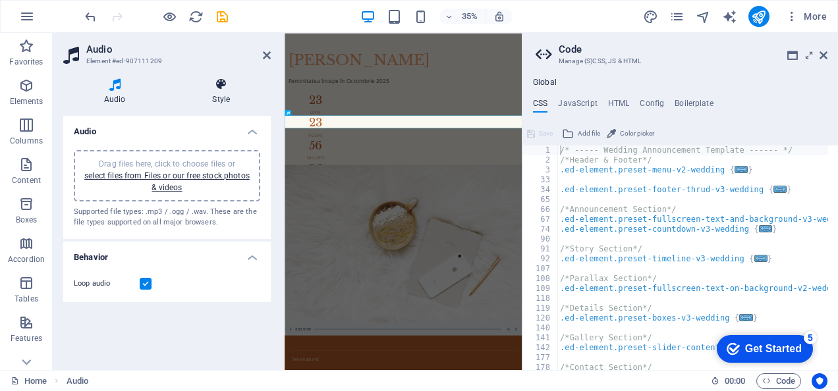
click at [219, 88] on icon at bounding box center [221, 84] width 99 height 13
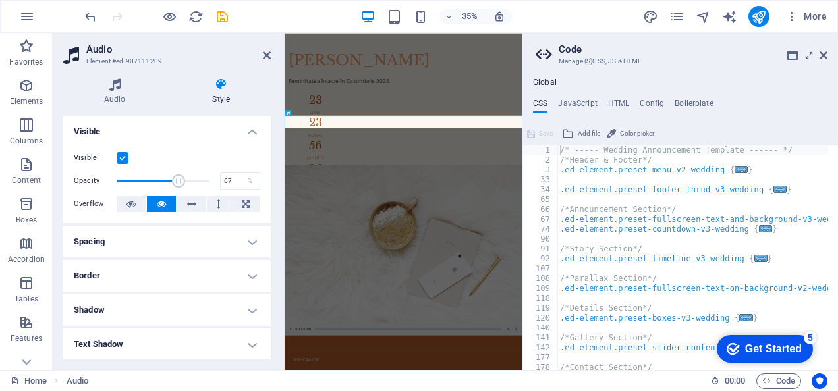
click at [176, 176] on span at bounding box center [163, 181] width 93 height 20
type input "73"
click at [182, 176] on span at bounding box center [184, 181] width 13 height 13
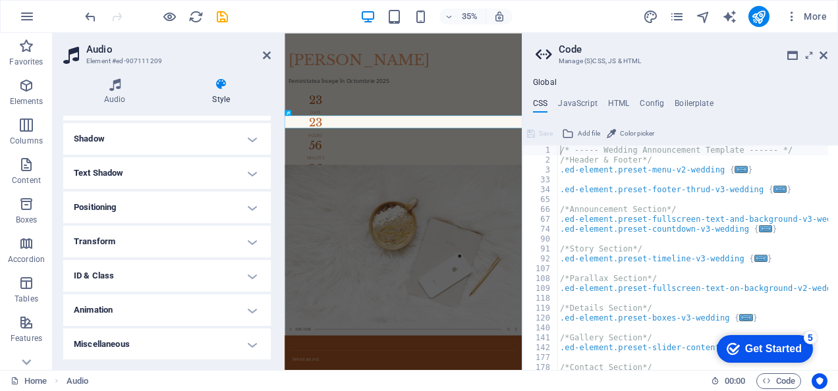
scroll to position [171, 0]
click at [167, 301] on h4 "Animation" at bounding box center [166, 310] width 207 height 32
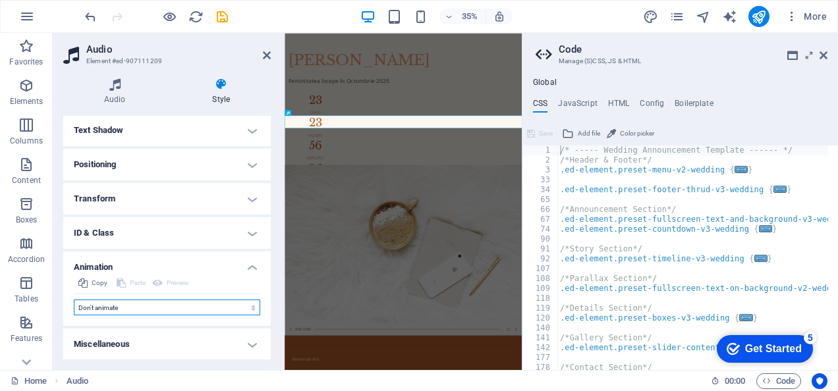
click at [166, 306] on select "Don't animate Show / Hide Slide up/down Zoom in/out Slide left to right Slide r…" at bounding box center [167, 308] width 186 height 16
select select "pulse"
click at [74, 300] on select "Don't animate Show / Hide Slide up/down Zoom in/out Slide left to right Slide r…" at bounding box center [167, 308] width 186 height 16
select select "scroll"
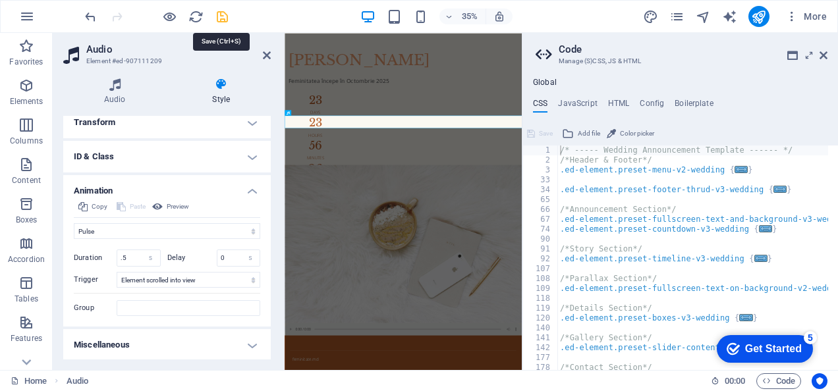
click at [229, 17] on icon "save" at bounding box center [222, 16] width 15 height 15
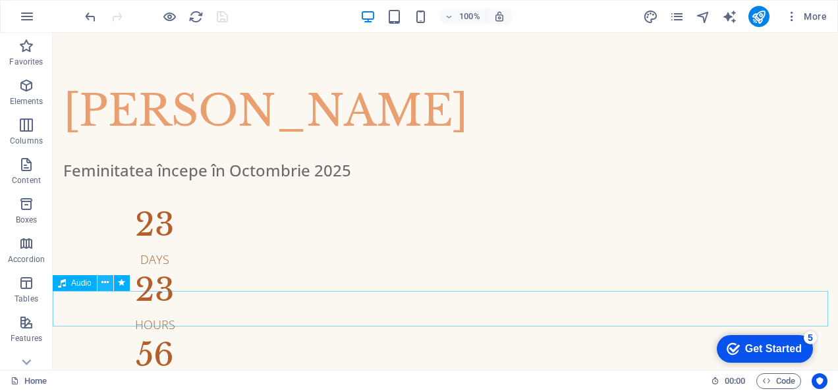
click at [104, 286] on icon at bounding box center [104, 283] width 7 height 14
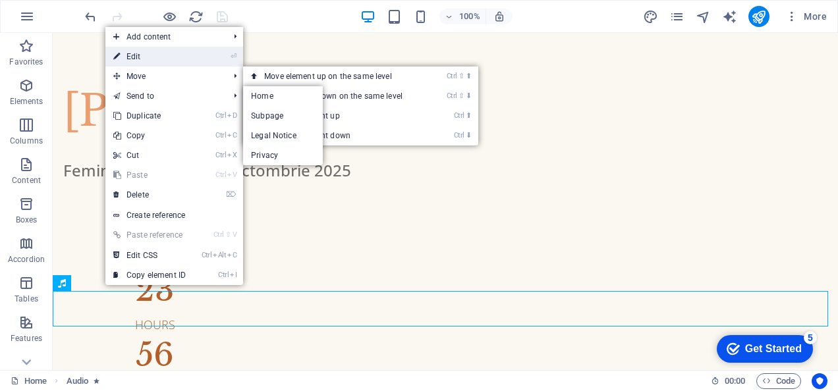
click at [149, 59] on link "⏎ Edit" at bounding box center [149, 57] width 88 height 20
select select "pulse"
select select "s"
select select "scroll"
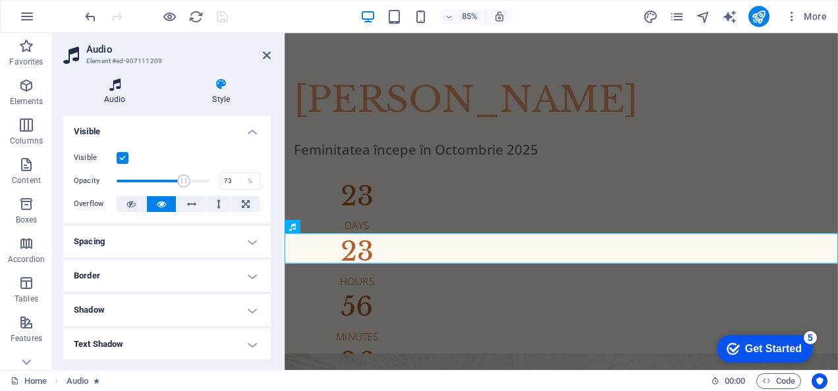
click at [125, 97] on h4 "Audio" at bounding box center [117, 92] width 109 height 28
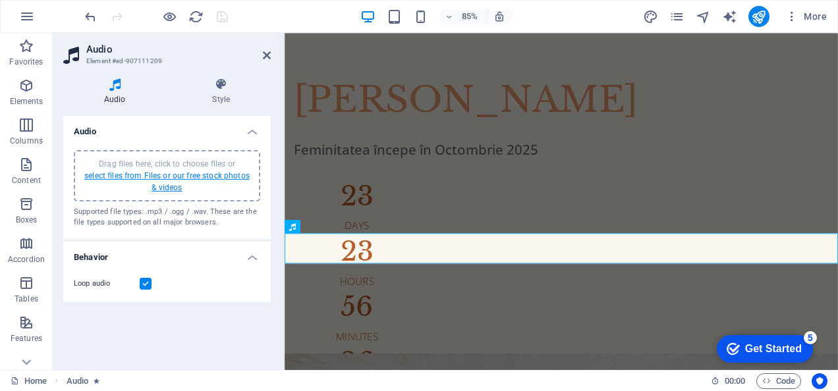
click at [184, 171] on link "select files from Files or our free stock photos & videos" at bounding box center [166, 181] width 165 height 21
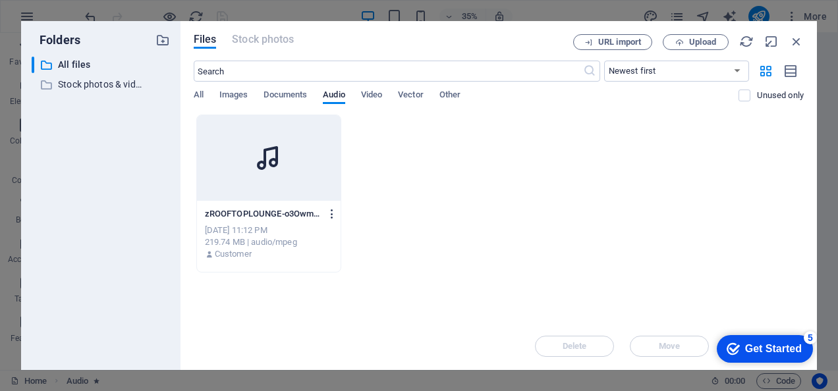
click at [331, 217] on icon "button" at bounding box center [332, 214] width 13 height 12
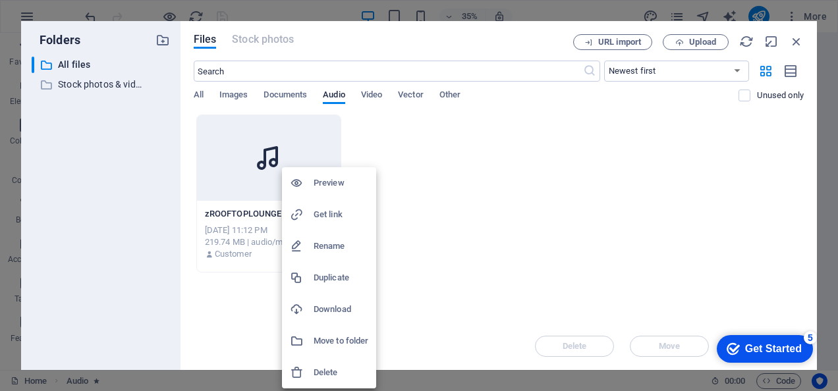
click at [337, 367] on h6 "Delete" at bounding box center [340, 373] width 55 height 16
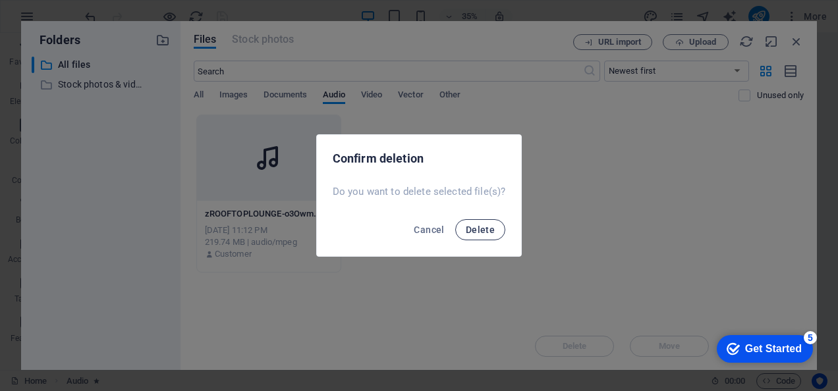
click at [469, 230] on span "Delete" at bounding box center [480, 230] width 29 height 11
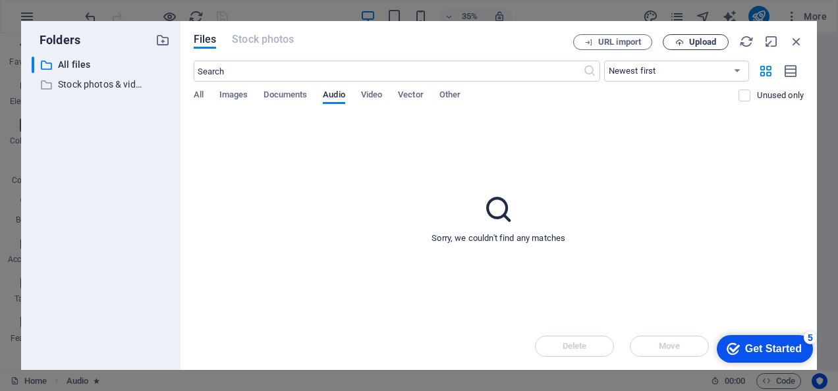
click at [689, 46] on span "Upload" at bounding box center [702, 42] width 27 height 8
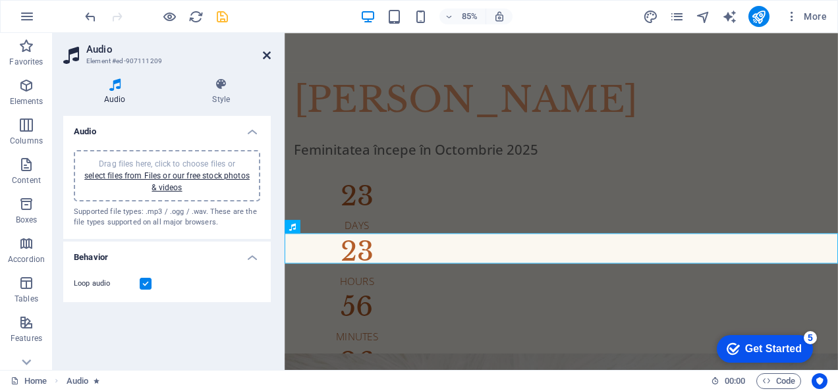
click at [264, 57] on icon at bounding box center [267, 55] width 8 height 11
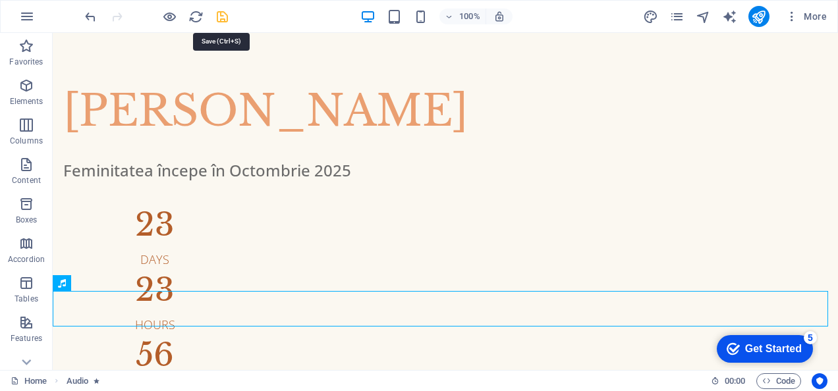
click at [223, 16] on icon "save" at bounding box center [222, 16] width 15 height 15
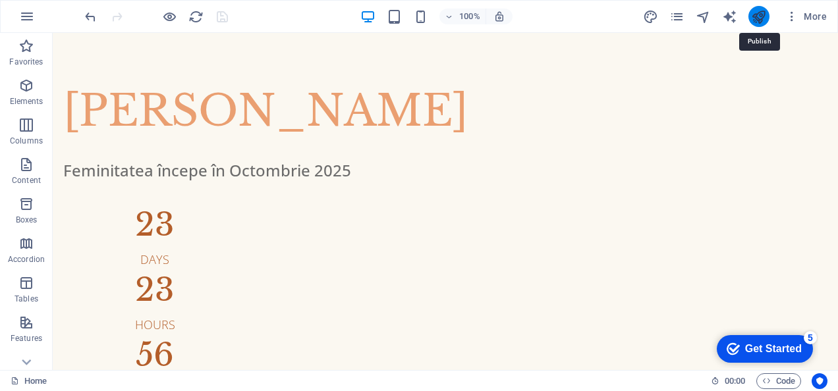
click at [761, 20] on icon "publish" at bounding box center [758, 16] width 15 height 15
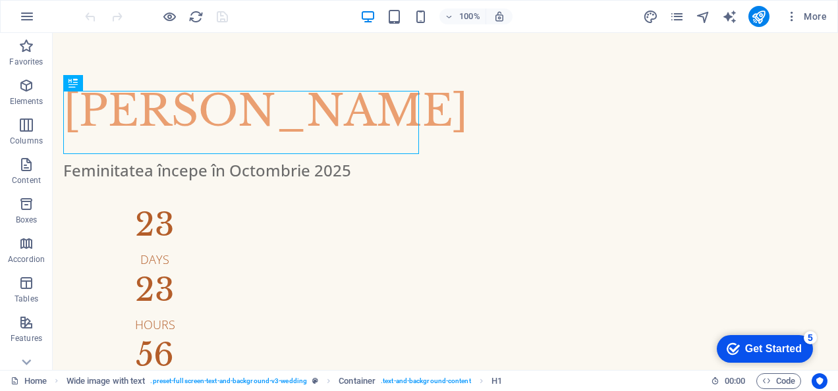
click at [746, 346] on div "Get Started" at bounding box center [773, 349] width 57 height 12
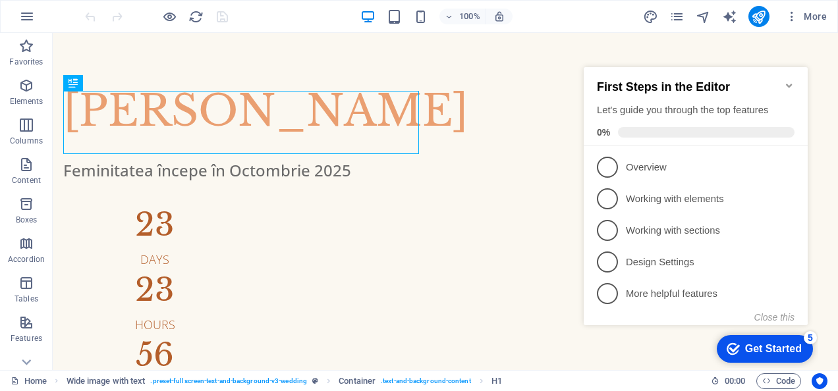
click at [795, 79] on div "First Steps in the Editor Let's guide you through the top features 0%" at bounding box center [696, 106] width 224 height 79
click at [794, 79] on div "First Steps in the Editor Let's guide you through the top features 0%" at bounding box center [696, 106] width 224 height 79
click at [786, 84] on icon "Minimize checklist" at bounding box center [789, 86] width 6 height 4
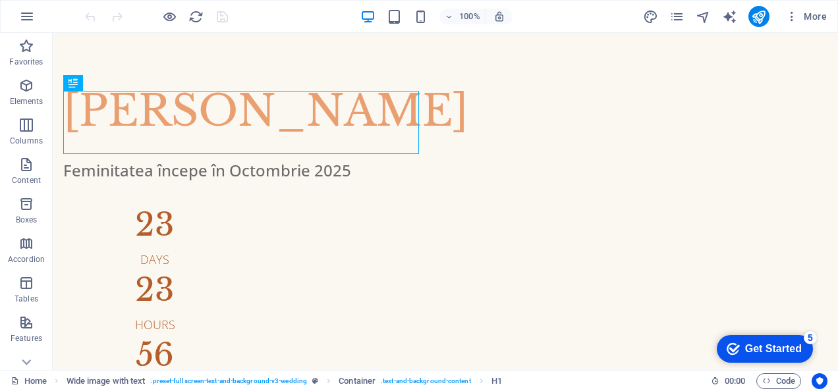
click at [780, 344] on div "Get Started" at bounding box center [773, 349] width 57 height 12
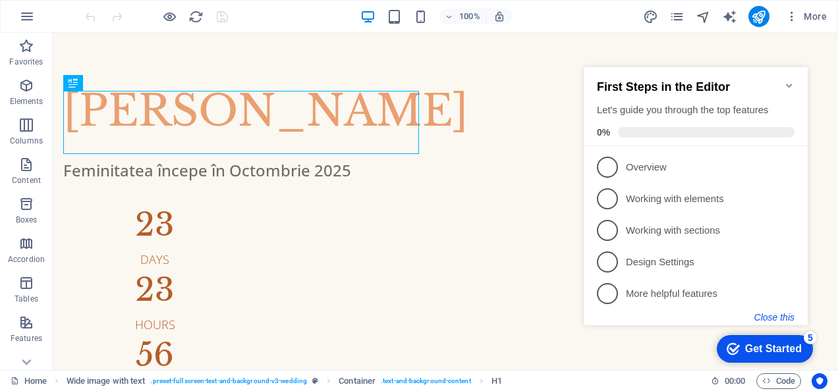
click at [777, 318] on button "Close this" at bounding box center [774, 317] width 40 height 11
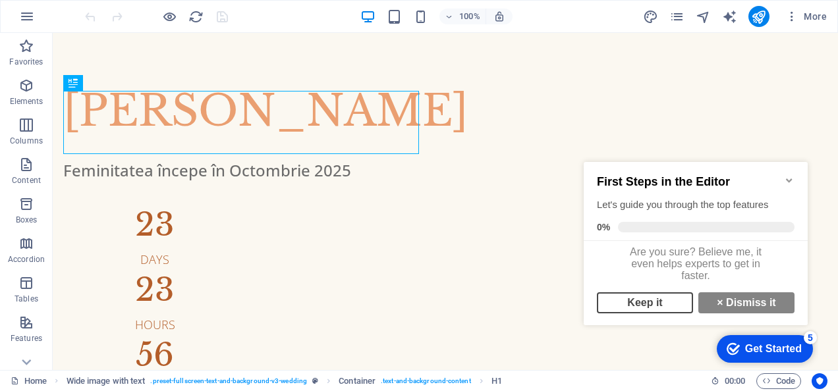
click at [656, 305] on link "Keep it" at bounding box center [645, 302] width 96 height 21
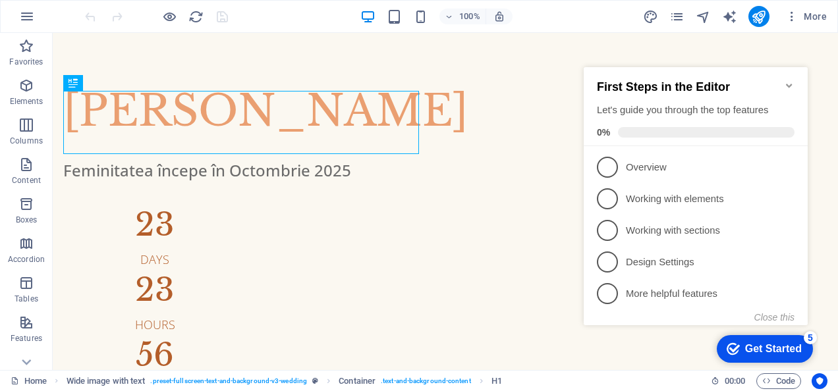
click at [784, 80] on icon "Minimize checklist" at bounding box center [789, 85] width 11 height 11
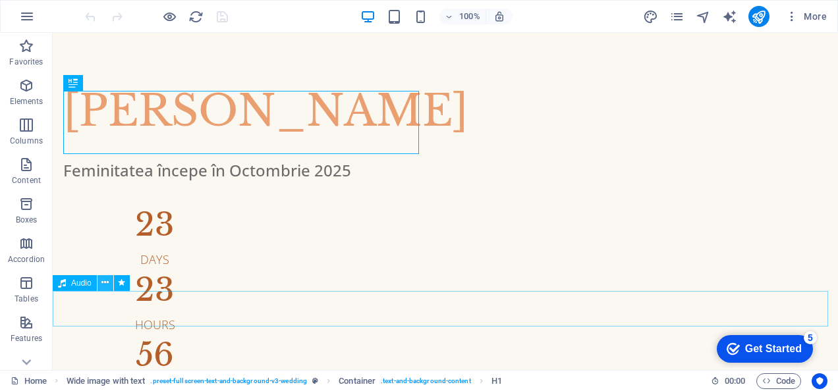
click at [105, 281] on icon at bounding box center [104, 283] width 7 height 14
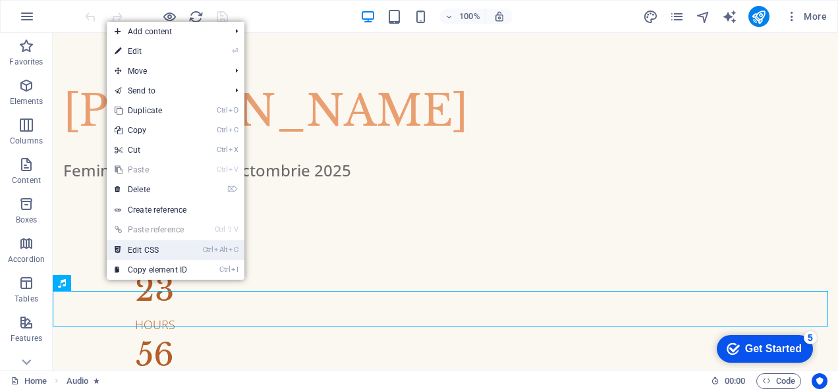
click at [134, 252] on link "Ctrl Alt C Edit CSS" at bounding box center [151, 250] width 88 height 20
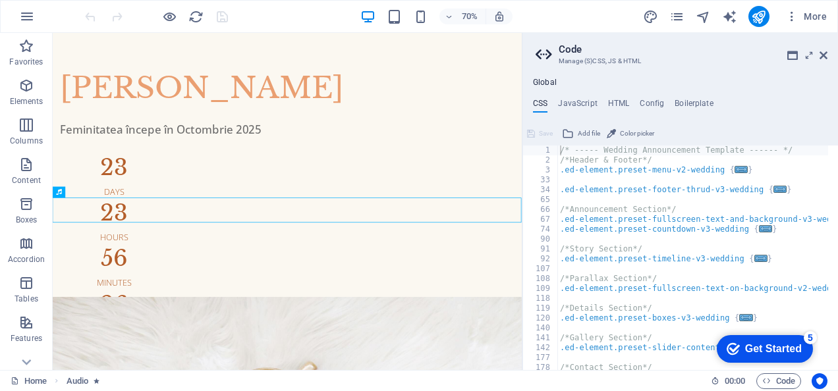
click at [616, 97] on div "Global CSS JavaScript HTML Config Boilerplate /* ----- Wedding Announcement Tem…" at bounding box center [679, 224] width 315 height 292
click at [627, 103] on h4 "HTML" at bounding box center [619, 106] width 22 height 14
type textarea "{{content}}"
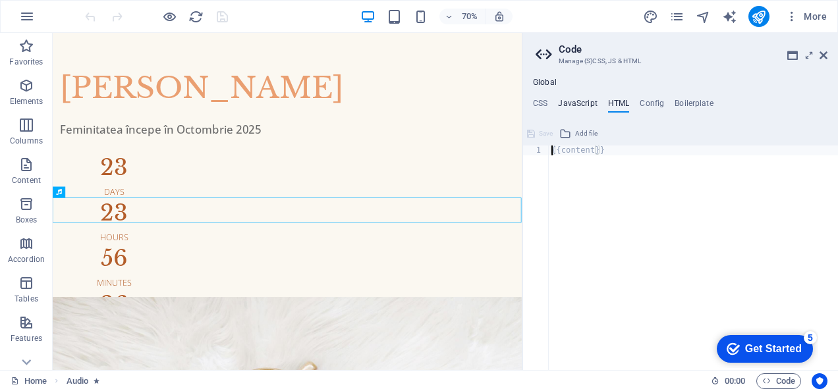
click at [584, 99] on h4 "JavaScript" at bounding box center [577, 106] width 39 height 14
type textarea "/* JS for preset "Menu V2" */"
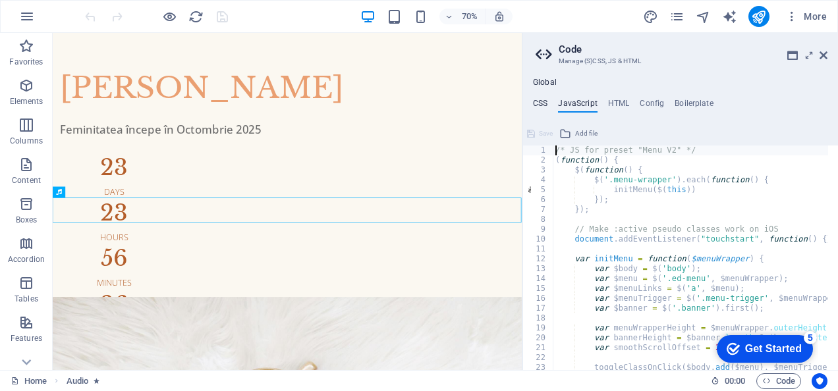
click at [545, 101] on h4 "CSS" at bounding box center [540, 106] width 14 height 14
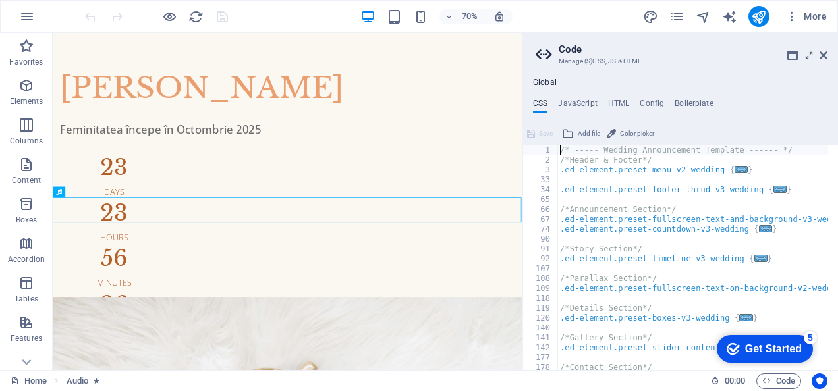
click at [589, 97] on div "Global CSS JavaScript HTML Config Boilerplate /* ----- Wedding Announcement Tem…" at bounding box center [679, 224] width 315 height 292
click at [597, 100] on ul "CSS JavaScript HTML Config Boilerplate" at bounding box center [679, 106] width 315 height 14
click at [592, 101] on h4 "JavaScript" at bounding box center [577, 106] width 39 height 14
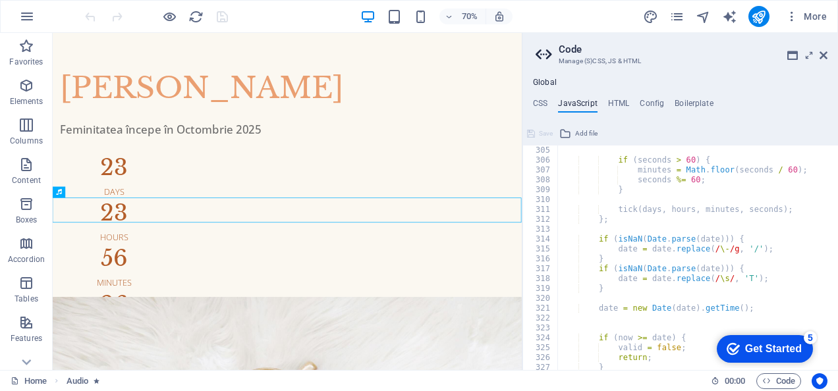
scroll to position [3003, 0]
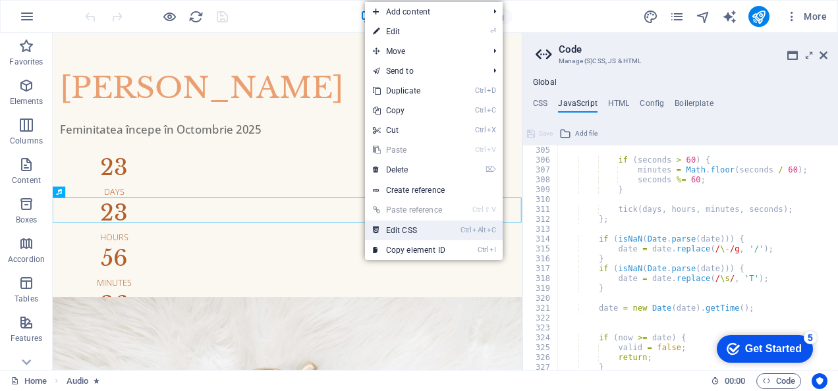
click at [389, 225] on link "Ctrl Alt C Edit CSS" at bounding box center [409, 231] width 88 height 20
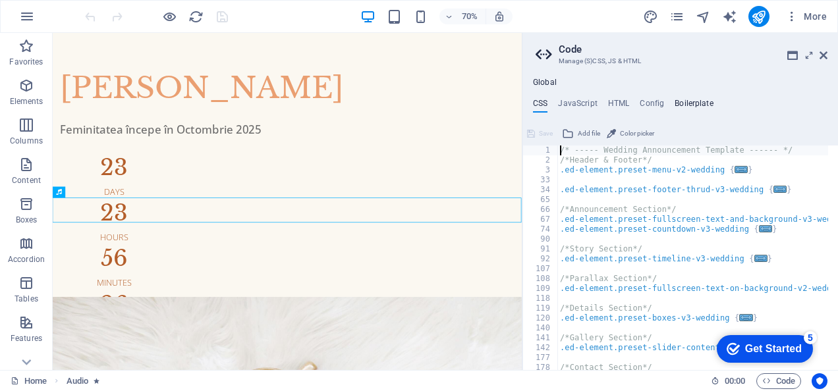
click at [688, 104] on h4 "Boilerplate" at bounding box center [693, 106] width 39 height 14
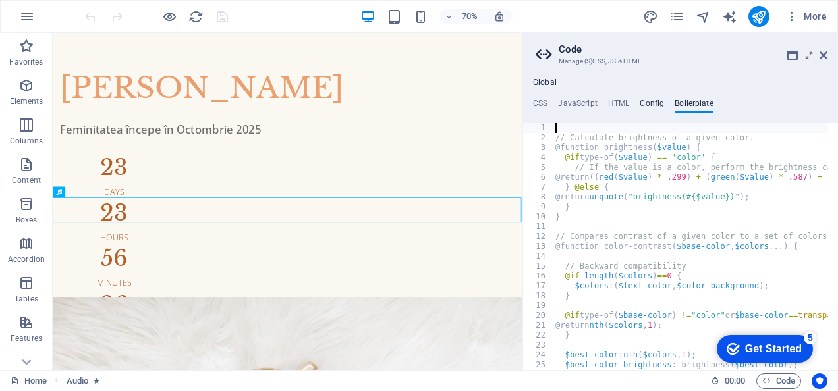
click at [648, 103] on h4 "Config" at bounding box center [651, 106] width 24 height 14
type textarea "$color-background: #fbf8f1;"
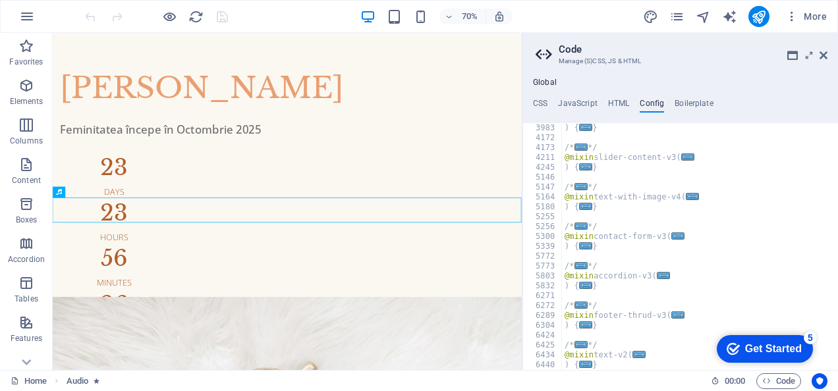
scroll to position [800, 0]
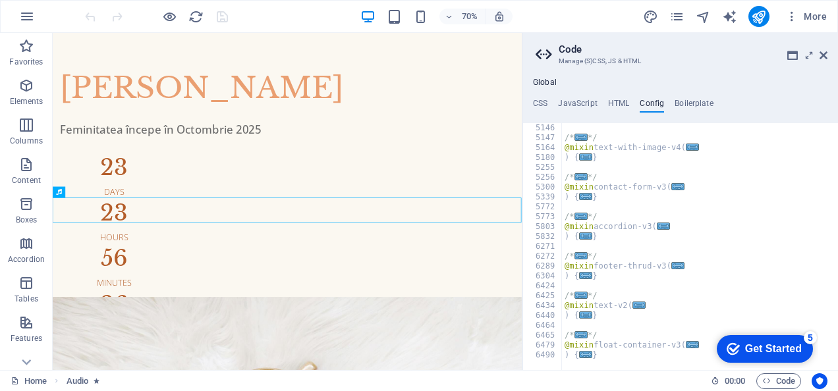
click at [818, 54] on h2 "Code" at bounding box center [692, 49] width 269 height 12
click at [825, 53] on icon at bounding box center [823, 55] width 8 height 11
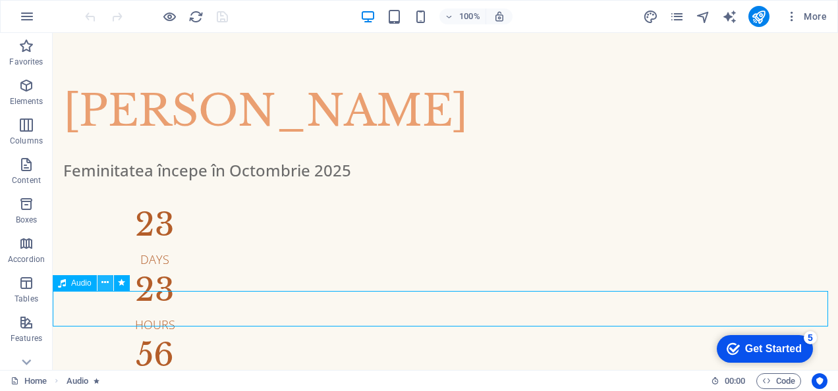
click at [104, 287] on icon at bounding box center [104, 283] width 7 height 14
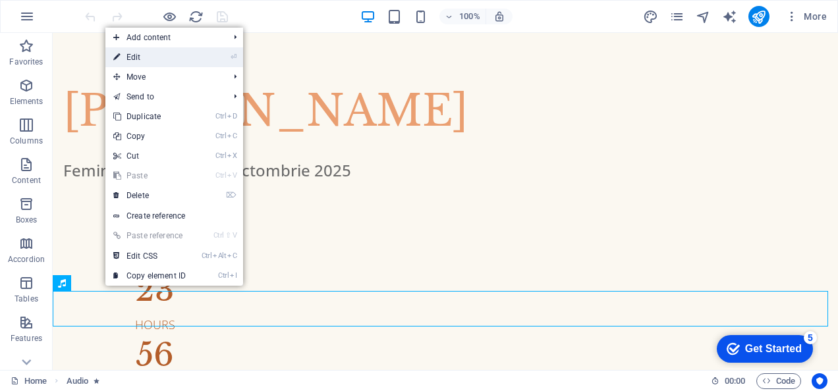
click at [151, 57] on link "⏎ Edit" at bounding box center [149, 57] width 88 height 20
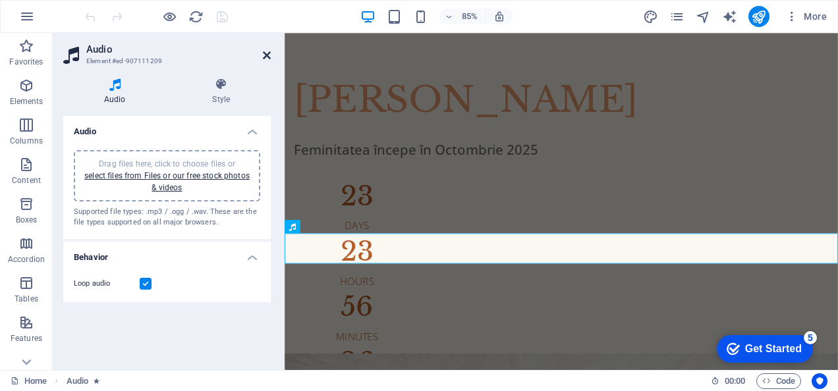
drag, startPoint x: 265, startPoint y: 53, endPoint x: 213, endPoint y: 23, distance: 60.8
click at [265, 53] on icon at bounding box center [267, 55] width 8 height 11
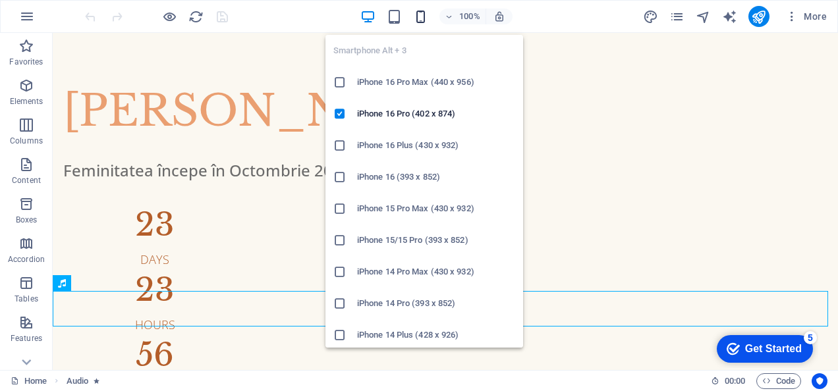
click at [421, 18] on icon "button" at bounding box center [420, 16] width 15 height 15
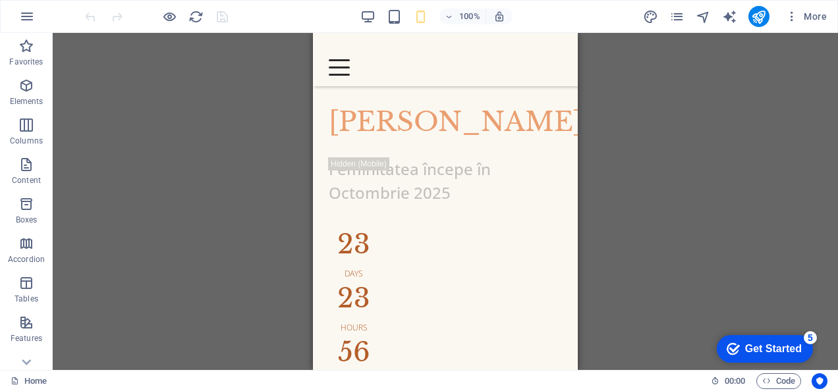
scroll to position [205, 0]
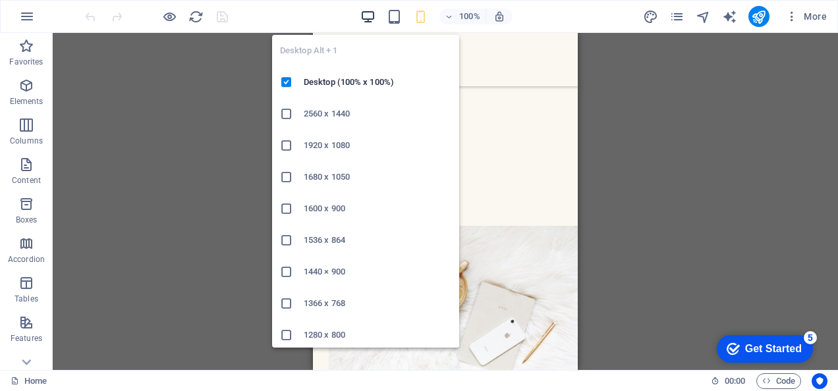
click at [371, 9] on icon "button" at bounding box center [367, 16] width 15 height 15
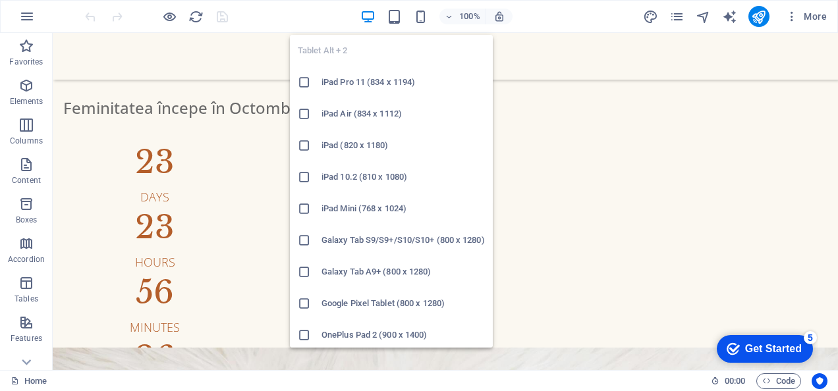
scroll to position [61, 0]
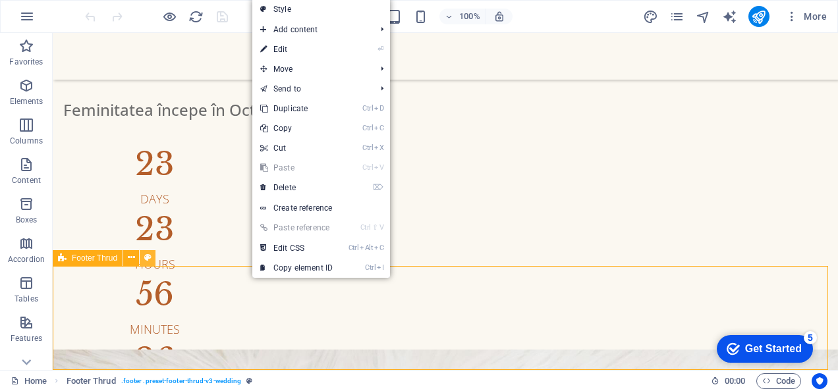
click at [145, 262] on icon at bounding box center [147, 258] width 7 height 14
select select "rem"
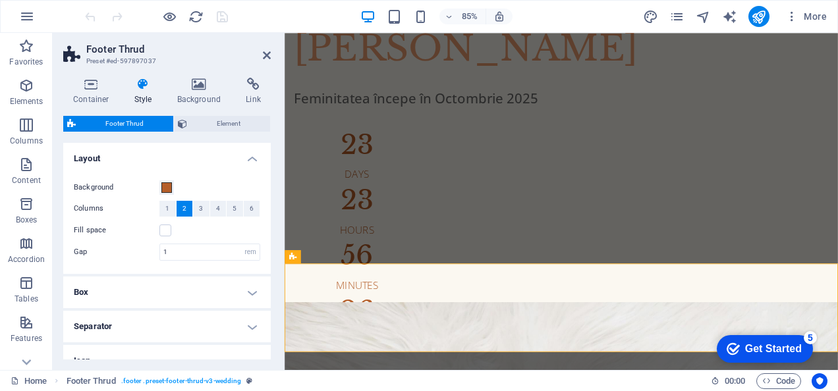
scroll to position [0, 0]
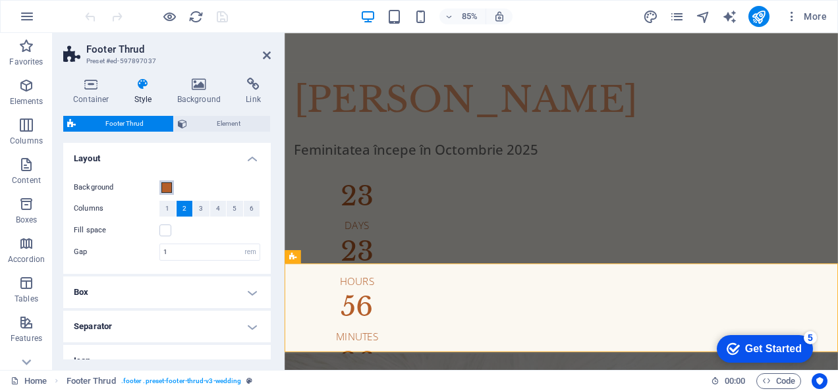
click at [165, 188] on span at bounding box center [166, 187] width 11 height 11
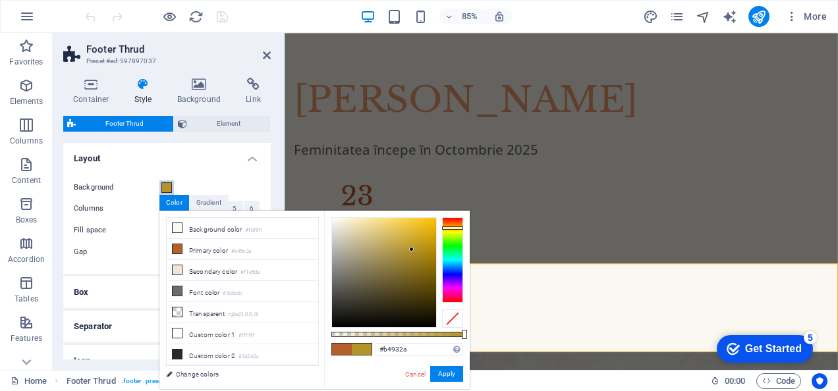
drag, startPoint x: 452, startPoint y: 221, endPoint x: 454, endPoint y: 228, distance: 6.9
click at [454, 228] on div at bounding box center [452, 228] width 21 height 3
click at [221, 248] on li "Primary color #b45e2a" at bounding box center [242, 249] width 151 height 21
click at [452, 227] on div at bounding box center [452, 227] width 21 height 3
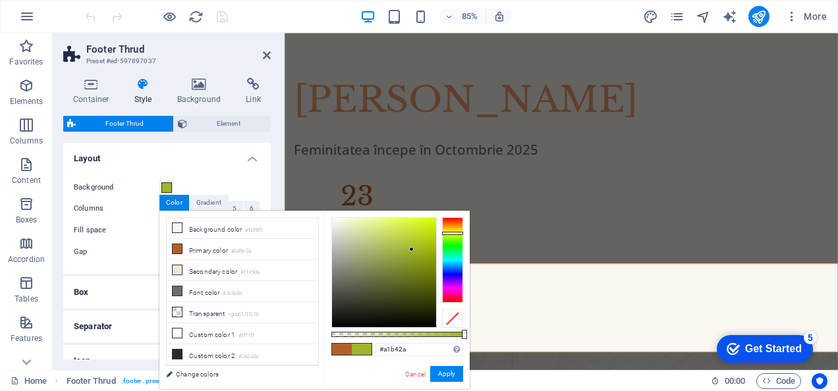
click at [448, 233] on div at bounding box center [452, 233] width 21 height 3
click at [456, 377] on button "Apply" at bounding box center [446, 374] width 33 height 16
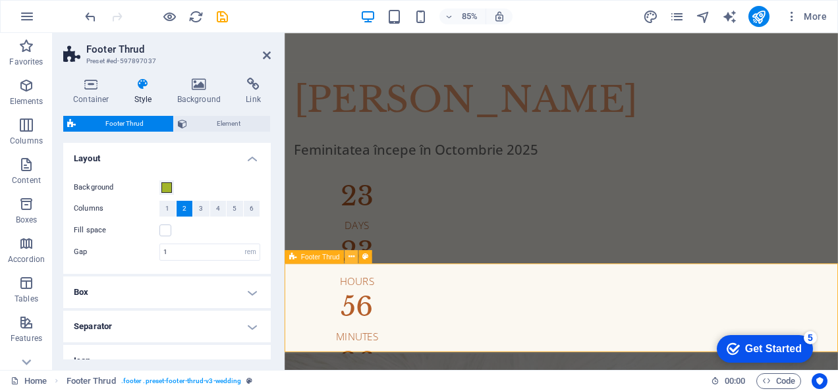
click at [350, 257] on icon at bounding box center [351, 257] width 6 height 12
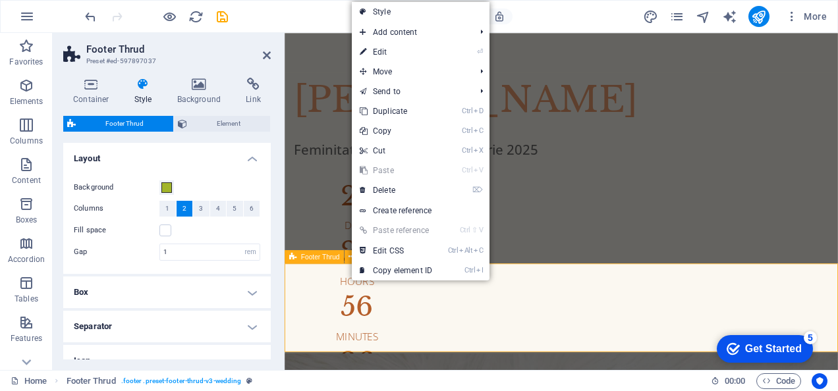
click at [331, 257] on span "Footer Thrud" at bounding box center [320, 257] width 39 height 7
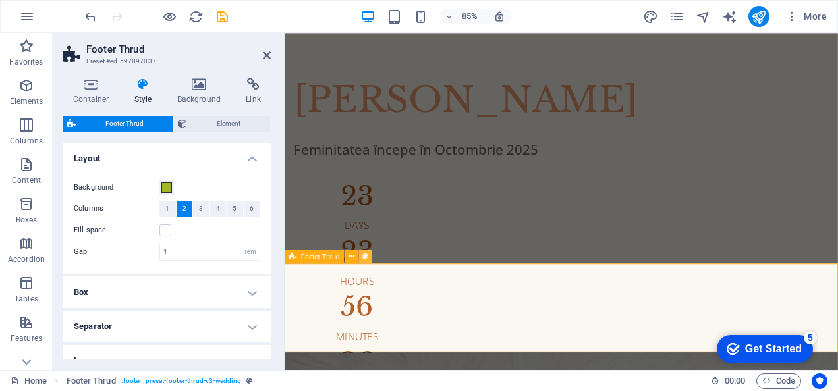
click at [364, 255] on icon at bounding box center [365, 257] width 6 height 12
click at [170, 212] on button "1" at bounding box center [167, 209] width 16 height 16
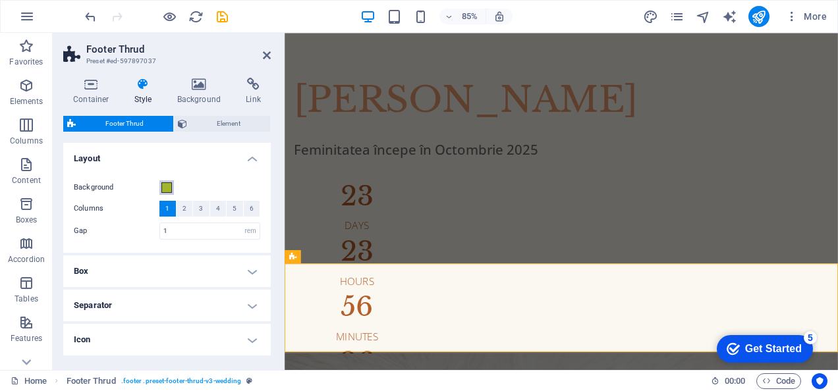
click at [165, 186] on span at bounding box center [166, 187] width 11 height 11
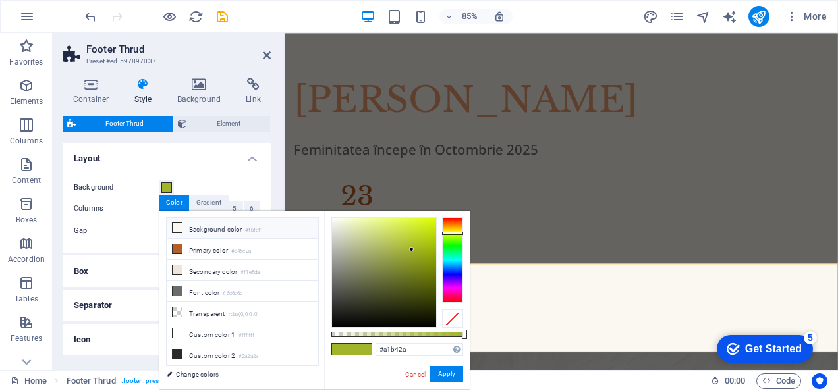
click at [214, 229] on li "Background color #fbf8f1" at bounding box center [242, 228] width 151 height 21
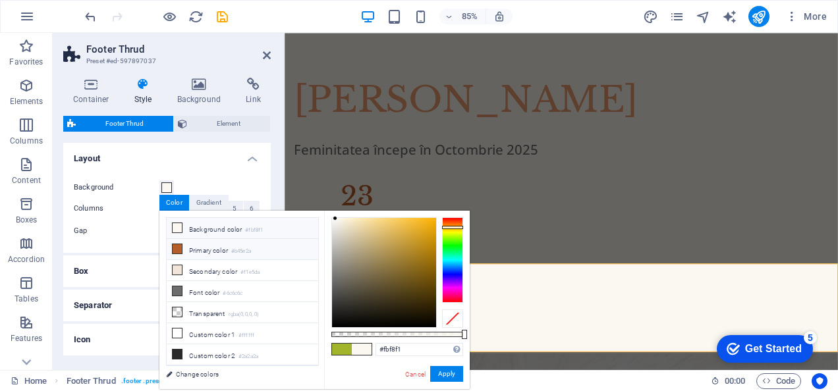
click at [206, 246] on li "Primary color #b45e2a" at bounding box center [242, 249] width 151 height 21
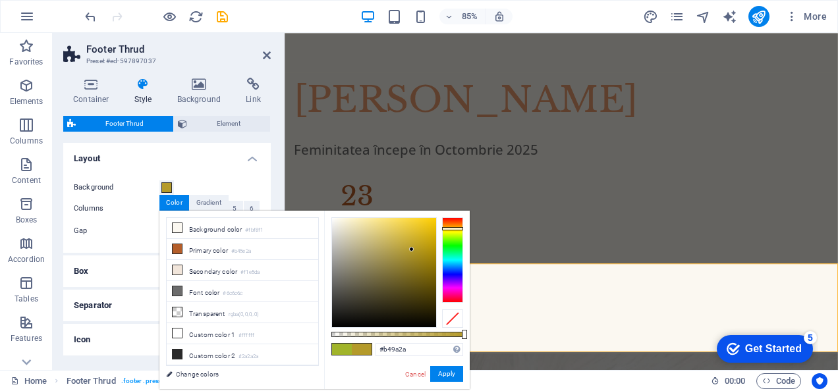
click at [450, 229] on div at bounding box center [452, 260] width 21 height 86
drag, startPoint x: 406, startPoint y: 249, endPoint x: 433, endPoint y: 227, distance: 34.6
click at [433, 227] on div at bounding box center [384, 272] width 104 height 109
click at [450, 229] on div at bounding box center [452, 228] width 21 height 3
drag, startPoint x: 446, startPoint y: 368, endPoint x: 190, endPoint y: 394, distance: 257.5
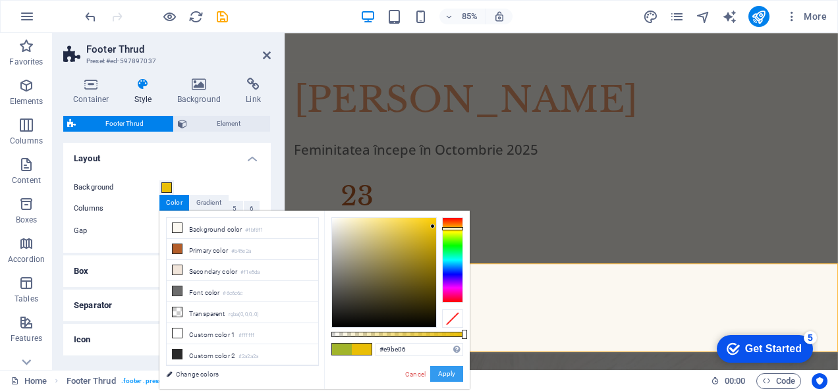
click at [446, 368] on button "Apply" at bounding box center [446, 374] width 33 height 16
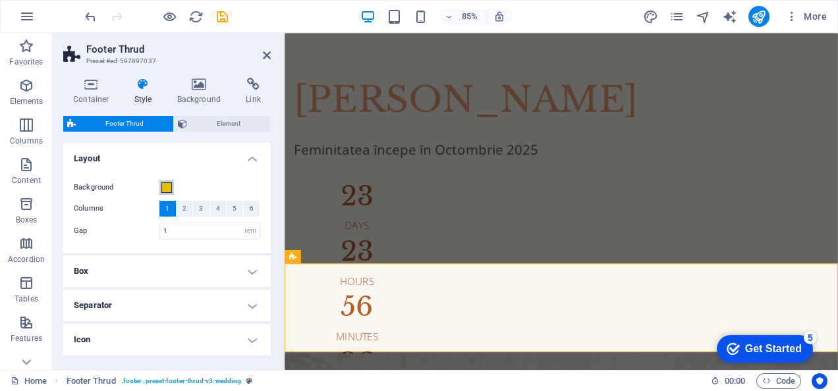
click at [171, 186] on span at bounding box center [166, 187] width 11 height 11
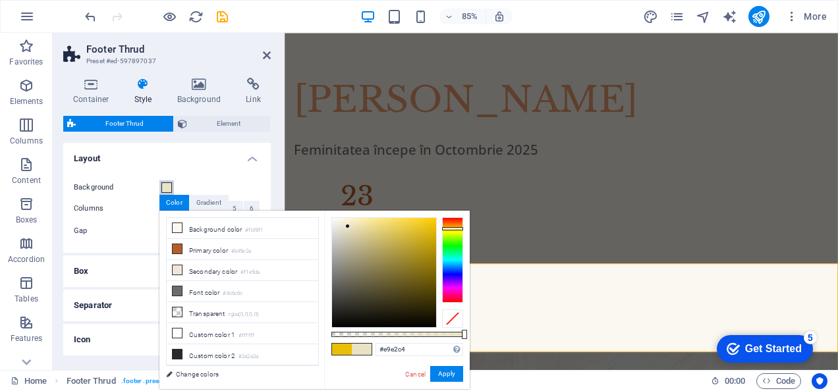
drag, startPoint x: 428, startPoint y: 225, endPoint x: 348, endPoint y: 227, distance: 80.4
click at [348, 227] on div at bounding box center [384, 272] width 104 height 109
type input "#e9e3ca"
click at [345, 227] on div at bounding box center [344, 226] width 5 height 5
click at [460, 374] on button "Apply" at bounding box center [446, 374] width 33 height 16
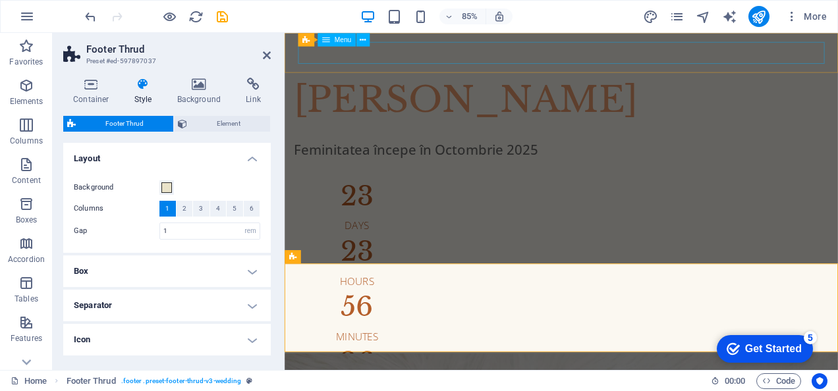
click at [572, 55] on nav at bounding box center [609, 56] width 619 height 26
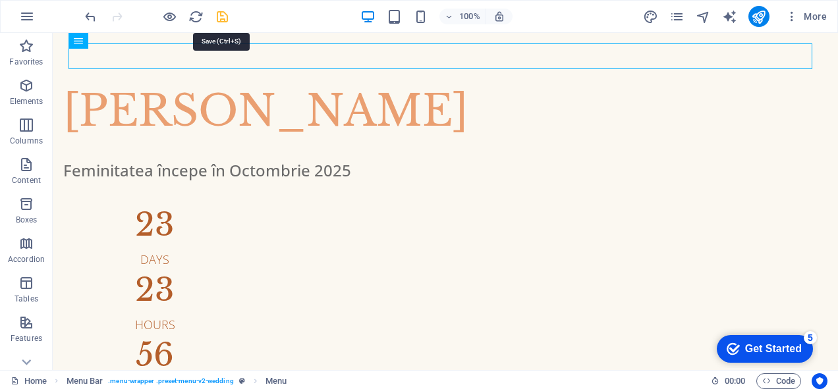
click at [223, 17] on icon "save" at bounding box center [222, 16] width 15 height 15
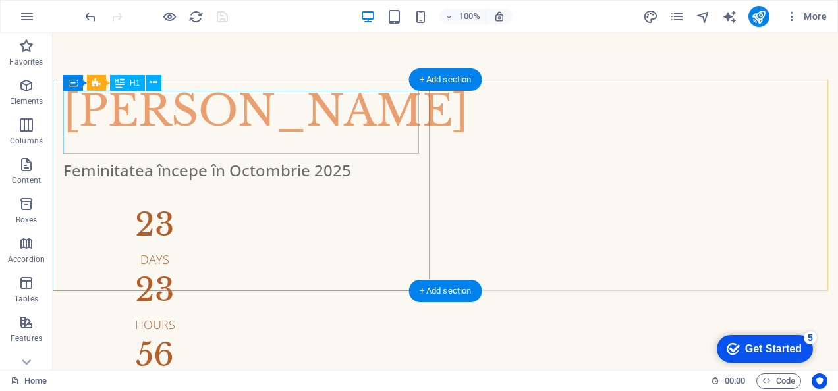
click at [302, 100] on div "Alina Micurescu" at bounding box center [445, 111] width 764 height 63
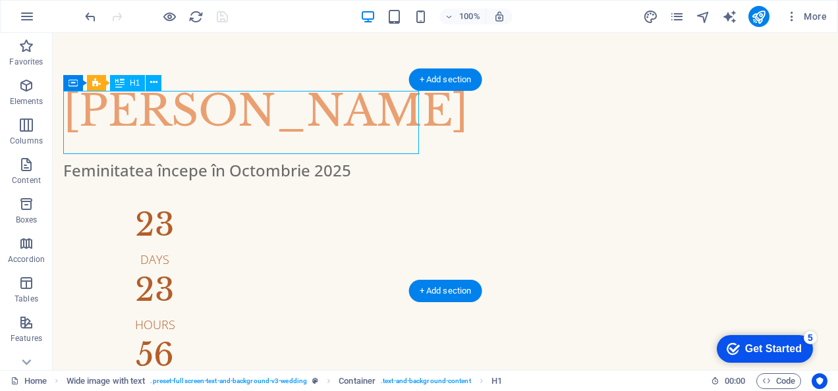
click at [304, 117] on div "Alina Micurescu" at bounding box center [445, 111] width 764 height 63
click at [303, 121] on div "Alina Micurescu" at bounding box center [445, 111] width 764 height 63
click at [300, 122] on div "Alina Micurescu" at bounding box center [445, 111] width 764 height 63
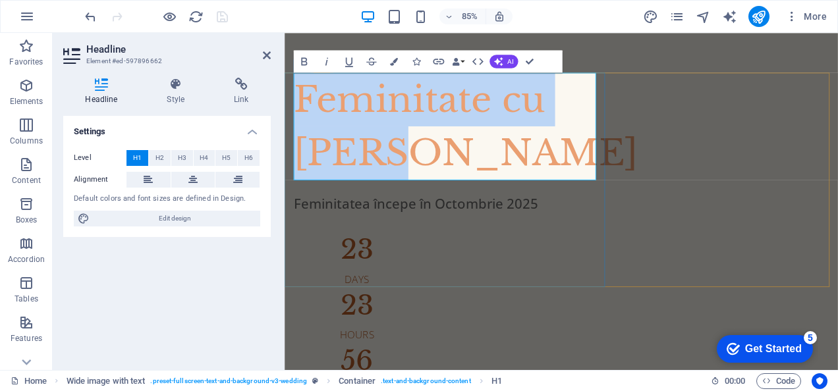
drag, startPoint x: 427, startPoint y: 175, endPoint x: 296, endPoint y: 68, distance: 169.0
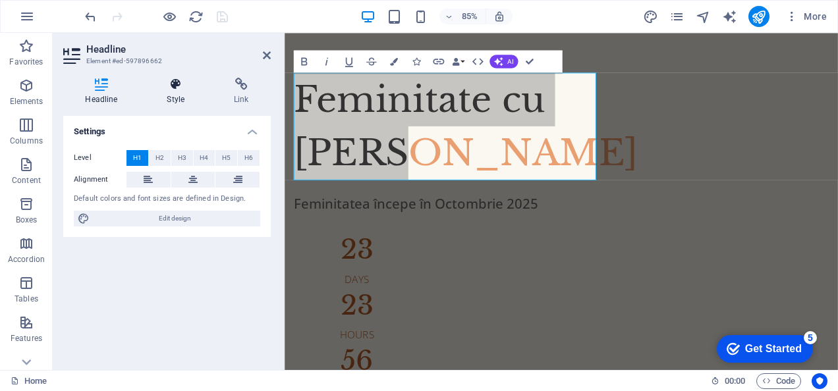
click at [176, 92] on h4 "Style" at bounding box center [178, 92] width 67 height 28
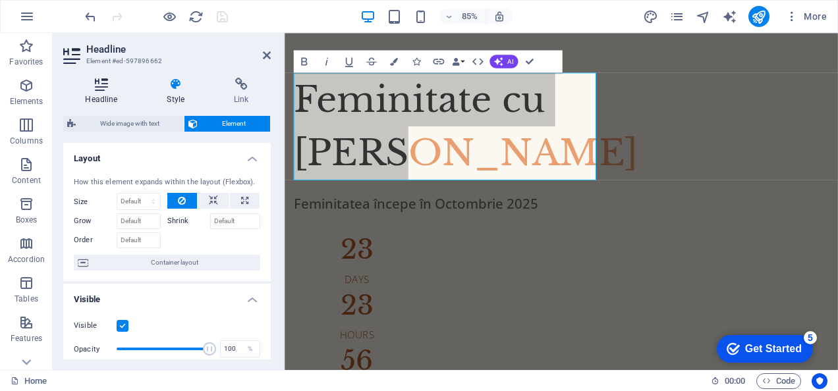
click at [106, 90] on icon at bounding box center [101, 84] width 76 height 13
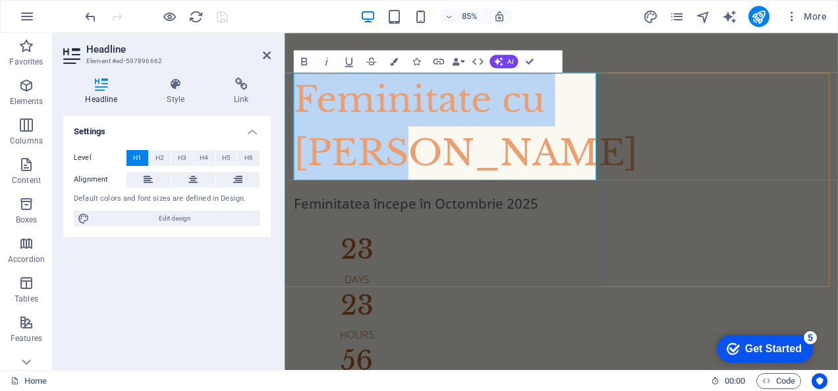
drag, startPoint x: 437, startPoint y: 111, endPoint x: 400, endPoint y: 112, distance: 37.5
click at [400, 112] on span "Feminitate cu [PERSON_NAME]" at bounding box center [497, 142] width 405 height 115
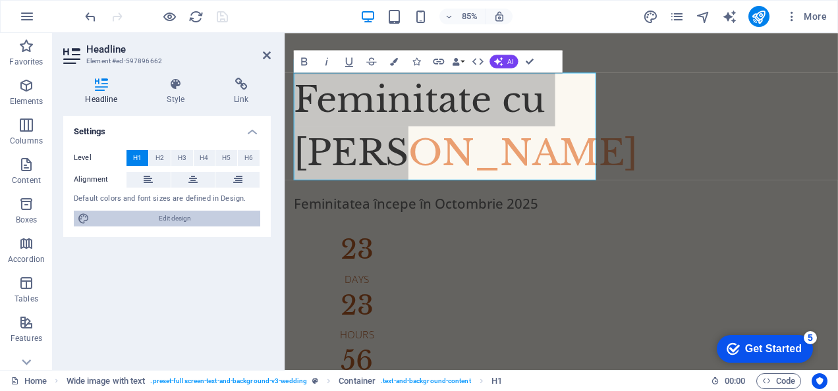
click at [178, 216] on span "Edit design" at bounding box center [175, 219] width 163 height 16
select select "px"
select select "300"
select select "px"
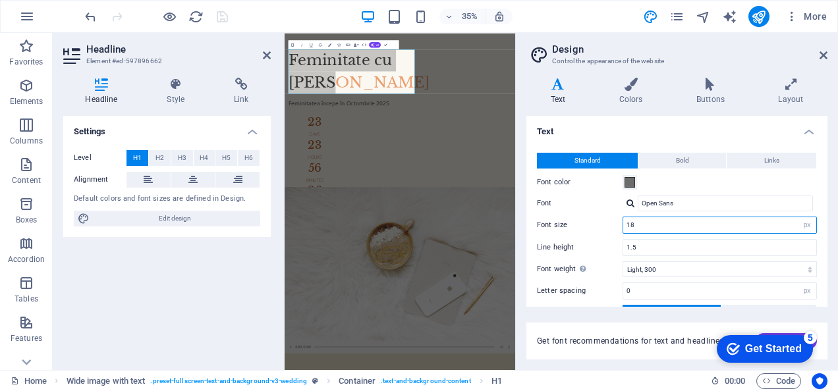
click at [660, 227] on input "18" at bounding box center [719, 225] width 193 height 16
drag, startPoint x: 656, startPoint y: 225, endPoint x: 596, endPoint y: 219, distance: 60.3
click at [597, 219] on div "Font size 18 rem px" at bounding box center [677, 225] width 280 height 17
drag, startPoint x: 645, startPoint y: 227, endPoint x: 598, endPoint y: 221, distance: 47.1
click at [598, 221] on div "Font size 15 rem px" at bounding box center [677, 225] width 280 height 17
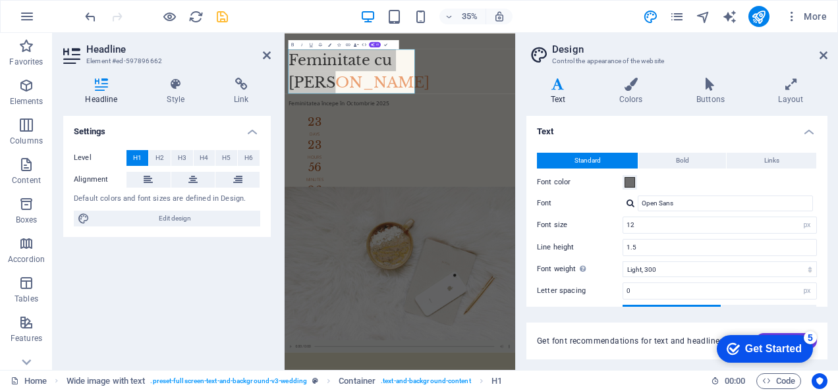
click at [219, 285] on div "Settings Level H1 H2 H3 H4 H5 H6 Alignment Default colors and font sizes are de…" at bounding box center [166, 238] width 207 height 244
drag, startPoint x: 640, startPoint y: 229, endPoint x: 630, endPoint y: 228, distance: 10.6
click at [630, 228] on input "12" at bounding box center [719, 225] width 193 height 16
type input "14"
drag, startPoint x: 823, startPoint y: 58, endPoint x: 632, endPoint y: 32, distance: 193.4
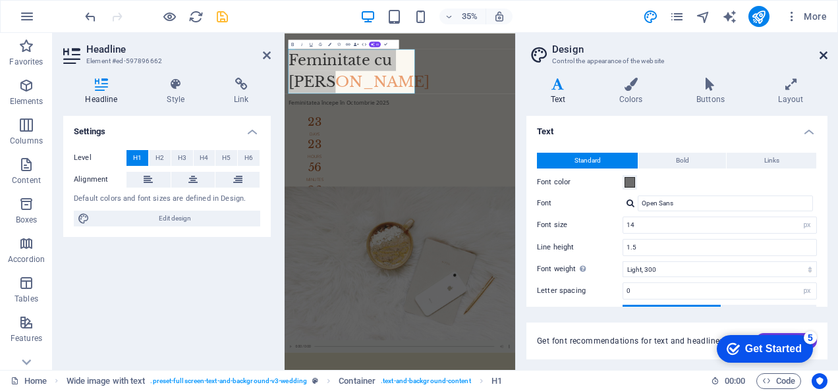
click at [823, 58] on icon at bounding box center [823, 55] width 8 height 11
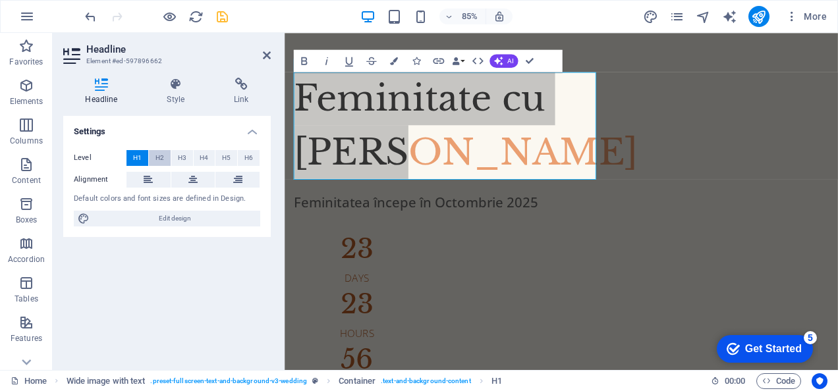
click at [162, 156] on span "H2" at bounding box center [159, 158] width 9 height 16
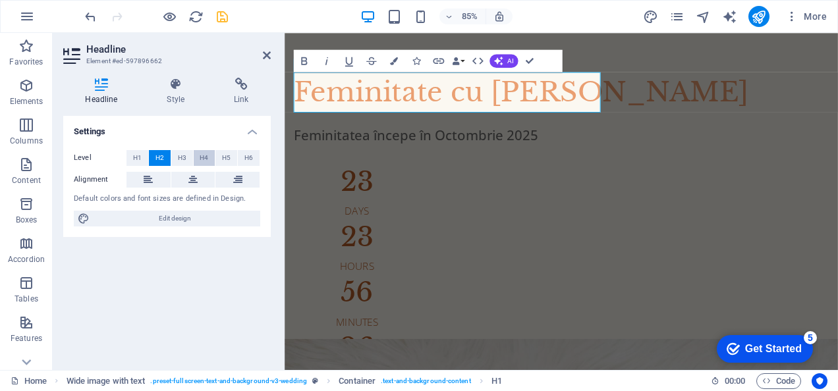
click at [197, 157] on button "H4" at bounding box center [205, 158] width 22 height 16
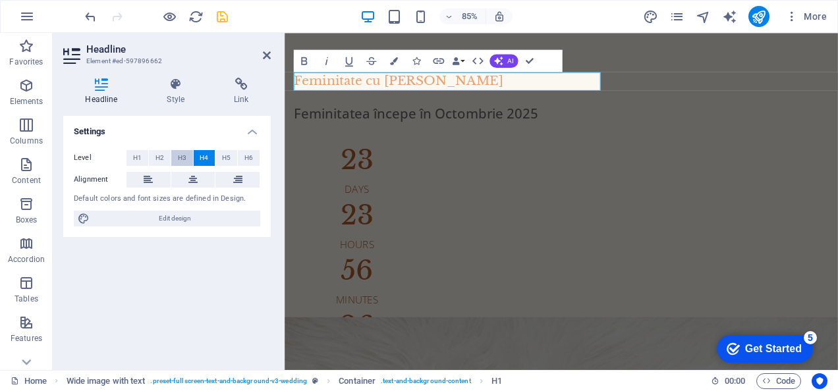
click at [184, 156] on span "H3" at bounding box center [182, 158] width 9 height 16
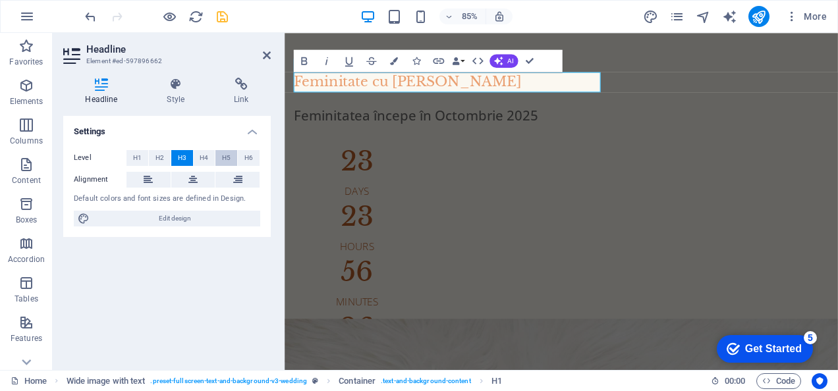
click at [224, 158] on span "H5" at bounding box center [226, 158] width 9 height 16
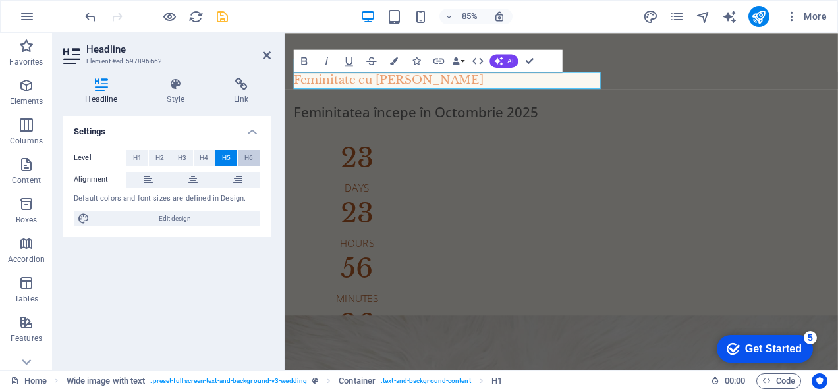
click at [250, 160] on span "H6" at bounding box center [248, 158] width 9 height 16
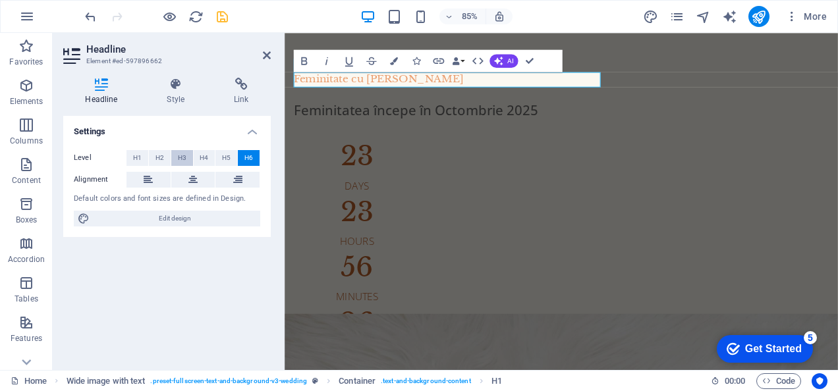
click at [180, 155] on span "H3" at bounding box center [182, 158] width 9 height 16
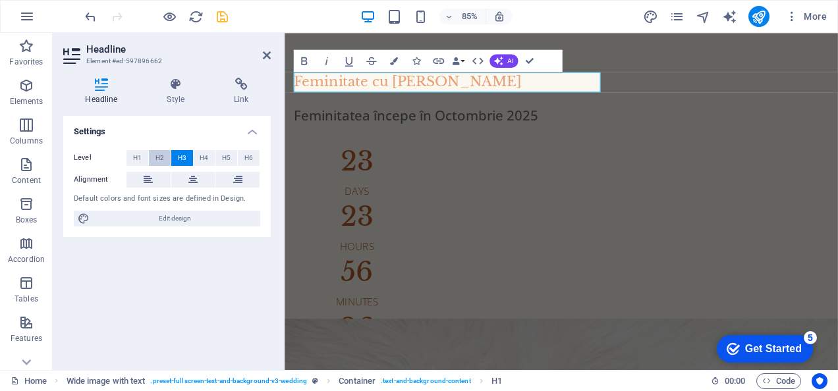
click at [170, 154] on button "H2" at bounding box center [160, 158] width 22 height 16
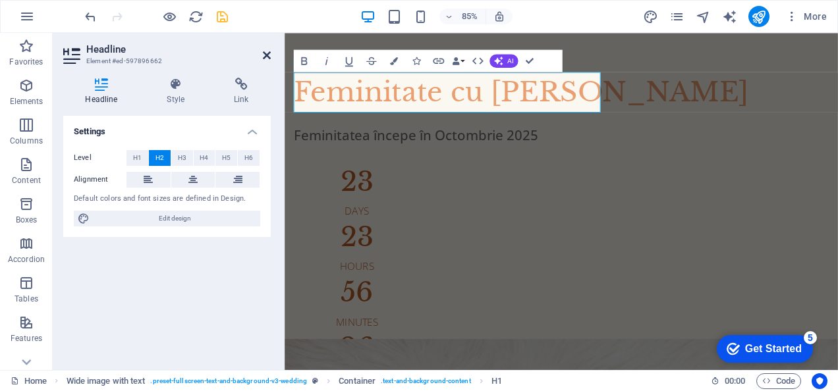
click at [265, 58] on icon at bounding box center [267, 55] width 8 height 11
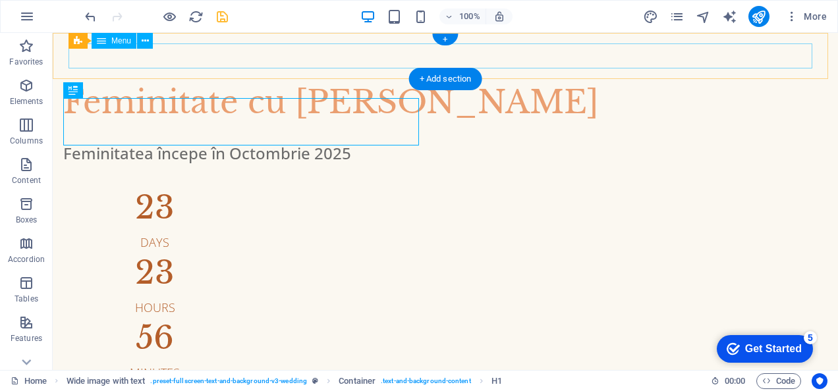
click at [353, 57] on nav at bounding box center [444, 55] width 753 height 24
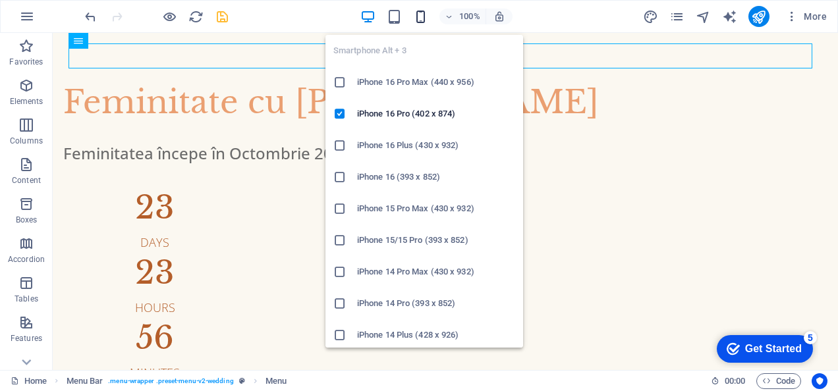
click at [415, 23] on icon "button" at bounding box center [420, 16] width 15 height 15
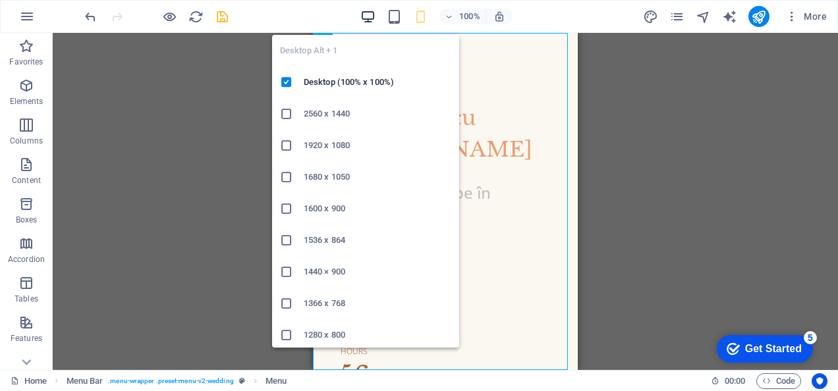
click at [369, 13] on icon "button" at bounding box center [367, 16] width 15 height 15
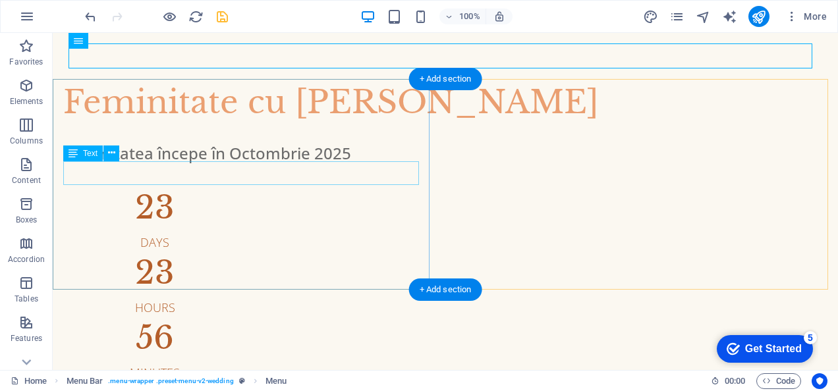
click at [214, 165] on div "Feminitatea începe în Octombrie 2025" at bounding box center [445, 154] width 764 height 24
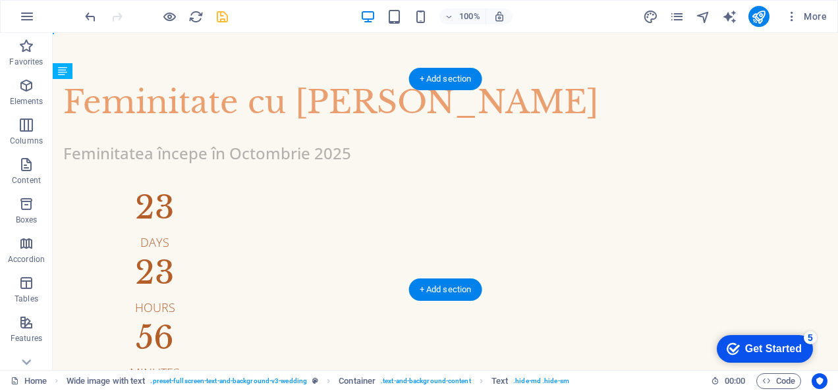
drag, startPoint x: 219, startPoint y: 175, endPoint x: 296, endPoint y: 178, distance: 77.8
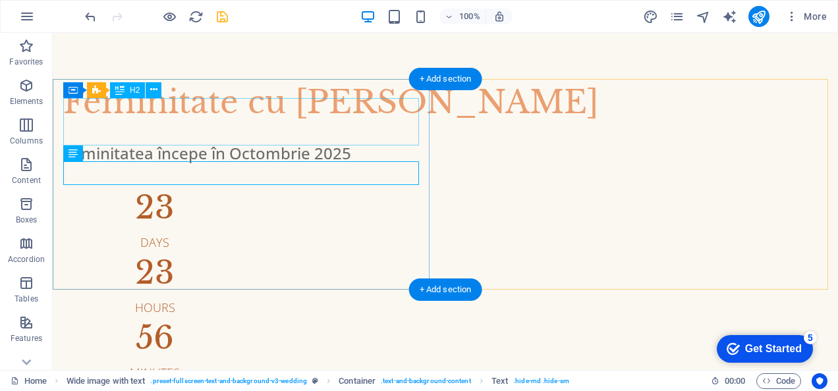
click at [246, 122] on div "Feminitate cu [PERSON_NAME]" at bounding box center [445, 101] width 764 height 47
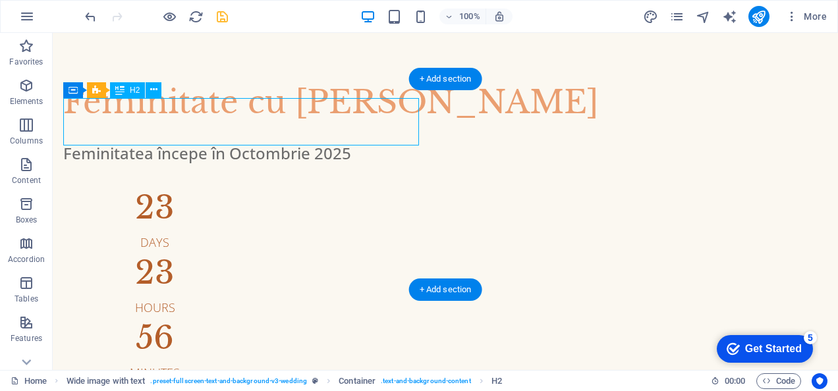
click at [244, 122] on div "Feminitate cu [PERSON_NAME]" at bounding box center [445, 101] width 764 height 47
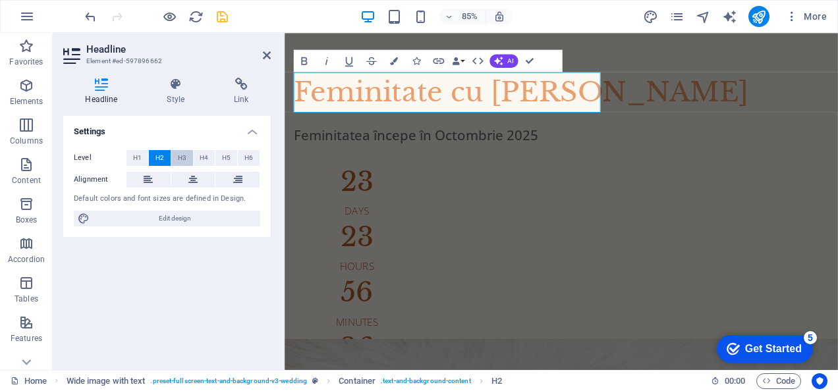
click at [181, 154] on span "H3" at bounding box center [182, 158] width 9 height 16
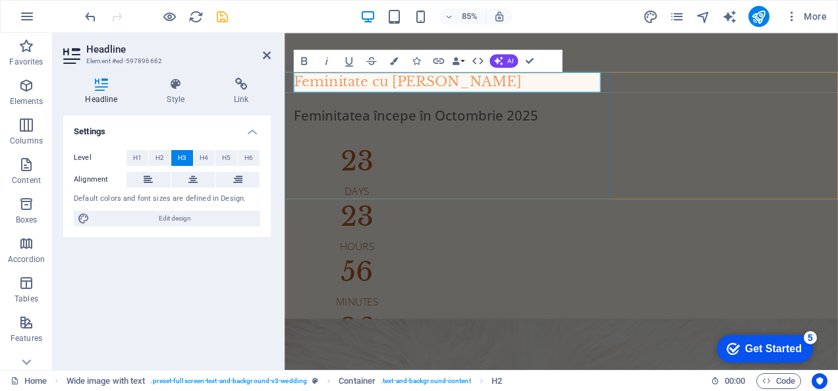
click at [381, 90] on span "Feminitate cu [PERSON_NAME]" at bounding box center [429, 89] width 268 height 19
drag, startPoint x: 264, startPoint y: 53, endPoint x: 212, endPoint y: 20, distance: 61.6
click at [265, 53] on icon at bounding box center [267, 55] width 8 height 11
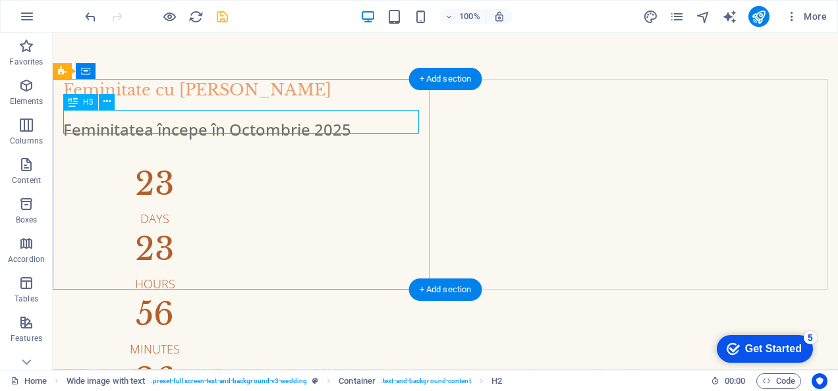
click at [219, 102] on div "Feminitate cu [PERSON_NAME]" at bounding box center [445, 90] width 764 height 24
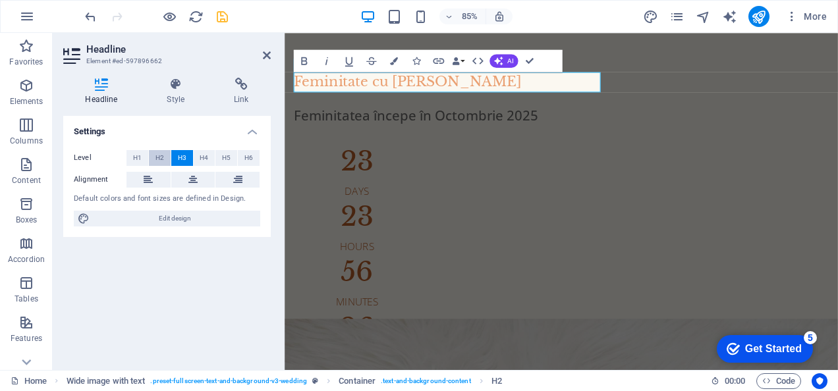
click at [158, 150] on span "H2" at bounding box center [159, 158] width 9 height 16
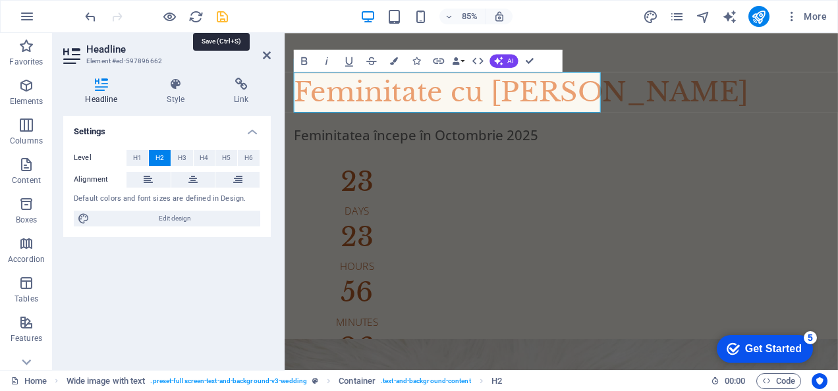
click at [223, 18] on icon "save" at bounding box center [222, 16] width 15 height 15
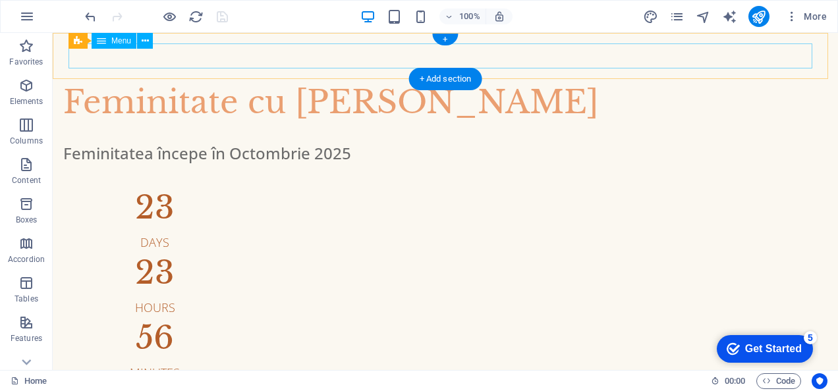
click at [382, 57] on nav at bounding box center [444, 55] width 753 height 24
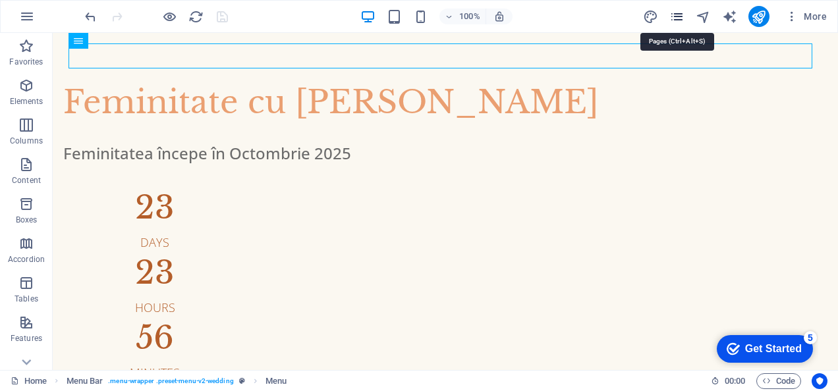
click at [680, 18] on icon "pages" at bounding box center [676, 16] width 15 height 15
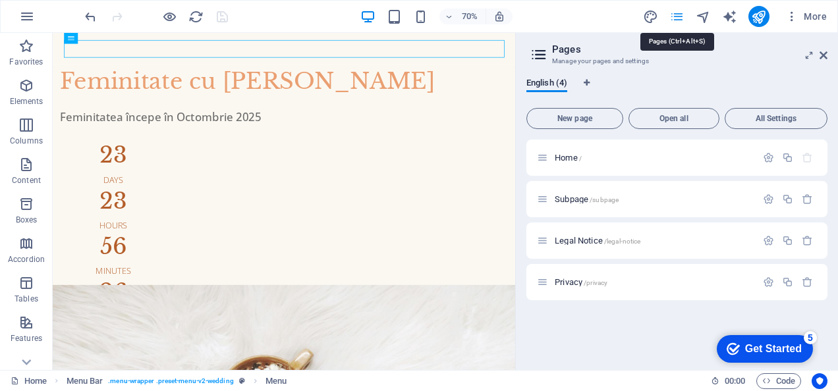
click at [680, 18] on icon "pages" at bounding box center [676, 16] width 15 height 15
click at [681, 21] on icon "pages" at bounding box center [676, 16] width 15 height 15
click at [649, 17] on icon "design" at bounding box center [650, 16] width 15 height 15
select select "px"
select select "300"
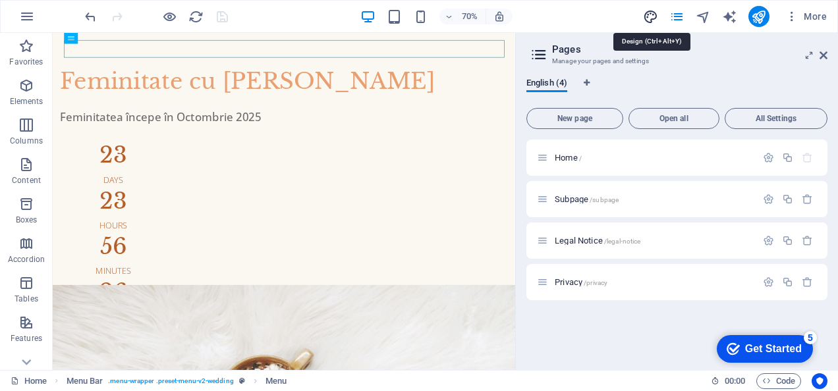
select select "px"
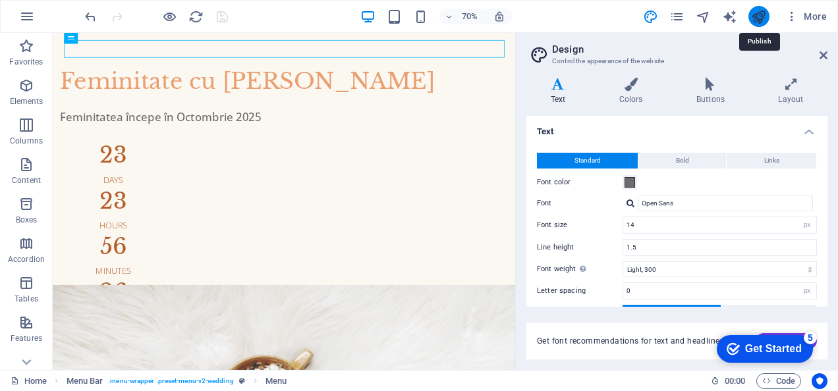
click at [757, 17] on icon "publish" at bounding box center [758, 16] width 15 height 15
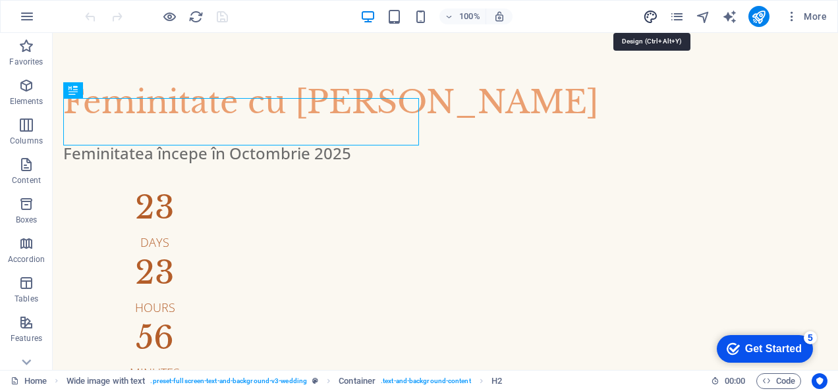
click at [653, 17] on icon "design" at bounding box center [650, 16] width 15 height 15
select select "px"
select select "300"
select select "px"
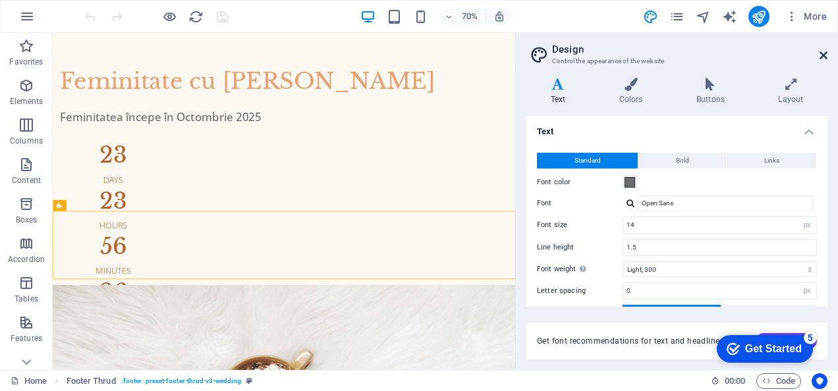
click at [826, 55] on icon at bounding box center [823, 55] width 8 height 11
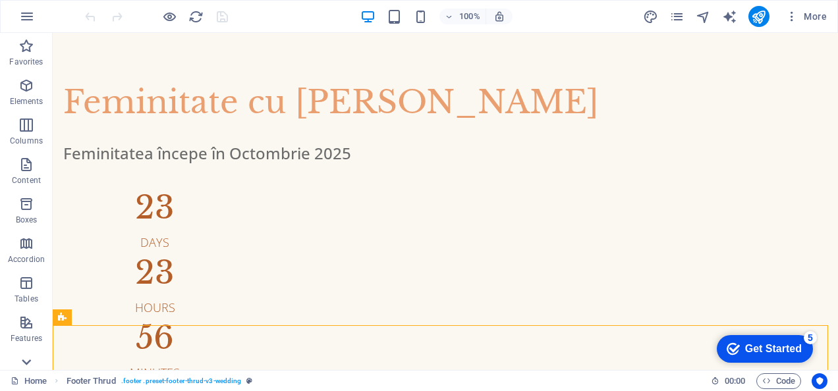
click at [30, 360] on icon at bounding box center [26, 363] width 9 height 6
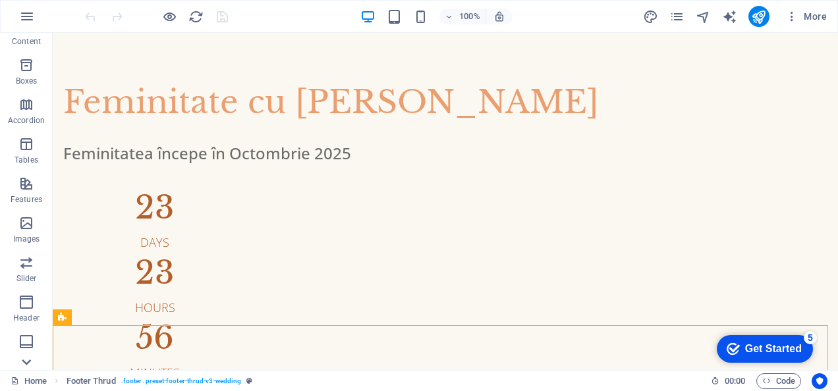
scroll to position [256, 0]
click at [28, 232] on icon "button" at bounding box center [26, 225] width 16 height 16
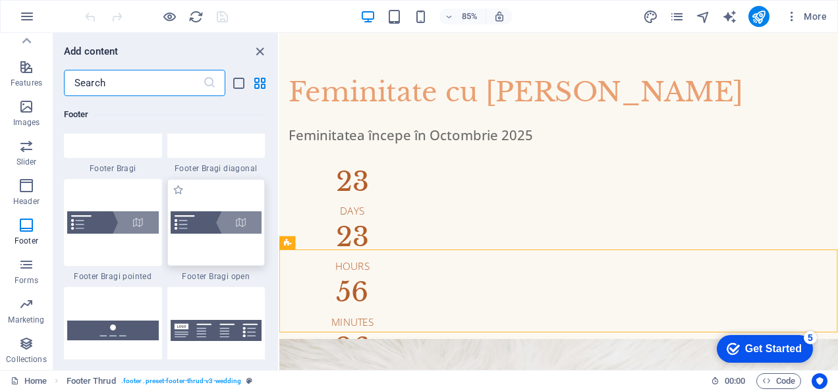
scroll to position [9246, 0]
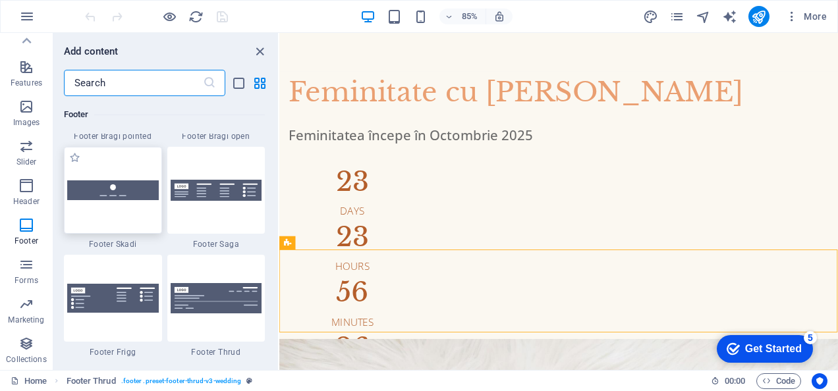
click at [126, 205] on div at bounding box center [113, 190] width 98 height 87
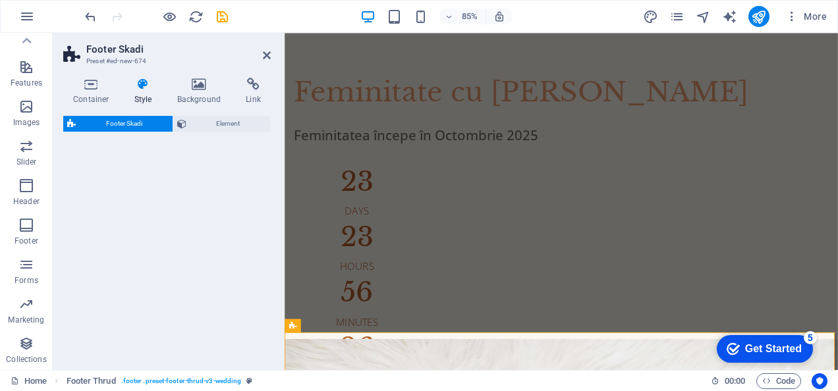
select select "rem"
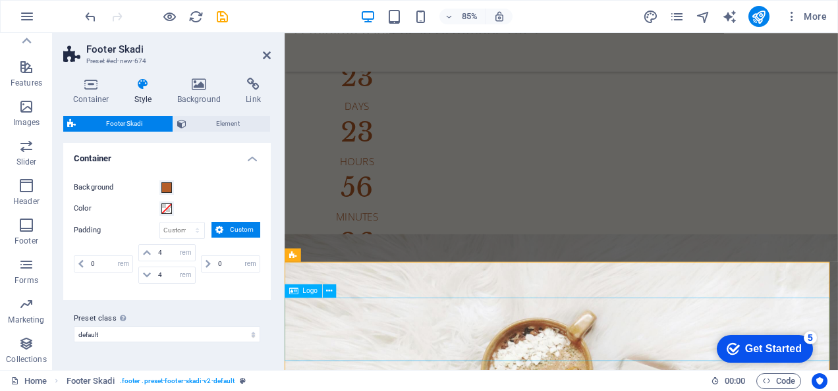
scroll to position [144, 0]
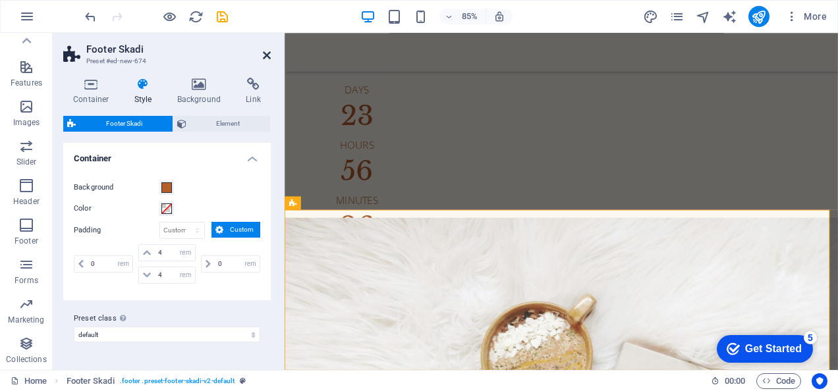
click at [265, 51] on icon at bounding box center [267, 55] width 8 height 11
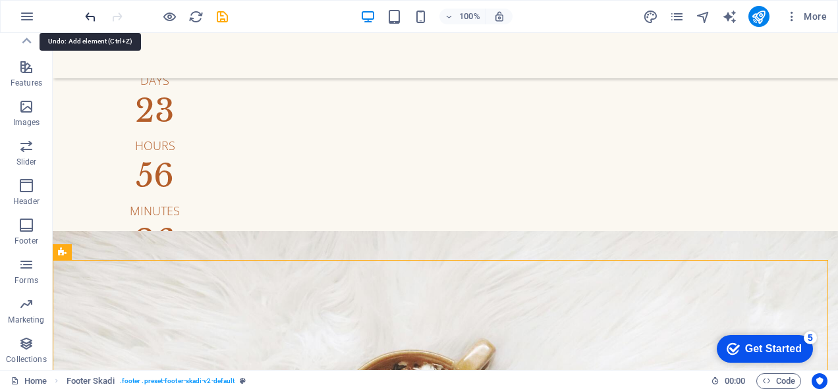
click at [86, 15] on icon "undo" at bounding box center [90, 16] width 15 height 15
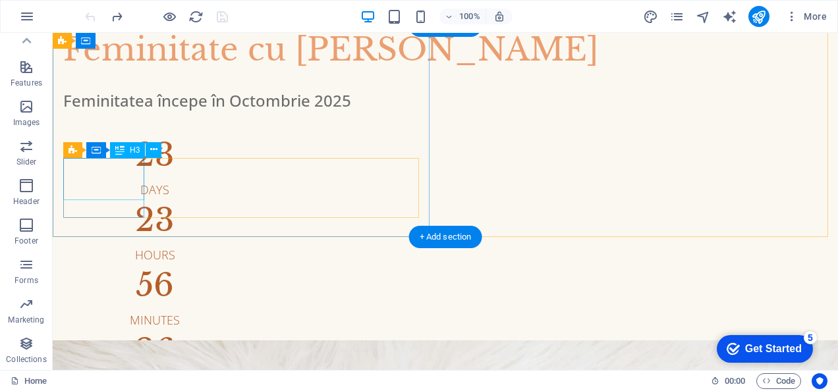
scroll to position [0, 0]
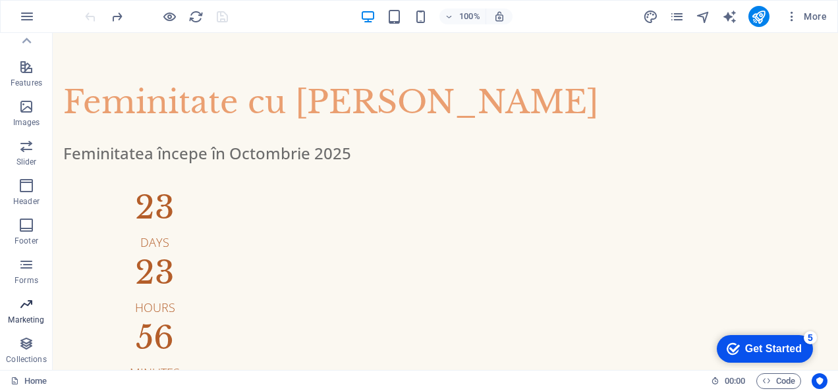
click at [28, 308] on icon "button" at bounding box center [26, 304] width 16 height 16
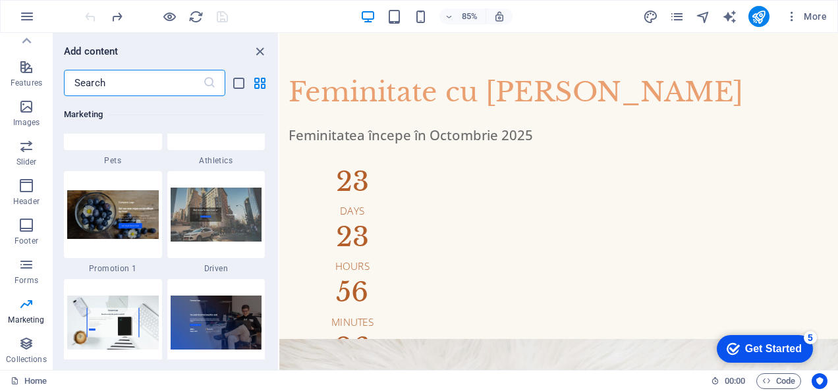
scroll to position [11320, 0]
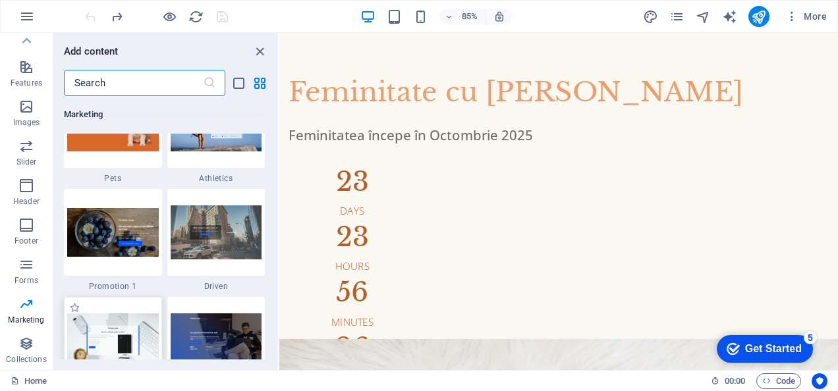
click at [123, 324] on img at bounding box center [113, 339] width 92 height 53
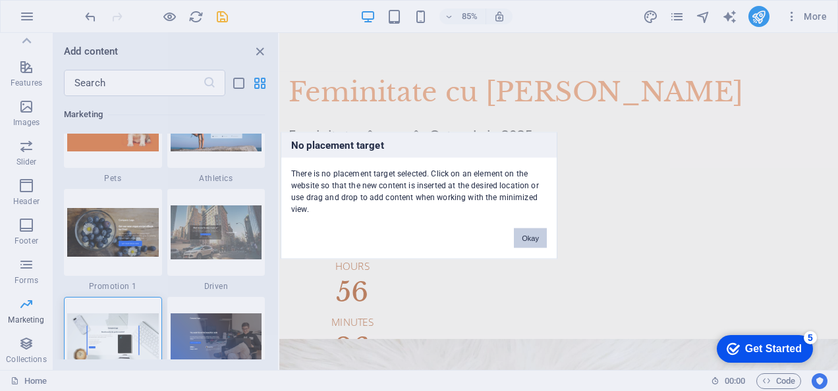
click at [539, 234] on button "Okay" at bounding box center [530, 239] width 33 height 20
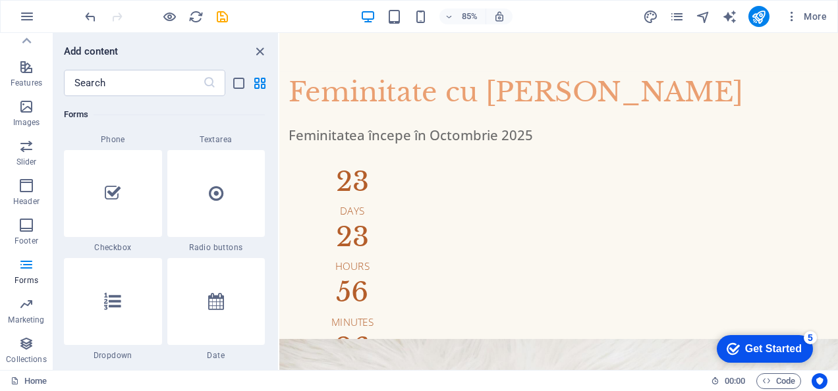
scroll to position [10267, 0]
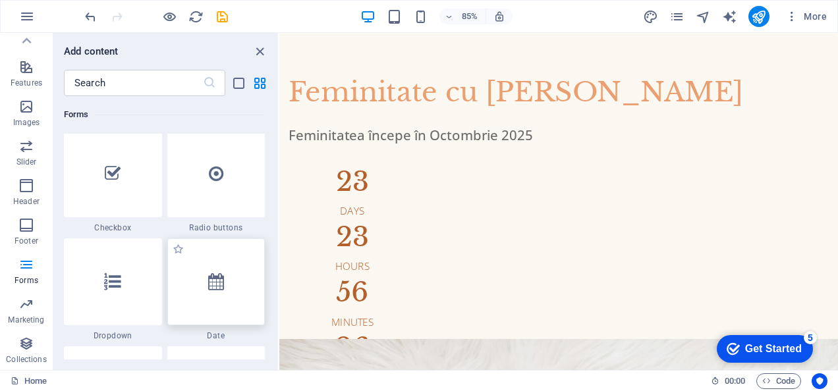
click at [228, 286] on div at bounding box center [216, 281] width 98 height 87
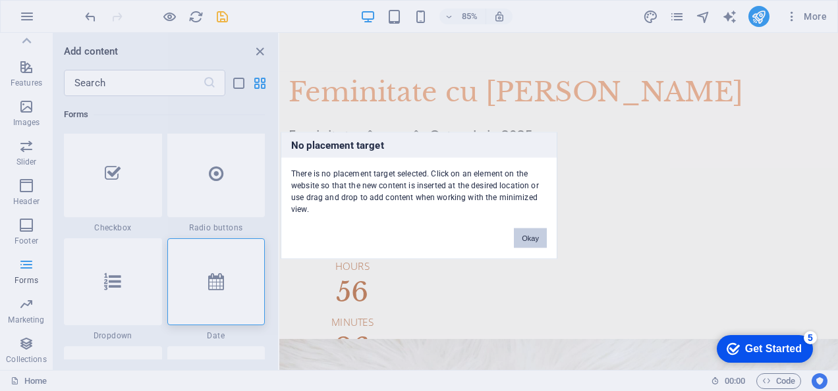
drag, startPoint x: 531, startPoint y: 233, endPoint x: 96, endPoint y: 271, distance: 437.0
click at [531, 233] on button "Okay" at bounding box center [530, 239] width 33 height 20
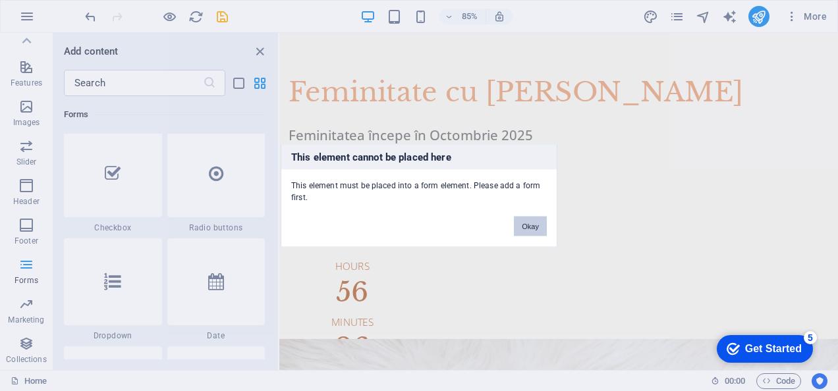
click at [531, 223] on button "Okay" at bounding box center [530, 227] width 33 height 20
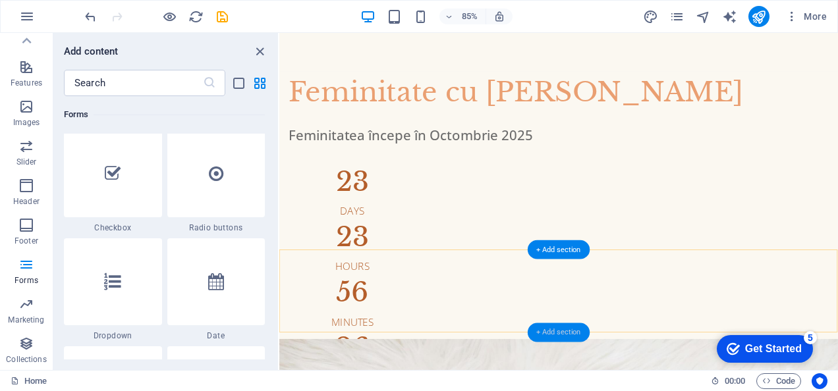
click at [551, 336] on div "+ Add section" at bounding box center [559, 332] width 62 height 19
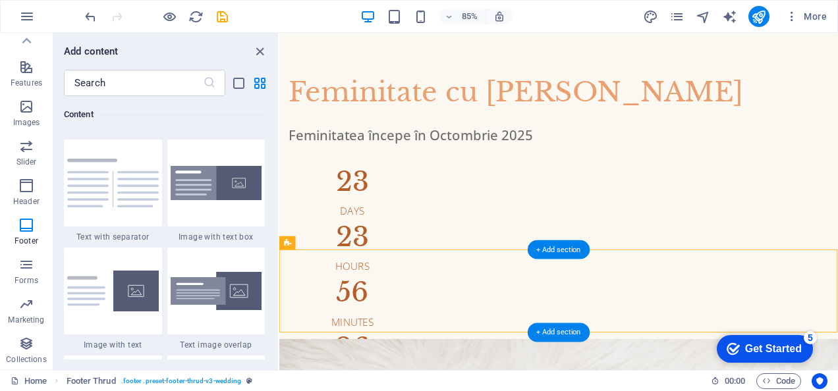
scroll to position [2304, 0]
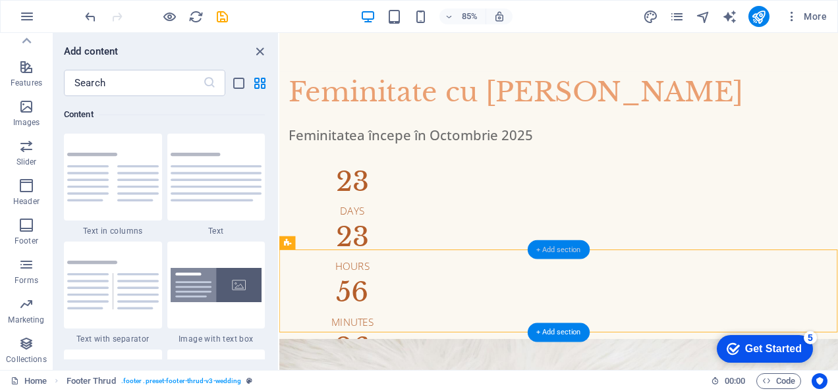
click at [566, 250] on div "+ Add section" at bounding box center [559, 249] width 62 height 19
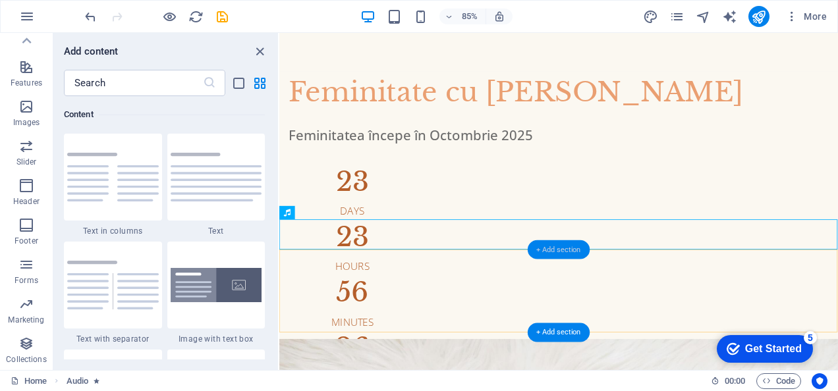
click at [564, 248] on div "+ Add section" at bounding box center [559, 249] width 62 height 19
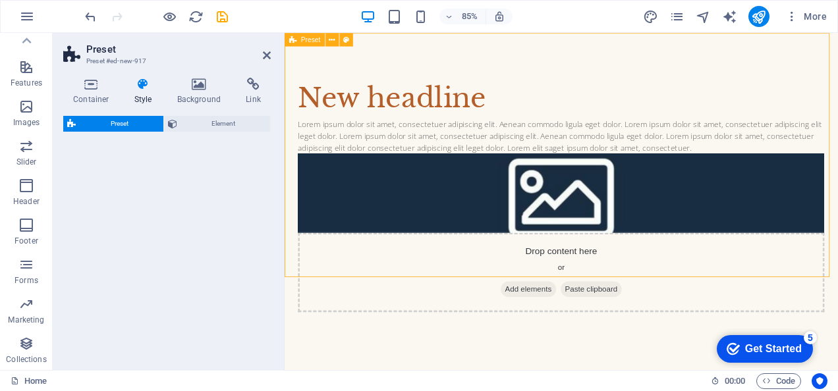
select select "rem"
select select "px"
select select "preset-text-with-image-v4-boxed"
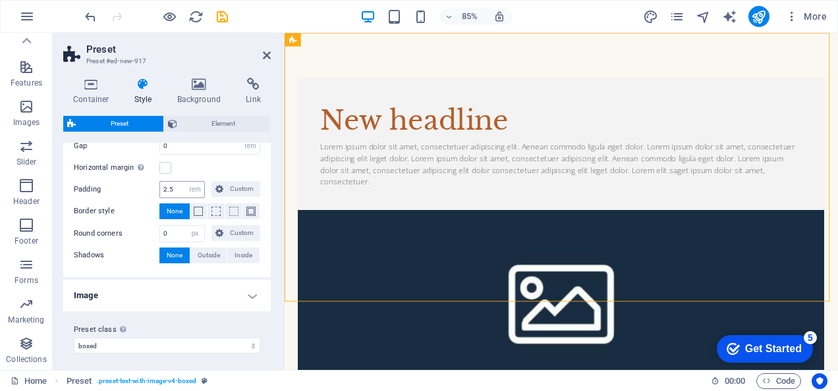
scroll to position [200, 0]
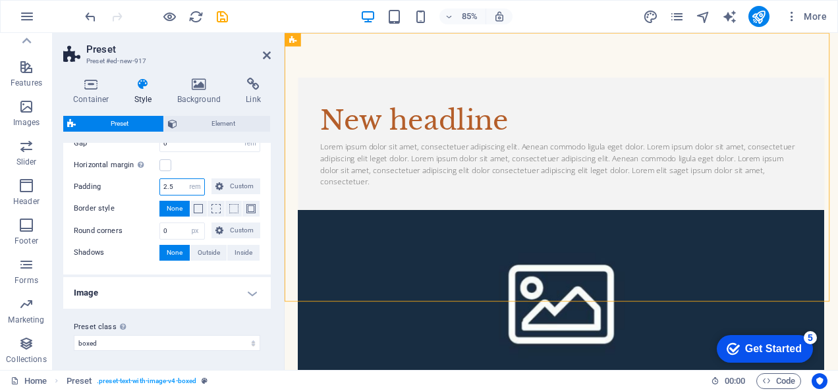
drag, startPoint x: 178, startPoint y: 190, endPoint x: 151, endPoint y: 187, distance: 27.2
click at [152, 187] on div "Padding 2.5 rem px % vh vw Custom Custom" at bounding box center [167, 186] width 186 height 17
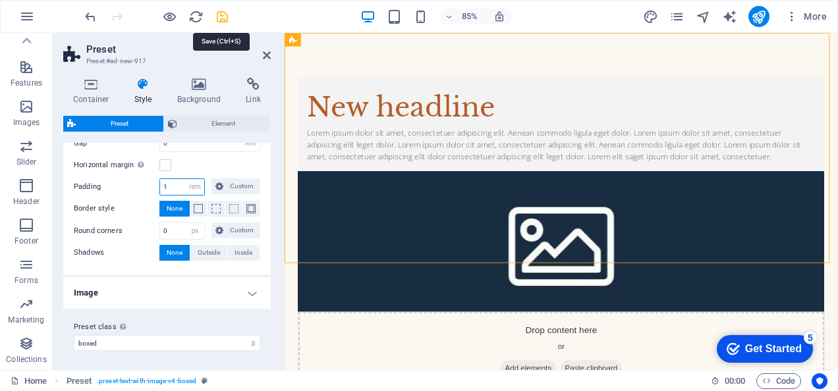
type input "1"
click at [221, 16] on icon "save" at bounding box center [222, 16] width 15 height 15
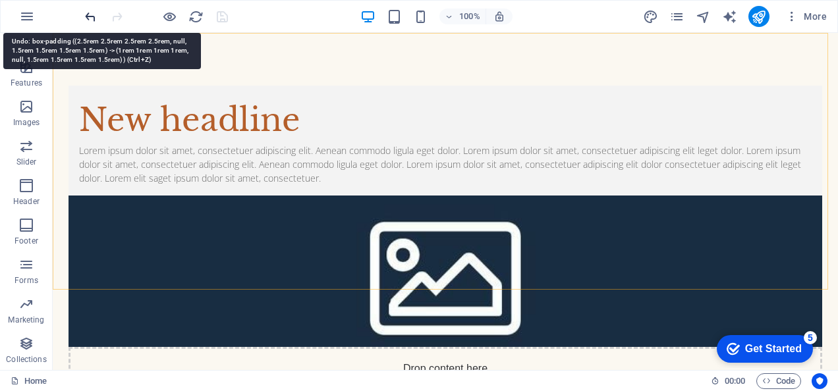
click at [95, 17] on icon "undo" at bounding box center [90, 16] width 15 height 15
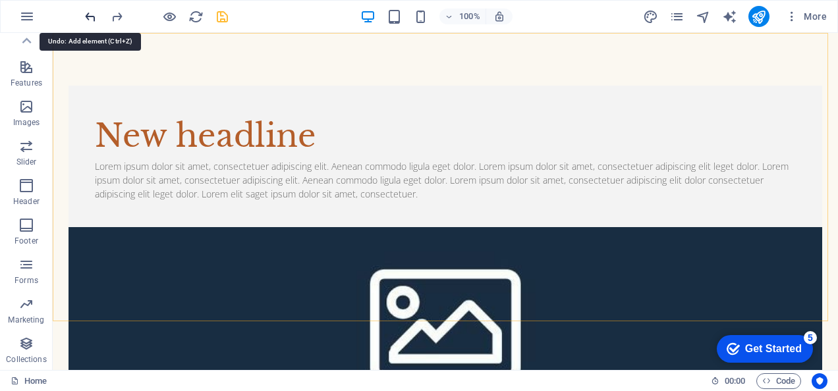
click at [88, 18] on icon "undo" at bounding box center [90, 16] width 15 height 15
